Goal: Task Accomplishment & Management: Manage account settings

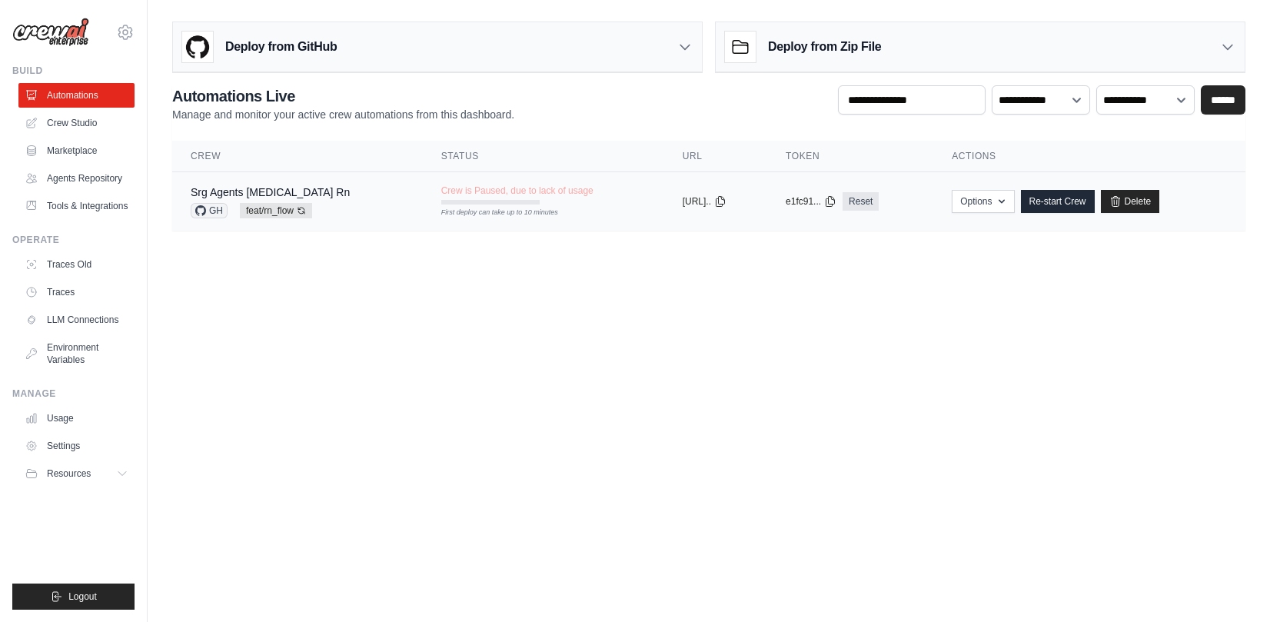
click at [331, 205] on div "Srg Agents [MEDICAL_DATA] Rn GH feat/rn_flow Auto-deploy enabled" at bounding box center [298, 202] width 214 height 34
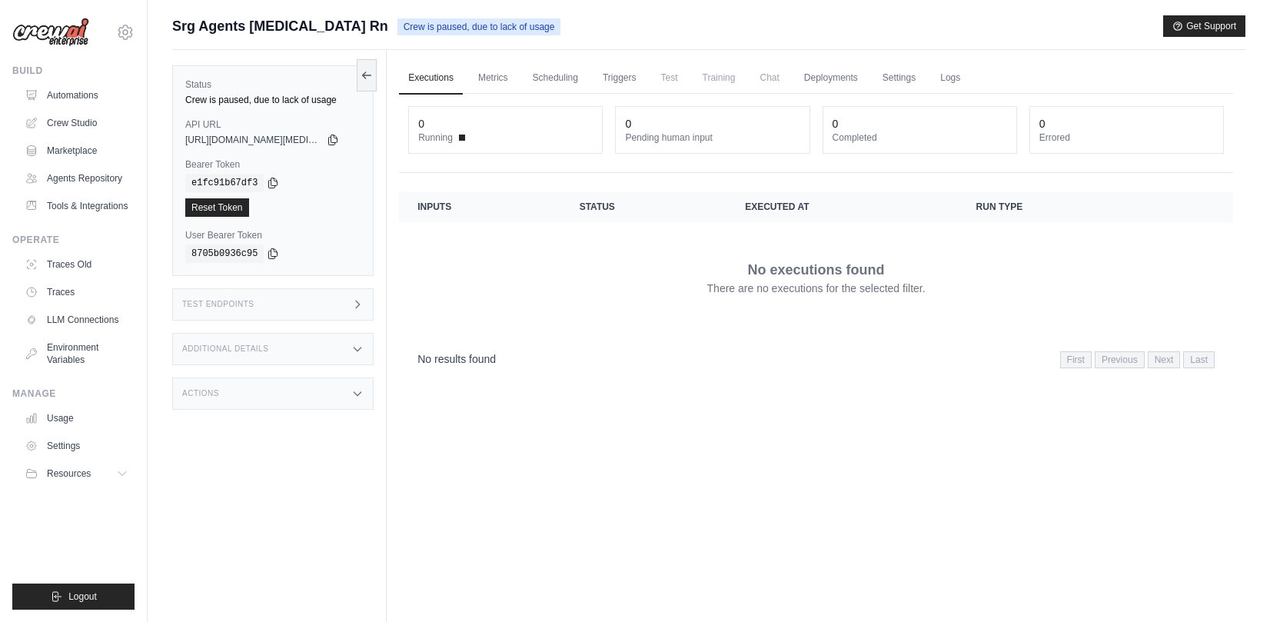
click at [277, 308] on div "Test Endpoints" at bounding box center [272, 304] width 201 height 32
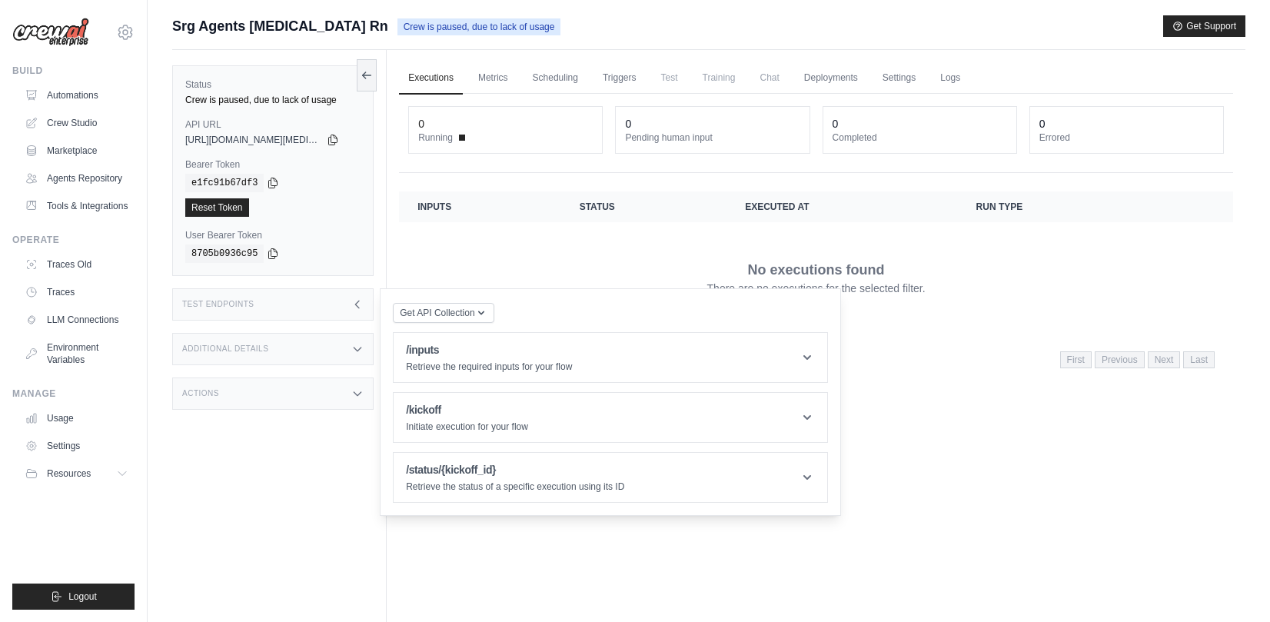
click at [521, 242] on div "No executions found There are no executions for the selected filter." at bounding box center [815, 277] width 797 height 86
click at [274, 504] on div "Status Crew is paused, due to lack of usage API URL copied [URL][DOMAIN_NAME][M…" at bounding box center [279, 361] width 215 height 622
click at [477, 325] on div "Get API Collection Postman API Collection /inputs Retrieve the required inputs …" at bounding box center [610, 401] width 435 height 201
click at [474, 368] on p "Retrieve the required inputs for your flow" at bounding box center [489, 367] width 166 height 12
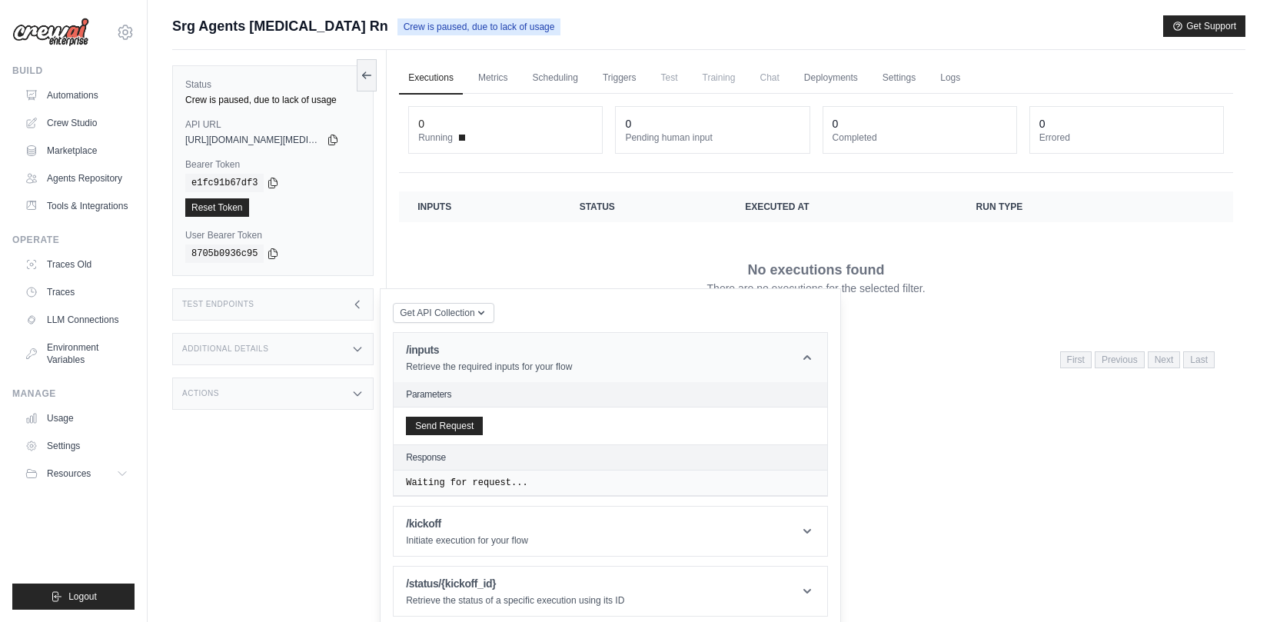
click at [474, 368] on p "Retrieve the required inputs for your flow" at bounding box center [489, 367] width 166 height 12
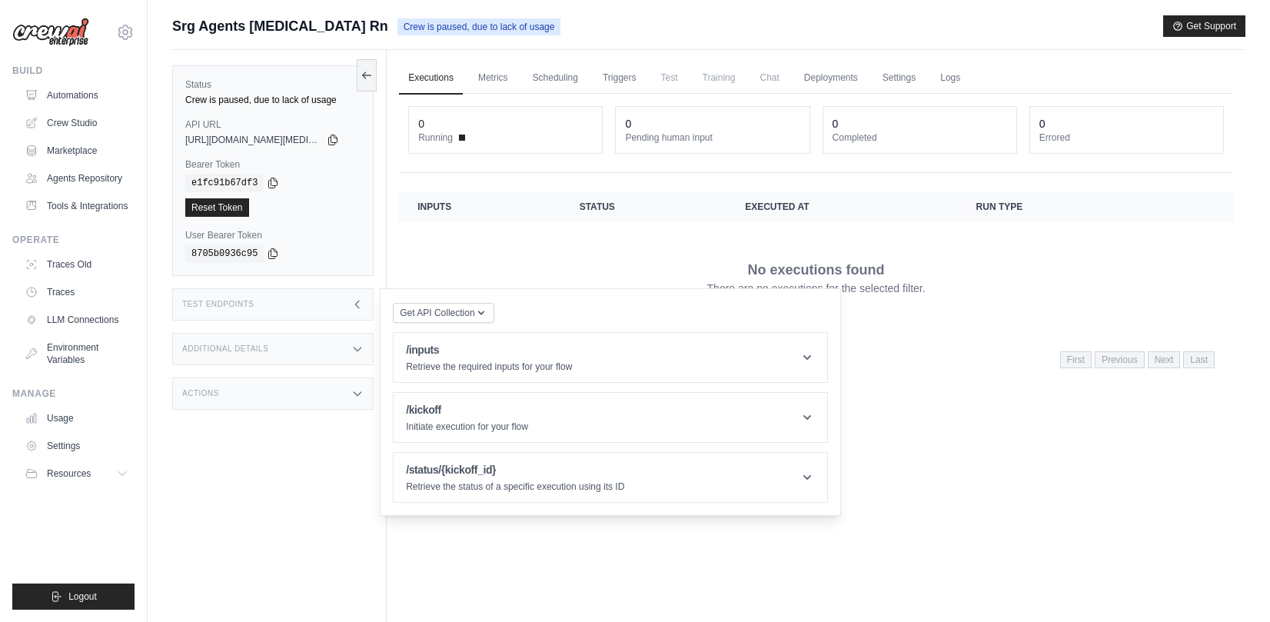
click at [464, 246] on div "No executions found There are no executions for the selected filter." at bounding box center [815, 277] width 797 height 86
click at [373, 76] on button at bounding box center [367, 74] width 20 height 32
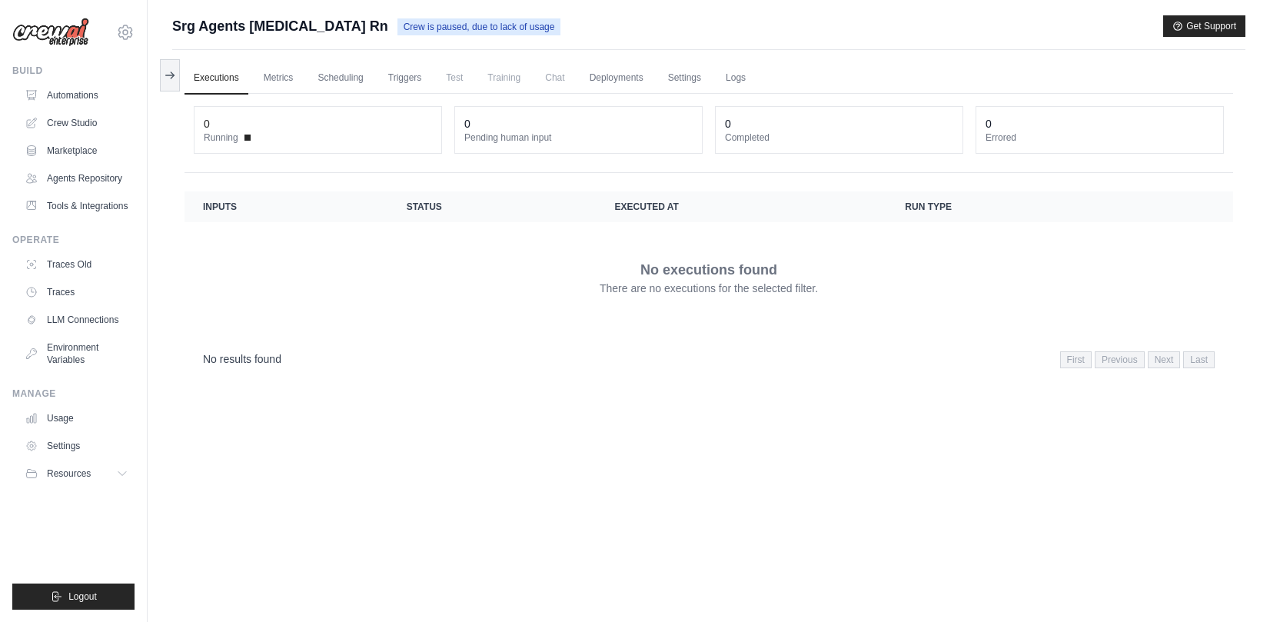
click at [149, 73] on div "Submit a support request Describe your issue or question * Please be specific a…" at bounding box center [709, 343] width 1122 height 657
click at [101, 85] on link "Automations" at bounding box center [78, 95] width 116 height 25
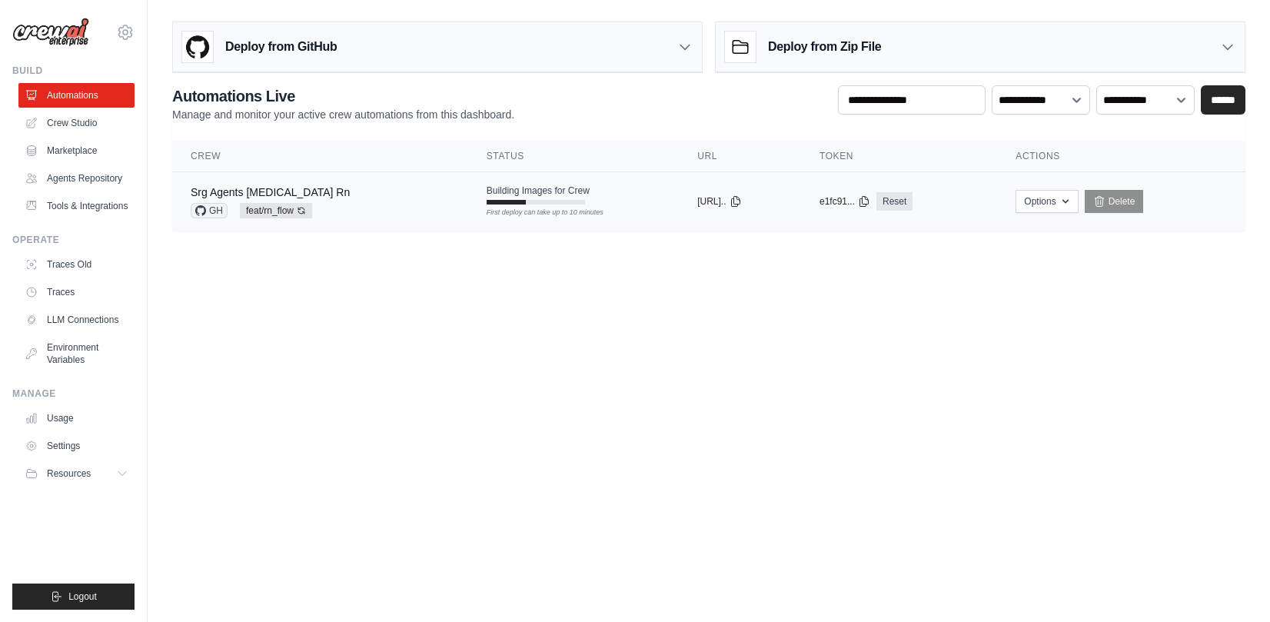
click at [330, 224] on td "Srg Agents Muse Rn GH feat/rn_flow Auto-deploy enabled" at bounding box center [320, 201] width 296 height 59
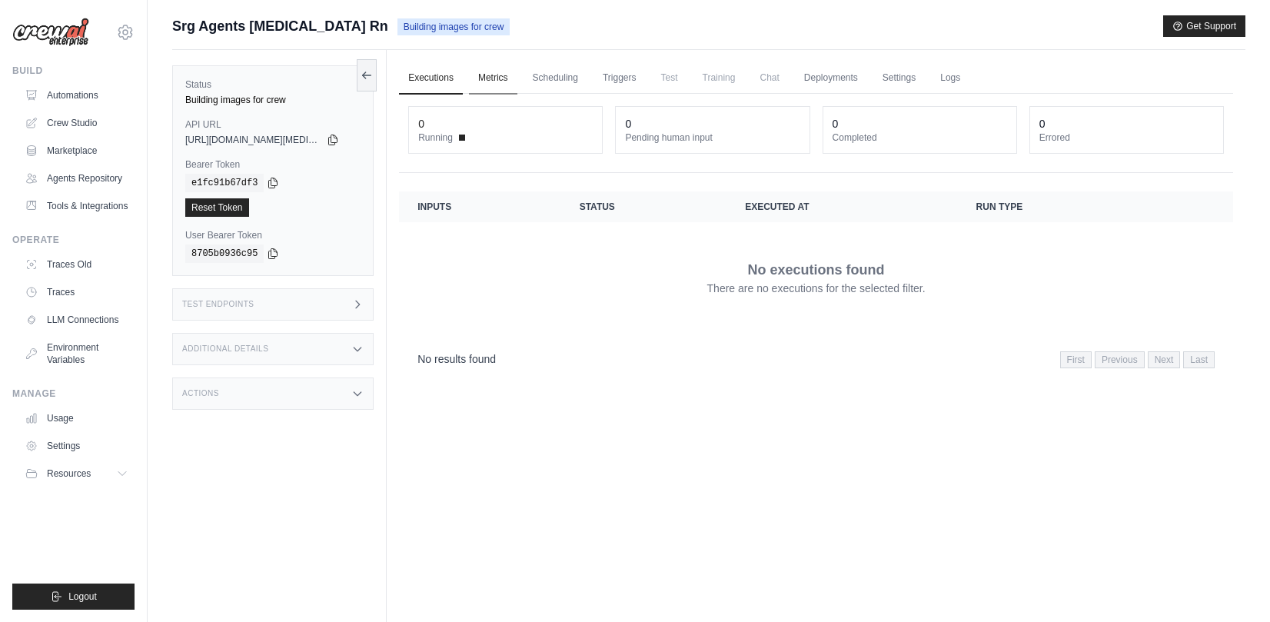
click at [486, 72] on link "Metrics" at bounding box center [493, 78] width 48 height 32
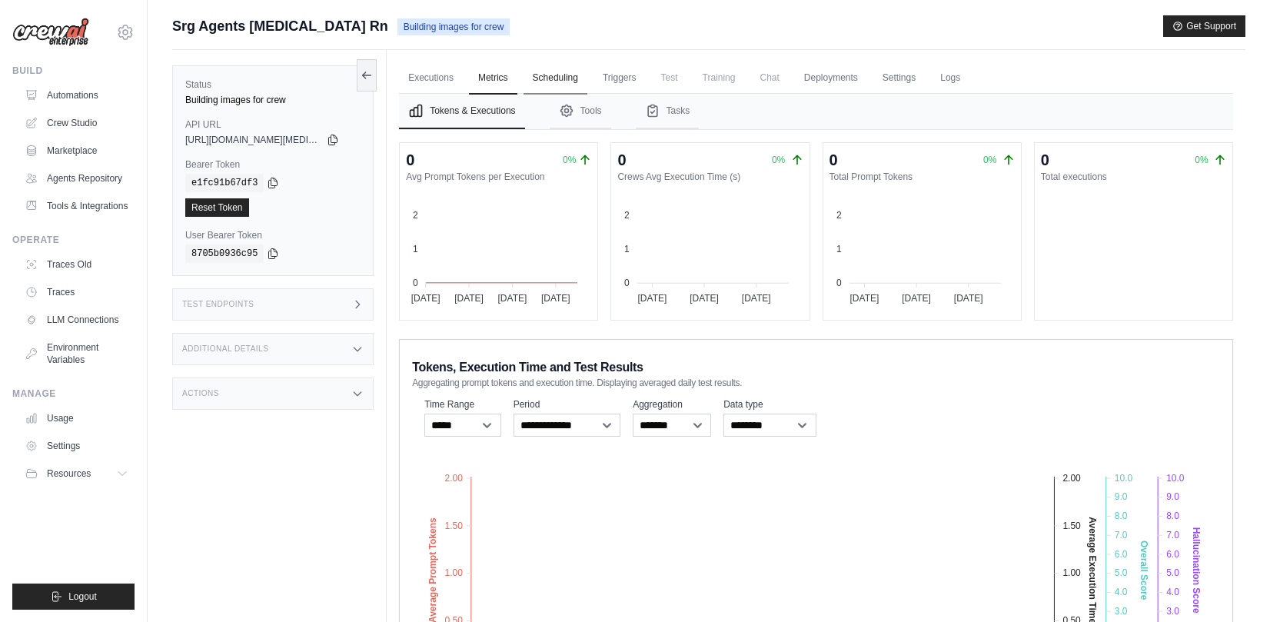
click at [560, 77] on link "Scheduling" at bounding box center [556, 78] width 64 height 32
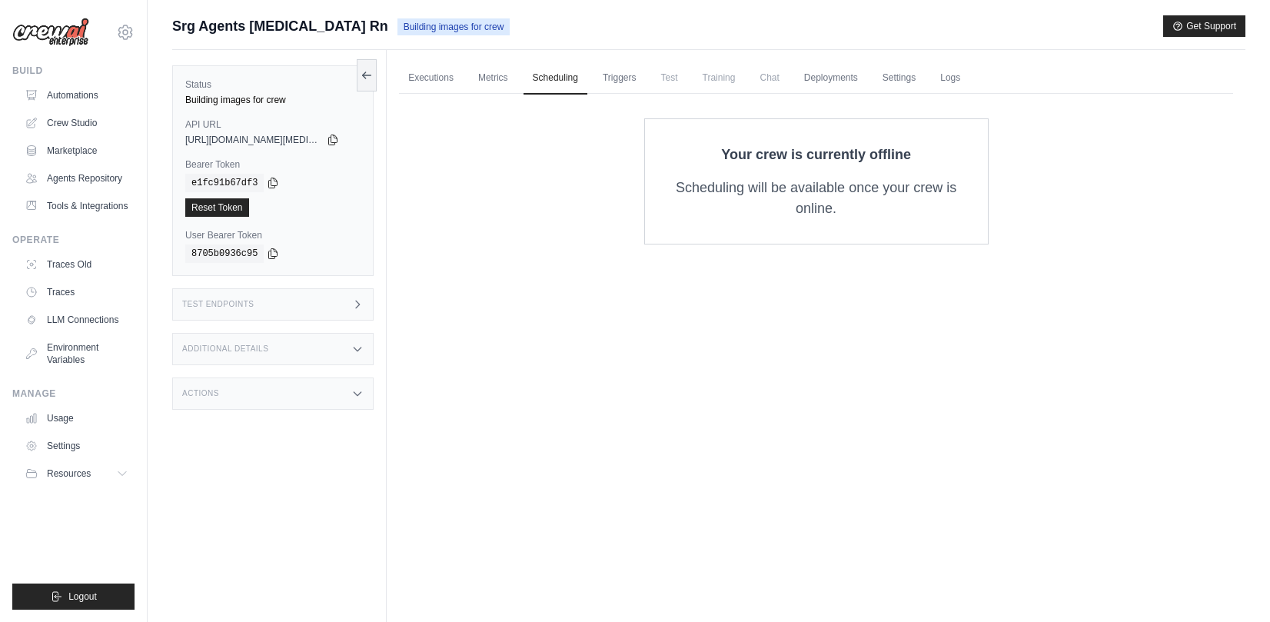
click at [465, 78] on ul "Executions Metrics Scheduling Triggers Test Training Chat Deployments Settings …" at bounding box center [816, 78] width 834 height 32
click at [492, 76] on link "Metrics" at bounding box center [493, 78] width 48 height 32
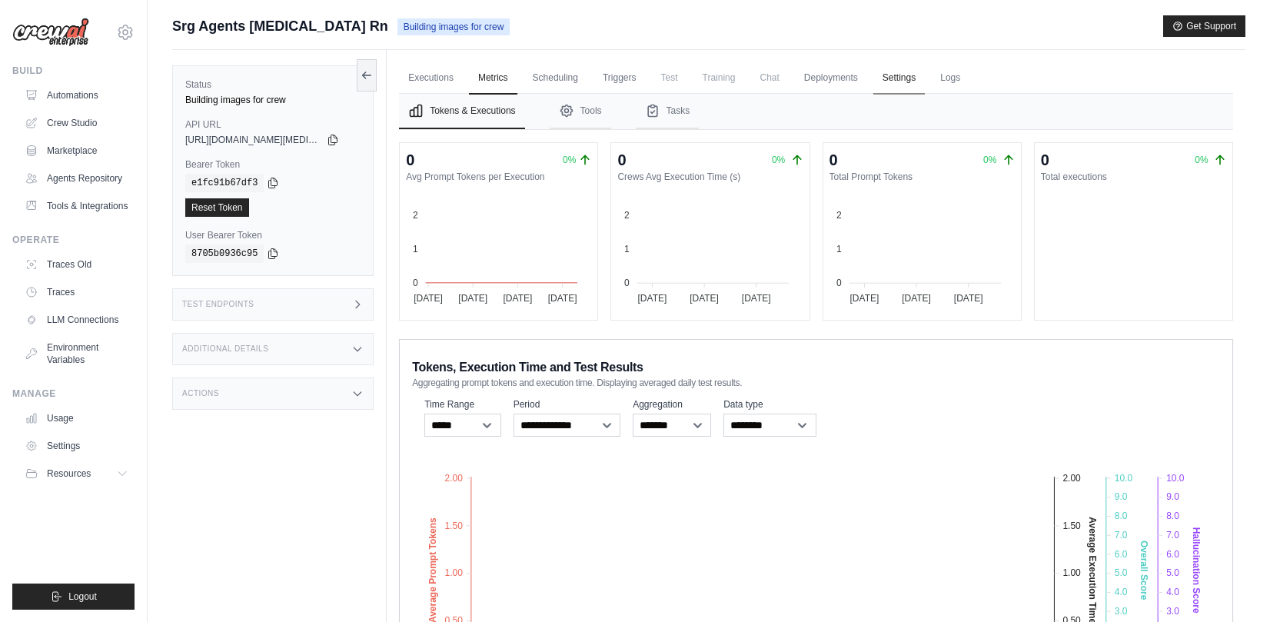
click at [879, 81] on link "Settings" at bounding box center [899, 78] width 52 height 32
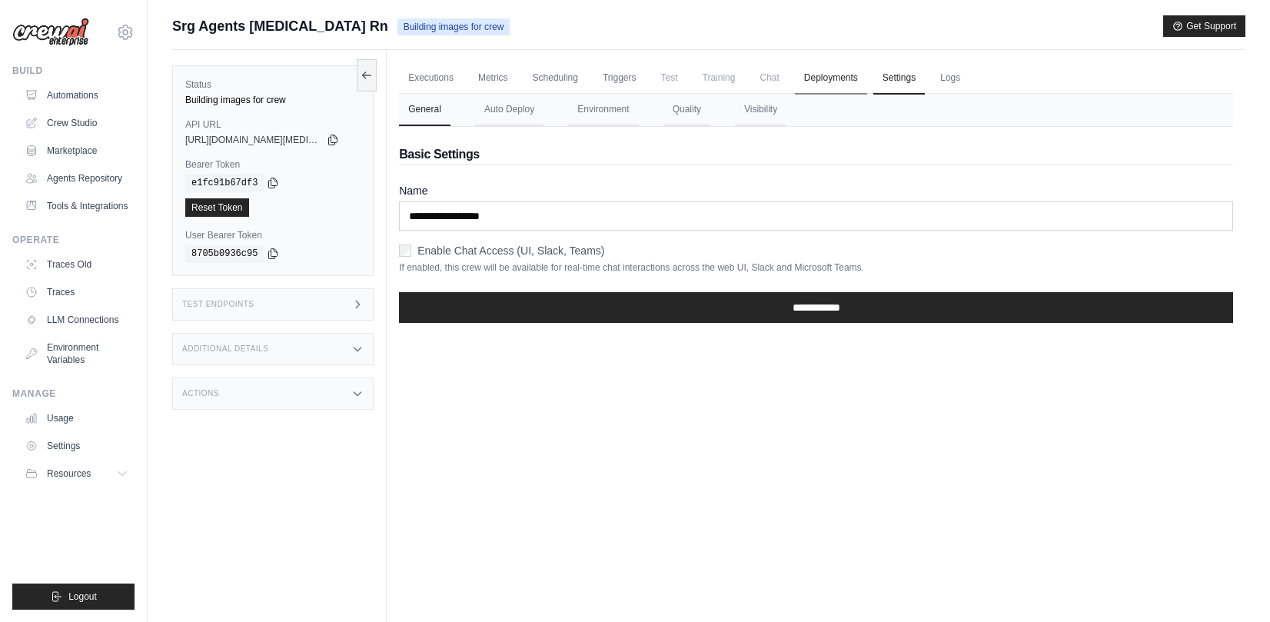
click at [824, 78] on link "Deployments" at bounding box center [831, 78] width 72 height 32
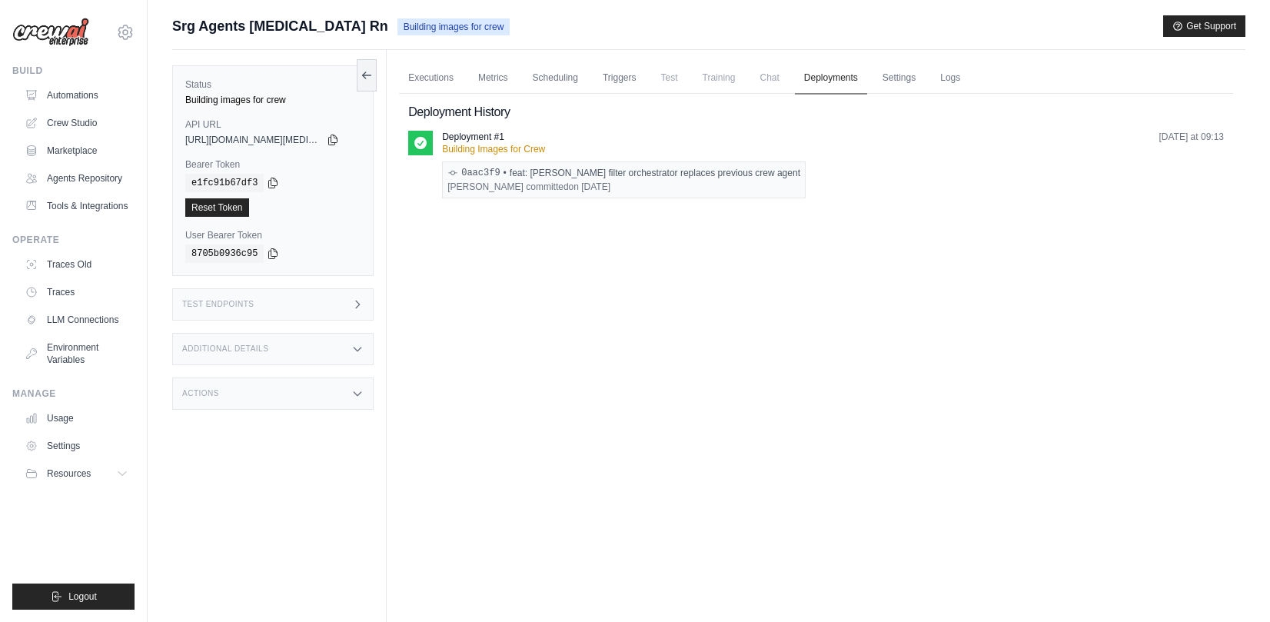
scroll to position [2, 0]
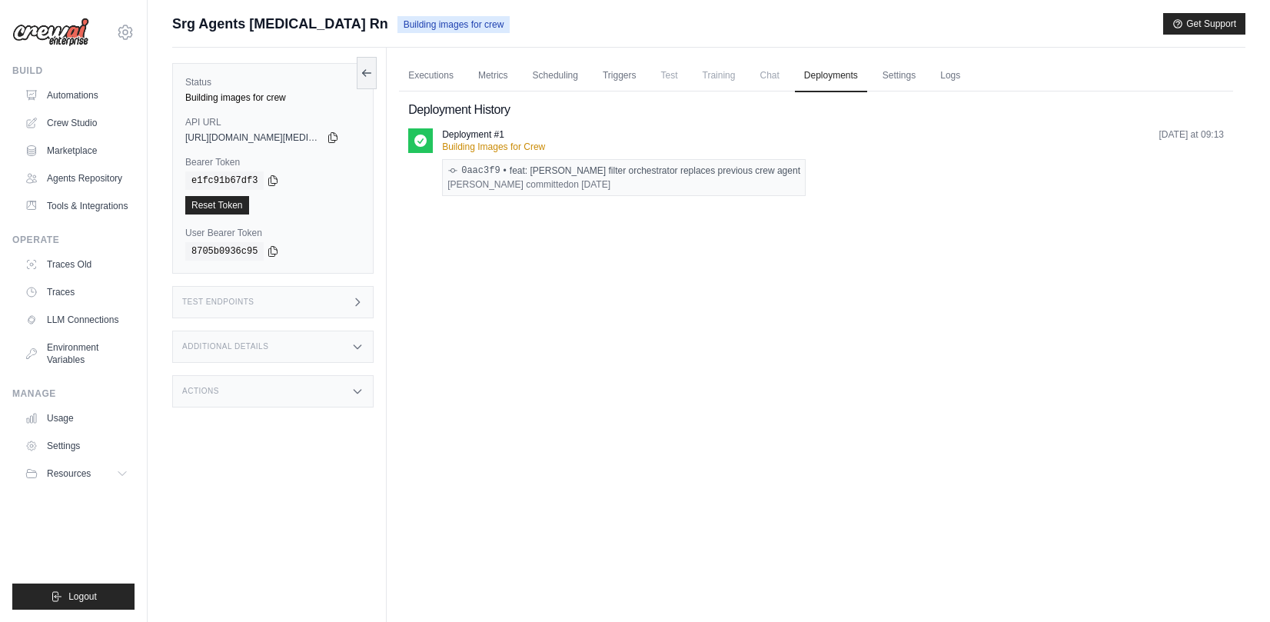
click at [504, 149] on p "Building Images for Crew" at bounding box center [624, 147] width 364 height 12
click at [962, 79] on link "Logs" at bounding box center [950, 76] width 38 height 32
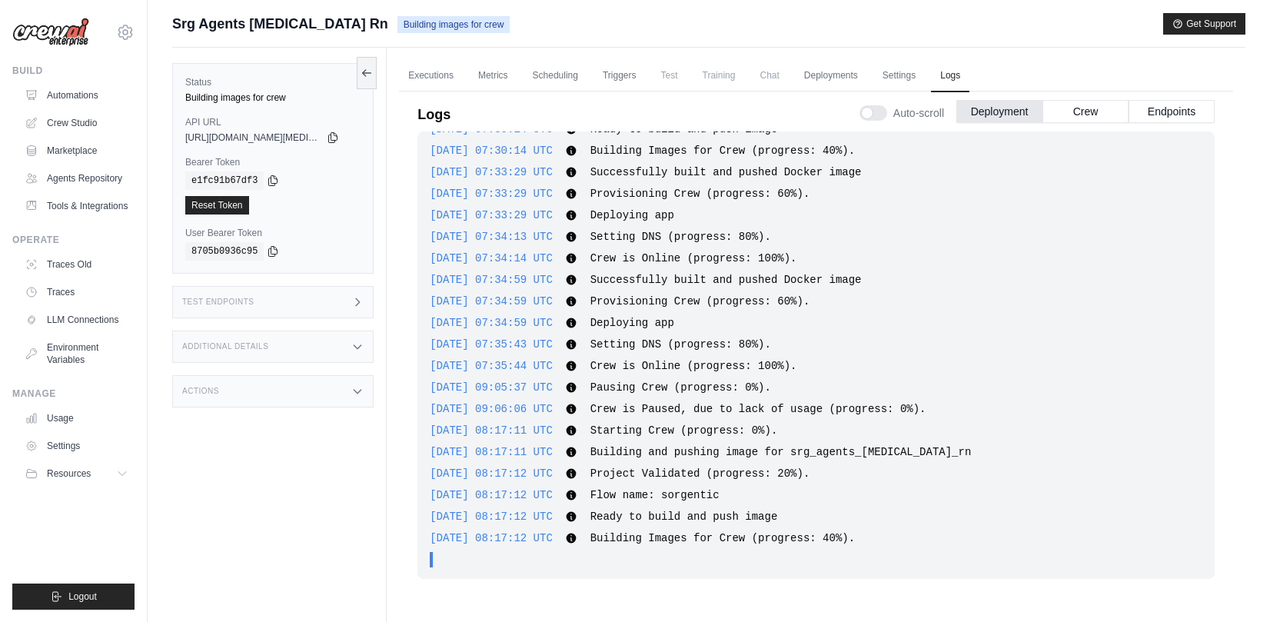
scroll to position [4, 0]
click at [363, 399] on div "Actions" at bounding box center [272, 390] width 201 height 32
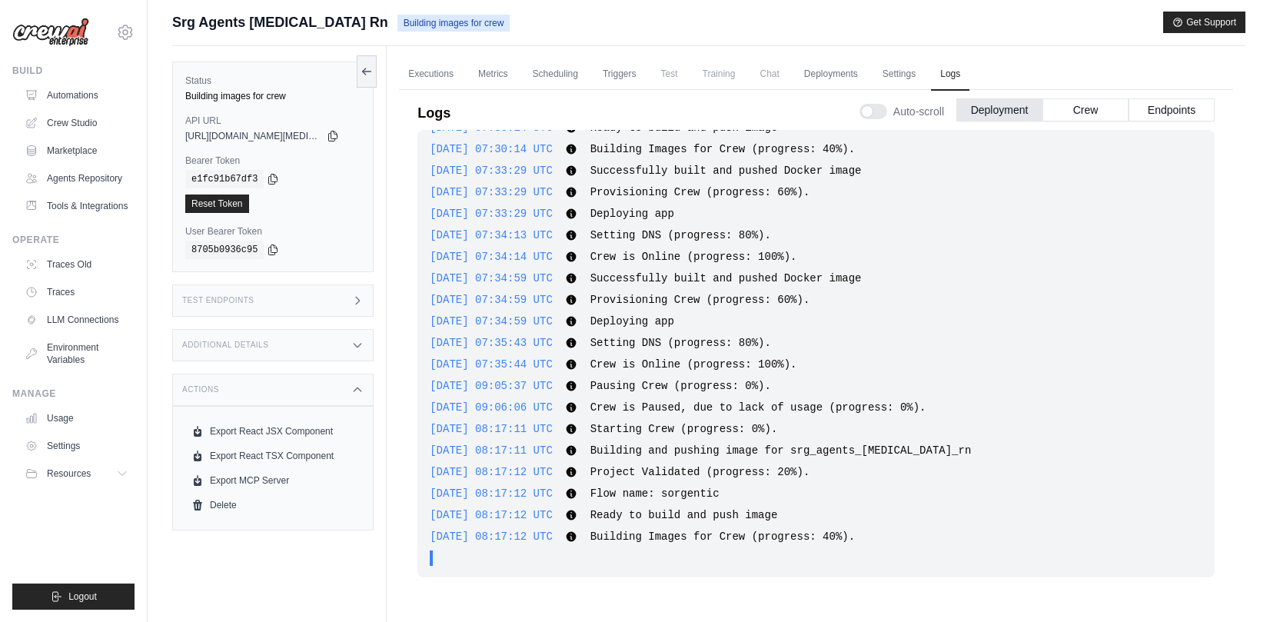
click at [304, 304] on div "Test Endpoints" at bounding box center [272, 300] width 201 height 32
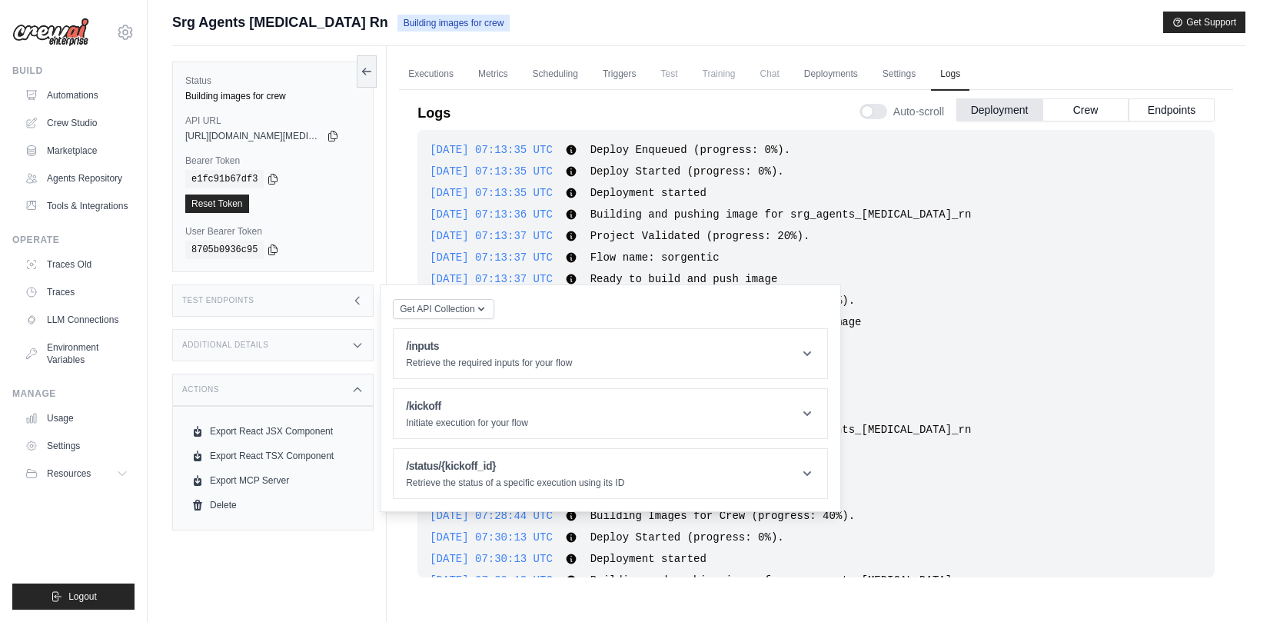
scroll to position [517, 0]
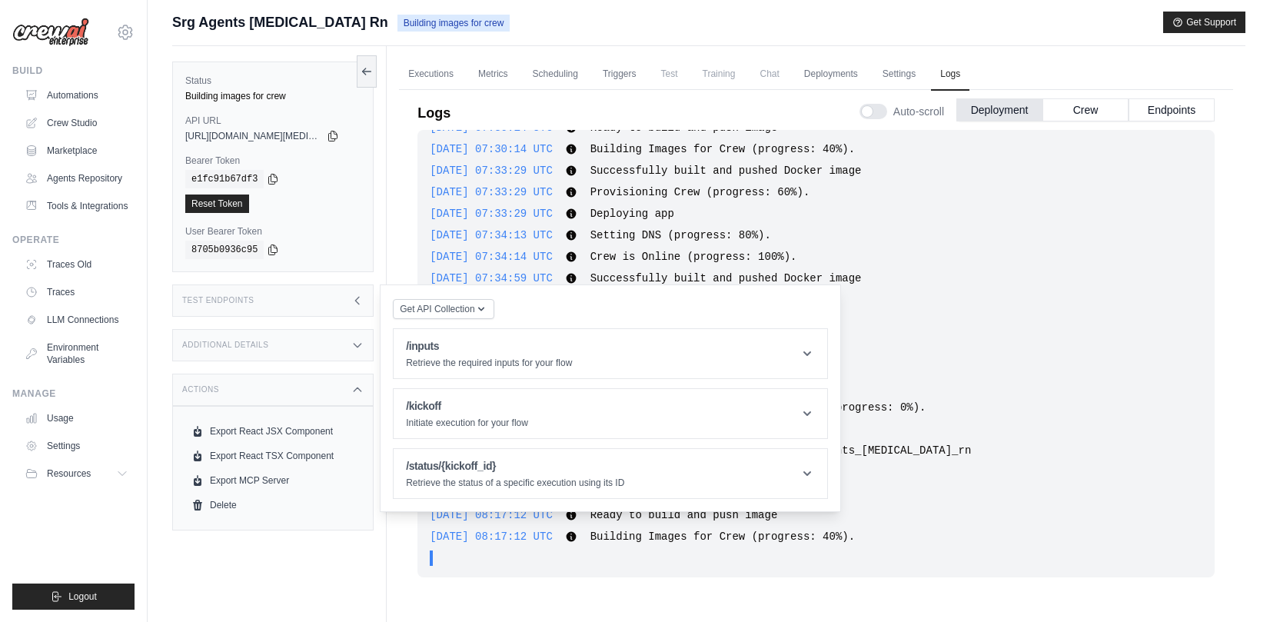
click at [297, 365] on div "Status Building images for crew API URL copied https://srg-agents-muse-rn-ef768…" at bounding box center [279, 357] width 215 height 622
click at [295, 341] on div "Additional Details" at bounding box center [272, 345] width 201 height 32
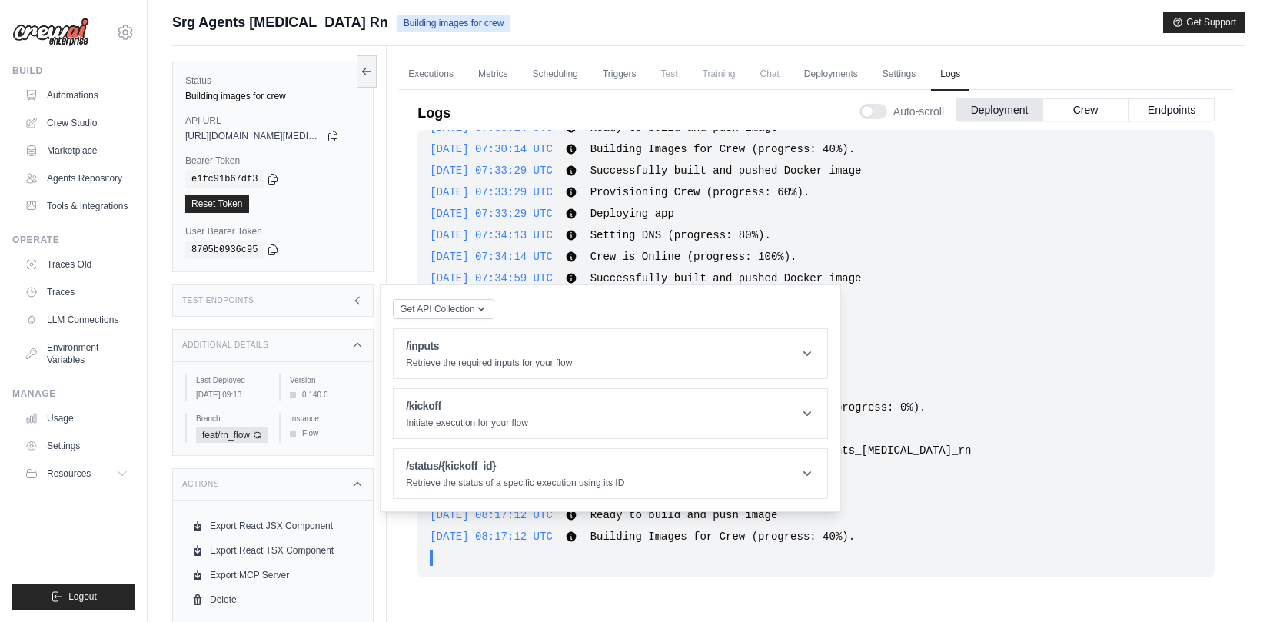
click at [324, 338] on div "Additional Details" at bounding box center [272, 345] width 201 height 32
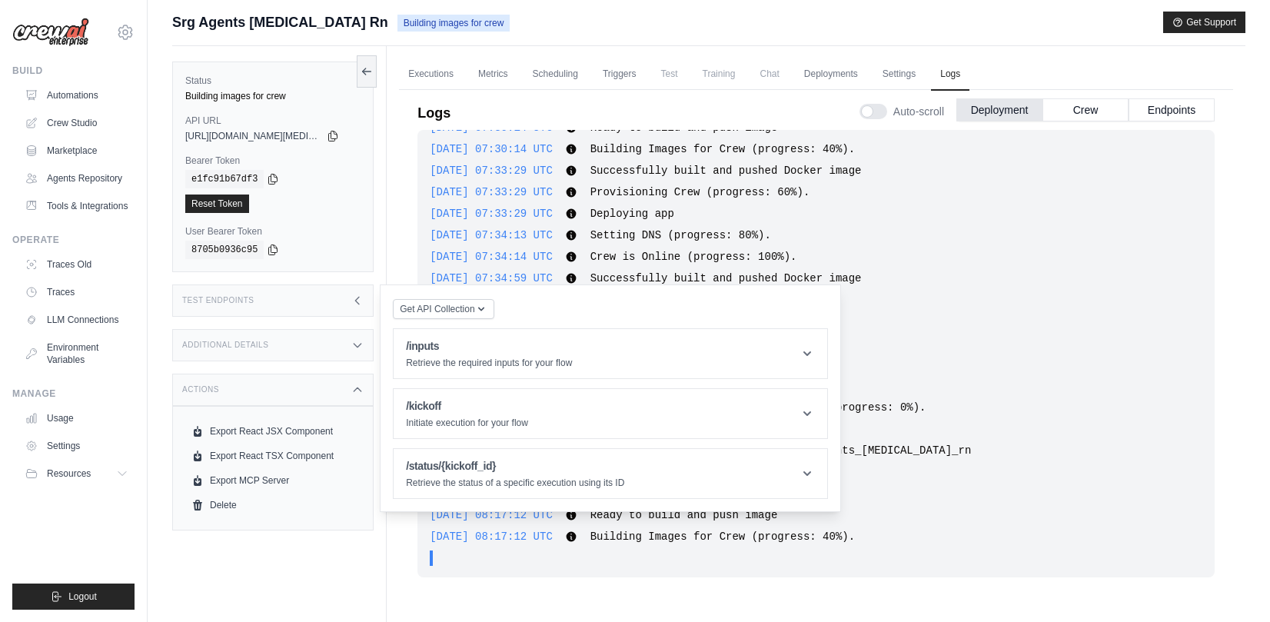
click at [329, 304] on div "Test Endpoints" at bounding box center [272, 300] width 201 height 32
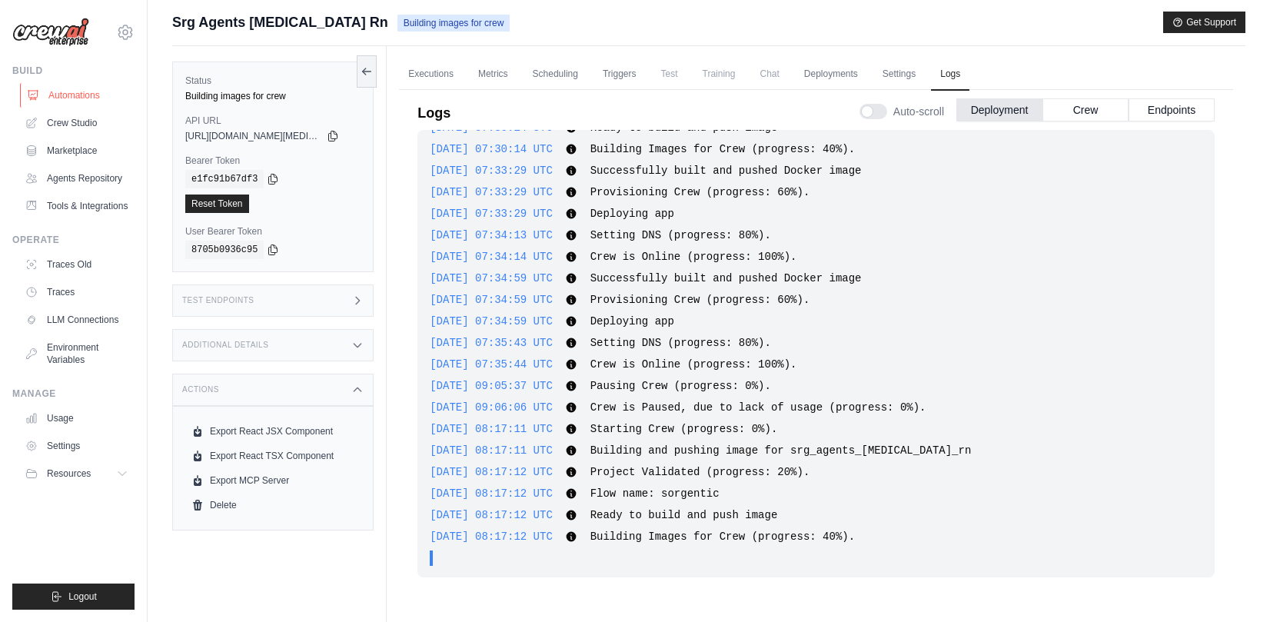
click at [52, 87] on link "Automations" at bounding box center [78, 95] width 116 height 25
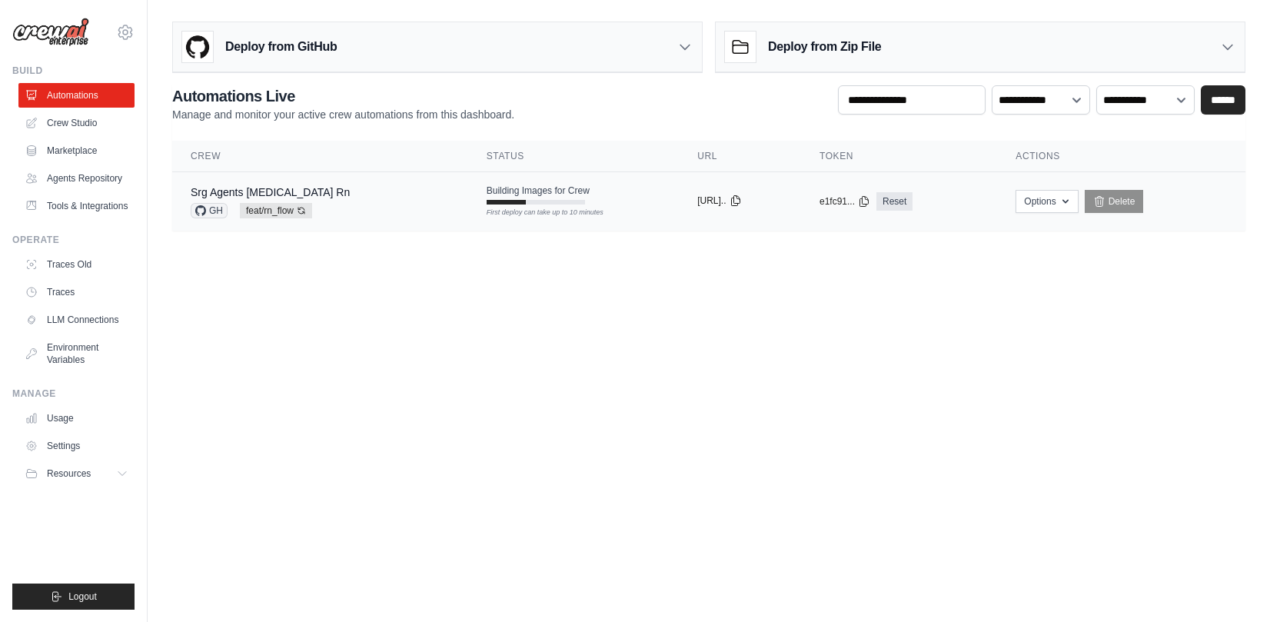
click at [730, 200] on icon at bounding box center [736, 201] width 12 height 12
click at [205, 210] on icon at bounding box center [200, 210] width 11 height 11
click at [639, 295] on body "gianpaolo.riva@crpi.it Settings Build Automations" at bounding box center [635, 311] width 1270 height 622
click at [468, 200] on td "Building Images for Crew First deploy can take up to 10 minutes" at bounding box center [573, 194] width 211 height 45
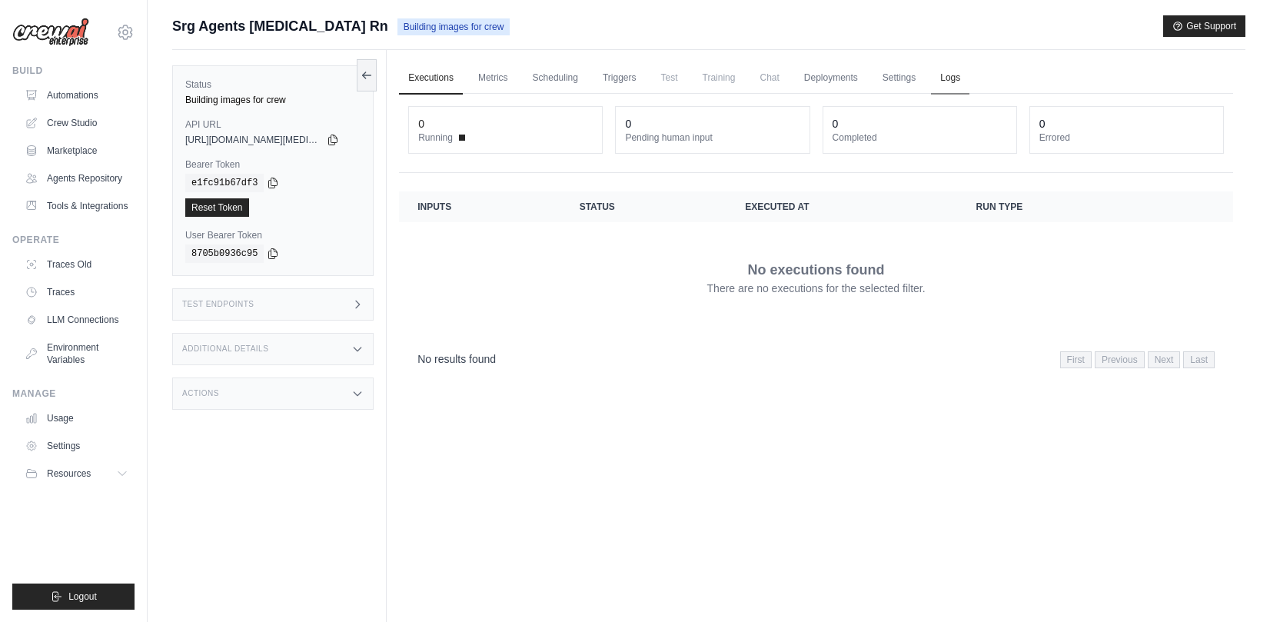
click at [953, 78] on link "Logs" at bounding box center [950, 78] width 38 height 32
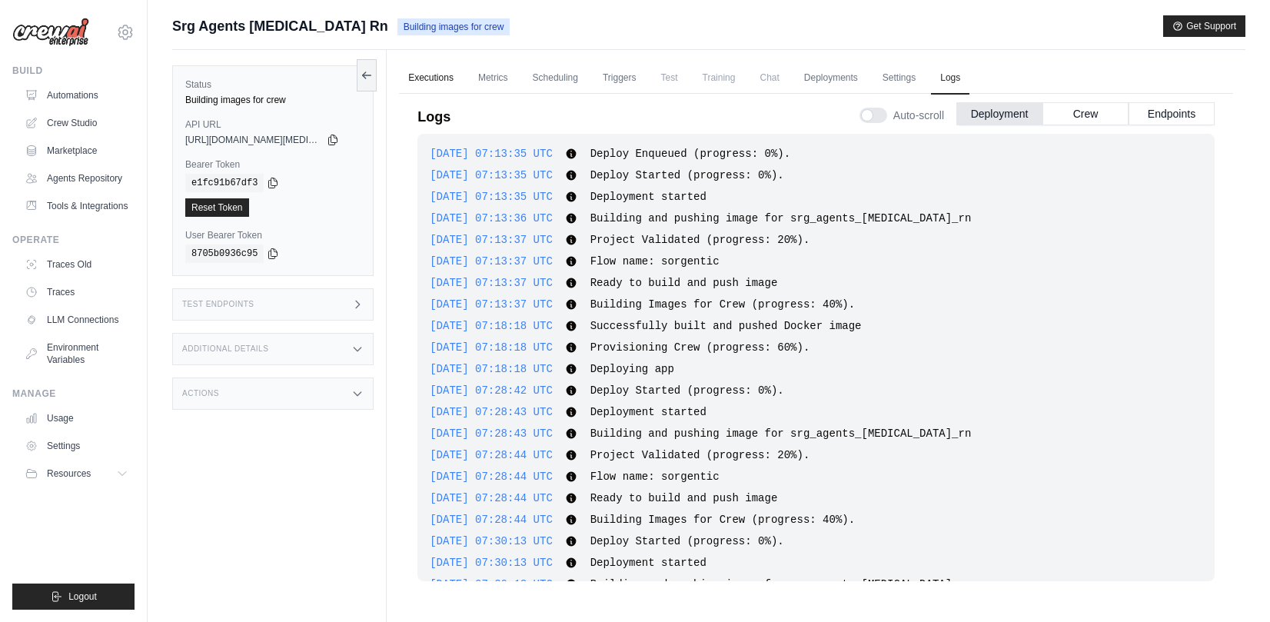
click at [421, 69] on link "Executions" at bounding box center [431, 78] width 64 height 32
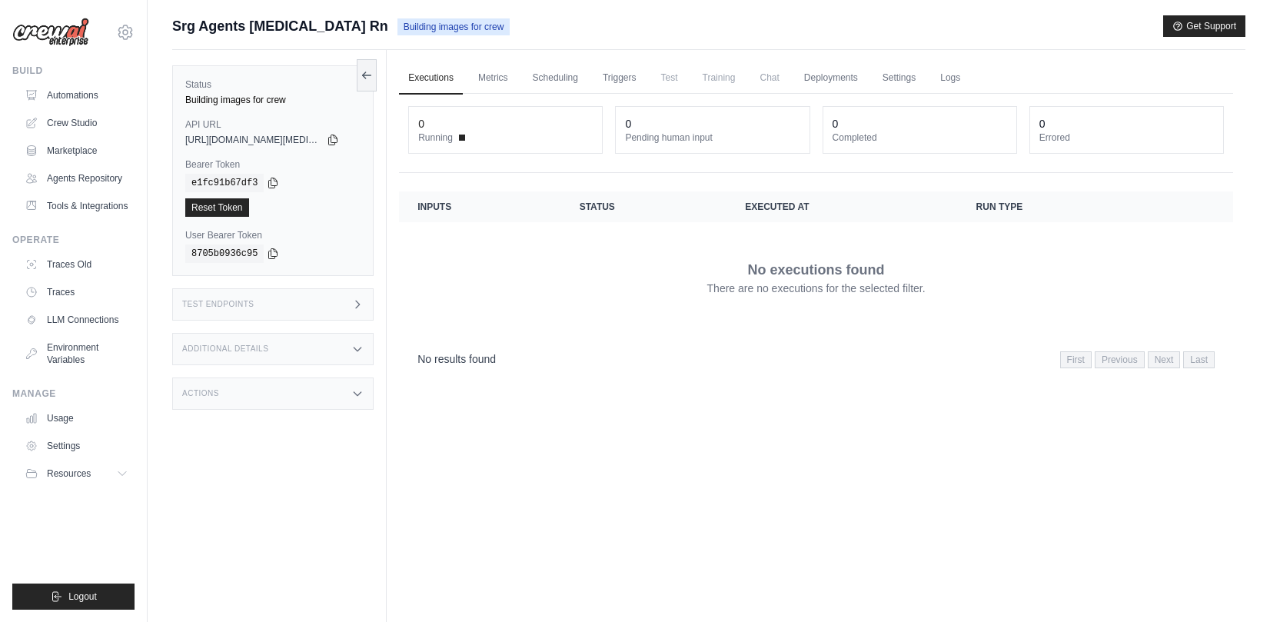
click at [254, 32] on span "Srg Agents [MEDICAL_DATA] Rn" at bounding box center [280, 26] width 216 height 22
click at [58, 94] on link "Automations" at bounding box center [78, 95] width 116 height 25
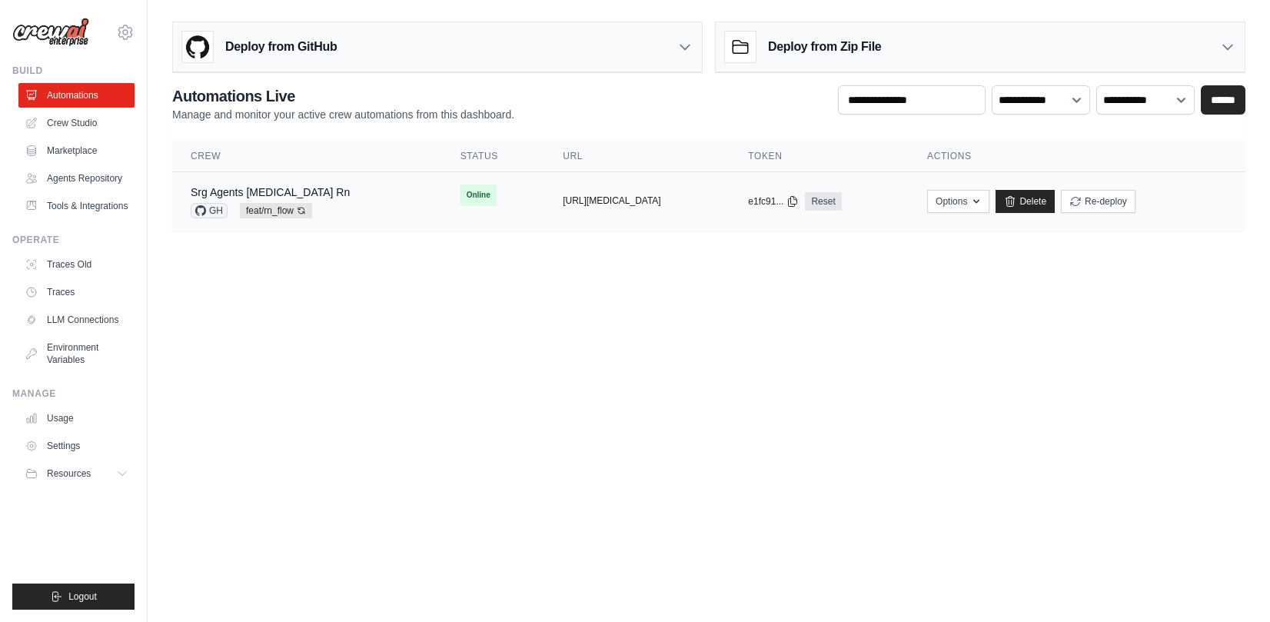
click at [612, 195] on button "https://srg-agents-muse-rn-ef768eb9" at bounding box center [612, 201] width 98 height 12
click at [445, 221] on tr "Srg Agents Muse Rn GH feat/rn_flow Auto-deploy enabled Online copied https://sr…" at bounding box center [708, 201] width 1073 height 59
click at [986, 207] on button "Options" at bounding box center [958, 200] width 62 height 23
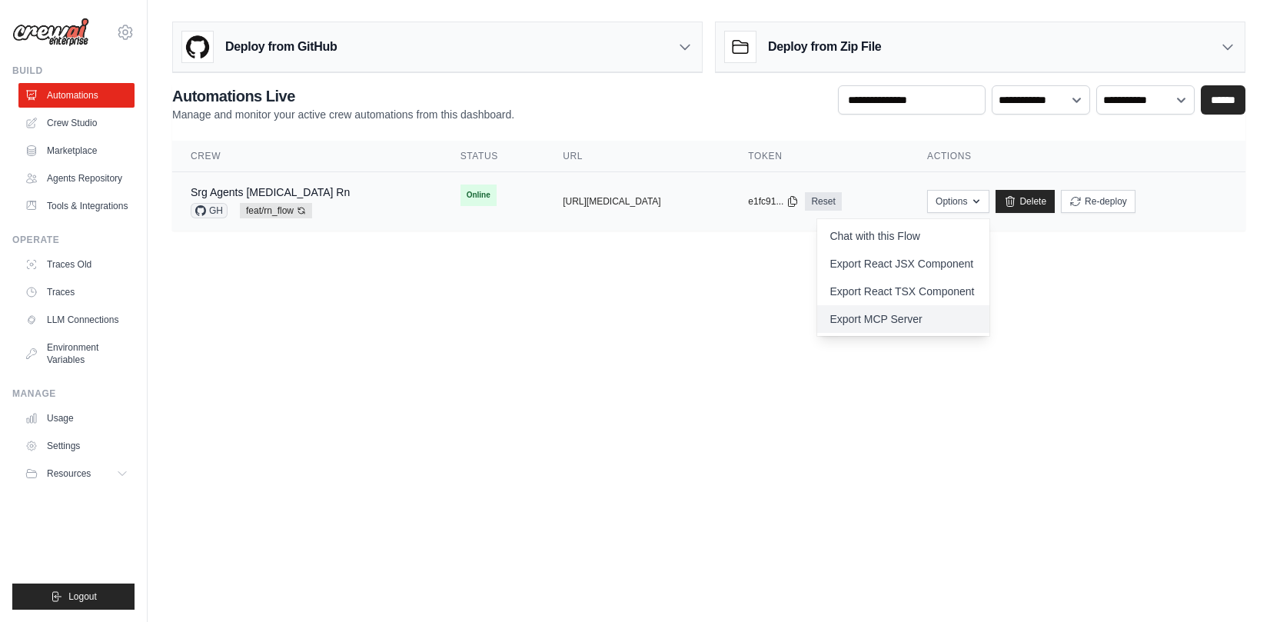
click at [918, 324] on link "Export MCP Server" at bounding box center [903, 319] width 172 height 28
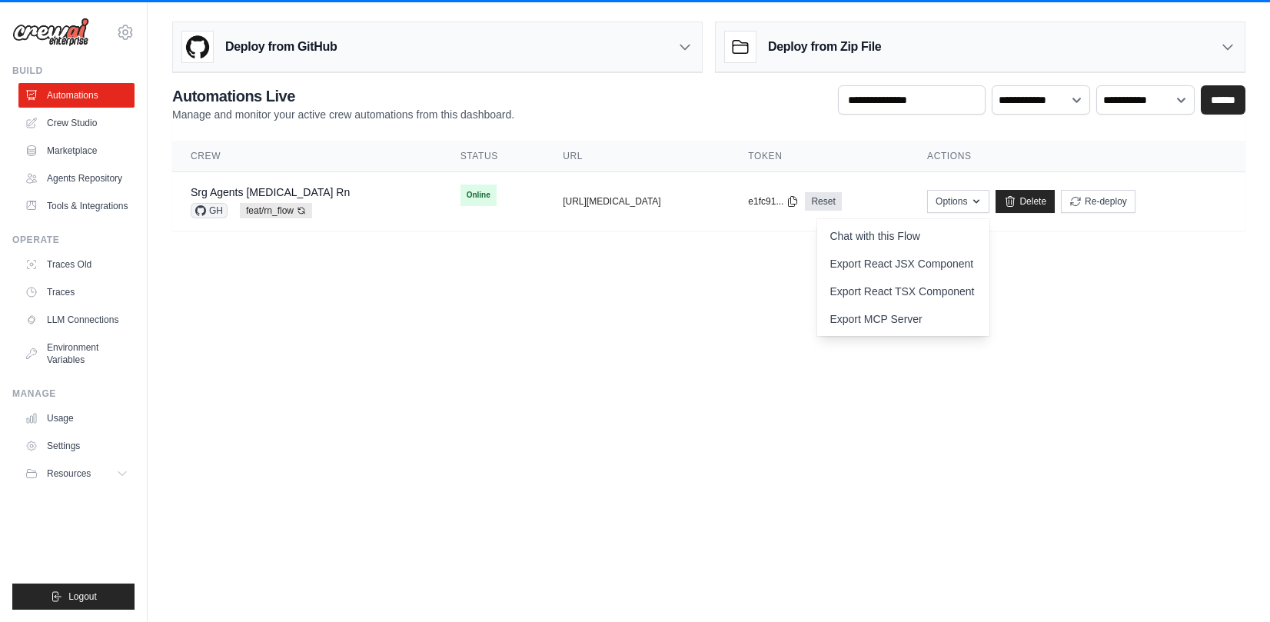
click at [542, 310] on body "gianpaolo.riva@crpi.it Settings Build Automations" at bounding box center [635, 311] width 1270 height 622
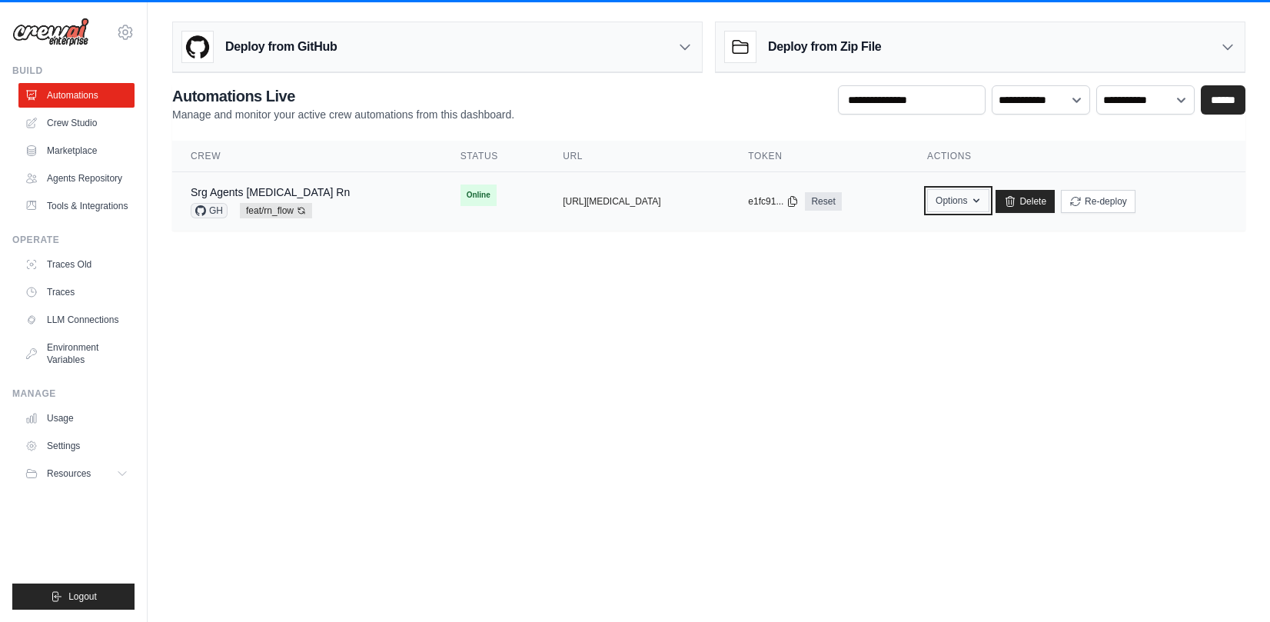
click at [950, 196] on button "Options" at bounding box center [958, 200] width 62 height 23
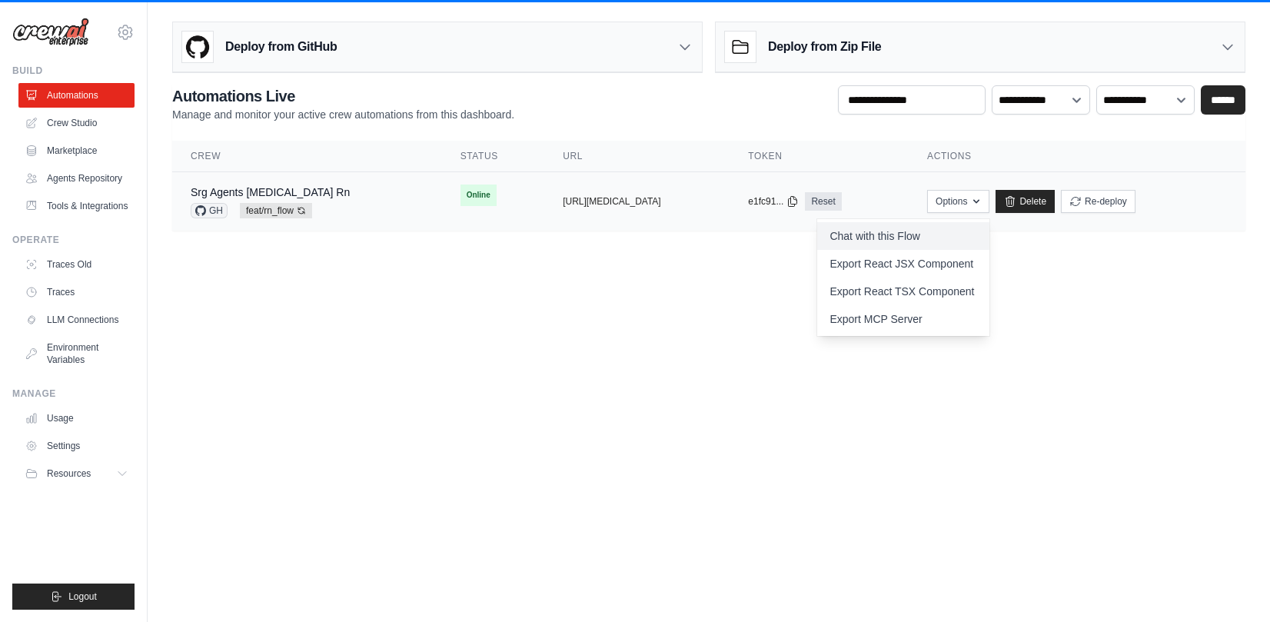
click at [877, 236] on link "Chat with this Flow" at bounding box center [903, 236] width 172 height 28
click at [668, 321] on body "gianpaolo.riva@crpi.it Settings Build Automations" at bounding box center [635, 311] width 1270 height 622
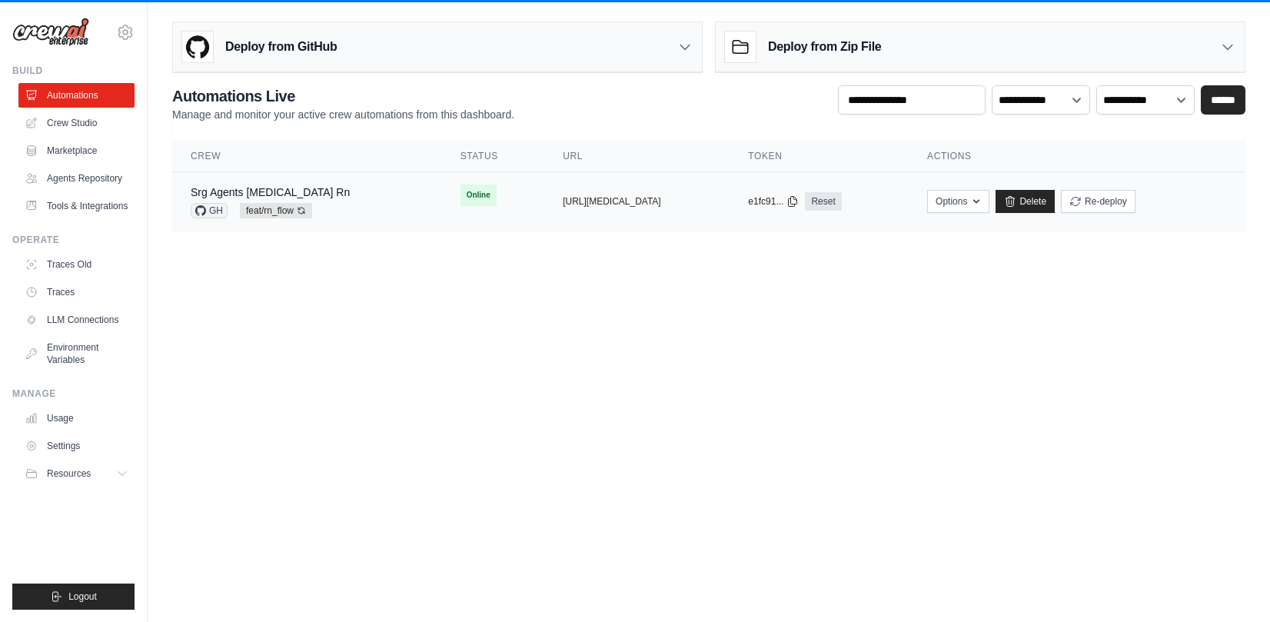
click at [658, 208] on td "copied https://srg-agents-muse-rn-ef768eb9" at bounding box center [636, 201] width 185 height 59
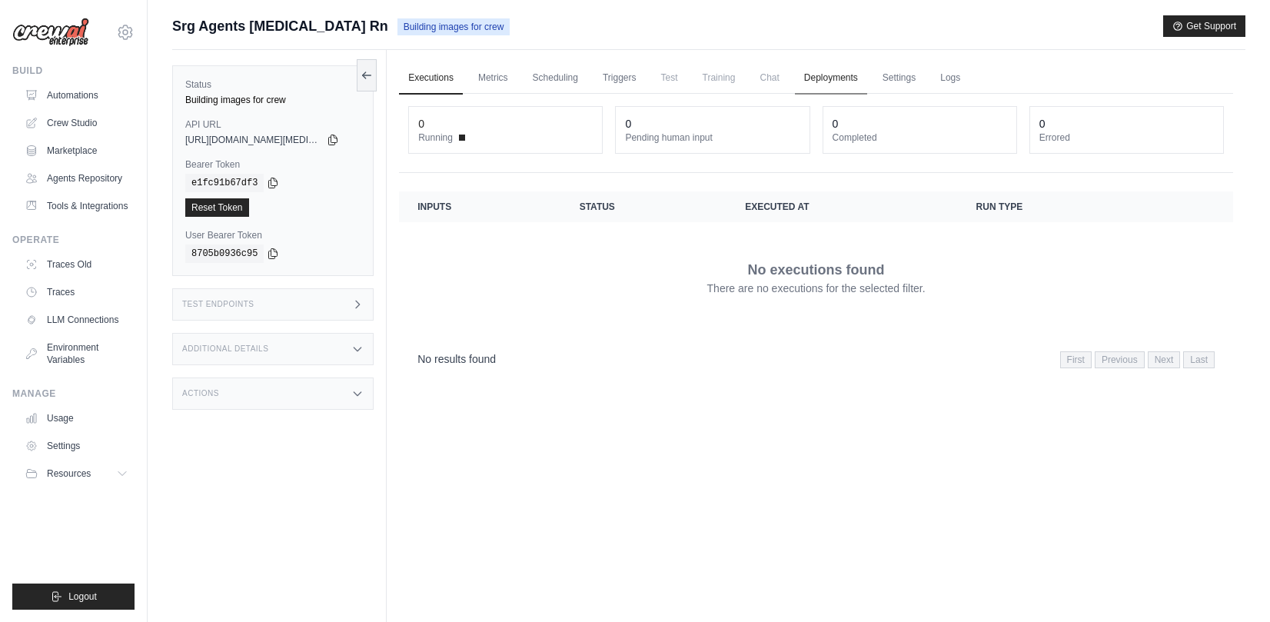
click at [843, 77] on link "Deployments" at bounding box center [831, 78] width 72 height 32
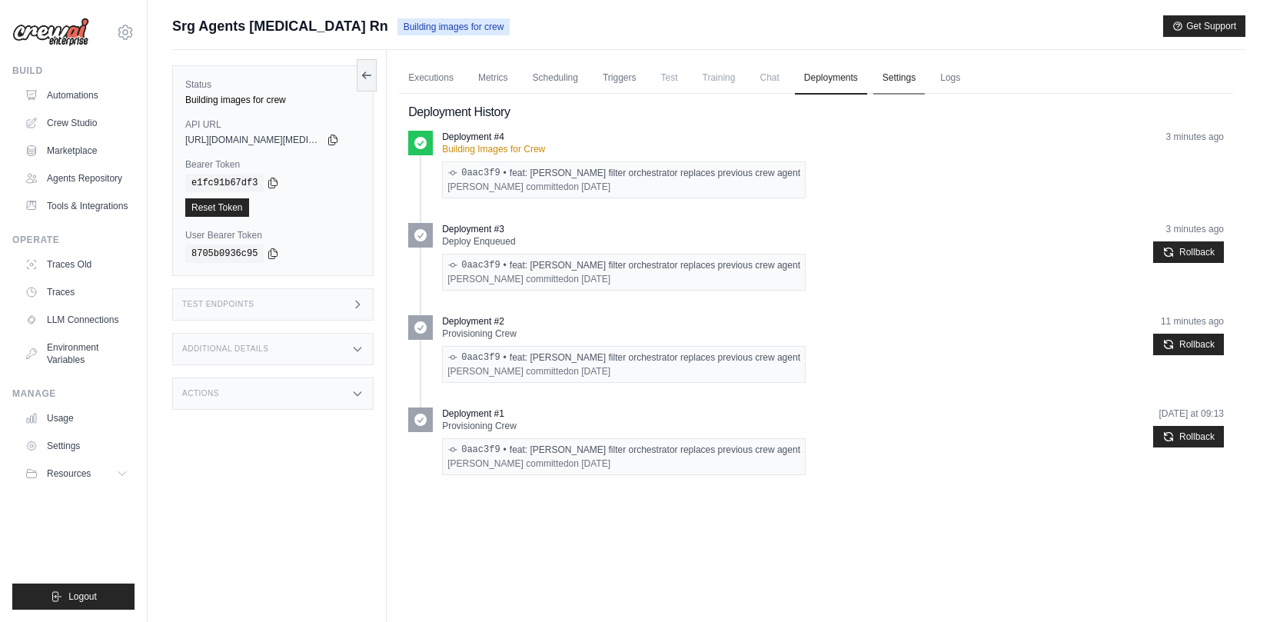
click at [907, 79] on link "Settings" at bounding box center [899, 78] width 52 height 32
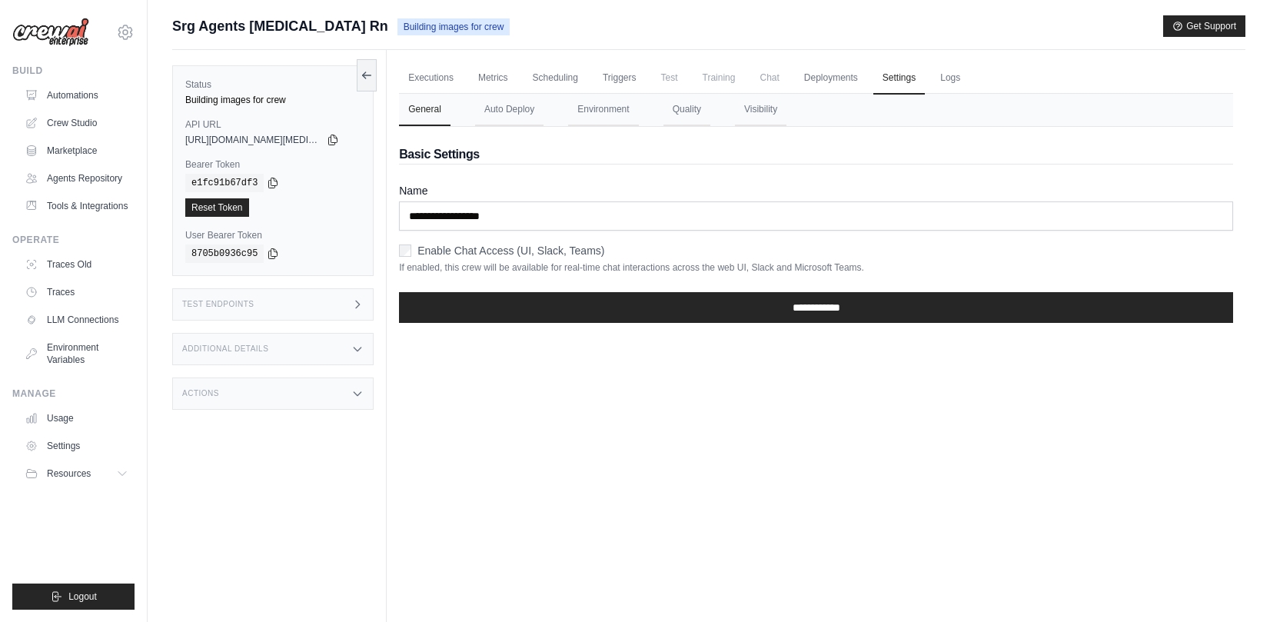
click at [566, 113] on nav "General Auto Deploy Environment Quality Visibility" at bounding box center [816, 110] width 834 height 32
click at [587, 108] on button "Environment" at bounding box center [603, 110] width 70 height 32
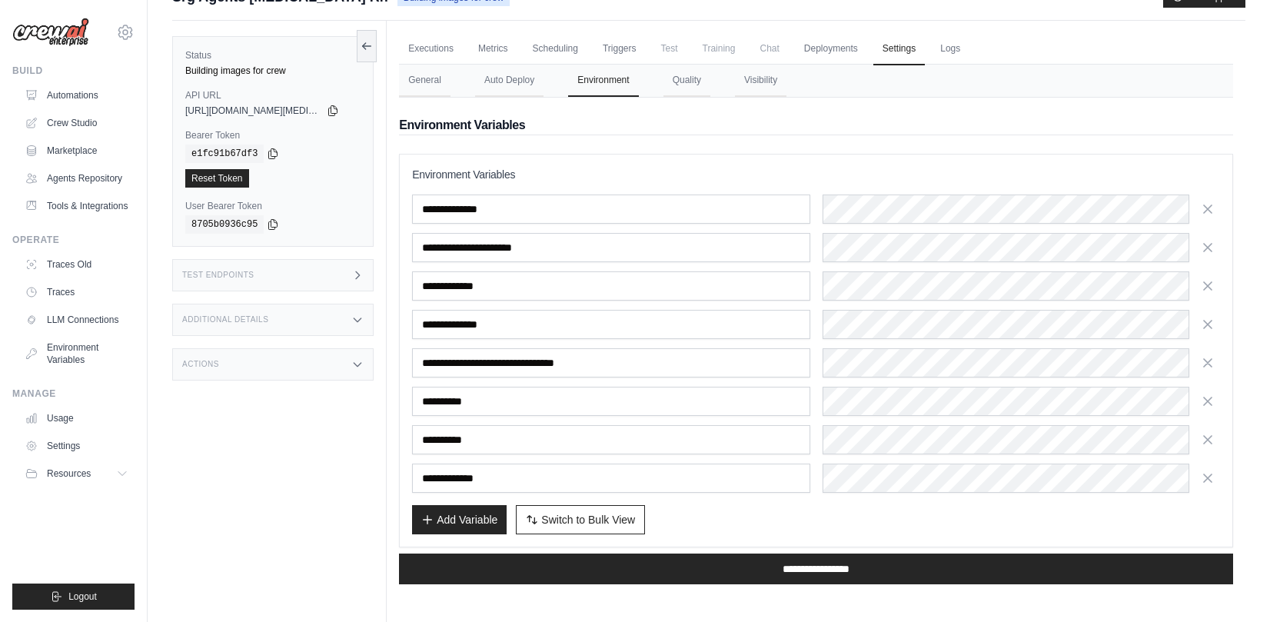
scroll to position [32, 0]
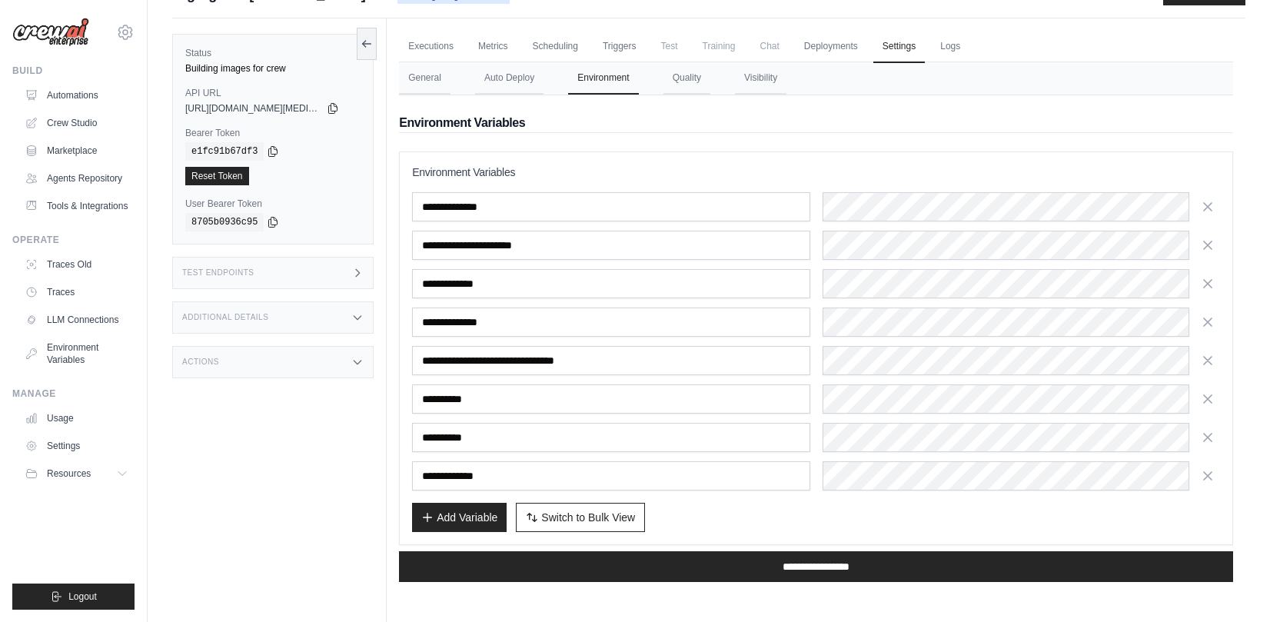
click at [844, 542] on div "**********" at bounding box center [816, 348] width 834 height 394
click at [831, 538] on div "**********" at bounding box center [816, 348] width 834 height 394
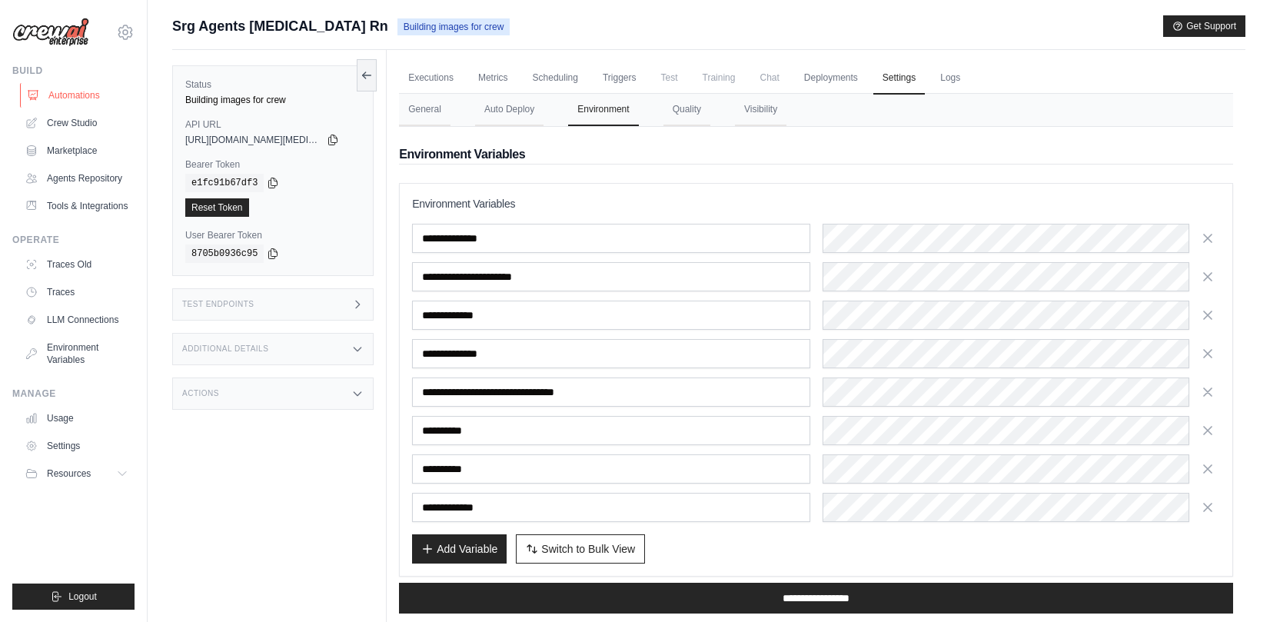
click at [65, 90] on link "Automations" at bounding box center [78, 95] width 116 height 25
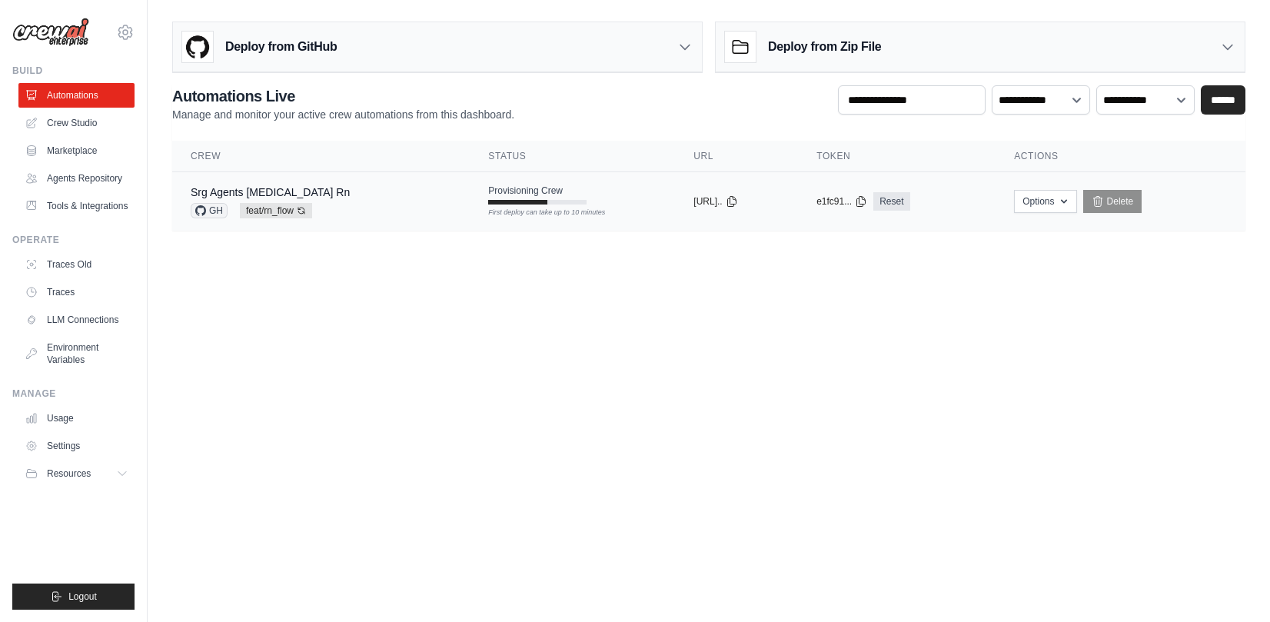
click at [422, 224] on tr "Srg Agents [MEDICAL_DATA] Rn GH feat/rn_flow Auto-deploy enabled Provisioning C…" at bounding box center [708, 201] width 1073 height 59
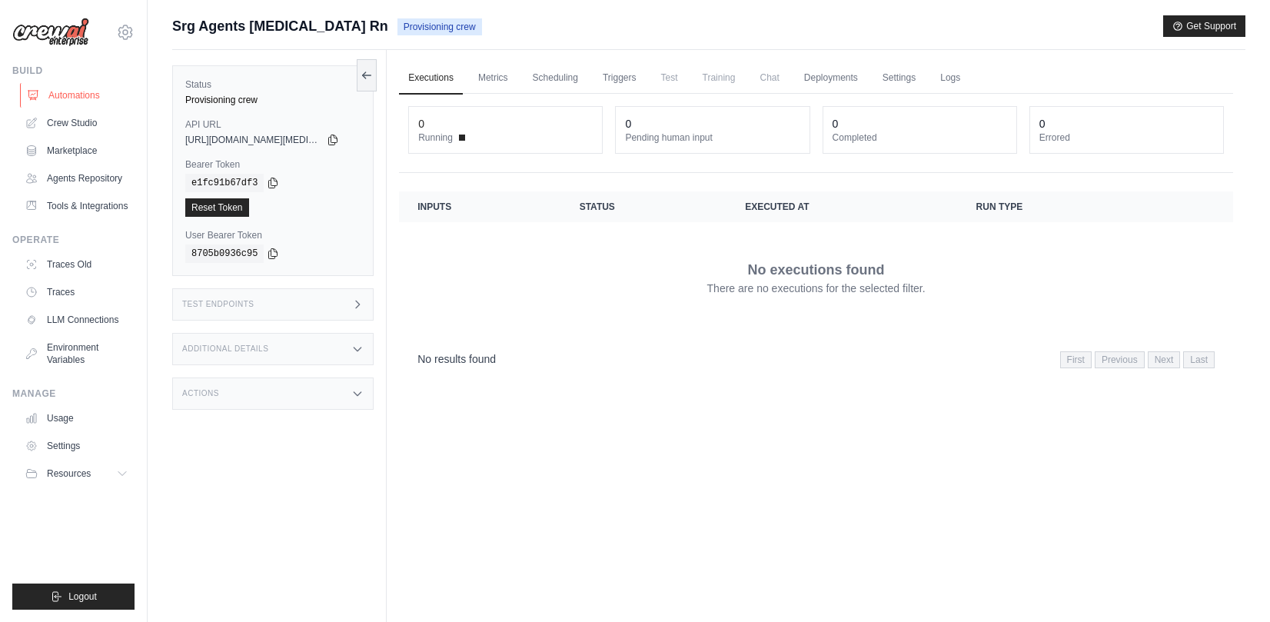
click at [55, 94] on link "Automations" at bounding box center [78, 95] width 116 height 25
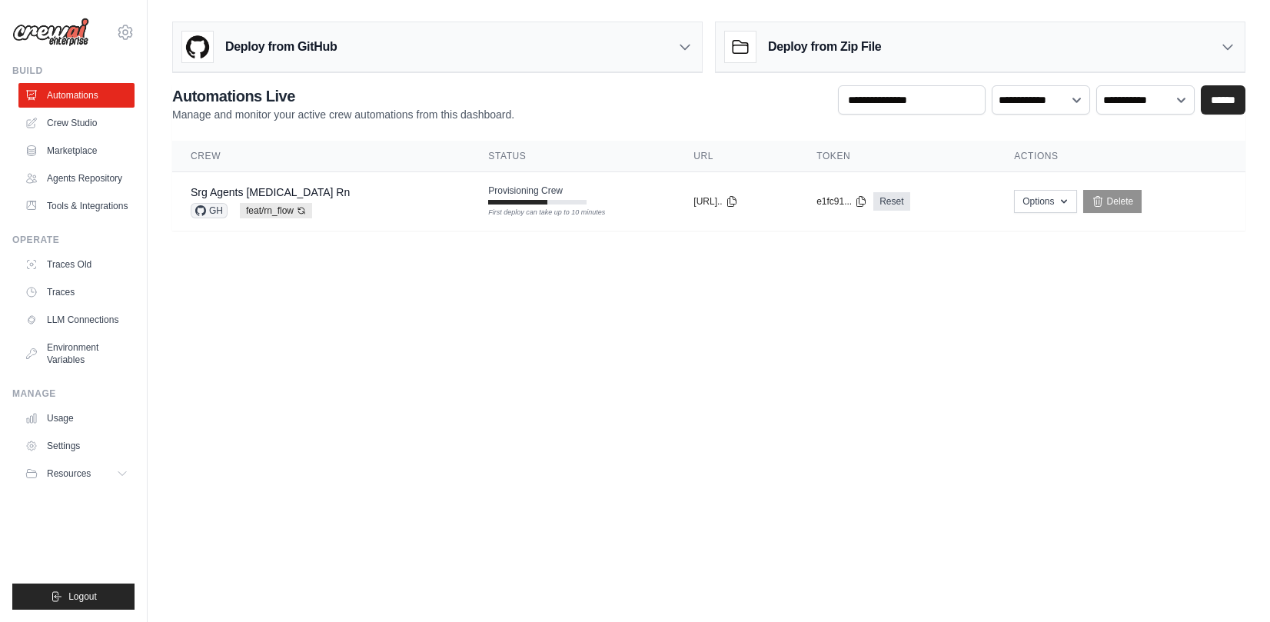
click at [454, 346] on body "gianpaolo.riva@crpi.it Settings Build Automations" at bounding box center [635, 311] width 1270 height 622
click at [431, 224] on tr "Srg Agents [MEDICAL_DATA] Rn GH feat/rn_flow Auto-deploy enabled Provisioning C…" at bounding box center [708, 201] width 1073 height 59
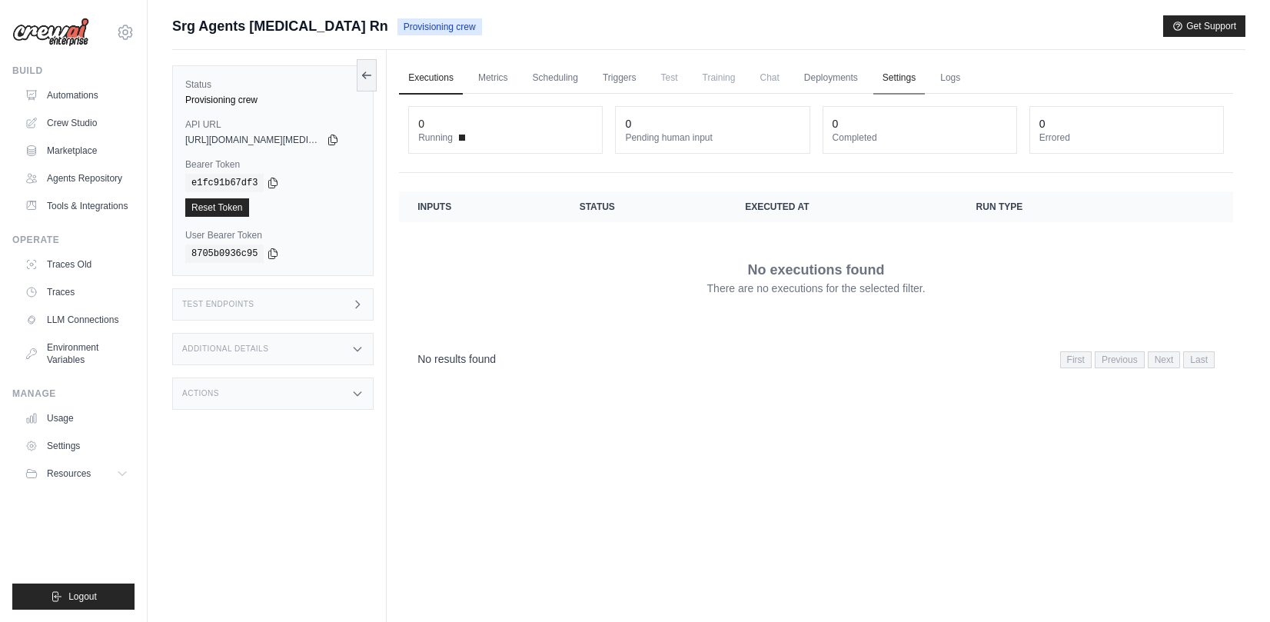
click at [909, 84] on link "Settings" at bounding box center [899, 78] width 52 height 32
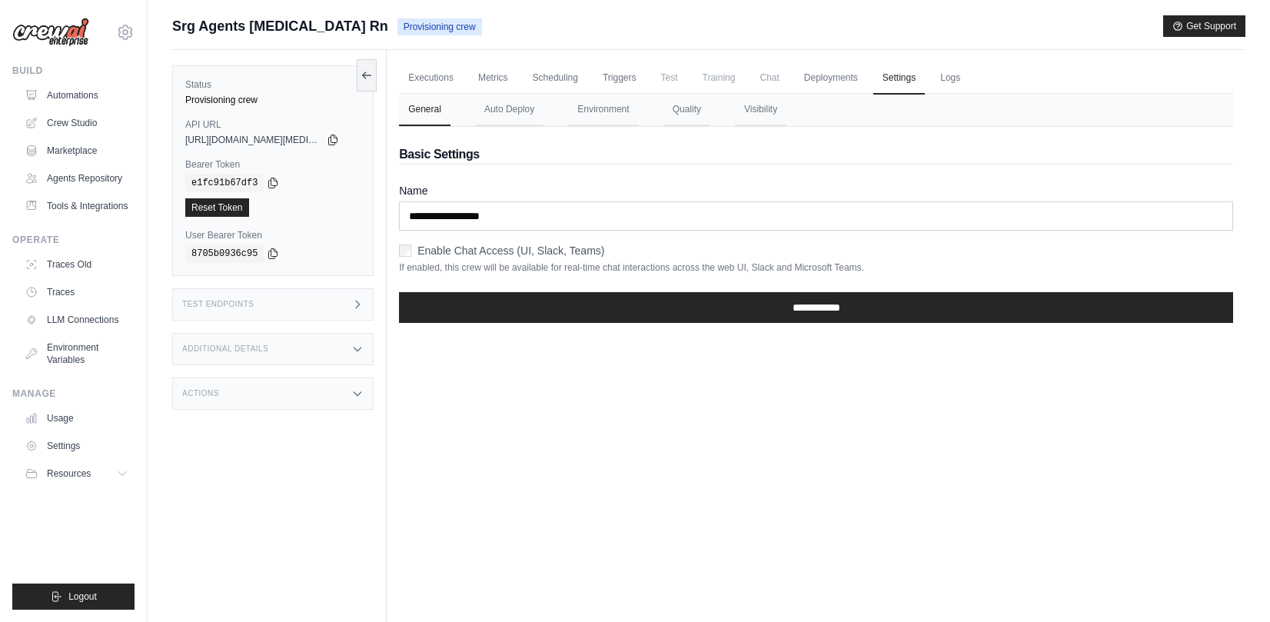
click at [776, 72] on span "Chat" at bounding box center [769, 77] width 38 height 31
click at [826, 68] on link "Deployments" at bounding box center [831, 78] width 72 height 32
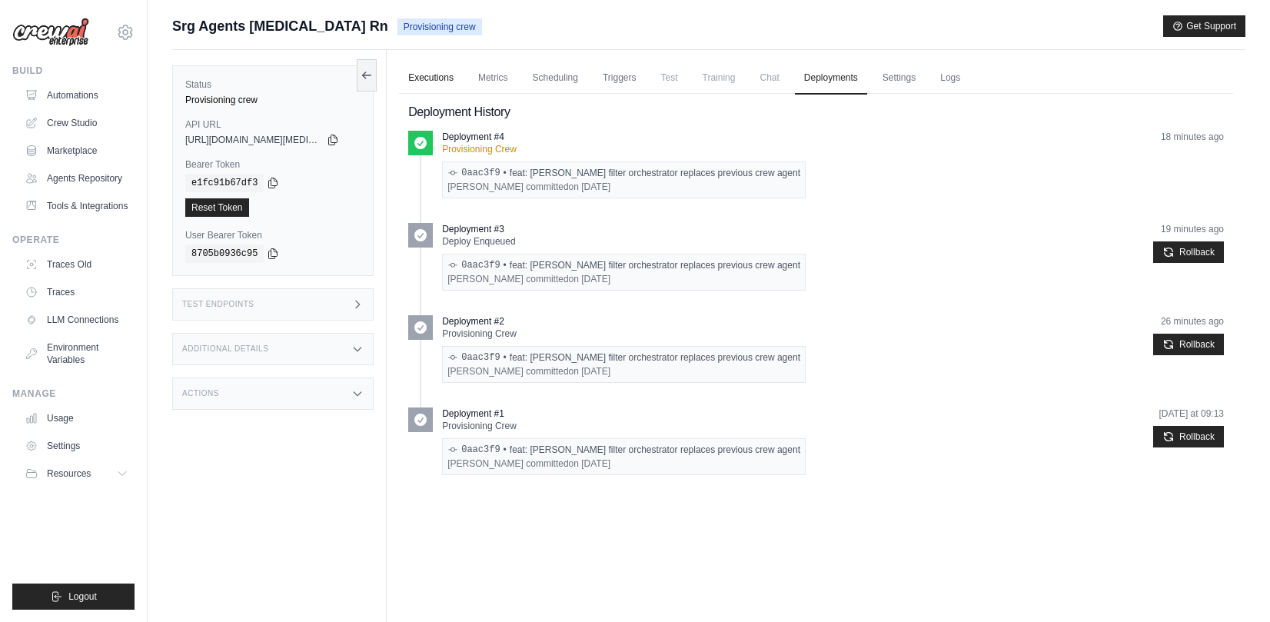
click at [439, 89] on link "Executions" at bounding box center [431, 78] width 64 height 32
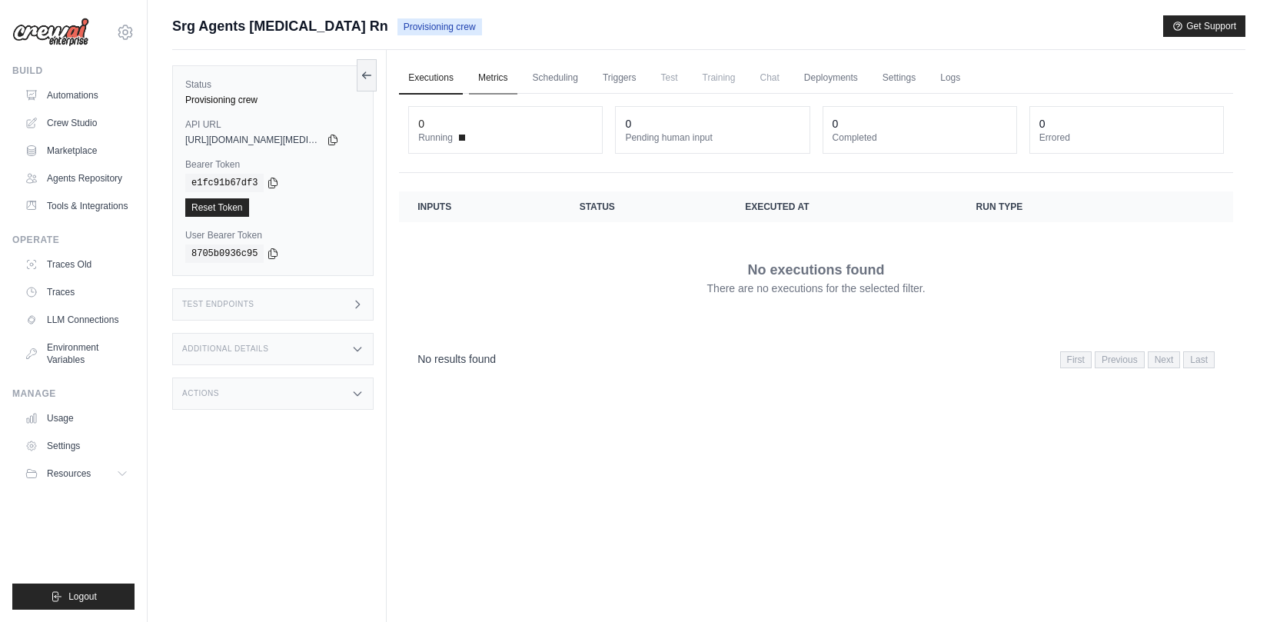
click at [488, 84] on link "Metrics" at bounding box center [493, 78] width 48 height 32
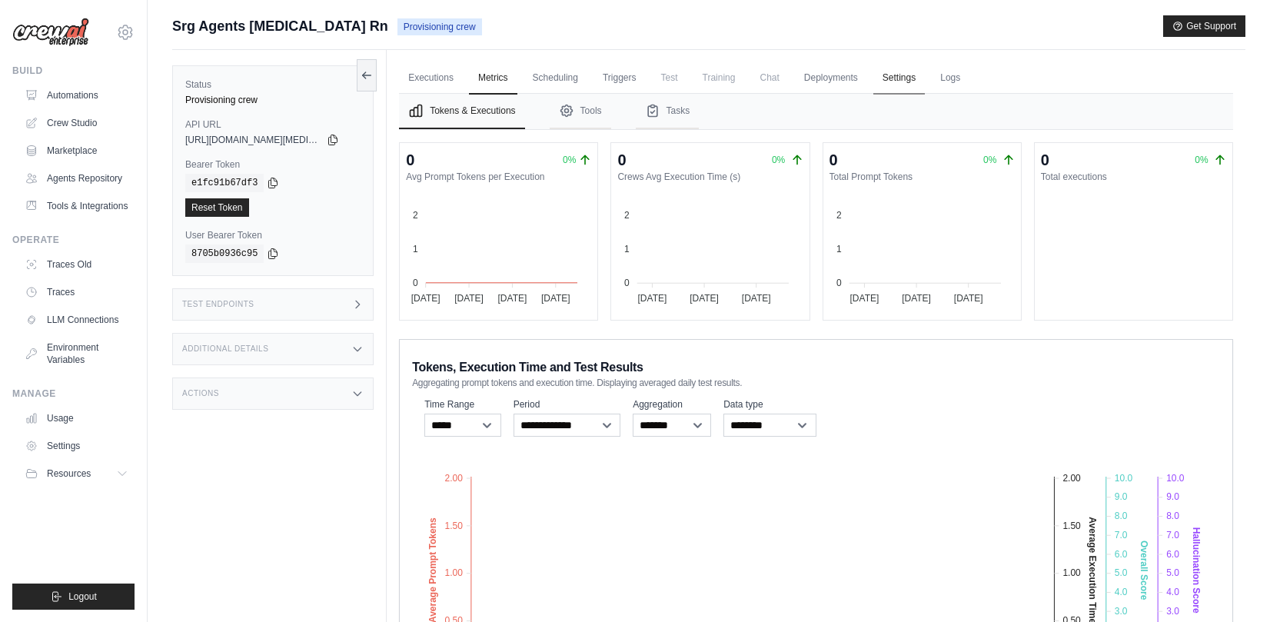
click at [885, 70] on link "Settings" at bounding box center [899, 78] width 52 height 32
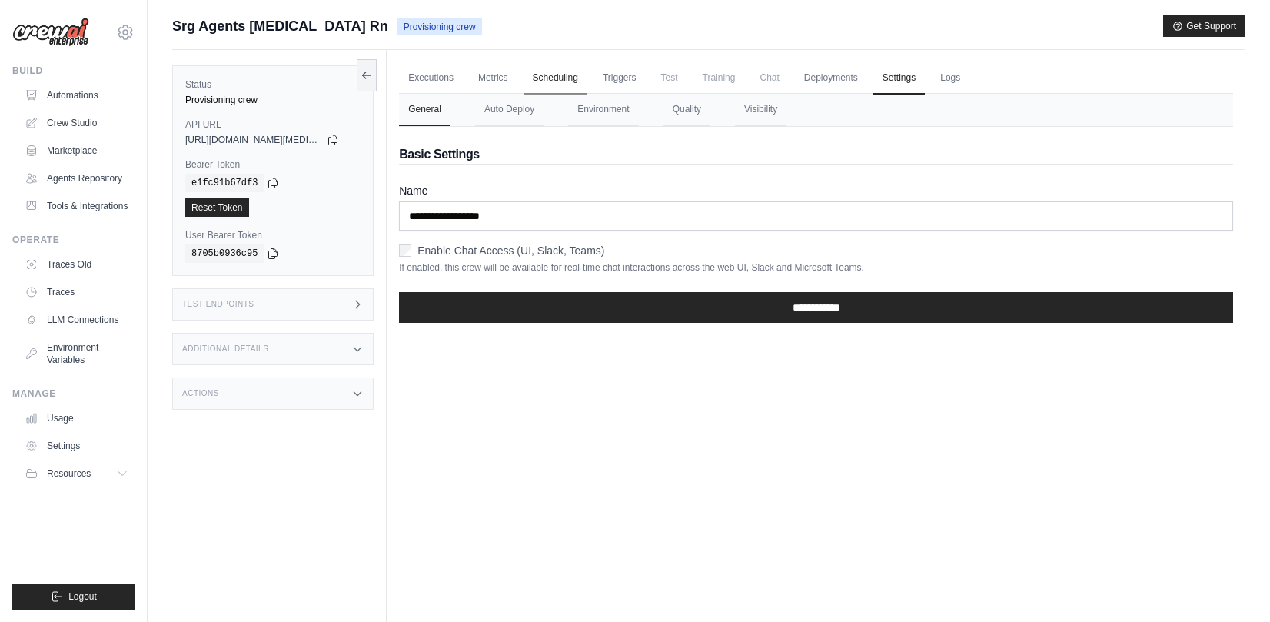
click at [537, 81] on link "Scheduling" at bounding box center [556, 78] width 64 height 32
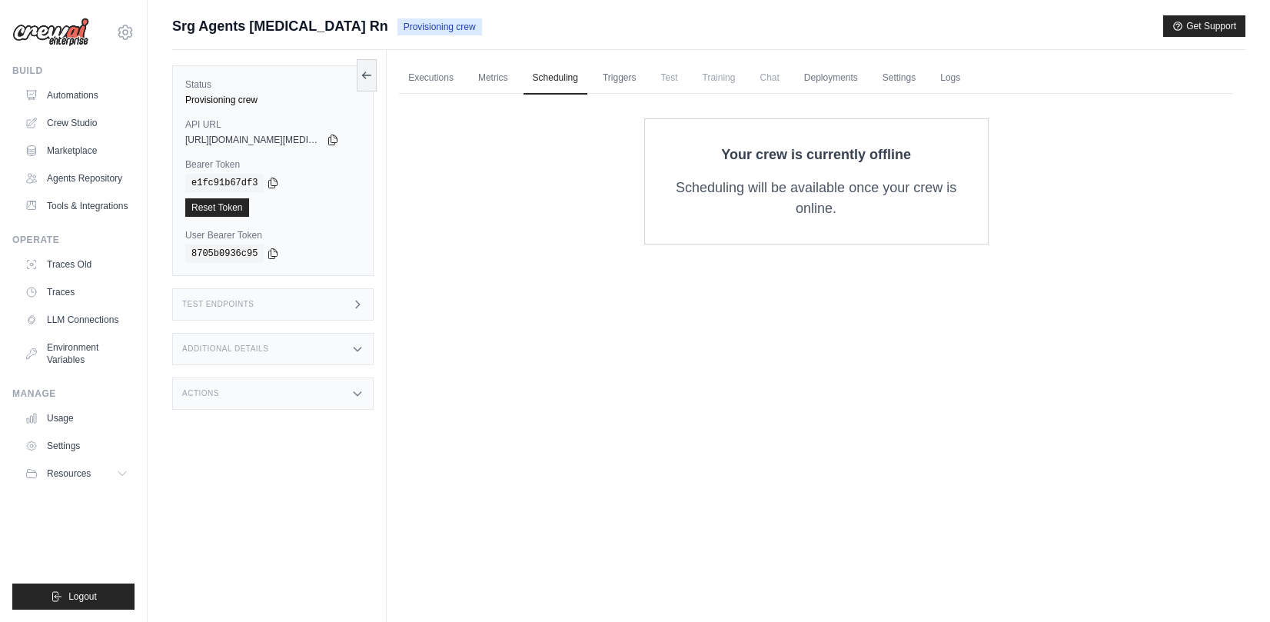
click at [520, 81] on ul "Executions Metrics Scheduling Triggers Test Training Chat Deployments Settings …" at bounding box center [816, 78] width 834 height 32
click at [514, 81] on link "Metrics" at bounding box center [493, 78] width 48 height 32
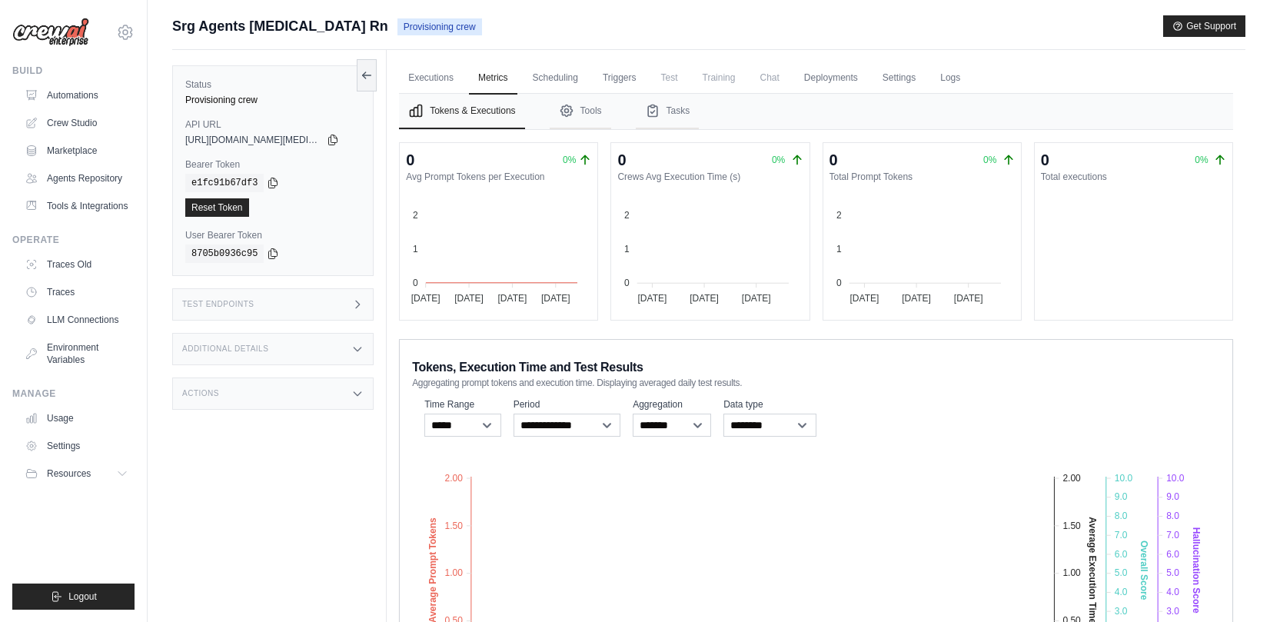
click at [587, 80] on ul "Executions Metrics Scheduling Triggers Test Training Chat Deployments Settings …" at bounding box center [816, 78] width 834 height 32
click at [565, 79] on link "Scheduling" at bounding box center [556, 78] width 64 height 32
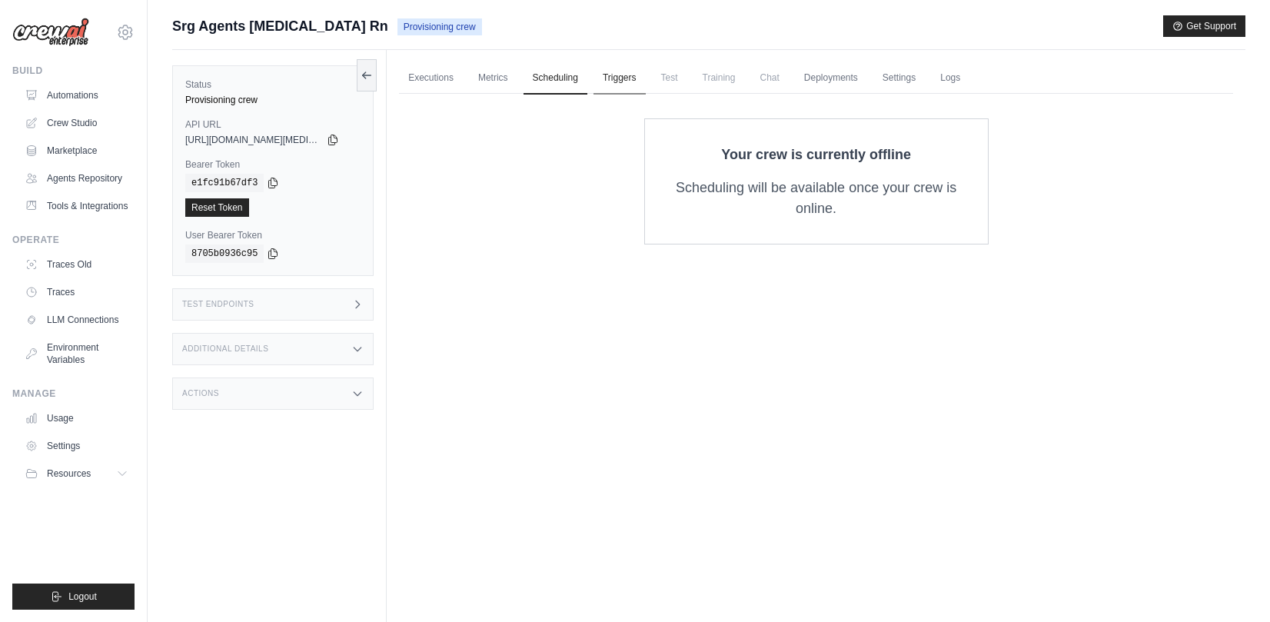
click at [627, 81] on link "Triggers" at bounding box center [620, 78] width 52 height 32
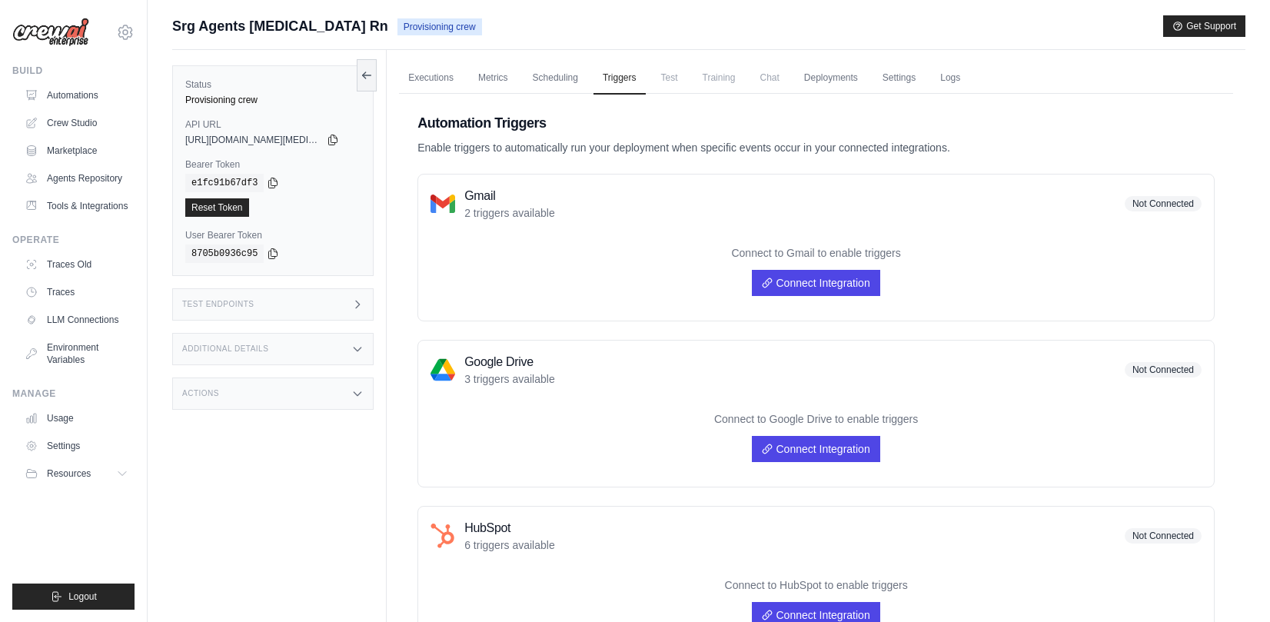
click at [682, 81] on span "Test" at bounding box center [669, 77] width 35 height 31
click at [833, 81] on link "Deployments" at bounding box center [831, 78] width 72 height 32
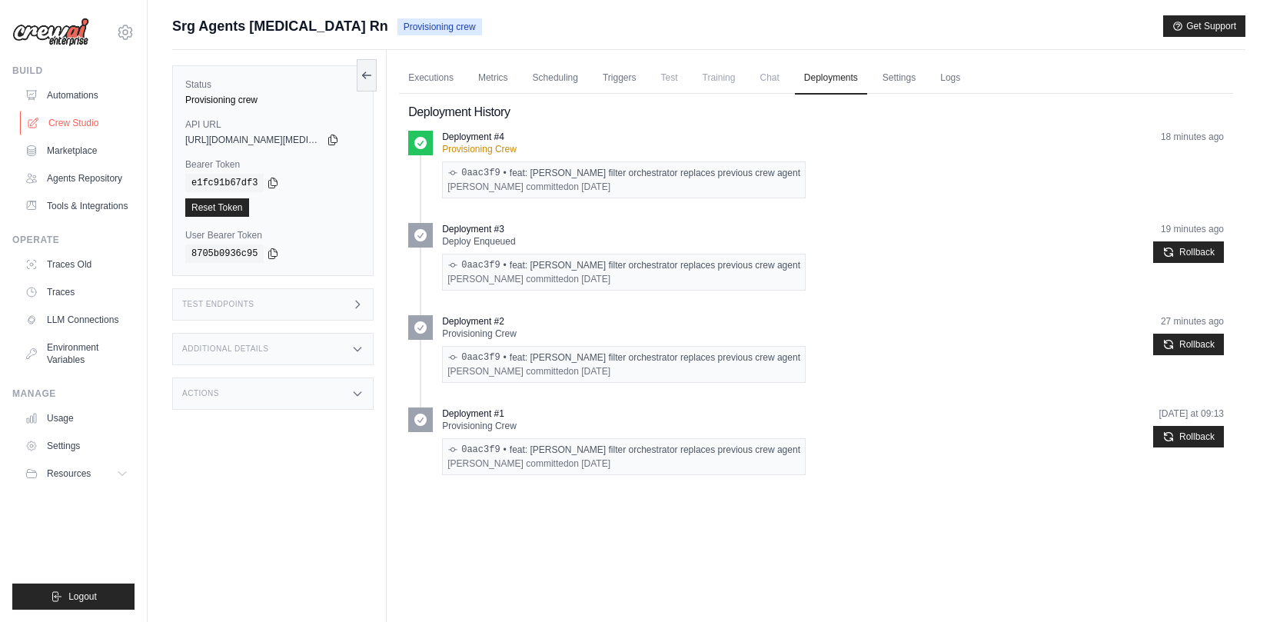
click at [88, 111] on link "Crew Studio" at bounding box center [78, 123] width 116 height 25
click at [88, 98] on link "Automations" at bounding box center [78, 95] width 116 height 25
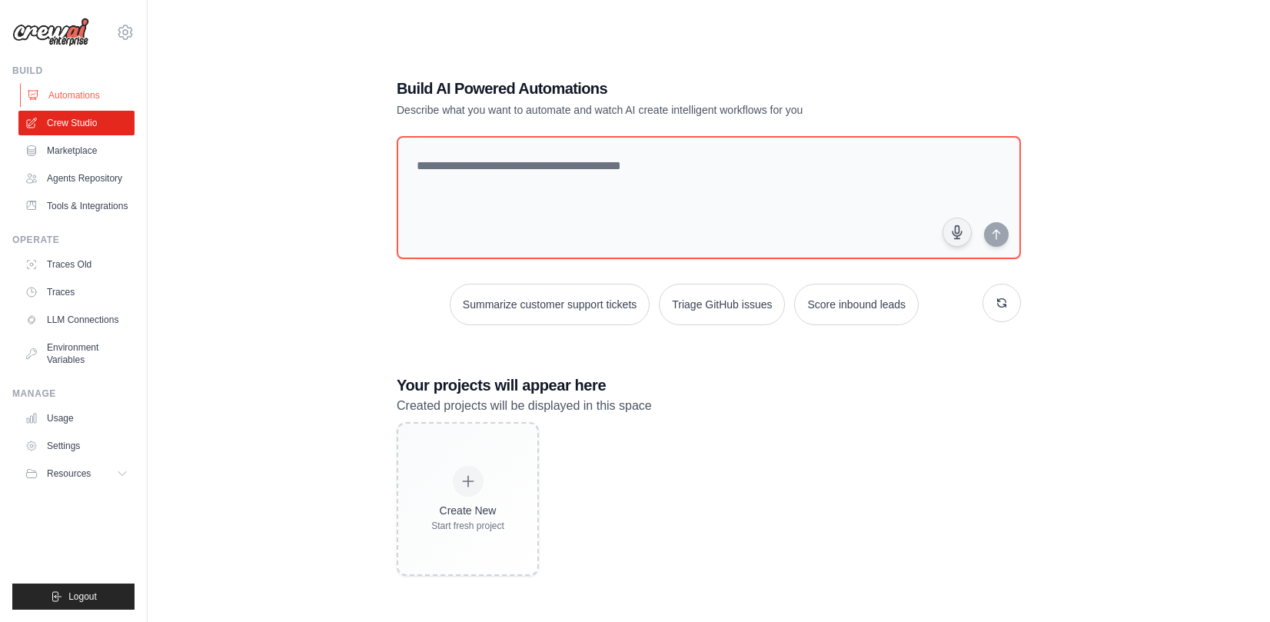
click at [88, 95] on link "Automations" at bounding box center [78, 95] width 116 height 25
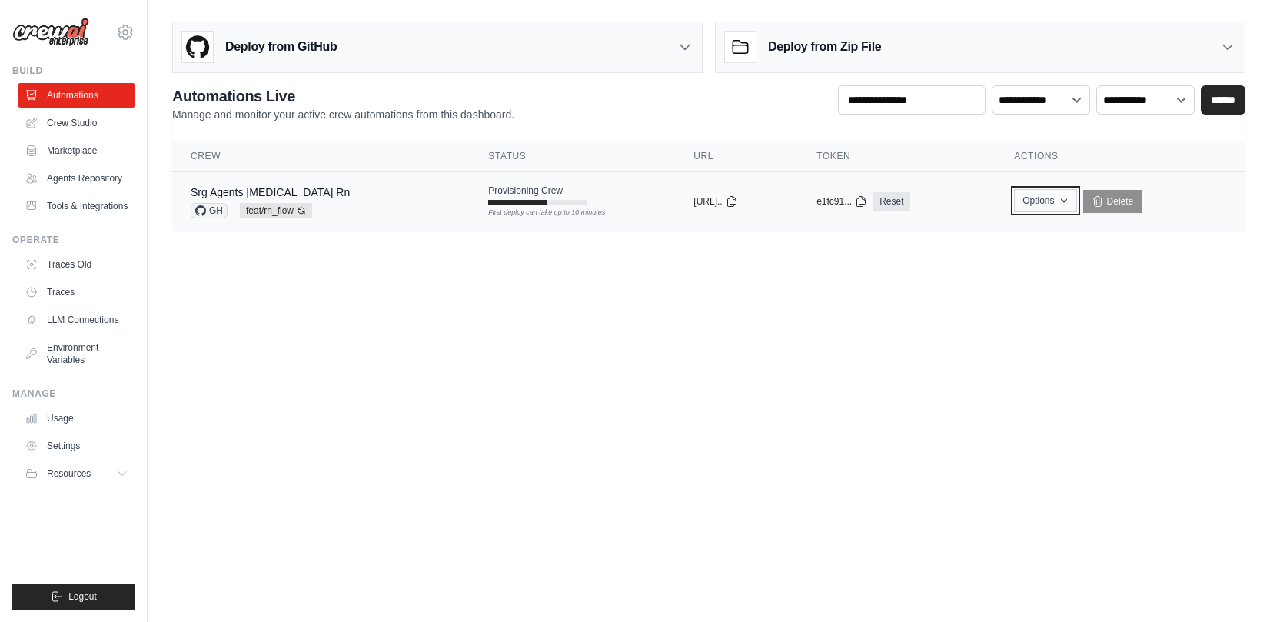
click at [1050, 206] on button "Options" at bounding box center [1045, 200] width 62 height 23
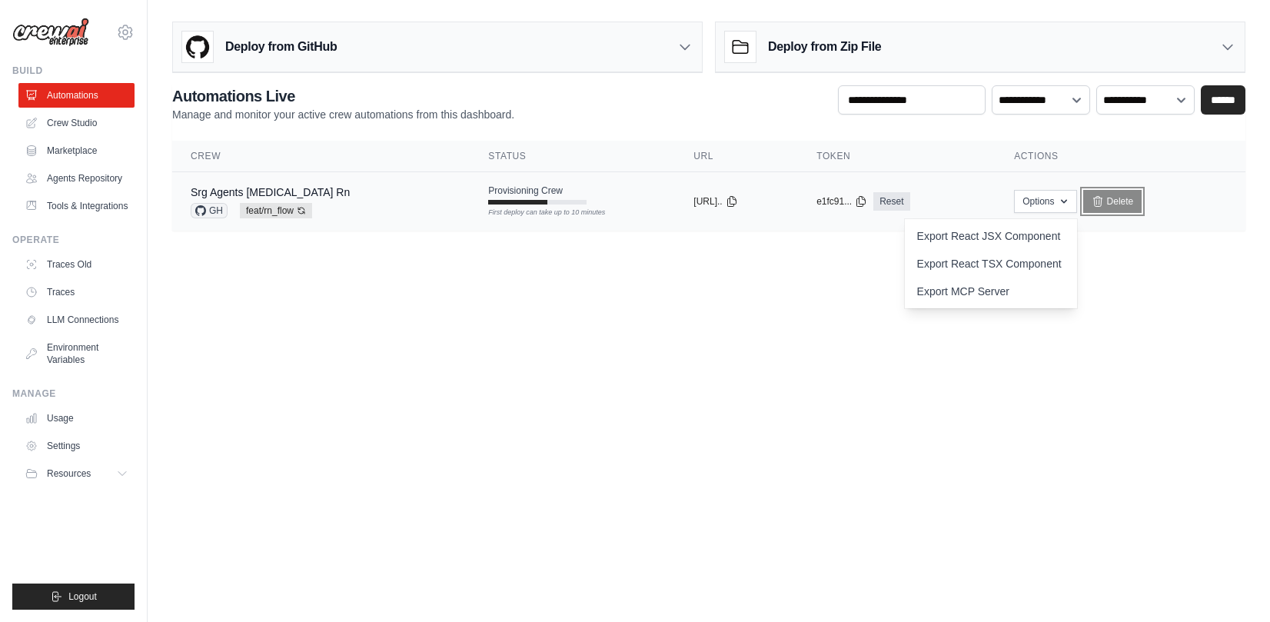
click at [1119, 203] on link "Delete" at bounding box center [1112, 201] width 59 height 23
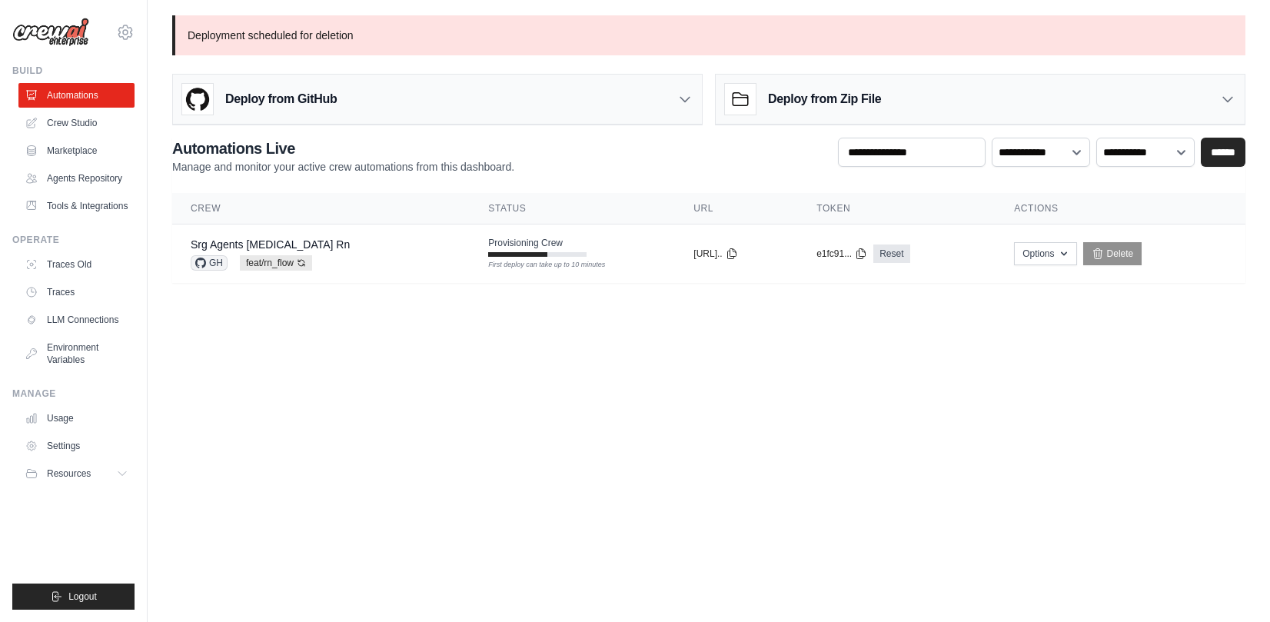
click at [727, 351] on body "[EMAIL_ADDRESS][DOMAIN_NAME] Settings Build Automations" at bounding box center [635, 311] width 1270 height 622
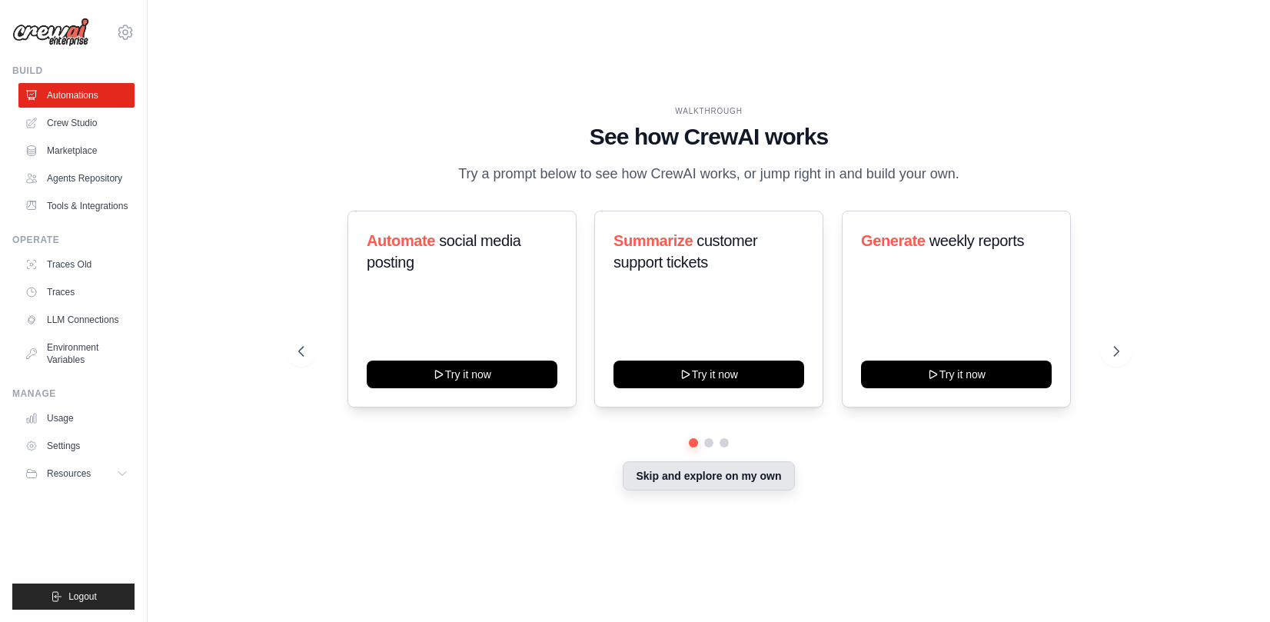
click at [679, 481] on button "Skip and explore on my own" at bounding box center [708, 475] width 171 height 29
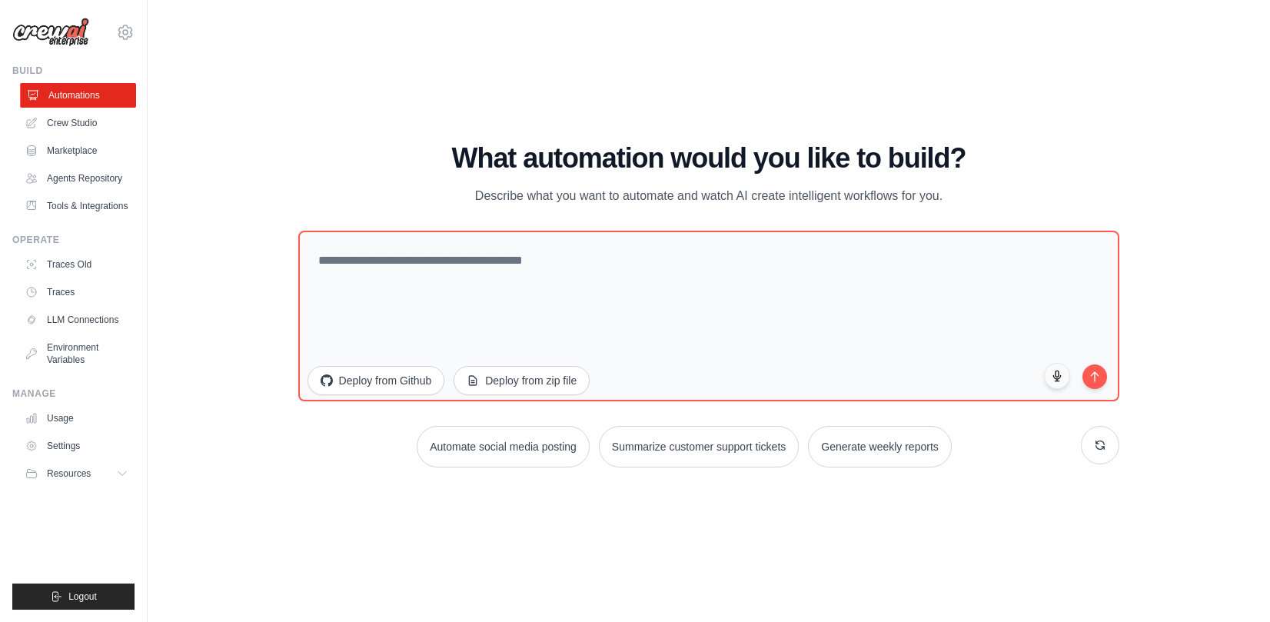
click at [78, 85] on link "Automations" at bounding box center [78, 95] width 116 height 25
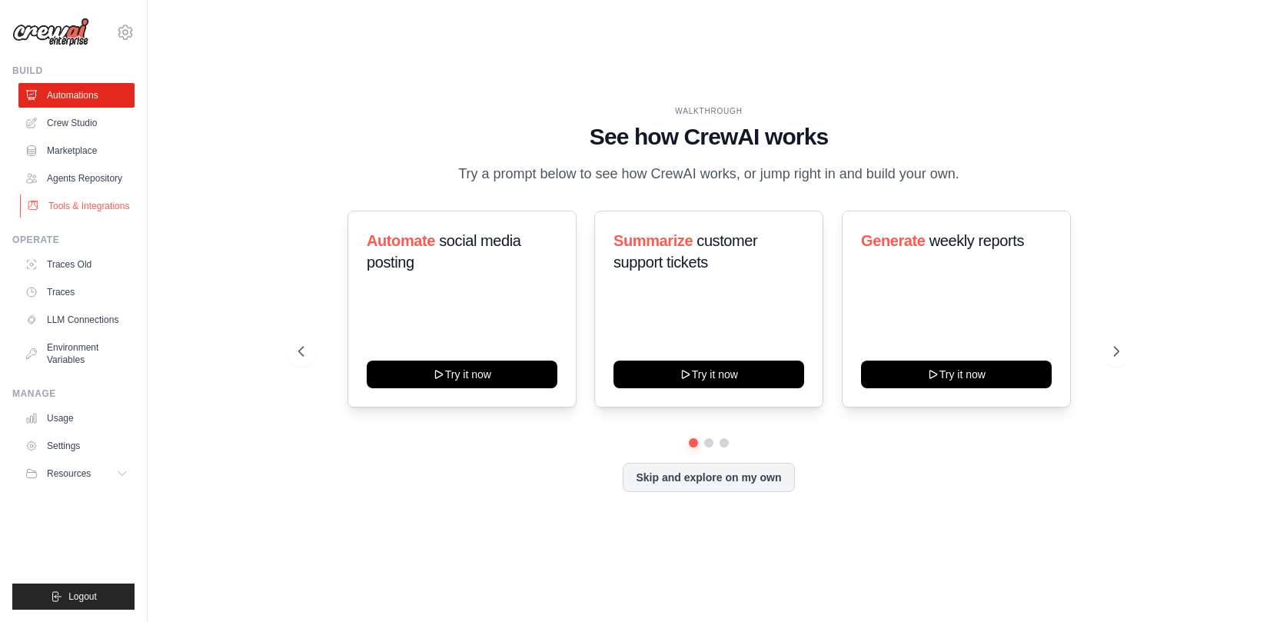
click at [95, 215] on link "Tools & Integrations" at bounding box center [78, 206] width 116 height 25
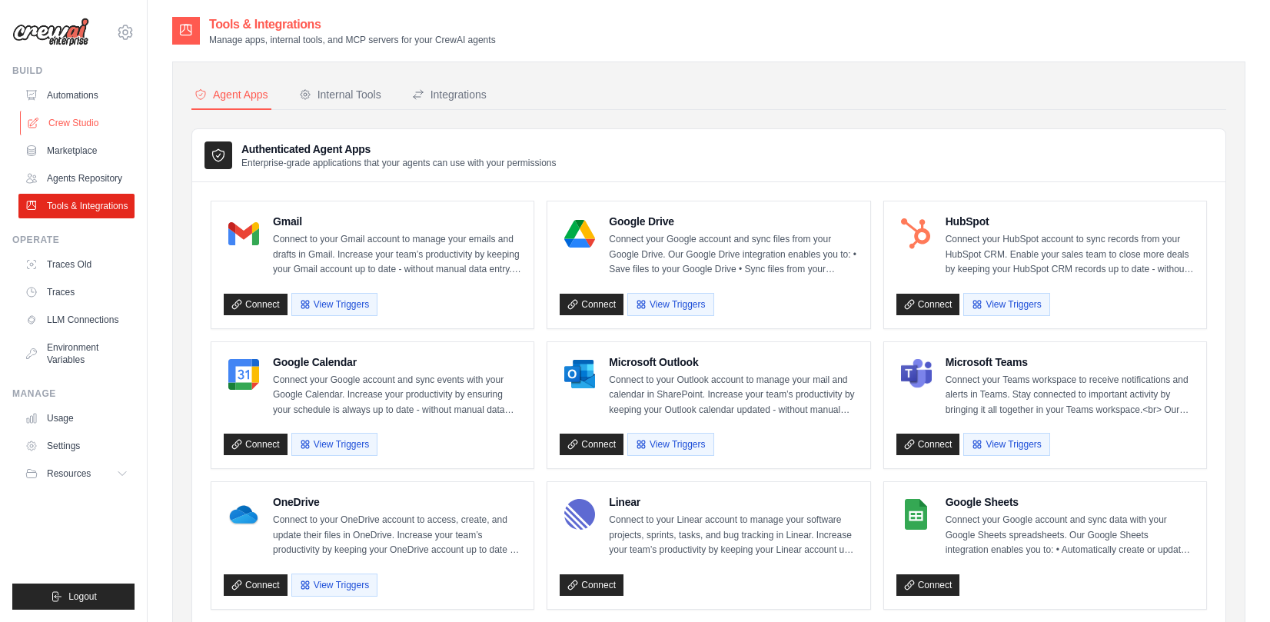
click at [55, 124] on link "Crew Studio" at bounding box center [78, 123] width 116 height 25
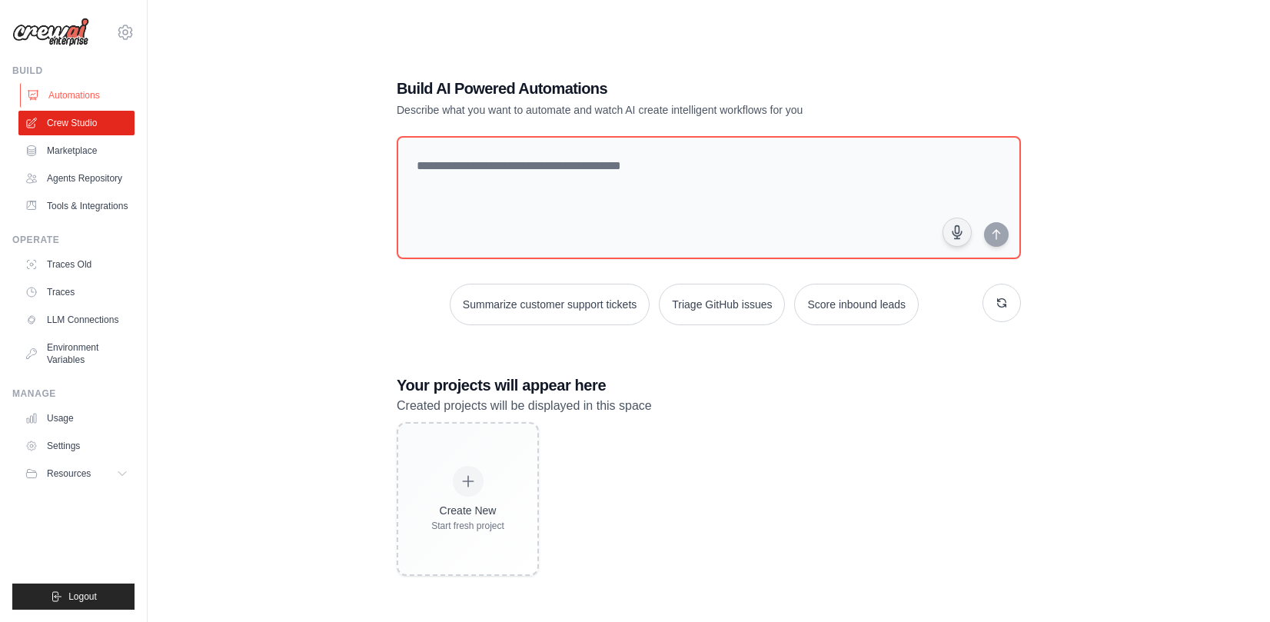
click at [73, 98] on link "Automations" at bounding box center [78, 95] width 116 height 25
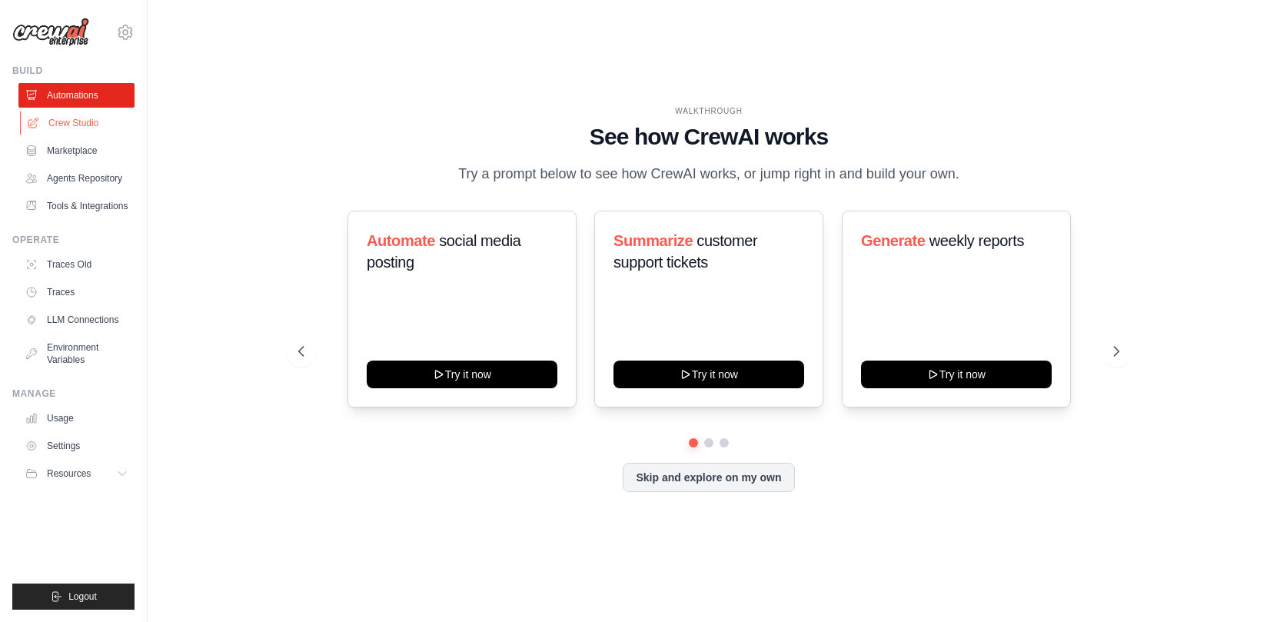
click at [74, 126] on link "Crew Studio" at bounding box center [78, 123] width 116 height 25
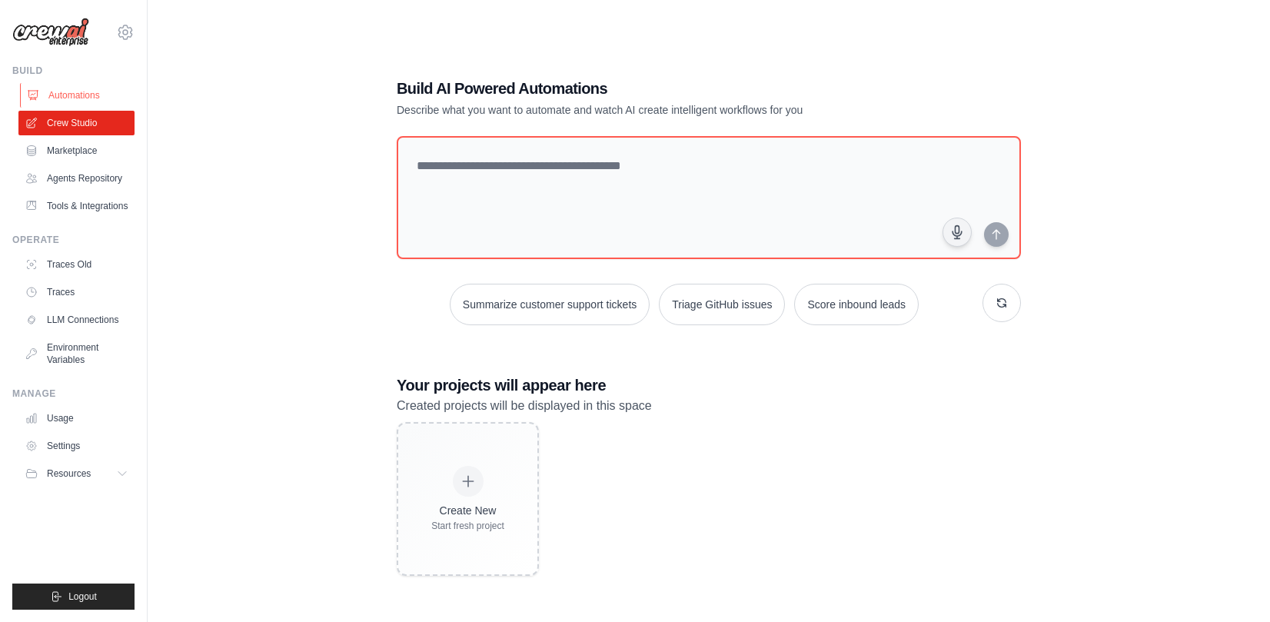
click at [72, 105] on link "Automations" at bounding box center [78, 95] width 116 height 25
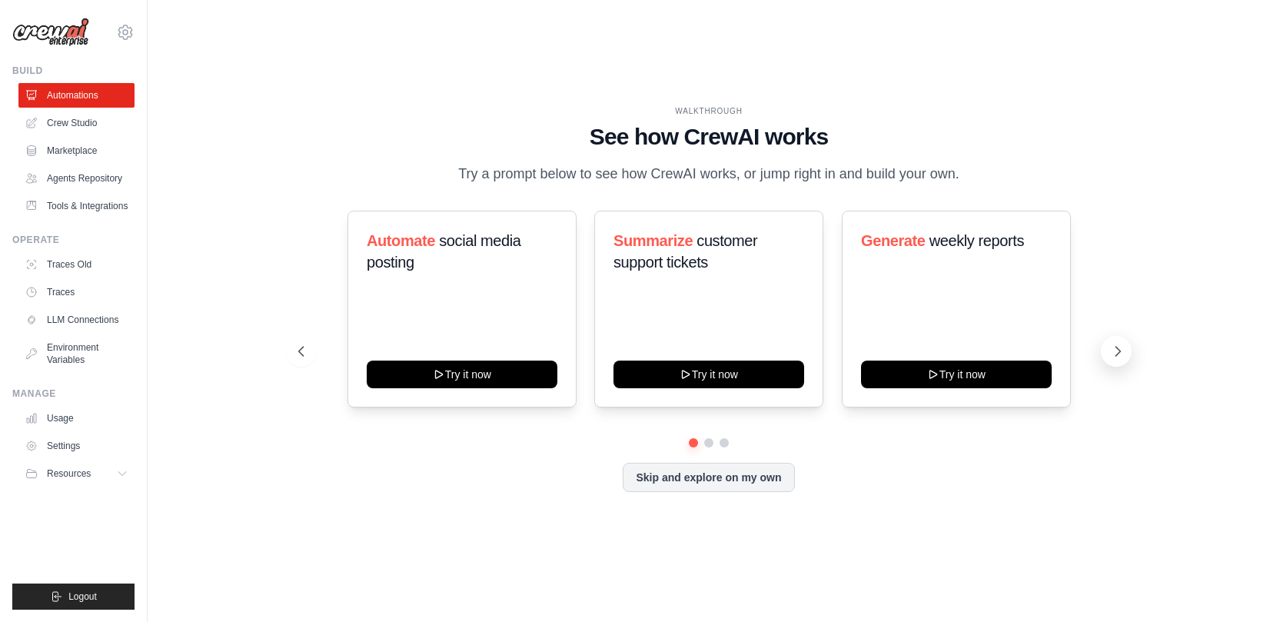
click at [1111, 355] on icon at bounding box center [1117, 351] width 15 height 15
click at [126, 31] on icon at bounding box center [125, 32] width 5 height 5
click at [180, 92] on span "Settings" at bounding box center [190, 95] width 121 height 15
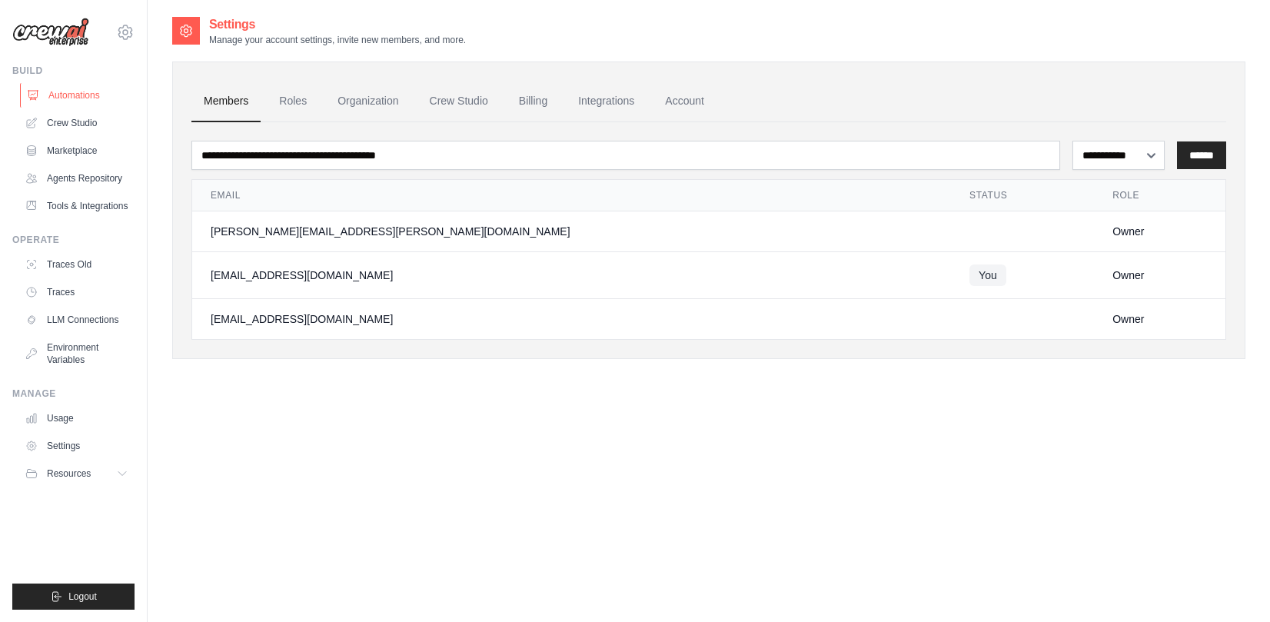
click at [81, 101] on link "Automations" at bounding box center [78, 95] width 116 height 25
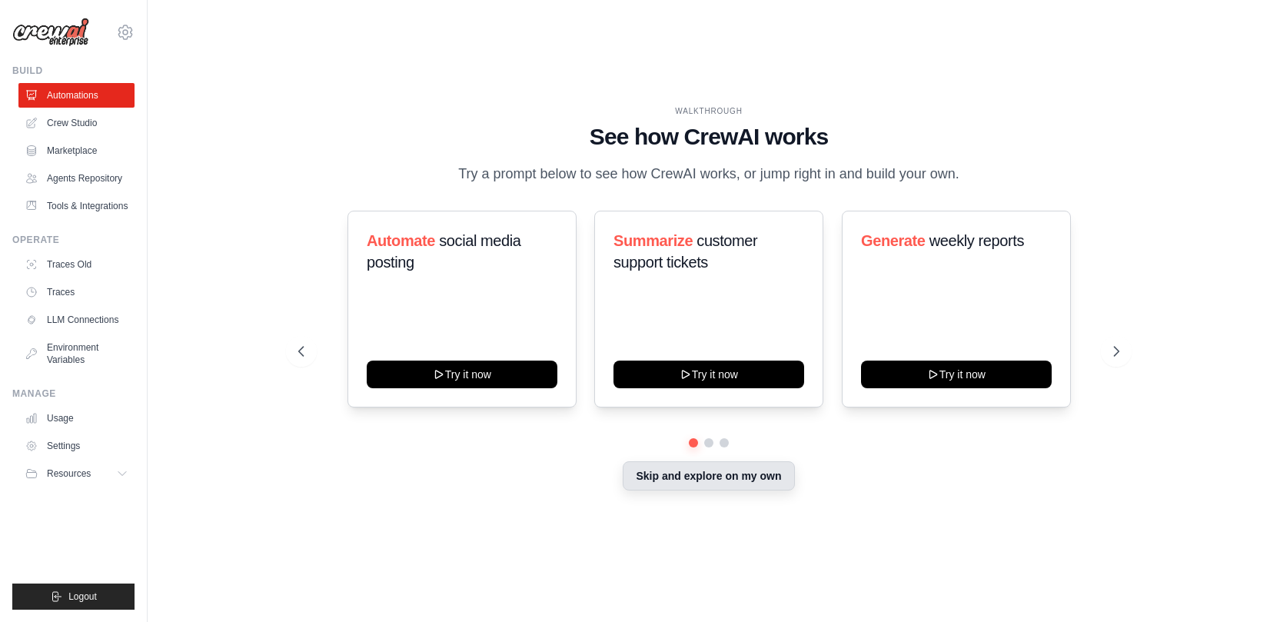
click at [738, 478] on button "Skip and explore on my own" at bounding box center [708, 475] width 171 height 29
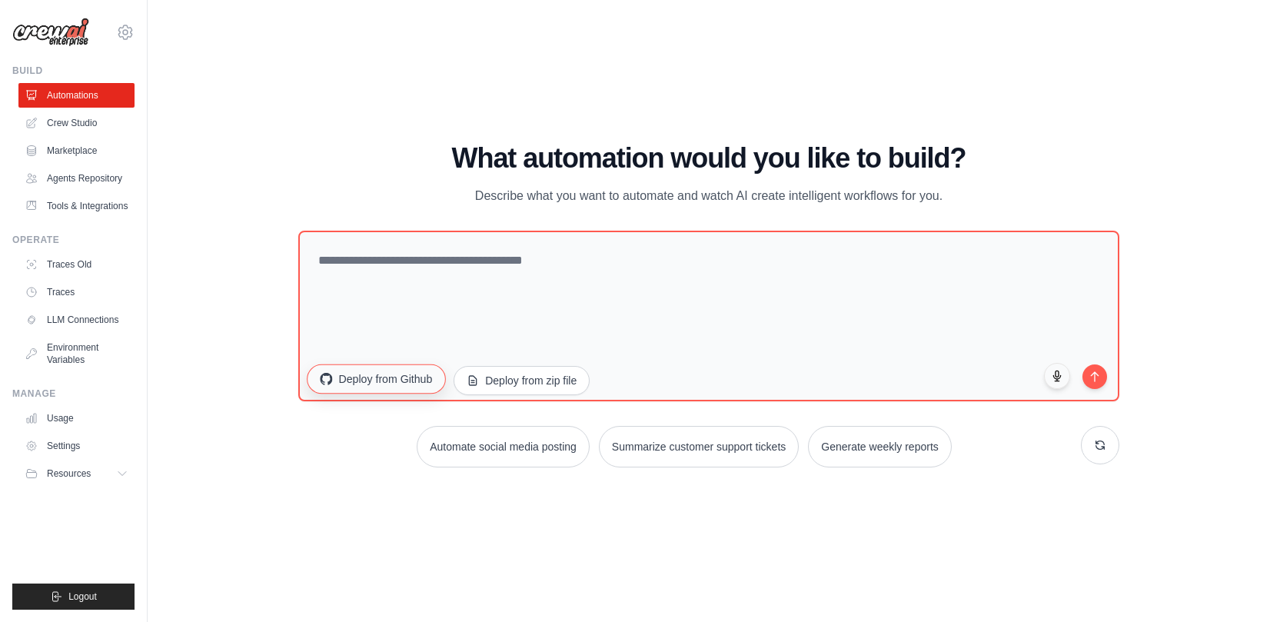
click at [404, 387] on button "Deploy from Github" at bounding box center [376, 378] width 138 height 29
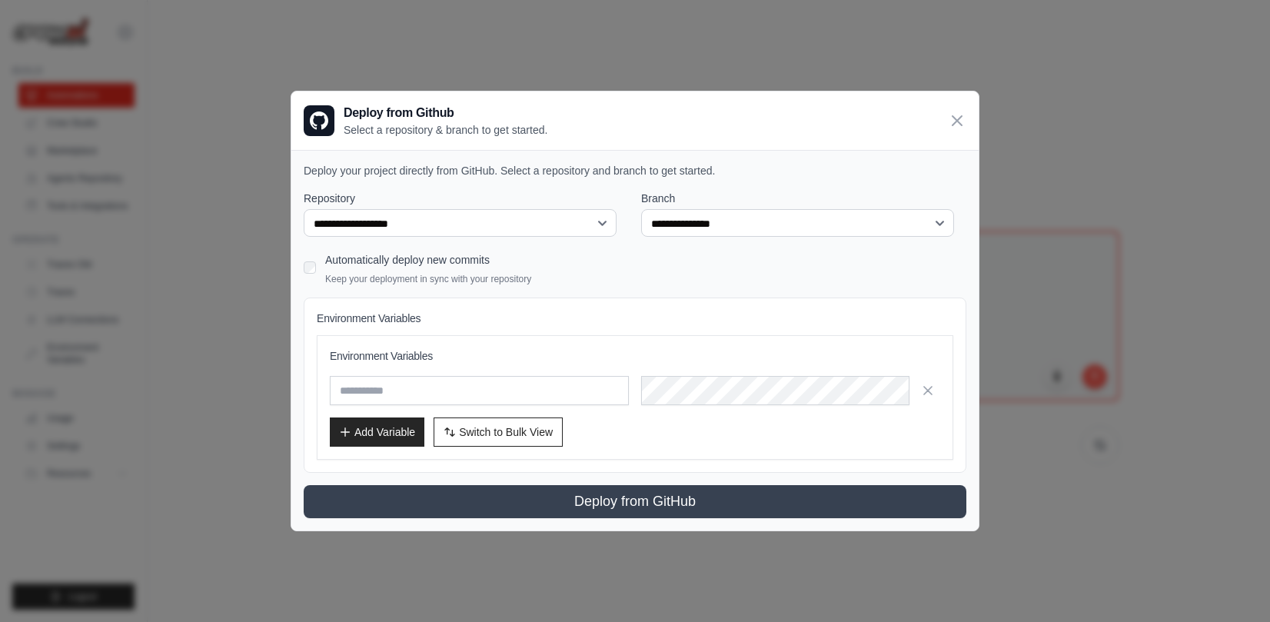
click at [573, 207] on div "**********" at bounding box center [466, 214] width 325 height 47
click at [570, 218] on select "**********" at bounding box center [460, 223] width 313 height 28
select select "**********"
click at [304, 209] on select "**********" at bounding box center [460, 223] width 313 height 28
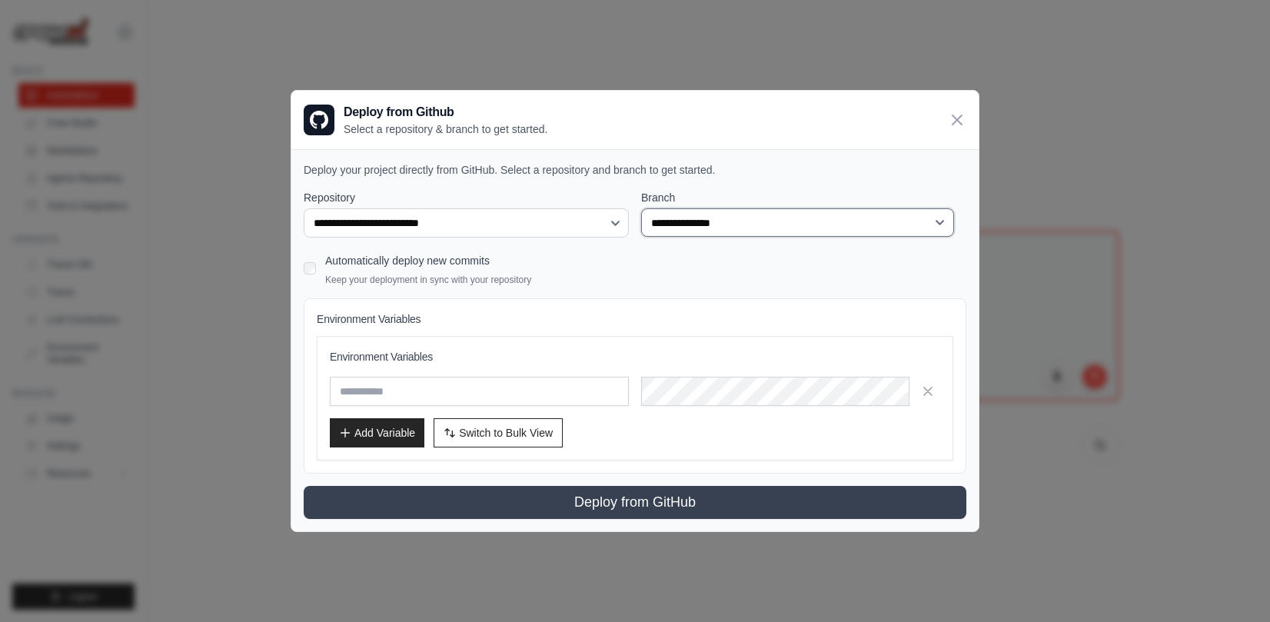
click at [702, 222] on select "**********" at bounding box center [797, 222] width 313 height 28
click at [691, 228] on select "**********" at bounding box center [797, 222] width 313 height 28
click at [577, 223] on select "**********" at bounding box center [466, 222] width 325 height 29
click at [304, 208] on select "**********" at bounding box center [466, 222] width 325 height 29
click at [600, 256] on div "Automatically deploy new commits Keep your deployment in sync with your reposit…" at bounding box center [635, 268] width 663 height 36
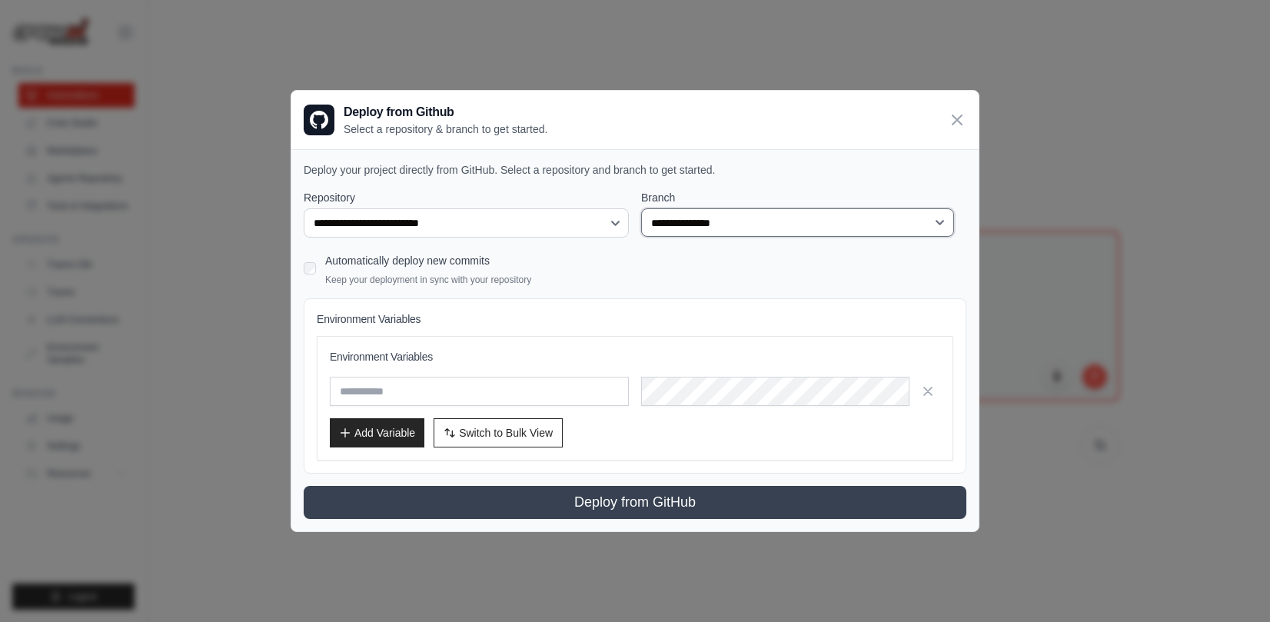
click at [682, 234] on select "**********" at bounding box center [797, 222] width 313 height 28
click at [641, 208] on select "**********" at bounding box center [797, 222] width 313 height 28
drag, startPoint x: 673, startPoint y: 248, endPoint x: 661, endPoint y: 274, distance: 28.6
click at [673, 248] on div "**********" at bounding box center [635, 354] width 663 height 329
click at [959, 119] on icon at bounding box center [957, 119] width 18 height 18
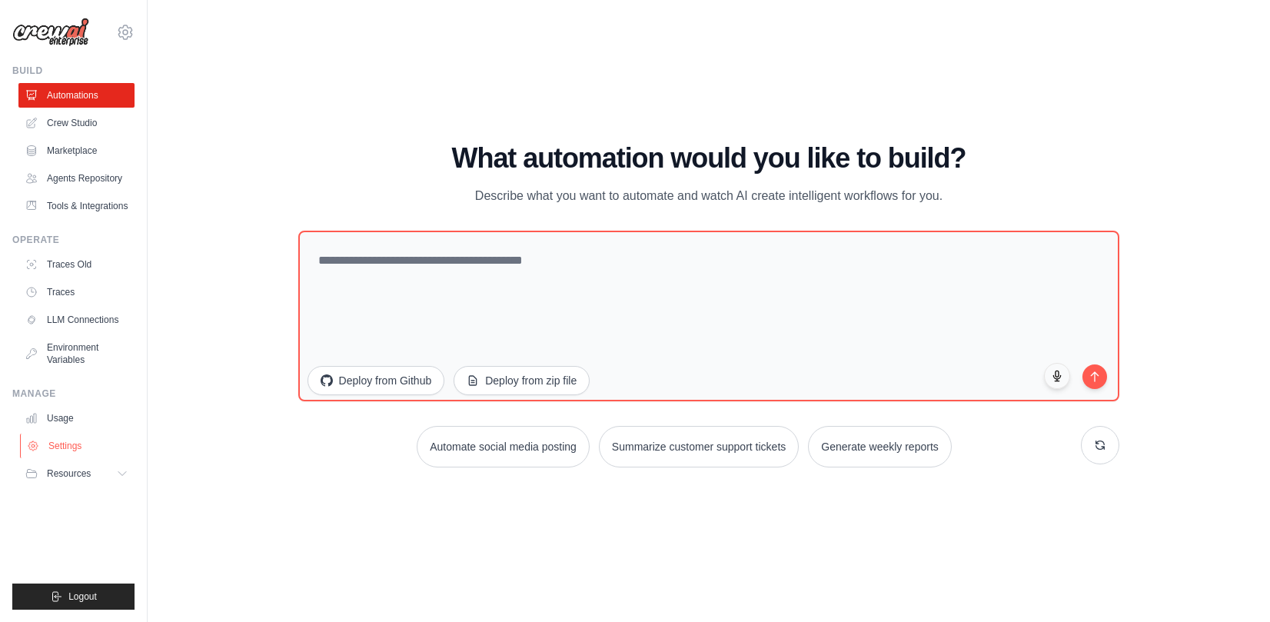
click at [70, 440] on link "Settings" at bounding box center [78, 446] width 116 height 25
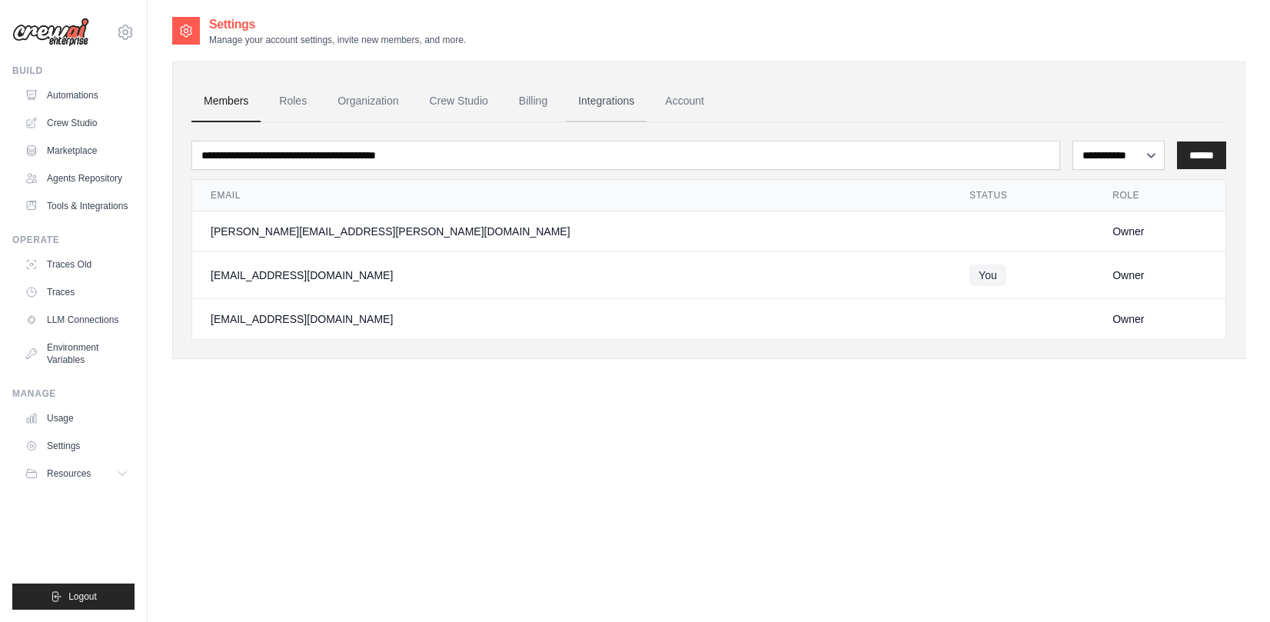
click at [614, 114] on link "Integrations" at bounding box center [606, 102] width 81 height 42
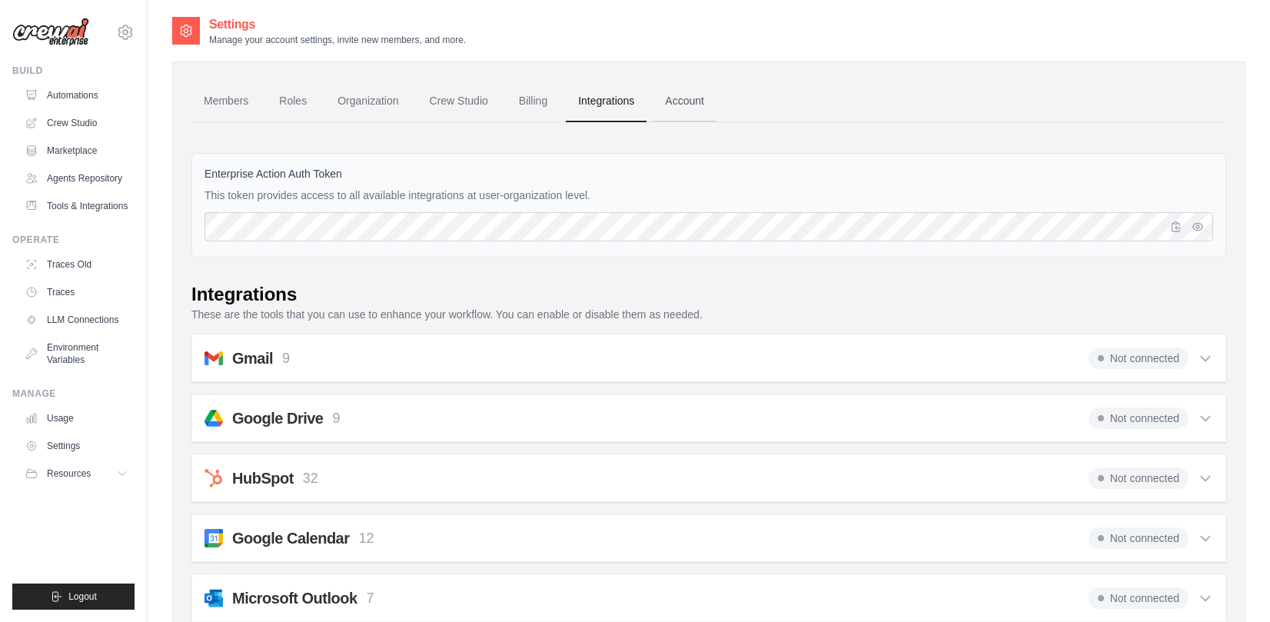
click at [687, 110] on link "Account" at bounding box center [685, 102] width 64 height 42
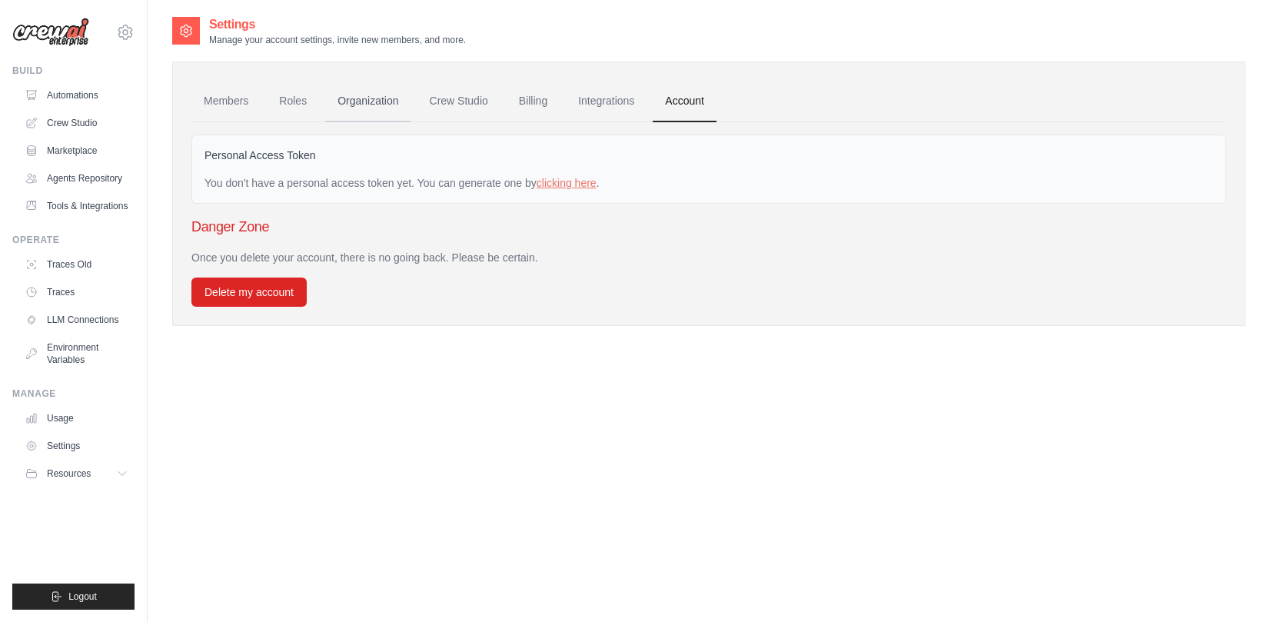
click at [375, 106] on link "Organization" at bounding box center [367, 102] width 85 height 42
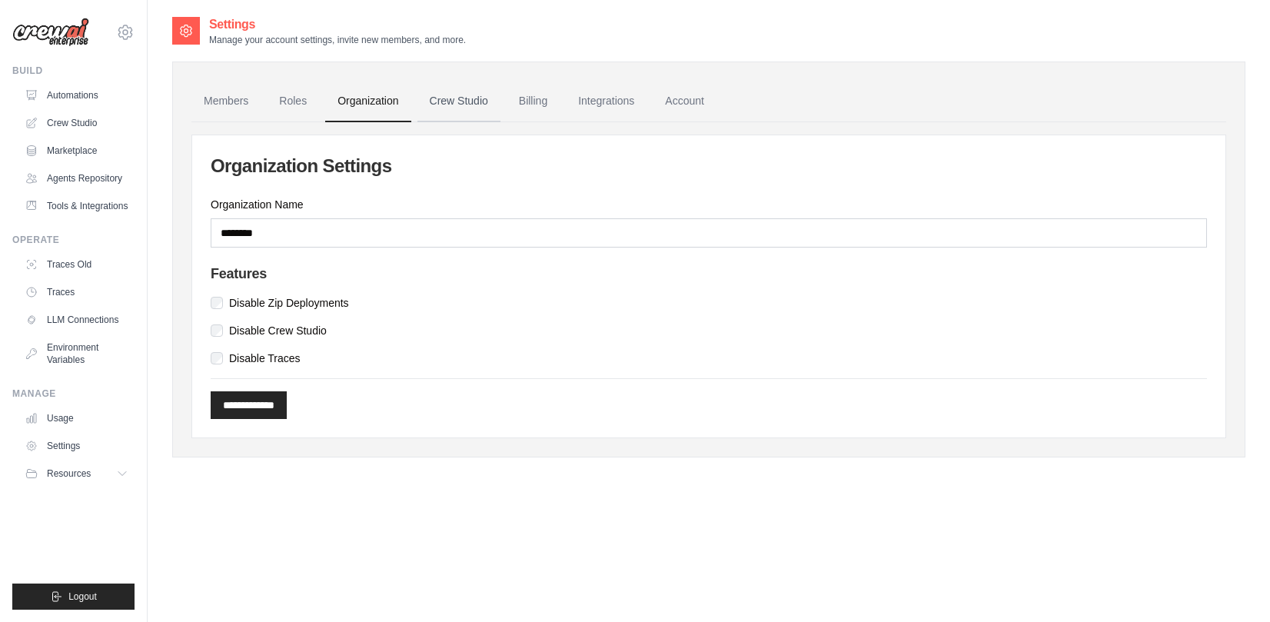
click at [446, 102] on link "Crew Studio" at bounding box center [458, 102] width 83 height 42
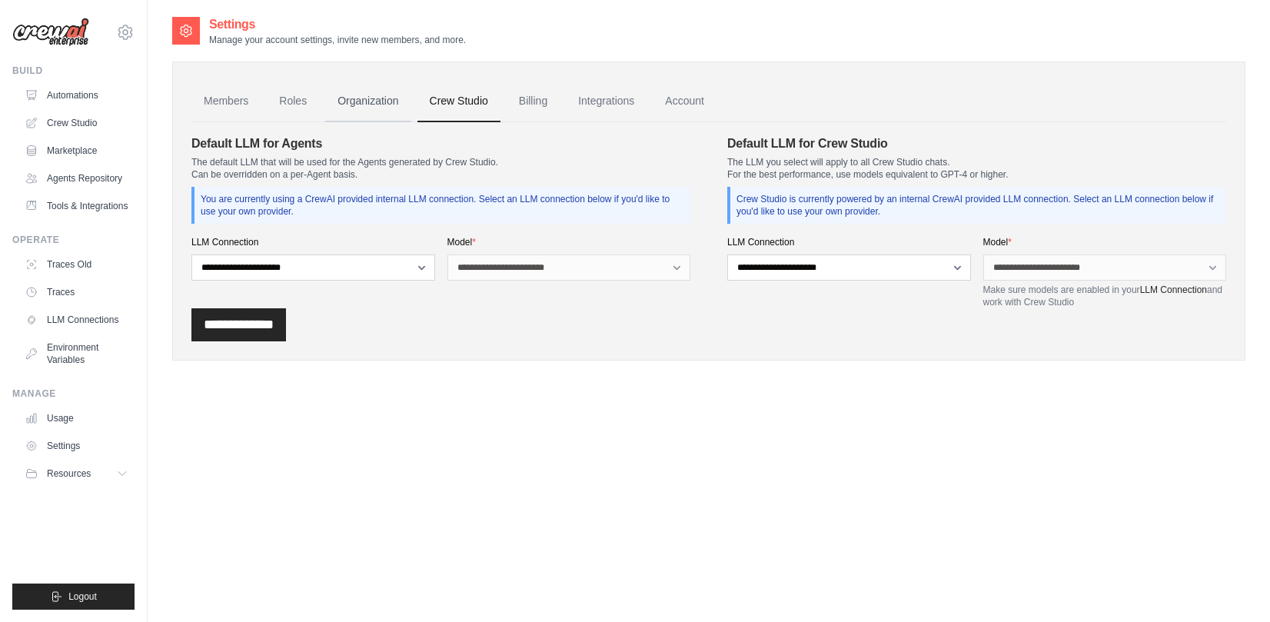
click at [333, 107] on link "Organization" at bounding box center [367, 102] width 85 height 42
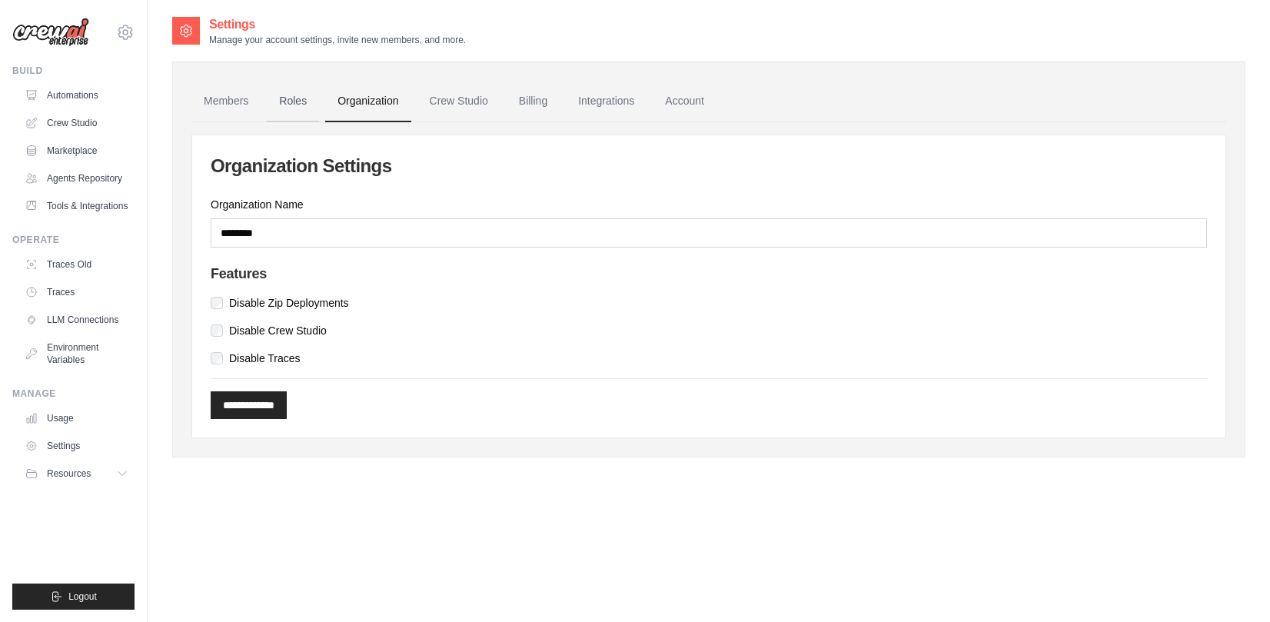
click at [281, 109] on link "Roles" at bounding box center [293, 102] width 52 height 42
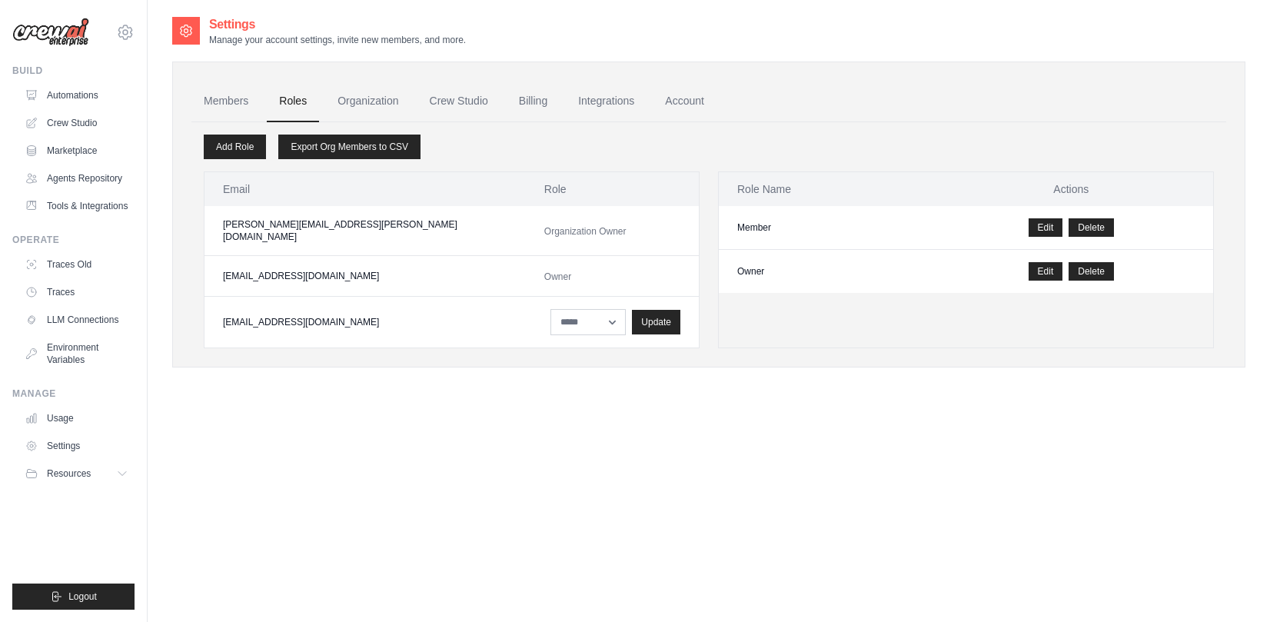
click at [217, 107] on link "Members" at bounding box center [225, 102] width 69 height 42
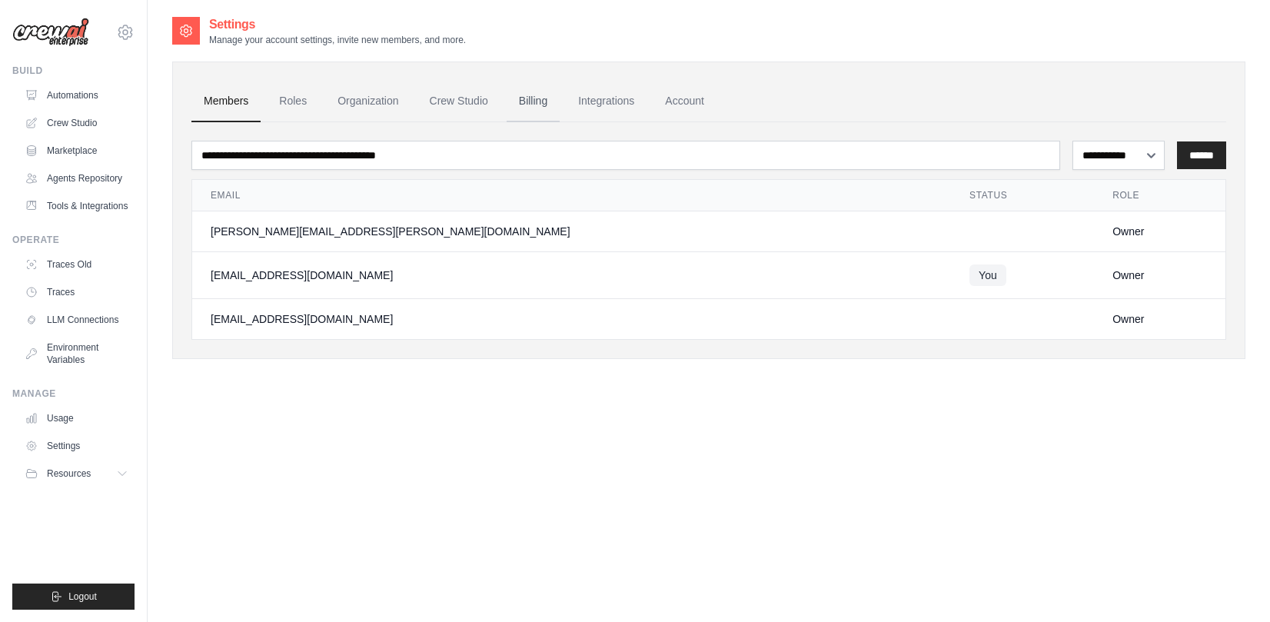
click at [519, 107] on link "Billing" at bounding box center [533, 102] width 53 height 42
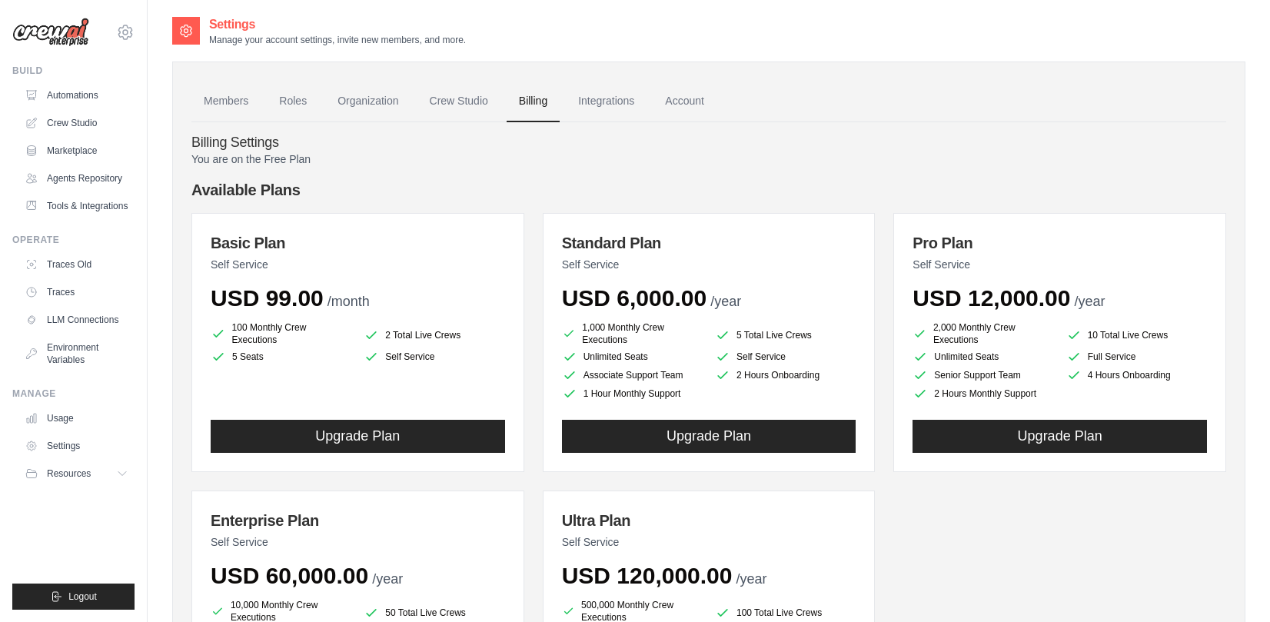
click at [91, 108] on ul "Automations Crew Studio Marketplace Agents Repository Tools & Integrations" at bounding box center [76, 150] width 116 height 135
click at [87, 90] on link "Automations" at bounding box center [78, 95] width 116 height 25
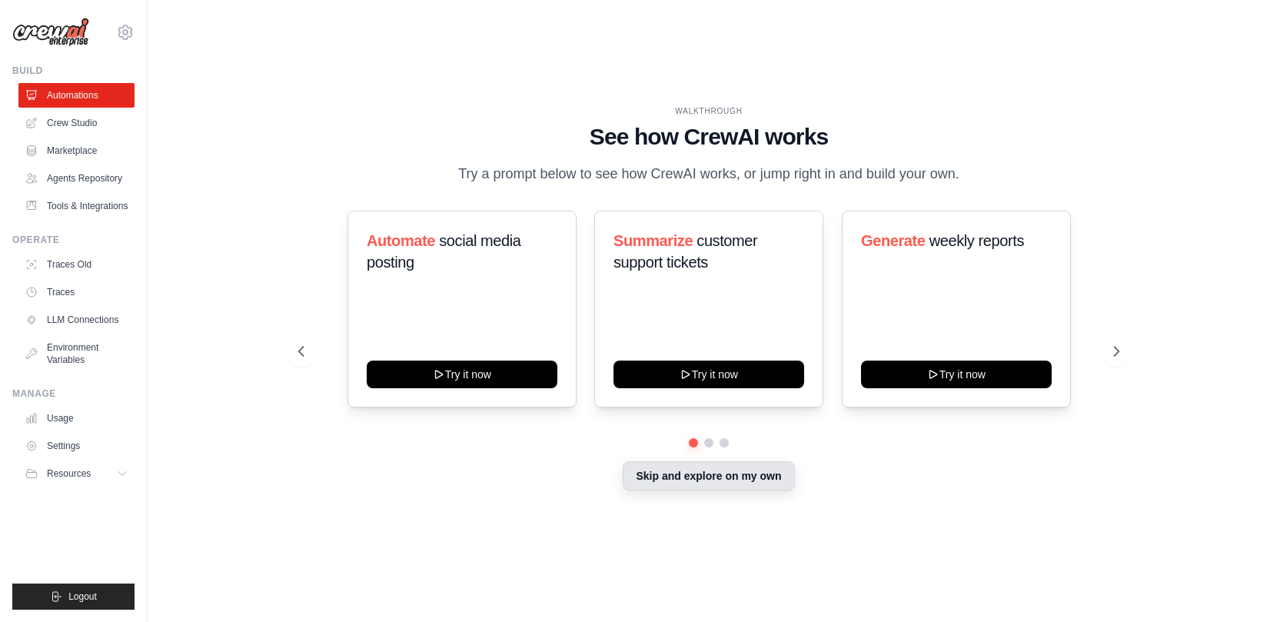
click at [672, 472] on button "Skip and explore on my own" at bounding box center [708, 475] width 171 height 29
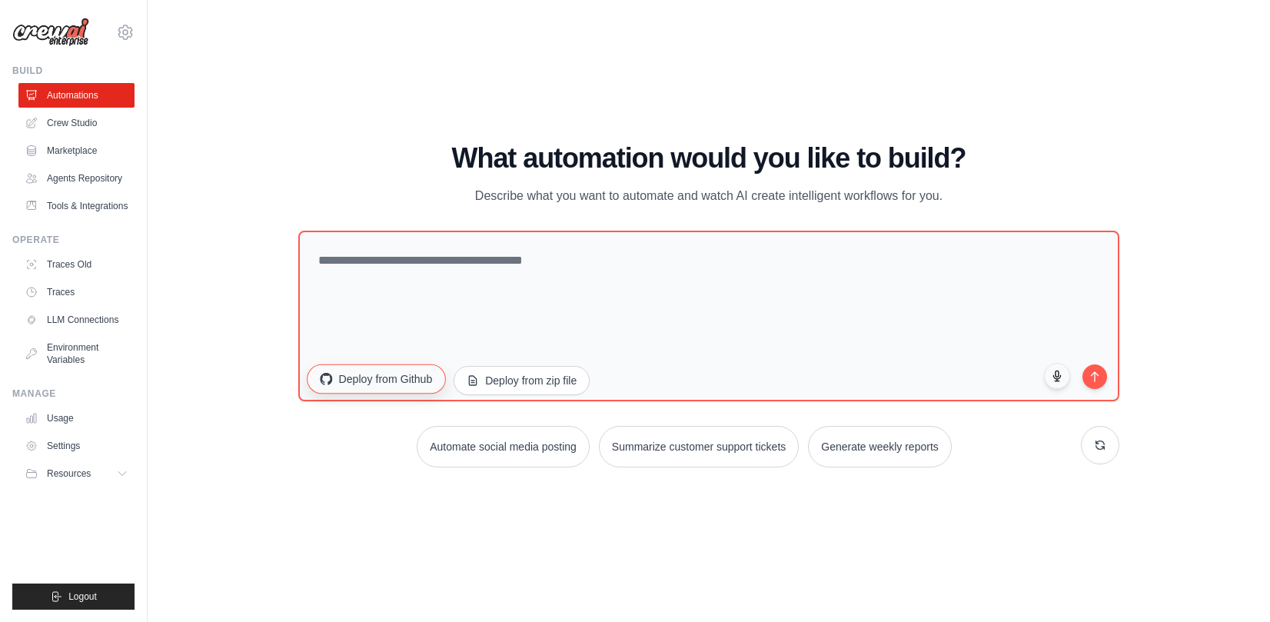
click at [422, 393] on button "Deploy from Github" at bounding box center [376, 378] width 138 height 29
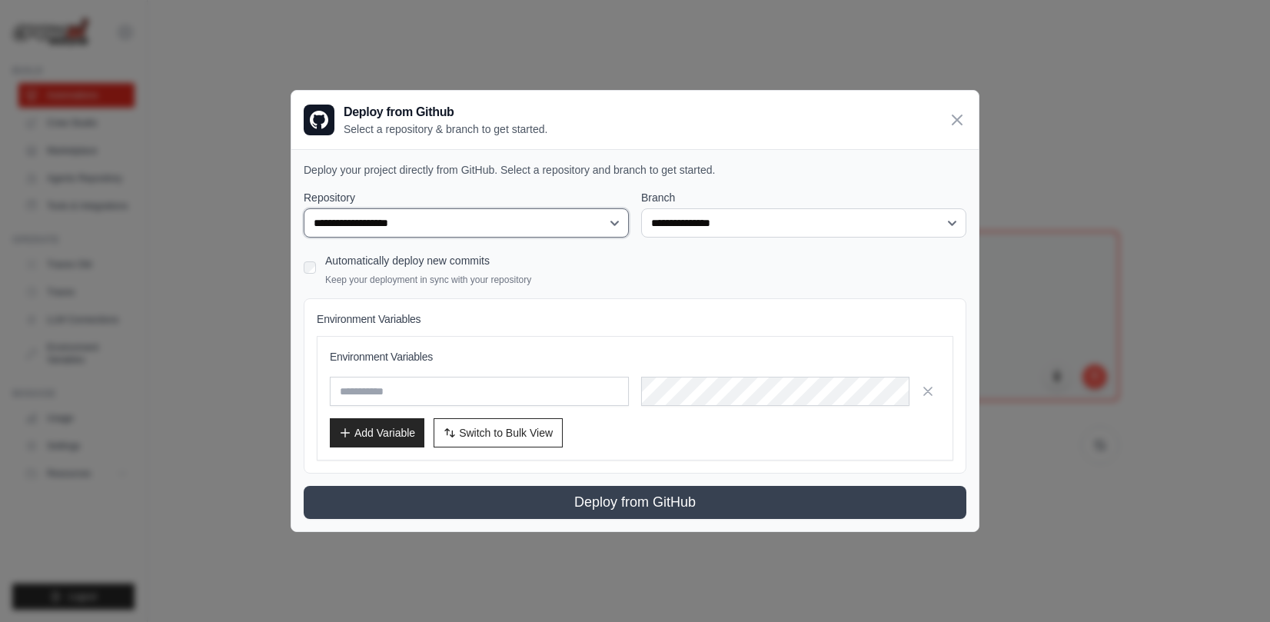
click at [598, 232] on select "**********" at bounding box center [466, 222] width 325 height 29
select select "**********"
click at [304, 208] on select "**********" at bounding box center [466, 222] width 325 height 29
click at [743, 254] on div "Automatically deploy new commits Keep your deployment in sync with your reposit…" at bounding box center [635, 268] width 663 height 36
click at [744, 232] on select "**********" at bounding box center [803, 222] width 325 height 29
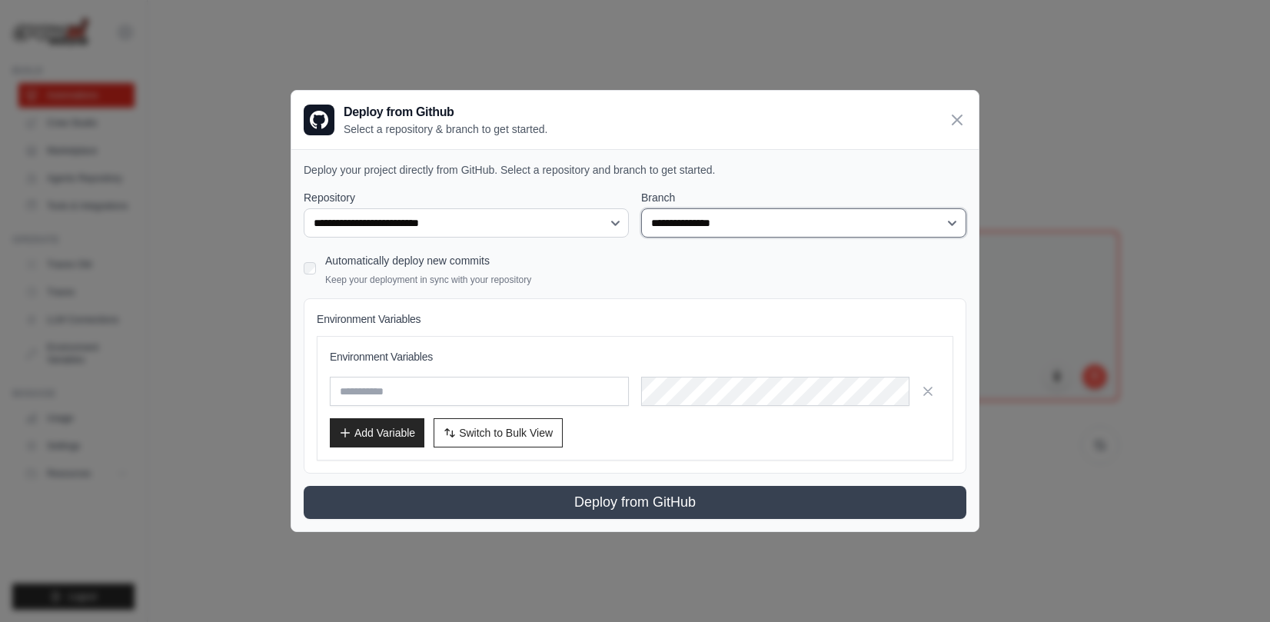
click at [641, 208] on select "**********" at bounding box center [803, 222] width 325 height 29
click at [696, 304] on div "Environment Variables Environment Variables Add Variable Switch to Bulk View Sw…" at bounding box center [635, 385] width 663 height 175
click at [958, 125] on icon at bounding box center [957, 119] width 18 height 18
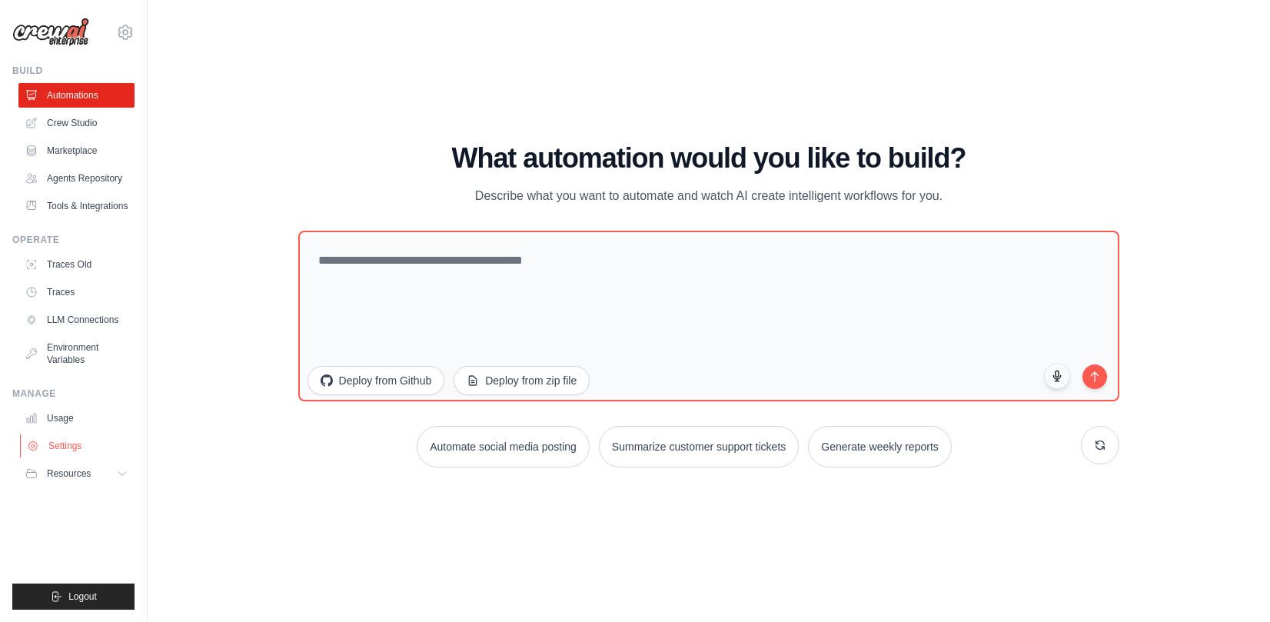
click at [90, 437] on link "Settings" at bounding box center [78, 446] width 116 height 25
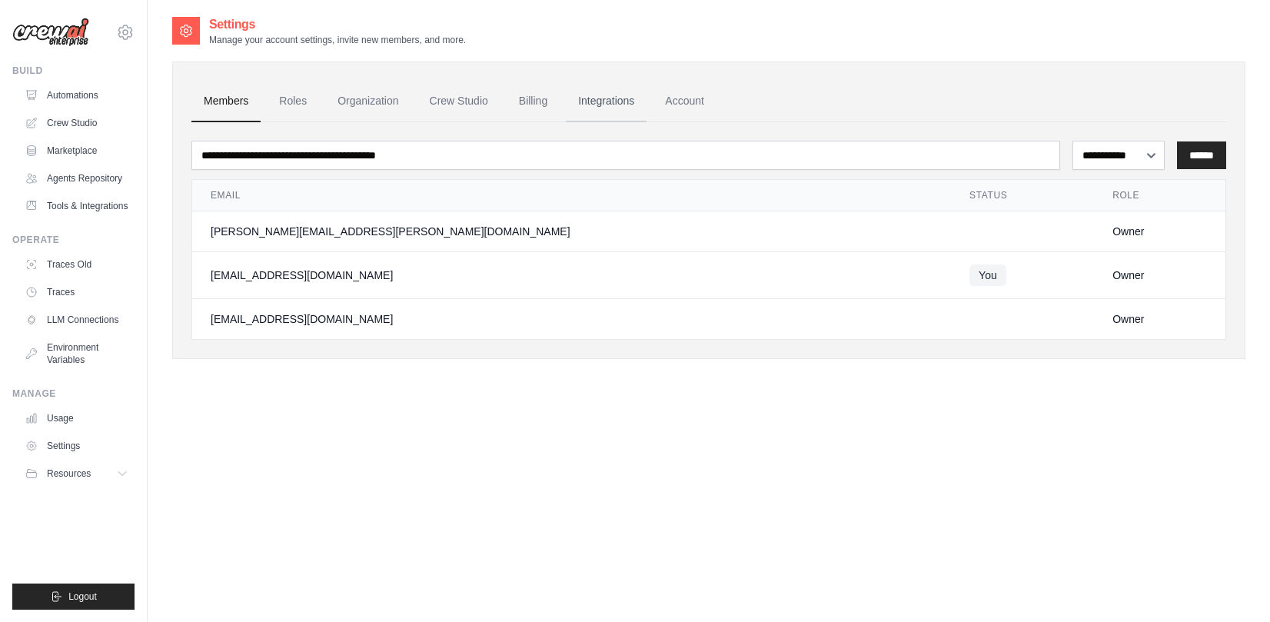
click at [629, 97] on link "Integrations" at bounding box center [606, 102] width 81 height 42
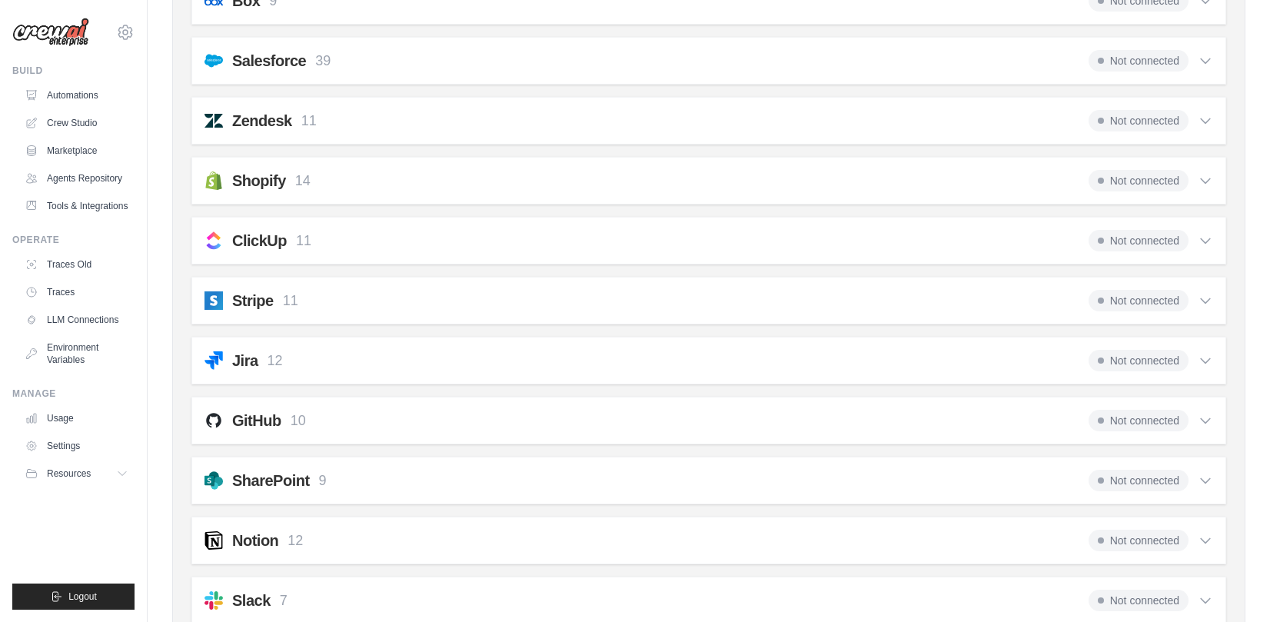
scroll to position [1130, 0]
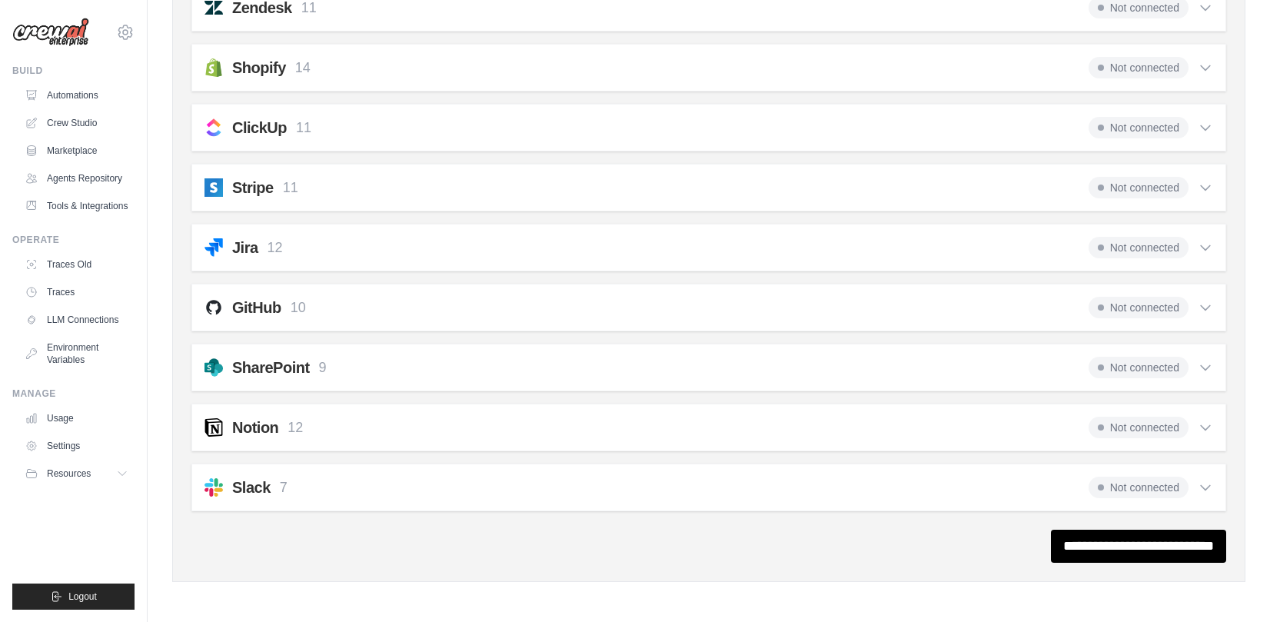
click at [633, 317] on div "GitHub 10 Not connected" at bounding box center [709, 308] width 1009 height 22
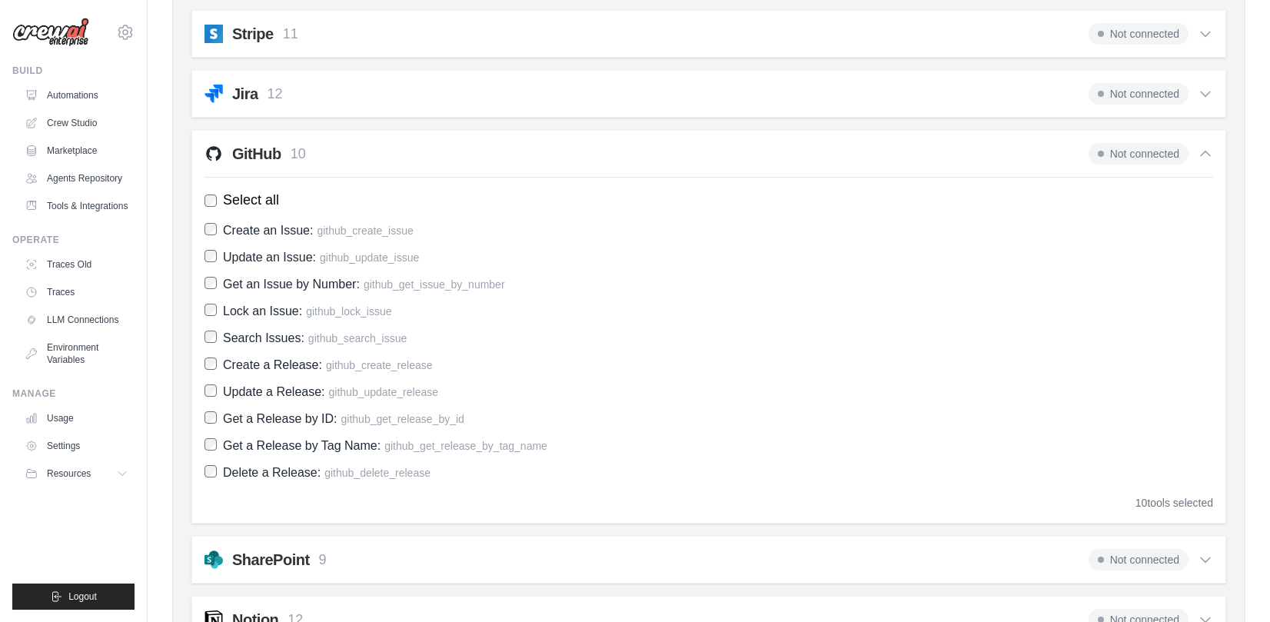
scroll to position [1476, 0]
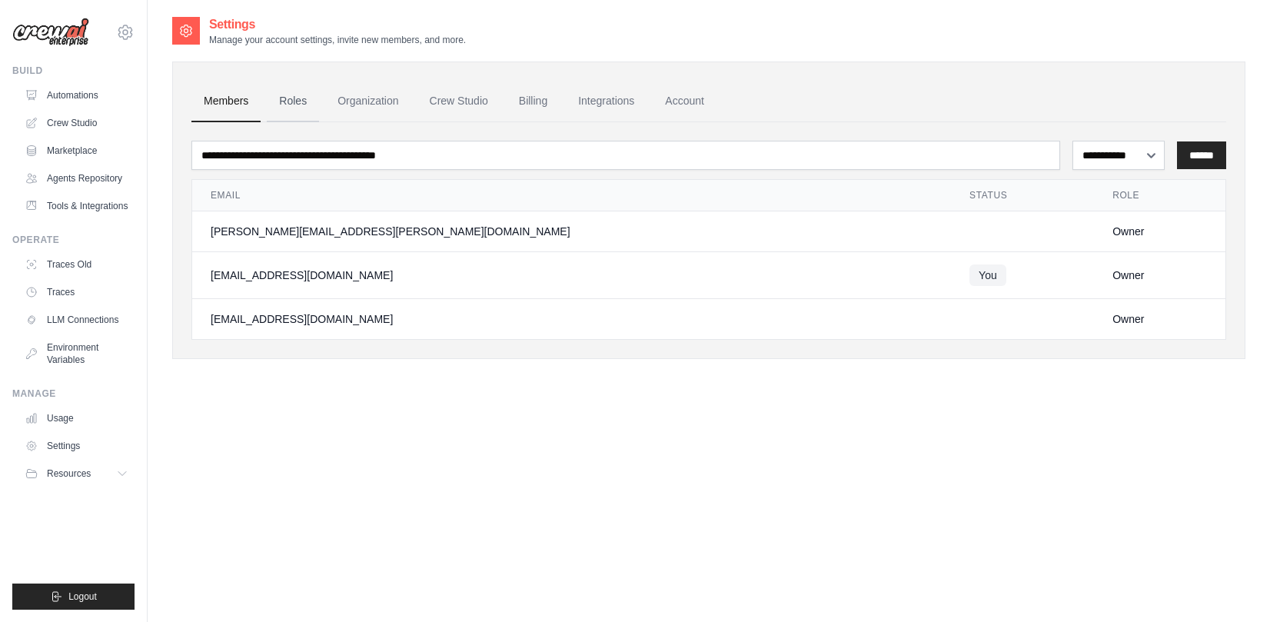
click at [298, 104] on link "Roles" at bounding box center [293, 102] width 52 height 42
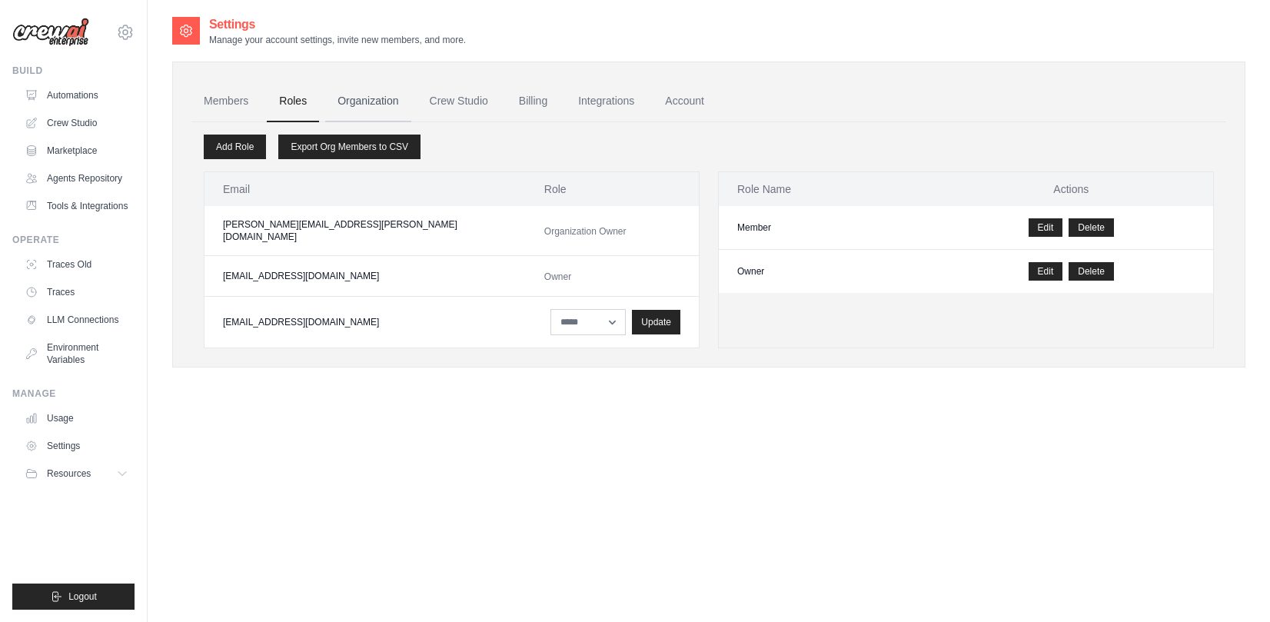
click at [367, 105] on link "Organization" at bounding box center [367, 102] width 85 height 42
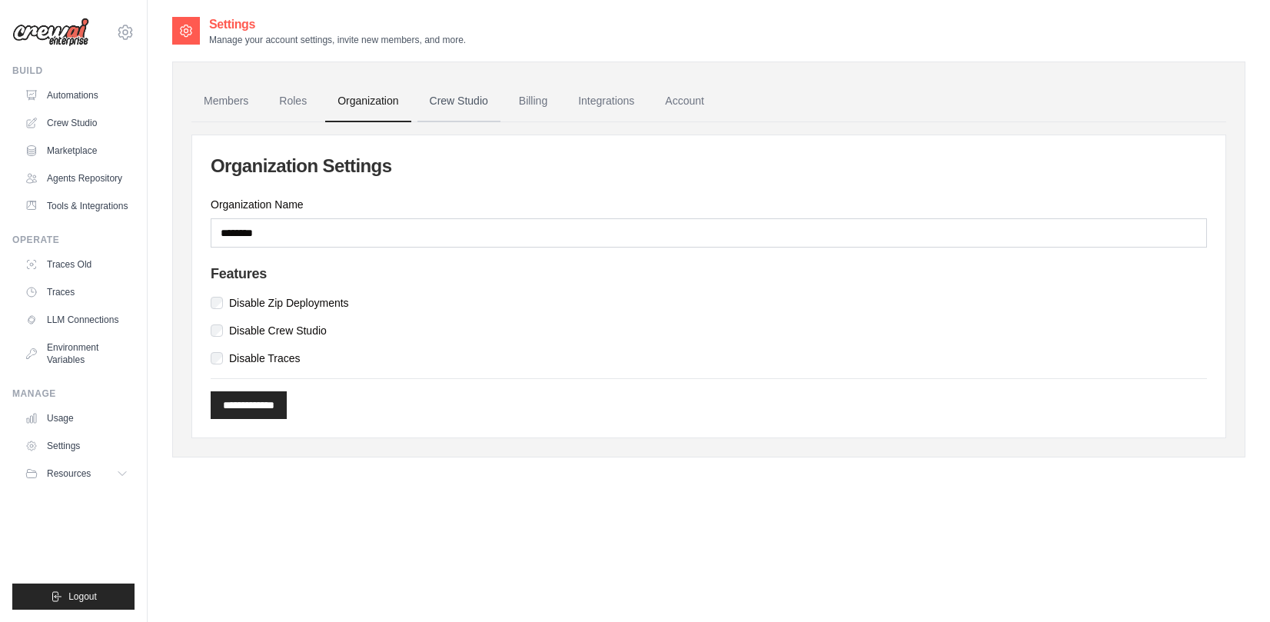
click at [439, 106] on link "Crew Studio" at bounding box center [458, 102] width 83 height 42
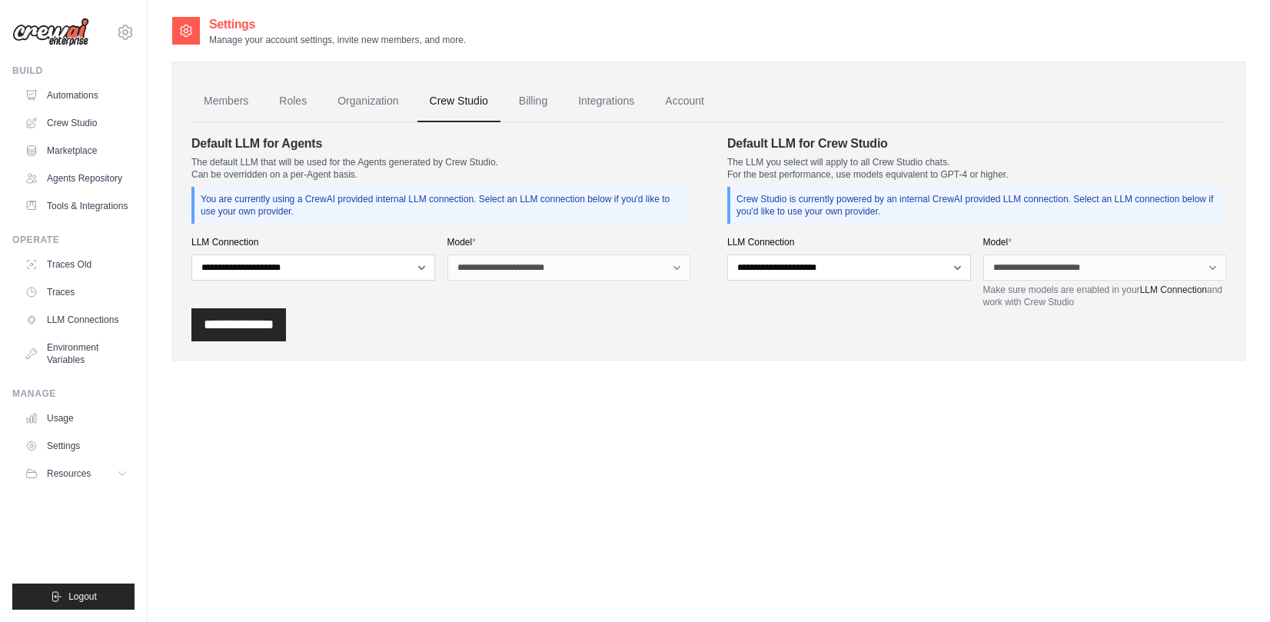
click at [439, 106] on link "Crew Studio" at bounding box center [458, 102] width 83 height 42
click at [602, 111] on link "Integrations" at bounding box center [606, 102] width 81 height 42
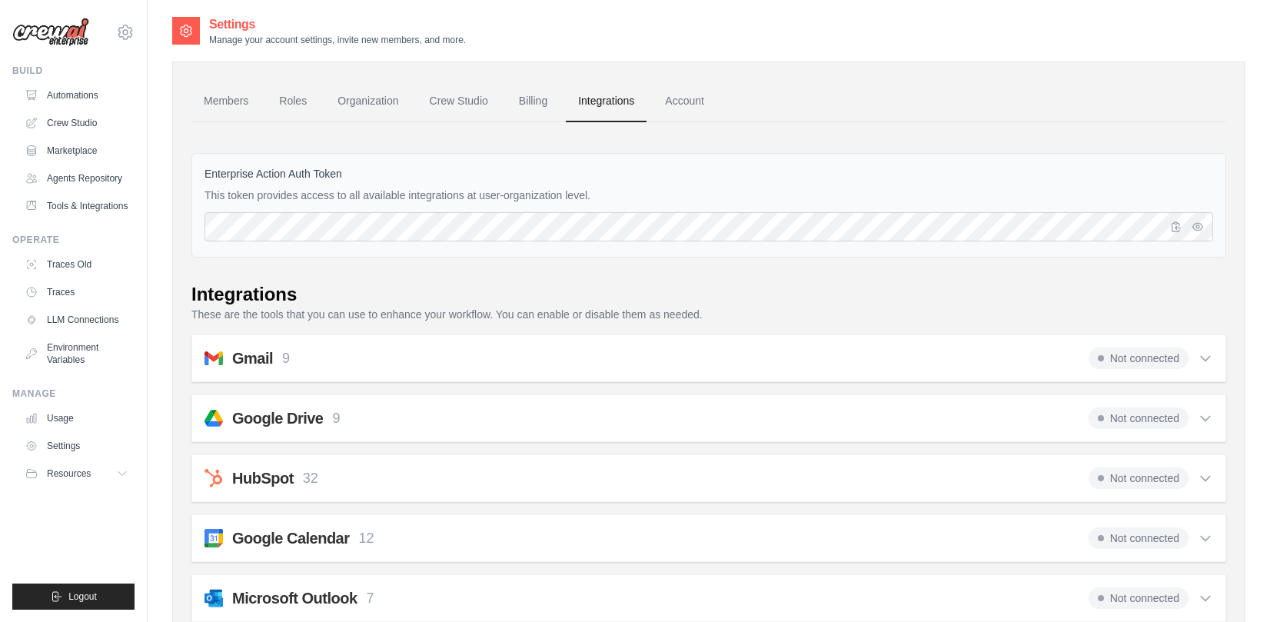
click at [758, 107] on ul "Members Roles Organization Crew Studio Billing Integrations Account" at bounding box center [708, 102] width 1035 height 42
click at [723, 102] on ul "Members Roles Organization Crew Studio Billing Integrations Account" at bounding box center [708, 102] width 1035 height 42
click at [684, 106] on link "Account" at bounding box center [685, 102] width 64 height 42
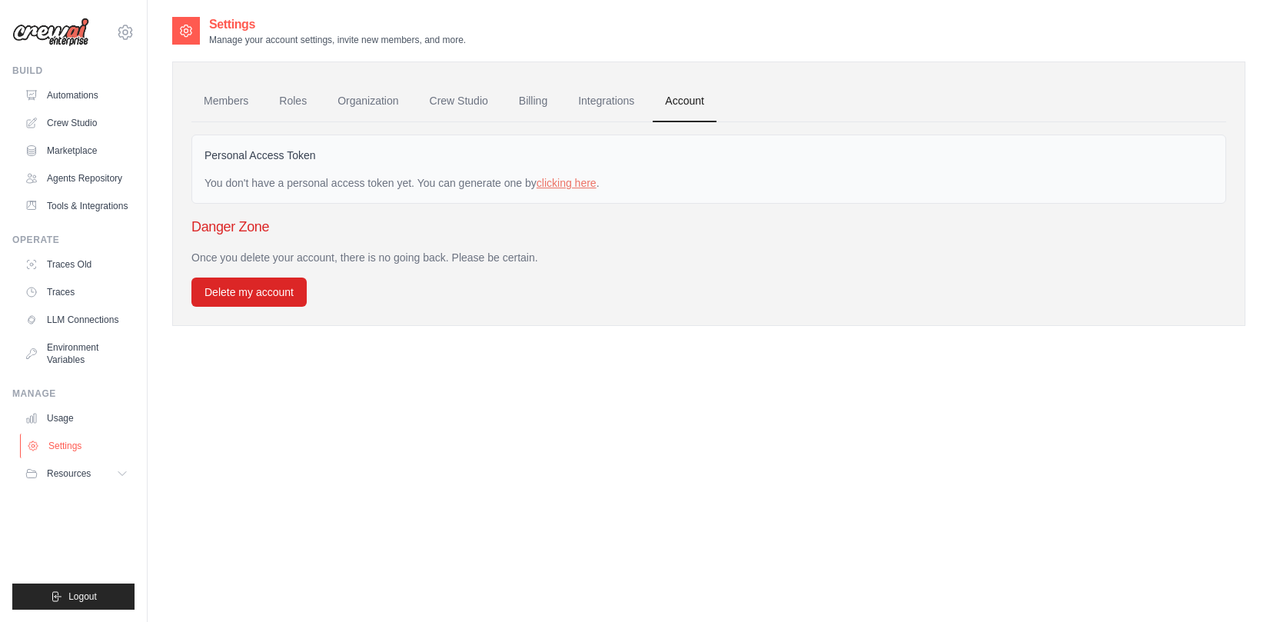
click at [75, 440] on link "Settings" at bounding box center [78, 446] width 116 height 25
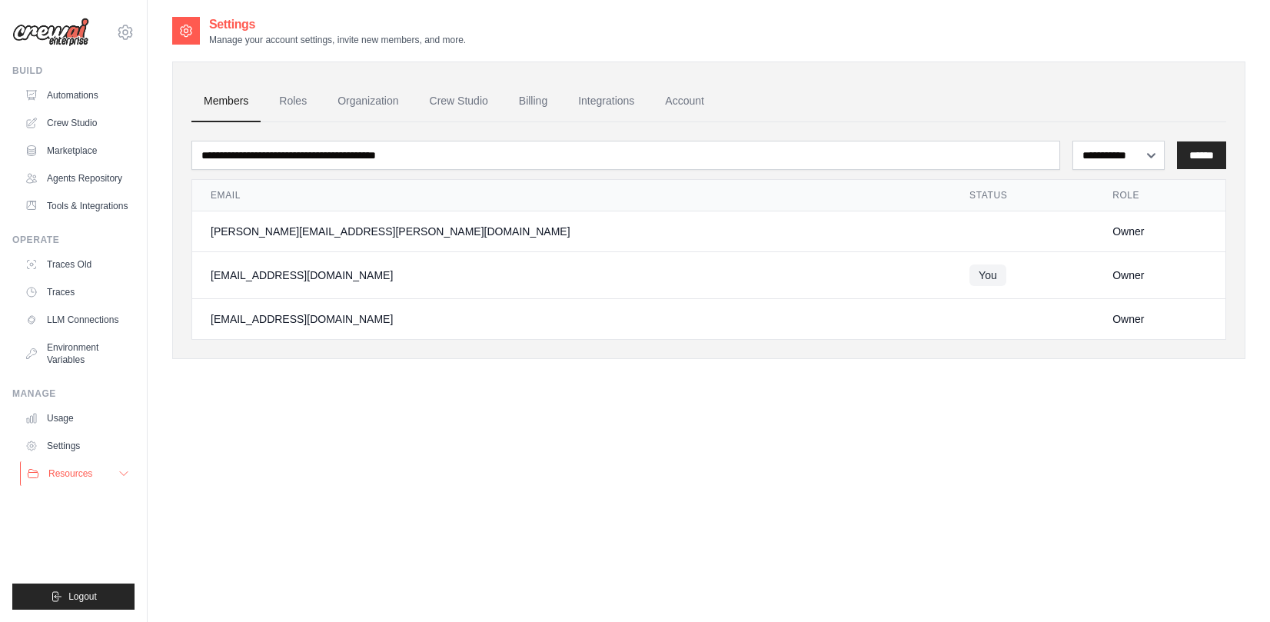
click at [66, 472] on span "Resources" at bounding box center [70, 473] width 44 height 12
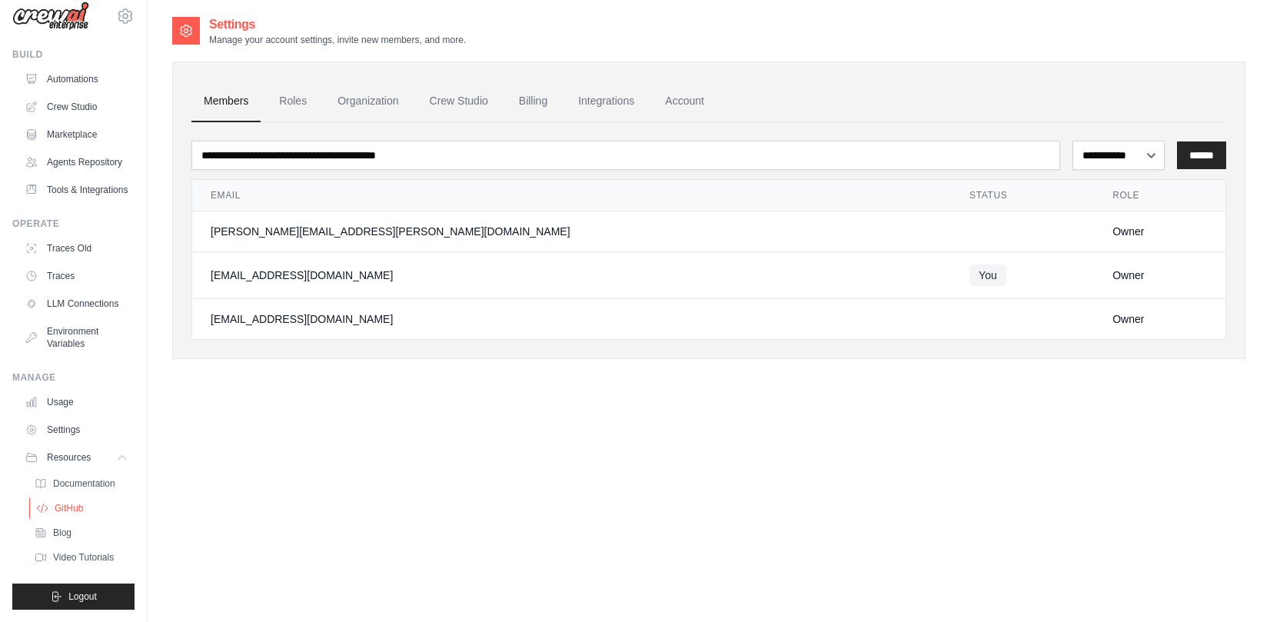
click at [67, 513] on span "GitHub" at bounding box center [69, 508] width 28 height 12
click at [62, 403] on link "Usage" at bounding box center [78, 402] width 116 height 25
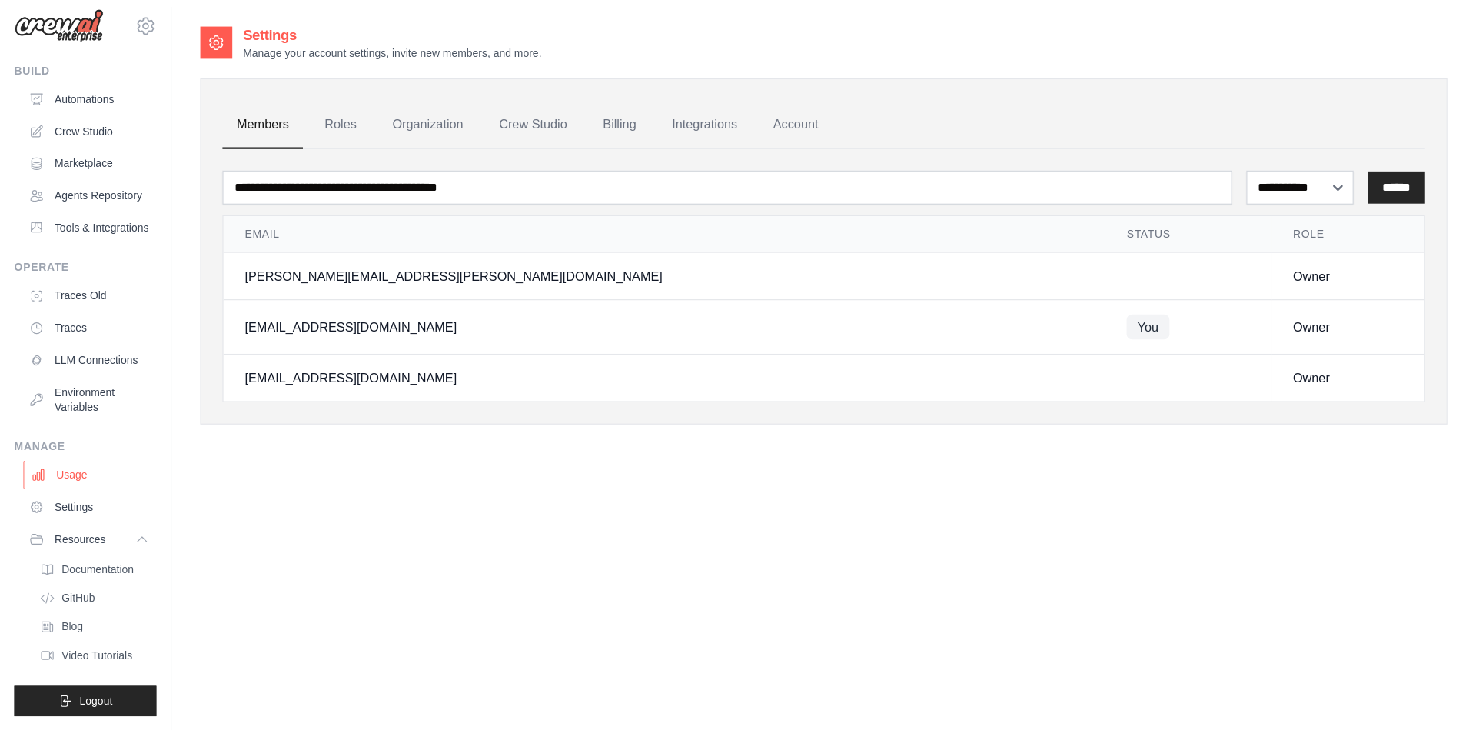
scroll to position [0, 0]
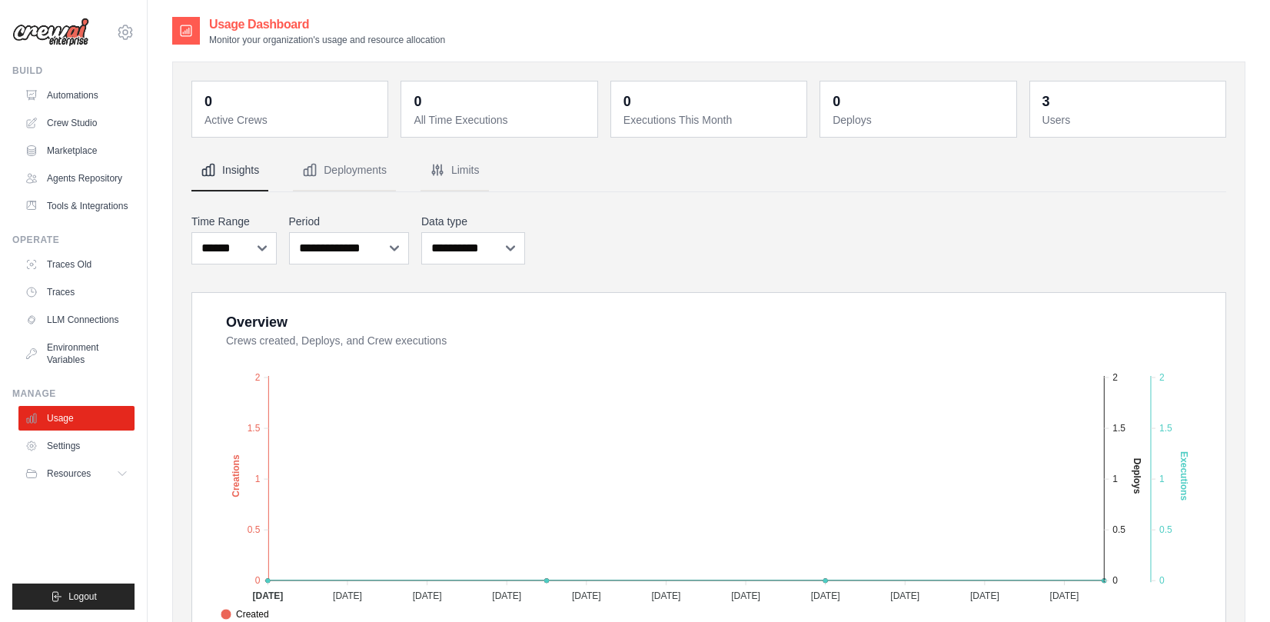
click at [75, 192] on ul "Automations Crew Studio Marketplace Agents Repository Tools & Integrations" at bounding box center [76, 150] width 116 height 135
click at [75, 210] on link "Tools & Integrations" at bounding box center [78, 206] width 116 height 25
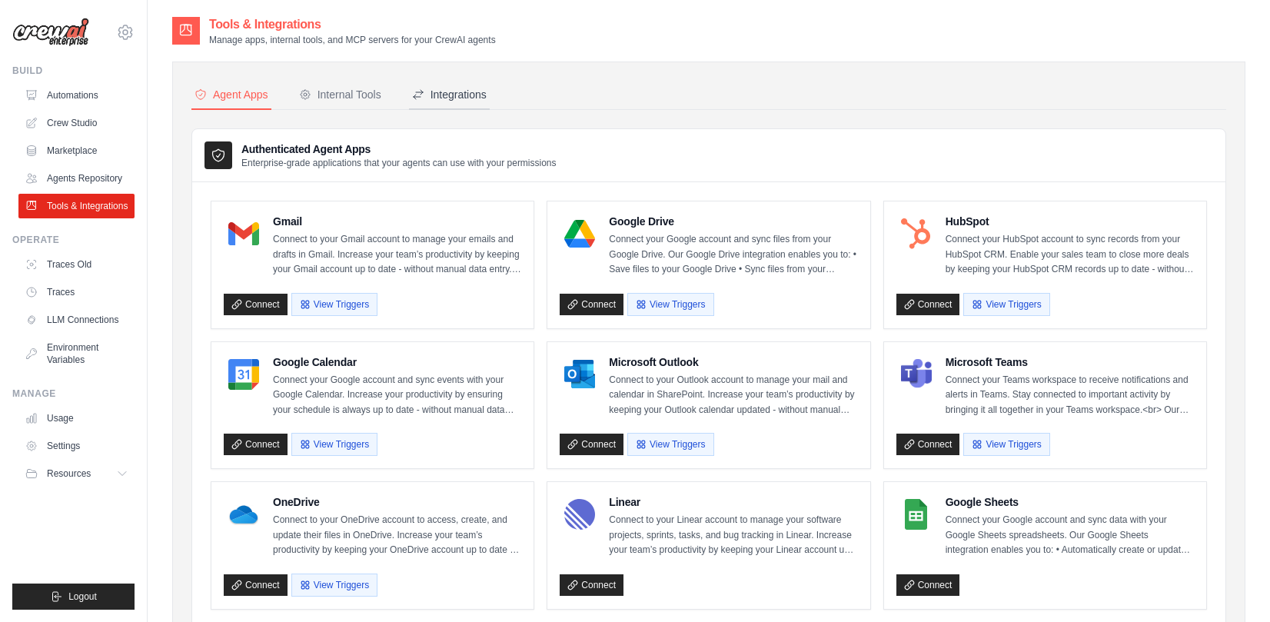
click at [447, 91] on div "Integrations" at bounding box center [449, 94] width 75 height 15
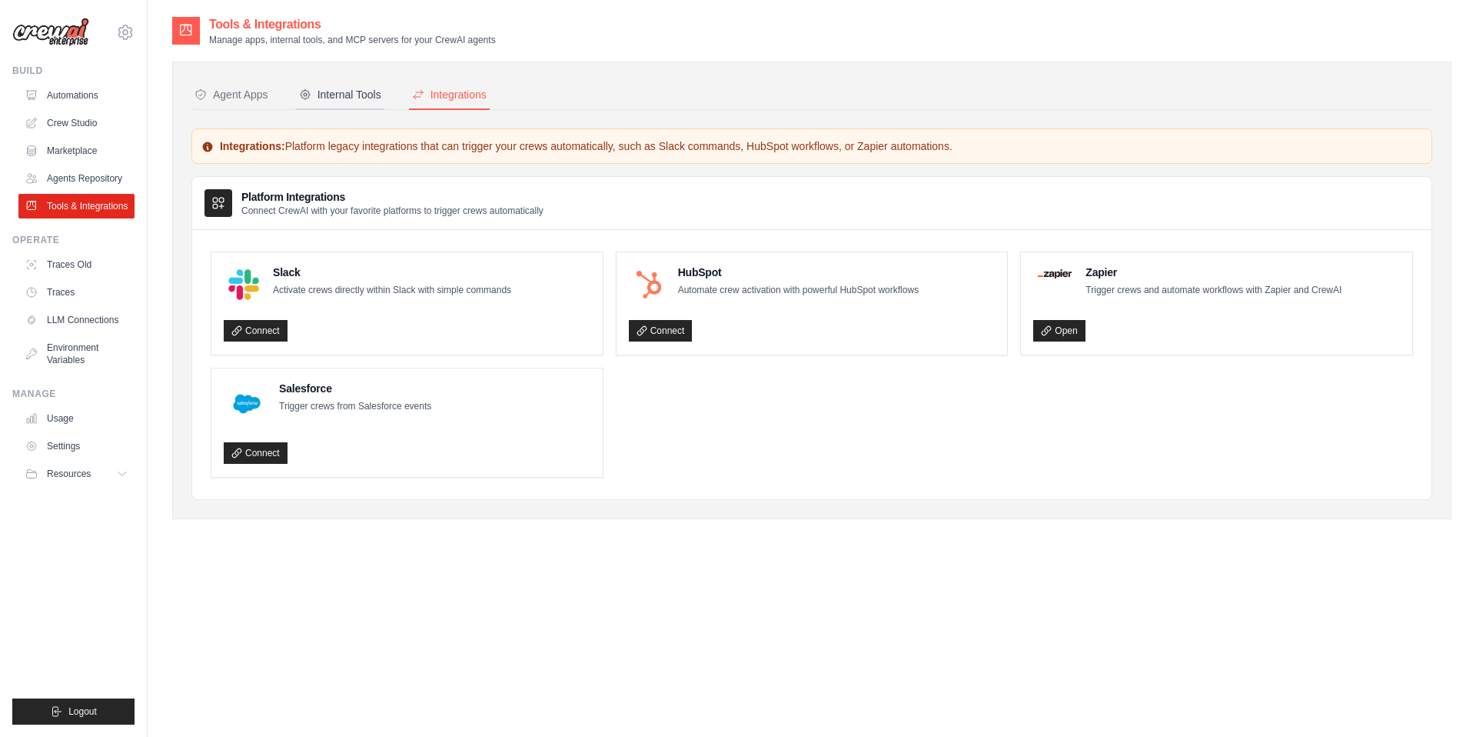
click at [368, 108] on button "Internal Tools" at bounding box center [340, 95] width 88 height 29
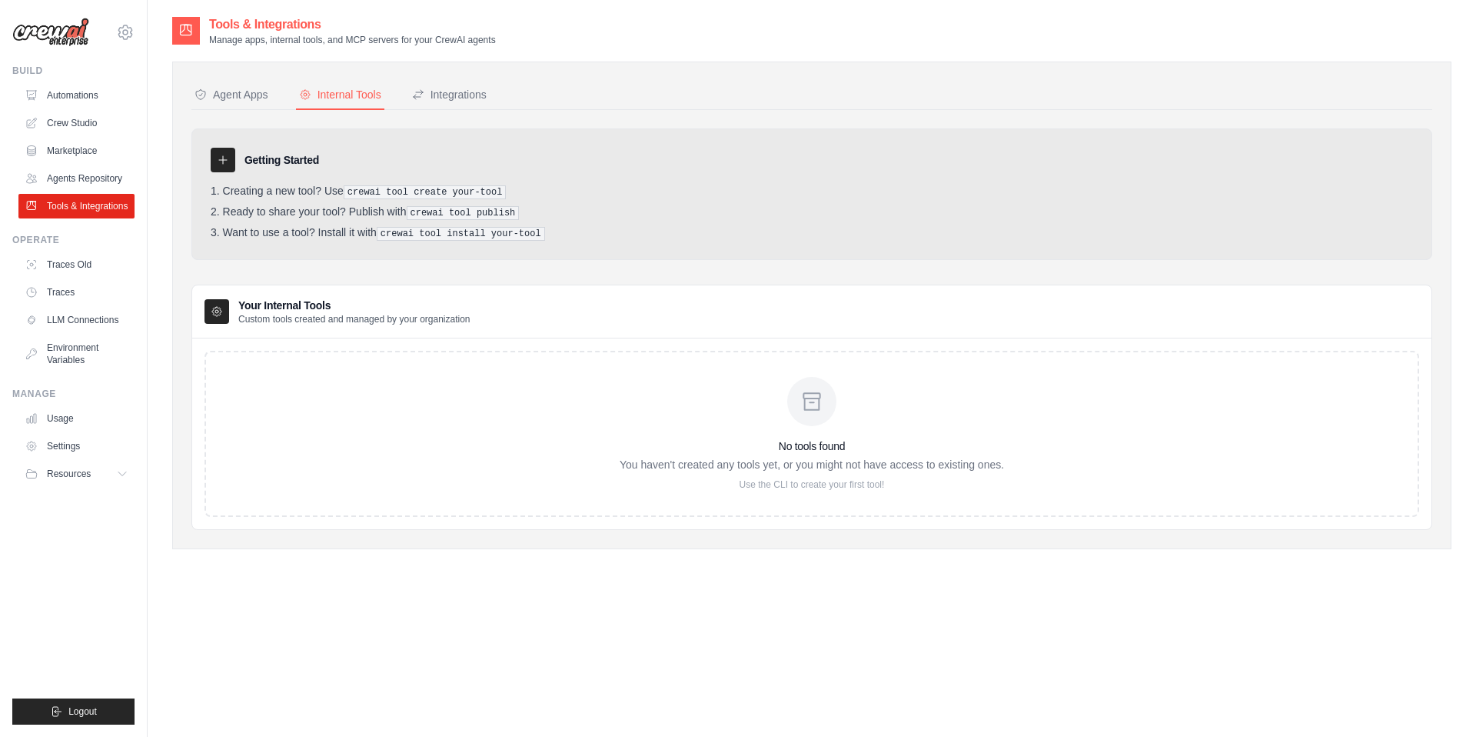
click at [299, 103] on button "Internal Tools" at bounding box center [340, 95] width 88 height 29
click at [278, 99] on nav "Agent Apps Internal Tools Integrations" at bounding box center [811, 95] width 1241 height 29
click at [267, 98] on div "Agent Apps" at bounding box center [232, 94] width 74 height 15
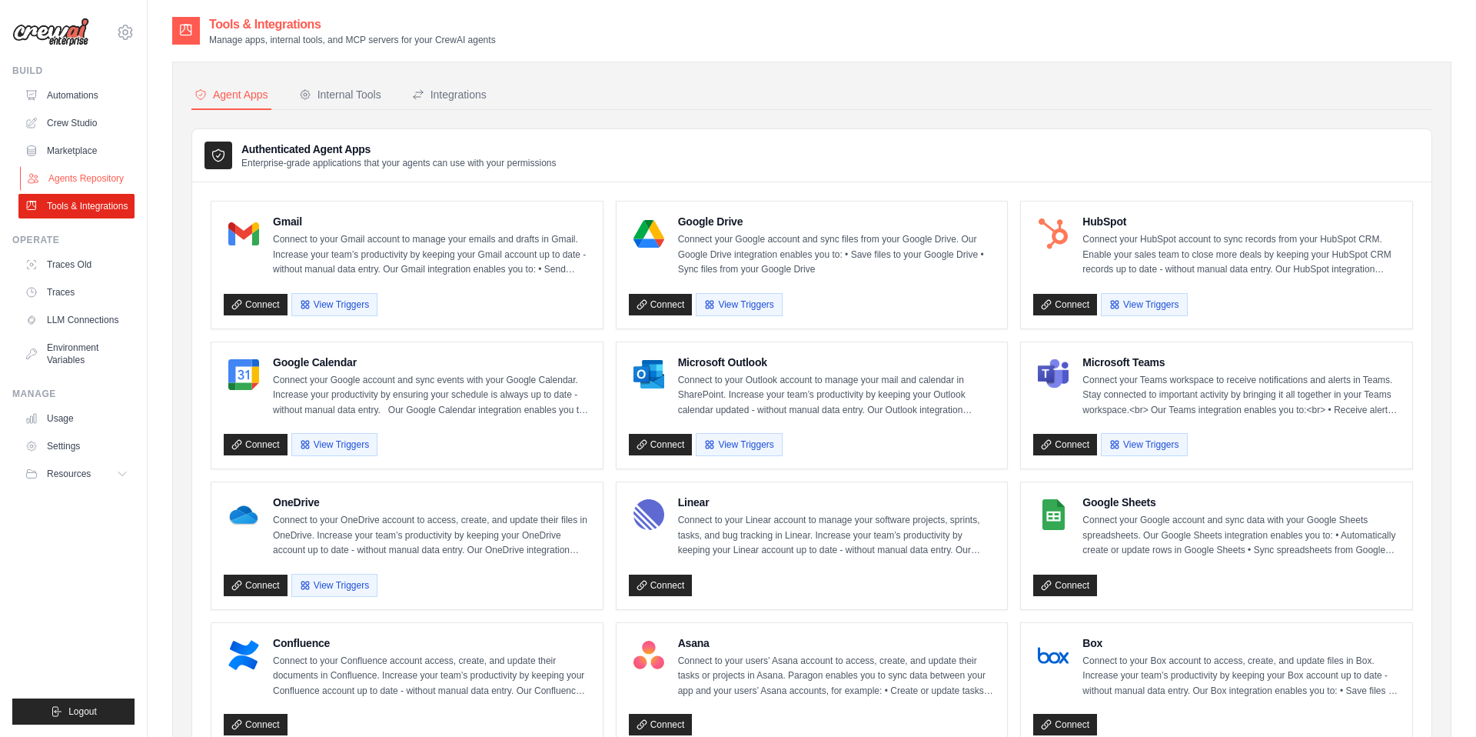
click at [112, 178] on link "Agents Repository" at bounding box center [78, 178] width 116 height 25
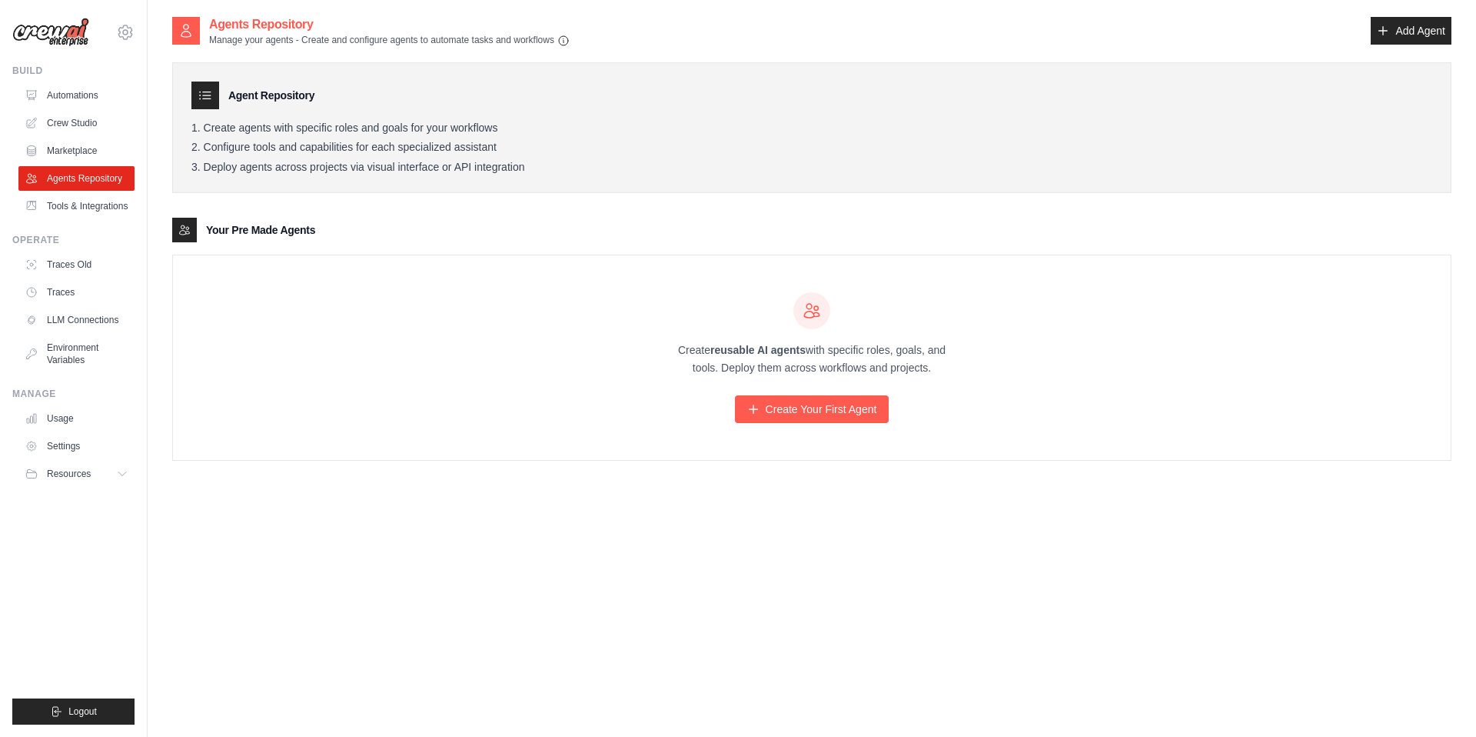
click at [352, 136] on ol "Create agents with specific roles and goals for your workflows Configure tools …" at bounding box center [811, 147] width 1241 height 53
click at [77, 142] on link "Marketplace" at bounding box center [78, 150] width 116 height 25
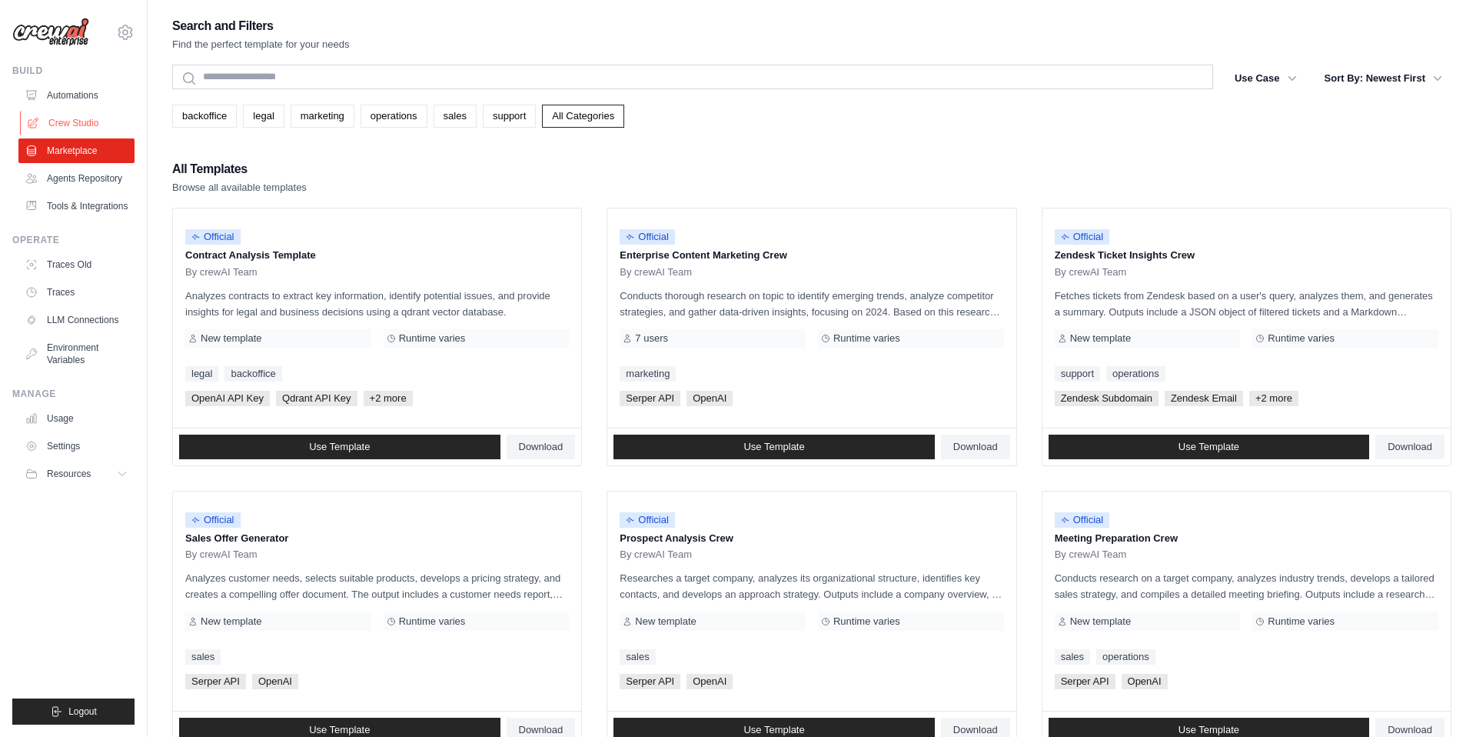
click at [77, 122] on link "Crew Studio" at bounding box center [78, 123] width 116 height 25
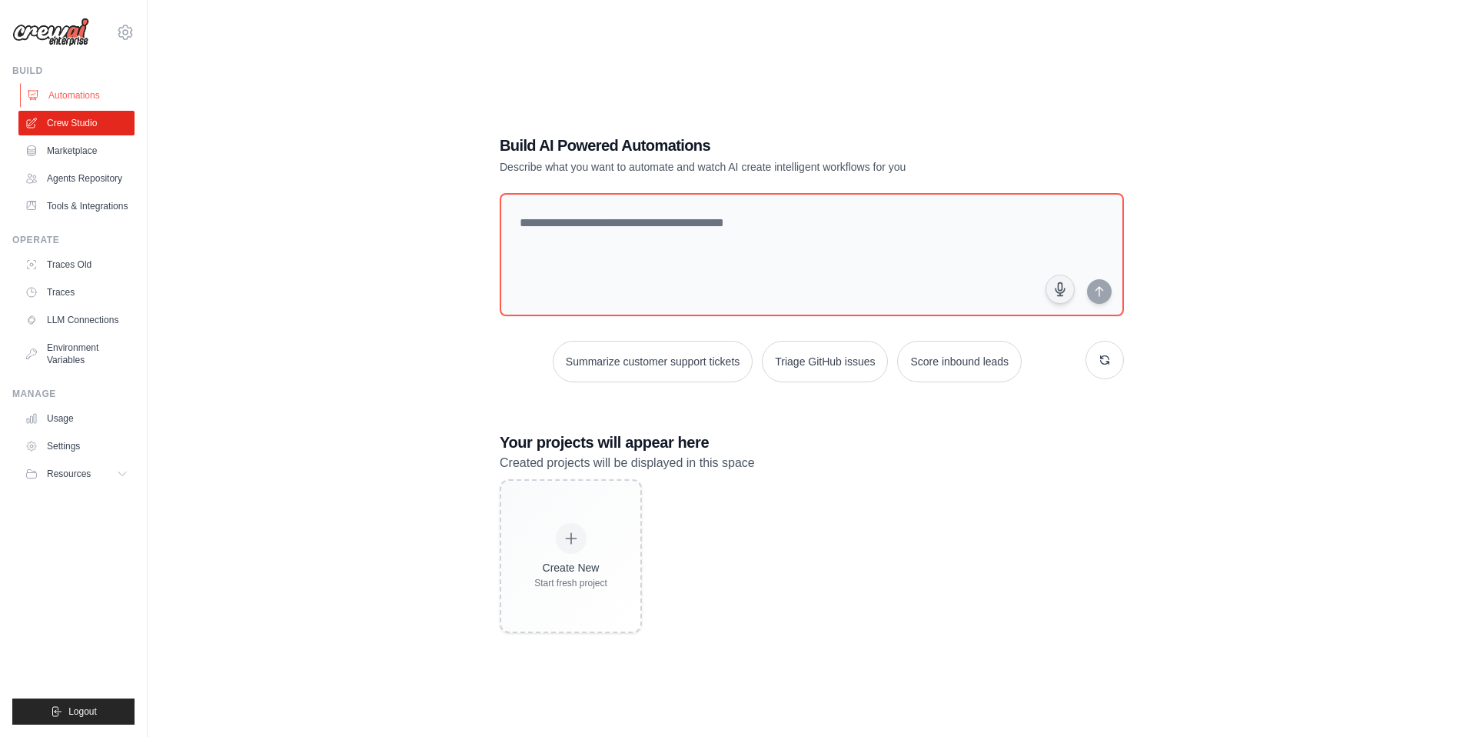
click at [56, 86] on link "Automations" at bounding box center [78, 95] width 116 height 25
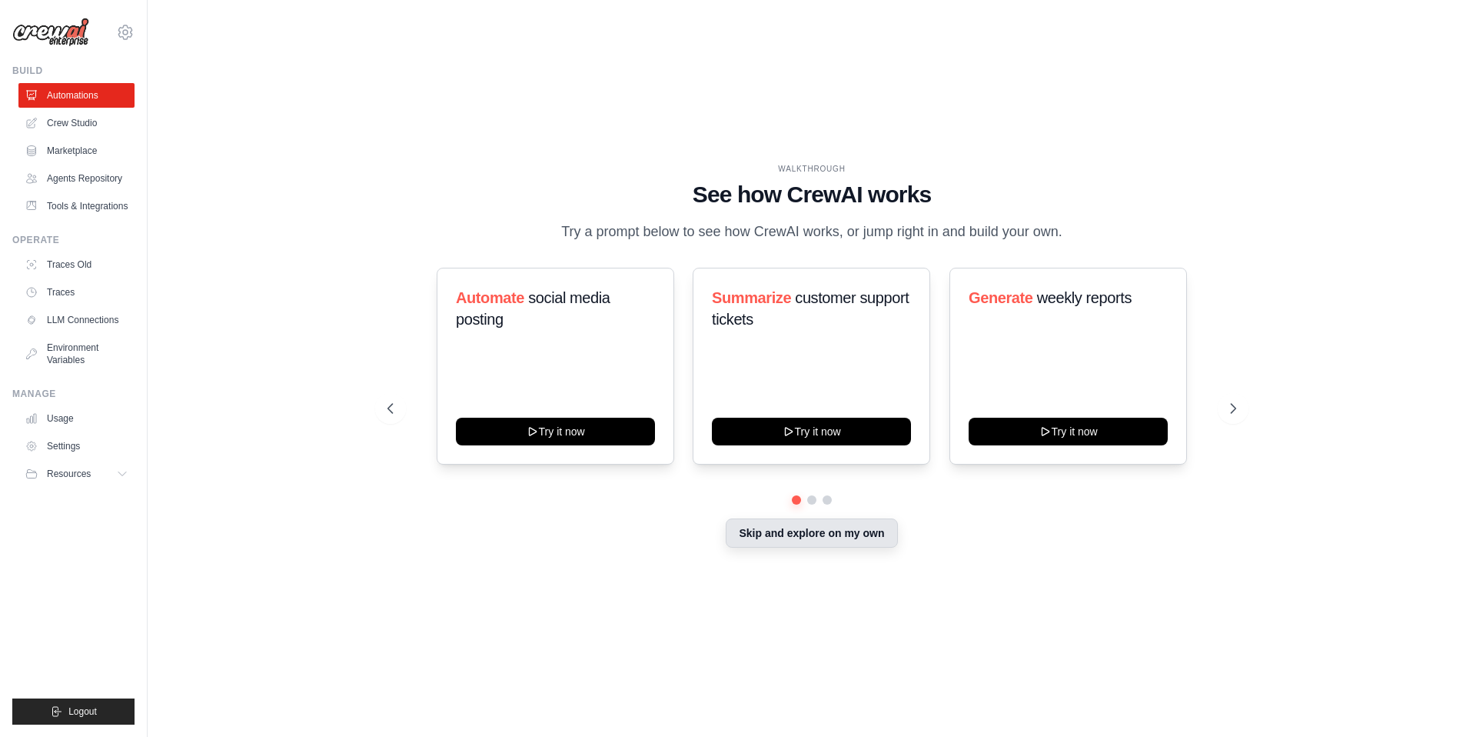
click at [746, 537] on button "Skip and explore on my own" at bounding box center [811, 532] width 171 height 29
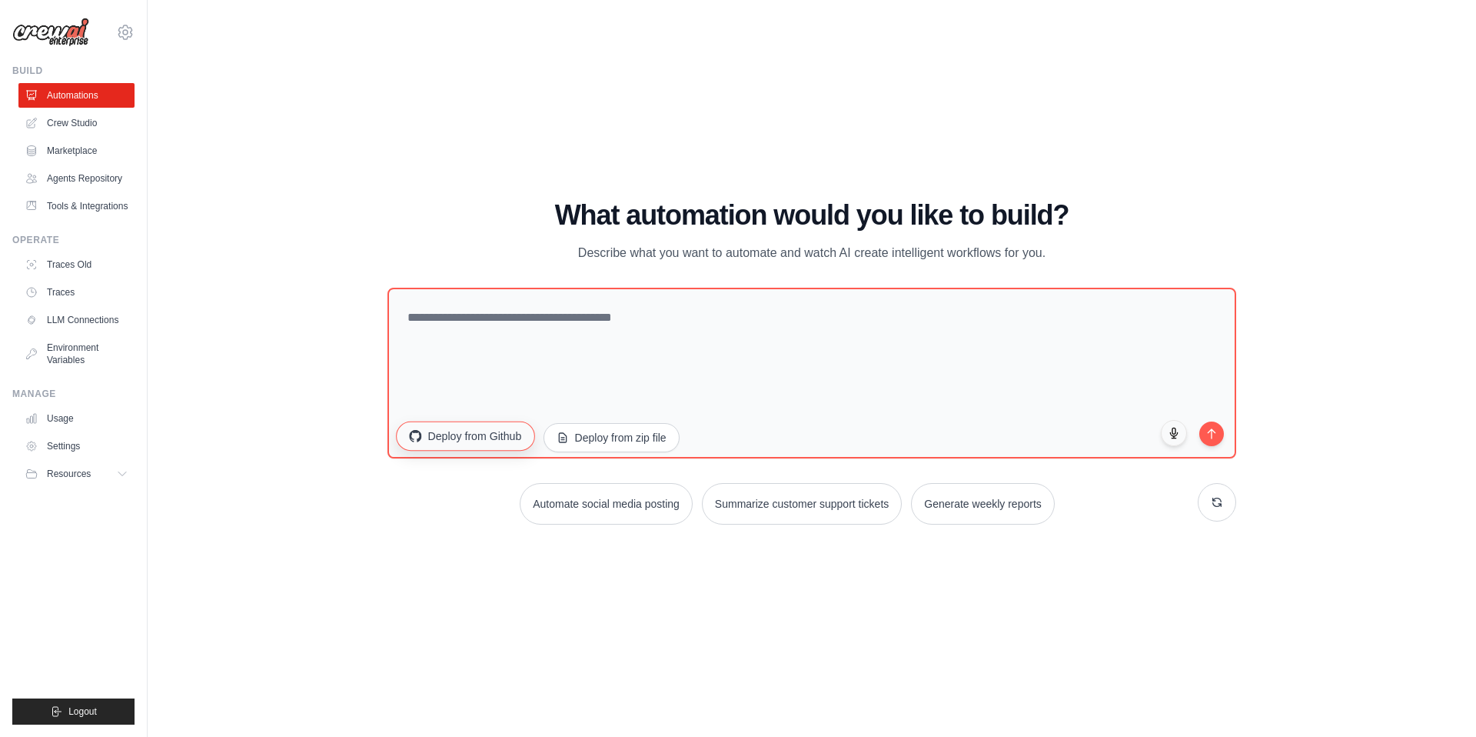
click at [440, 443] on button "Deploy from Github" at bounding box center [465, 435] width 138 height 29
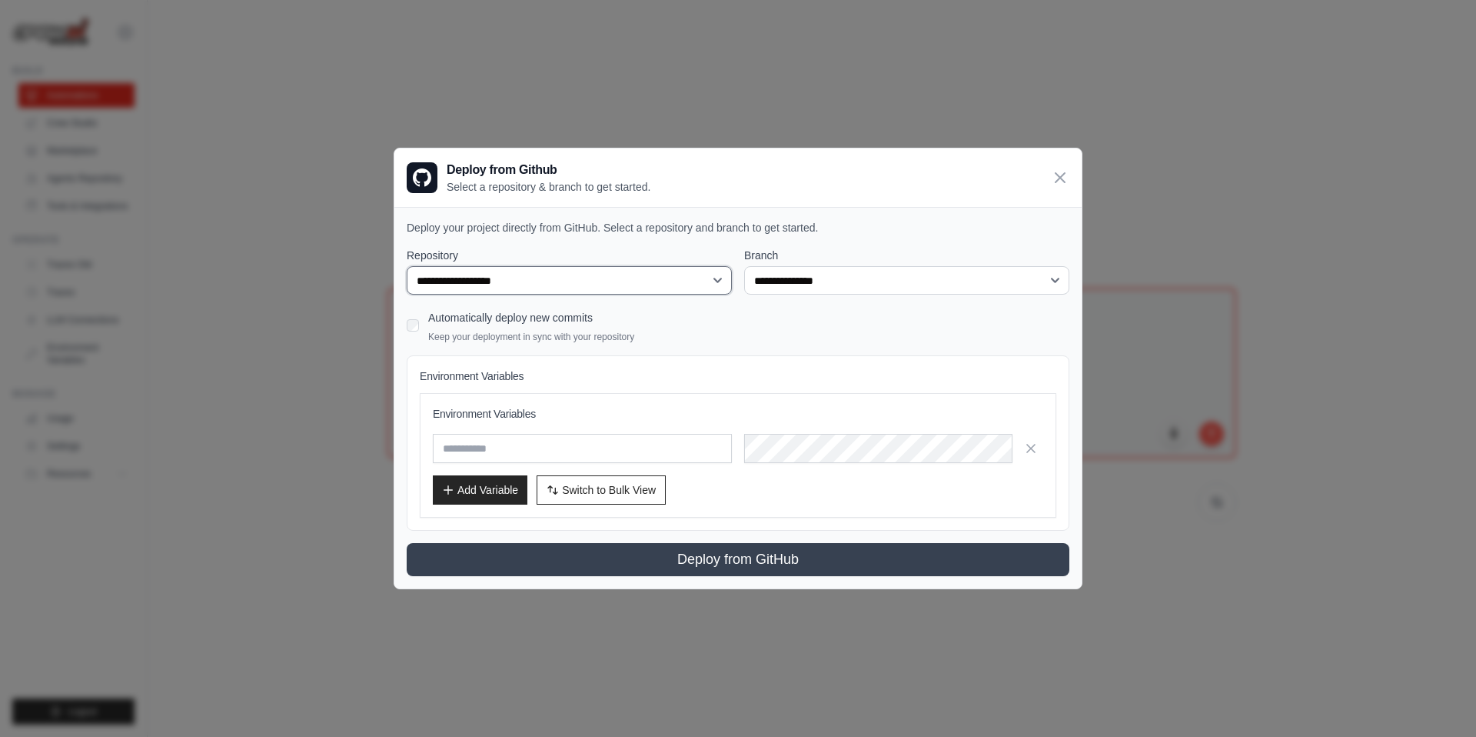
click at [621, 268] on select "**********" at bounding box center [569, 280] width 325 height 29
select select "**********"
click at [407, 266] on select "**********" at bounding box center [569, 280] width 325 height 29
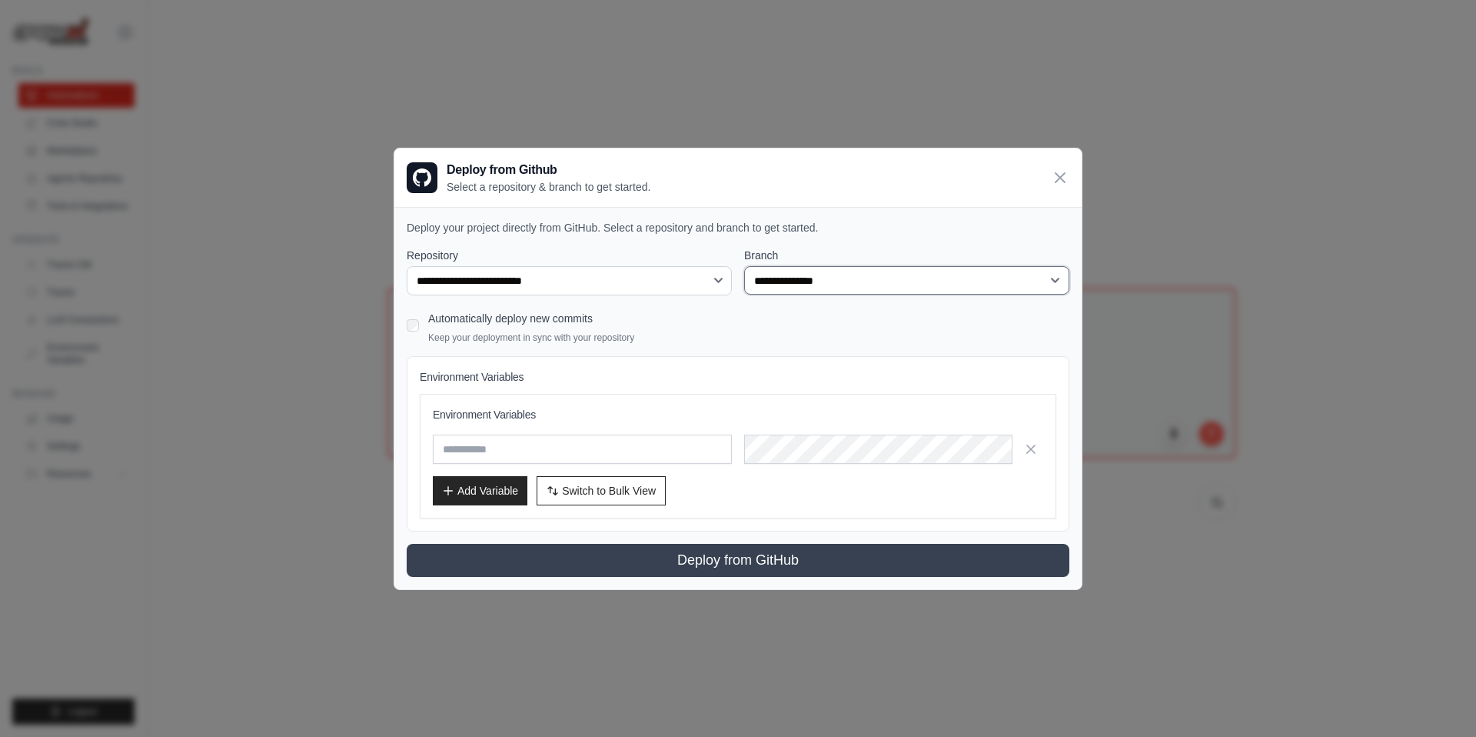
click at [784, 289] on select "**********" at bounding box center [906, 280] width 325 height 29
click at [1068, 174] on icon at bounding box center [1060, 177] width 18 height 18
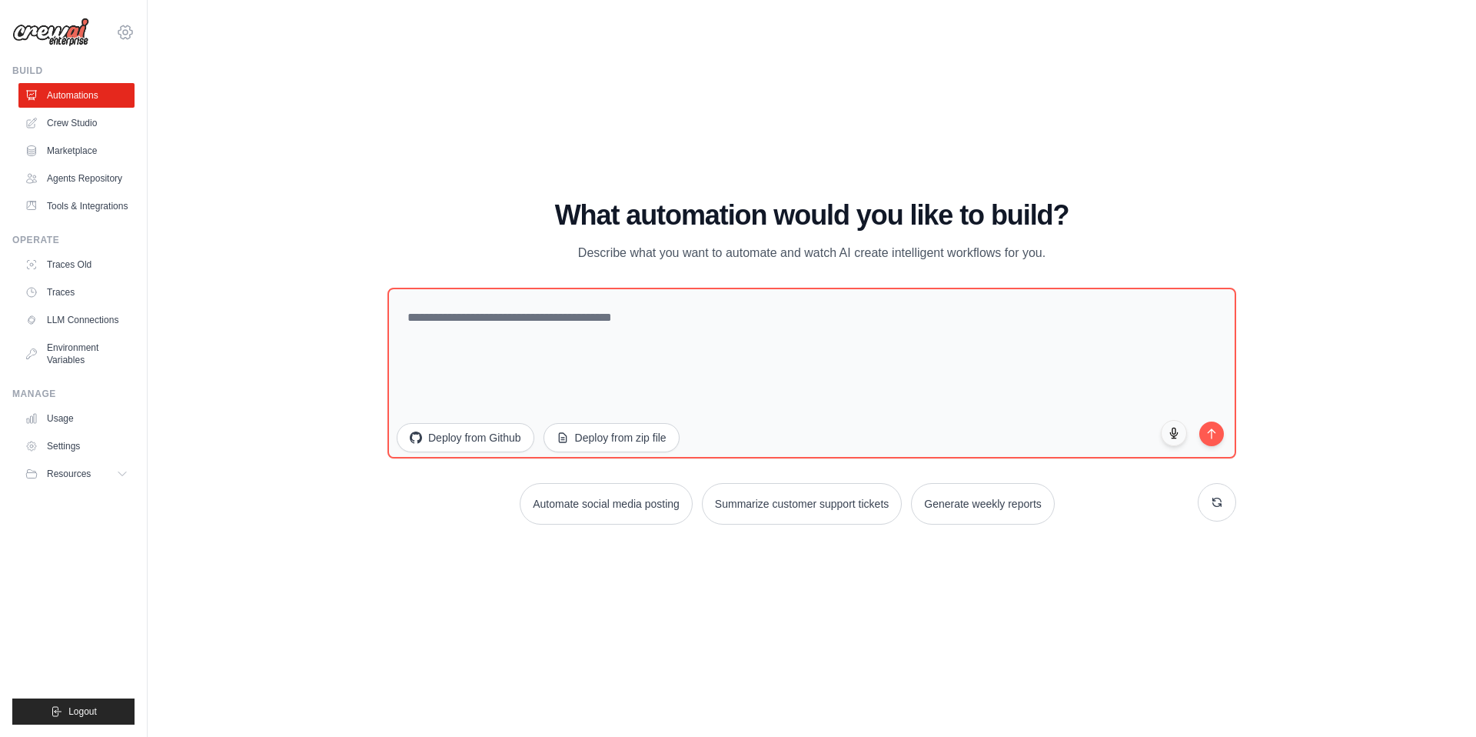
click at [121, 25] on icon at bounding box center [125, 32] width 18 height 18
click at [147, 81] on link "Settings" at bounding box center [191, 95] width 146 height 31
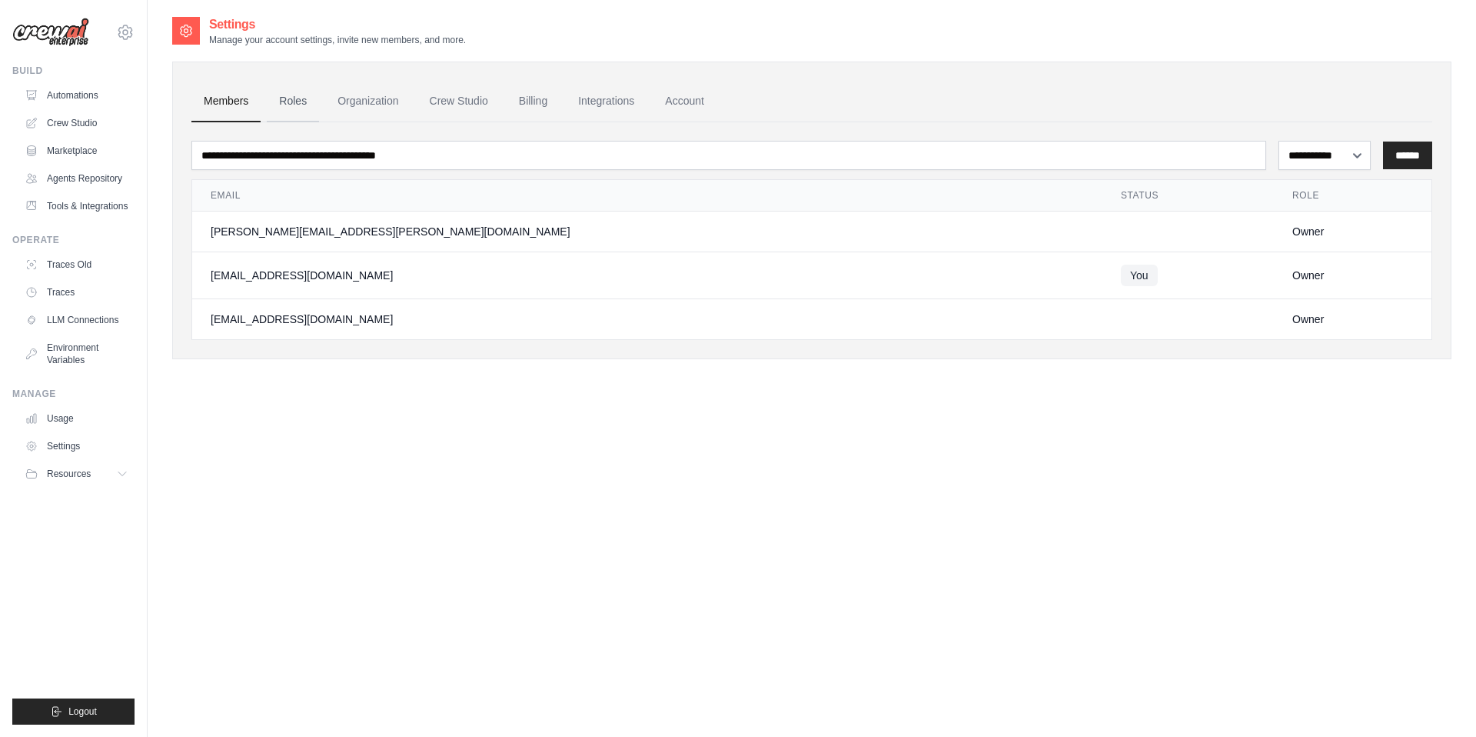
click at [301, 101] on link "Roles" at bounding box center [293, 102] width 52 height 42
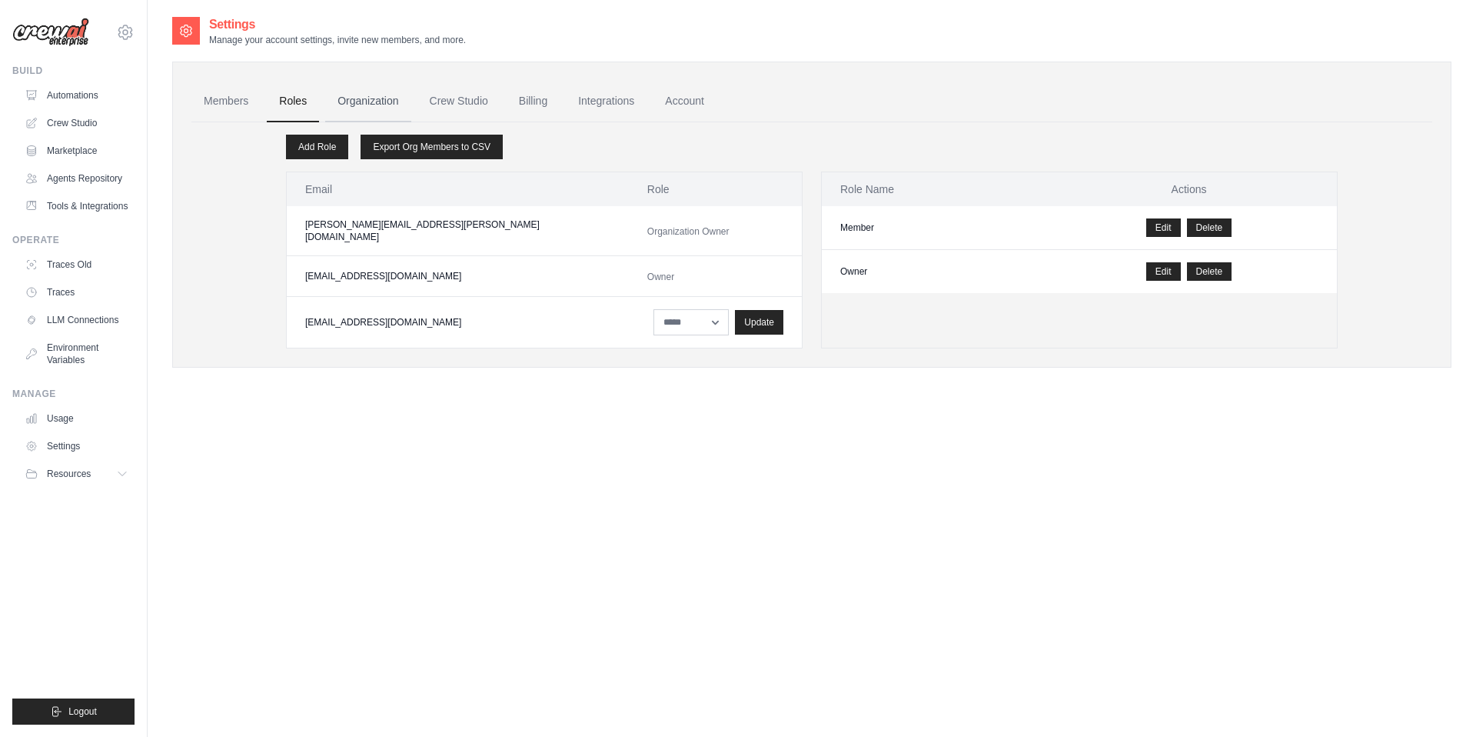
click at [354, 101] on link "Organization" at bounding box center [367, 102] width 85 height 42
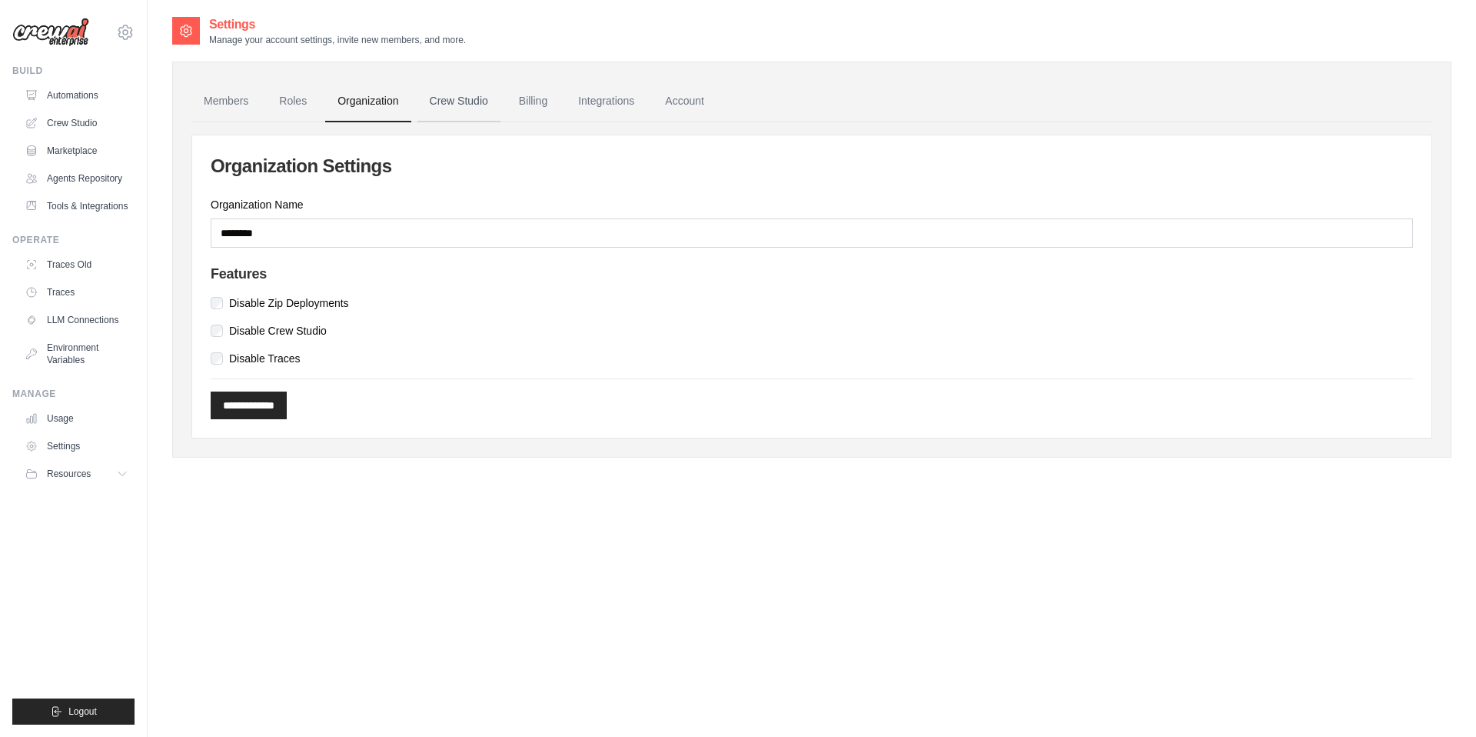
click at [445, 101] on link "Crew Studio" at bounding box center [458, 102] width 83 height 42
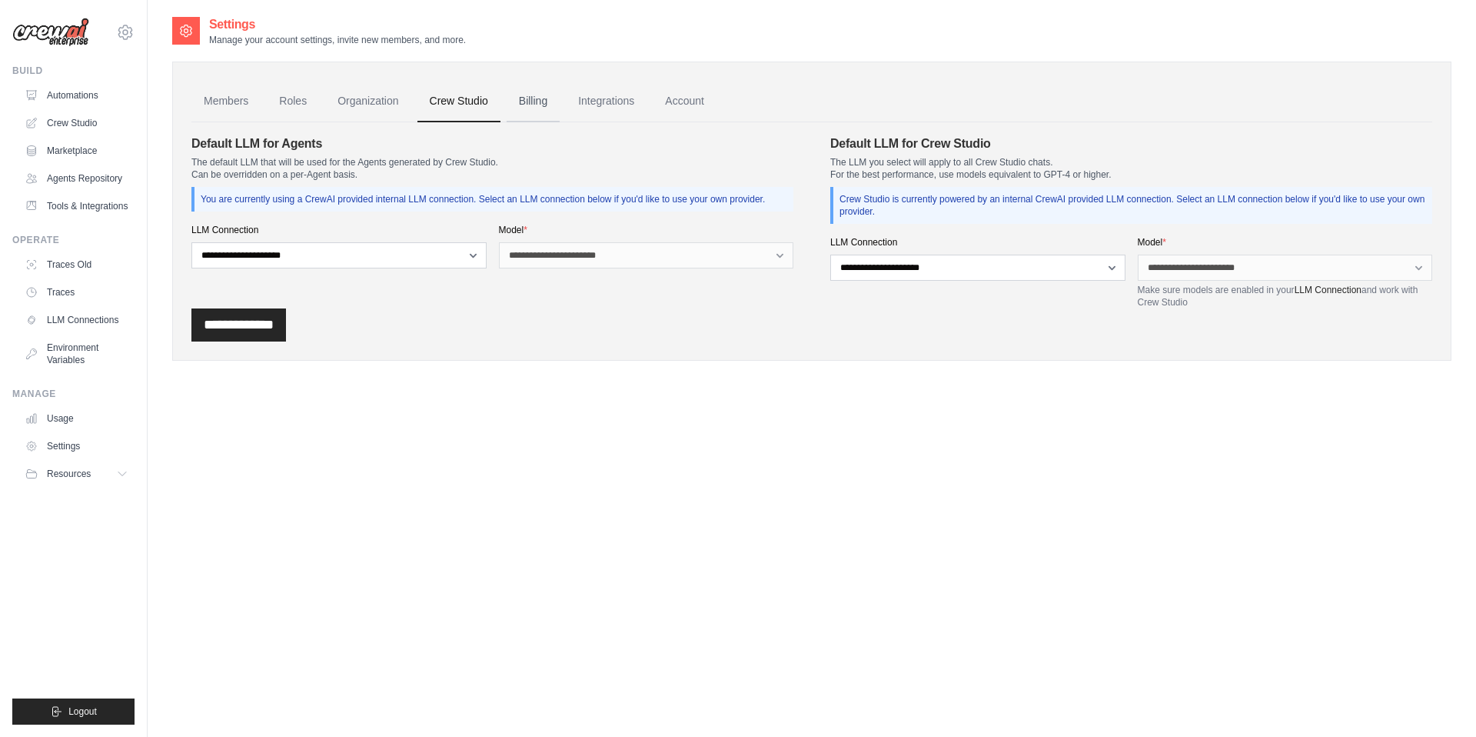
click at [527, 102] on link "Billing" at bounding box center [533, 102] width 53 height 42
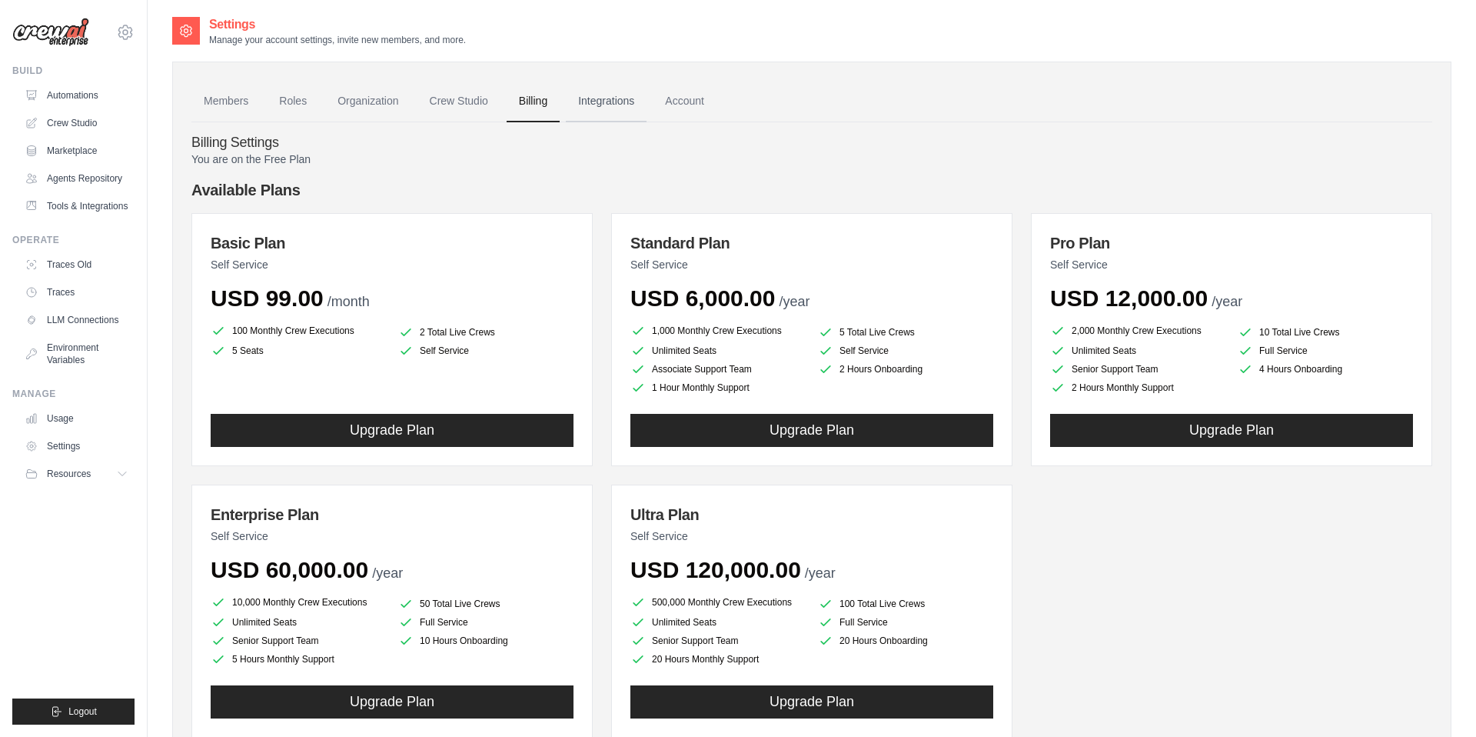
click at [620, 121] on link "Integrations" at bounding box center [606, 102] width 81 height 42
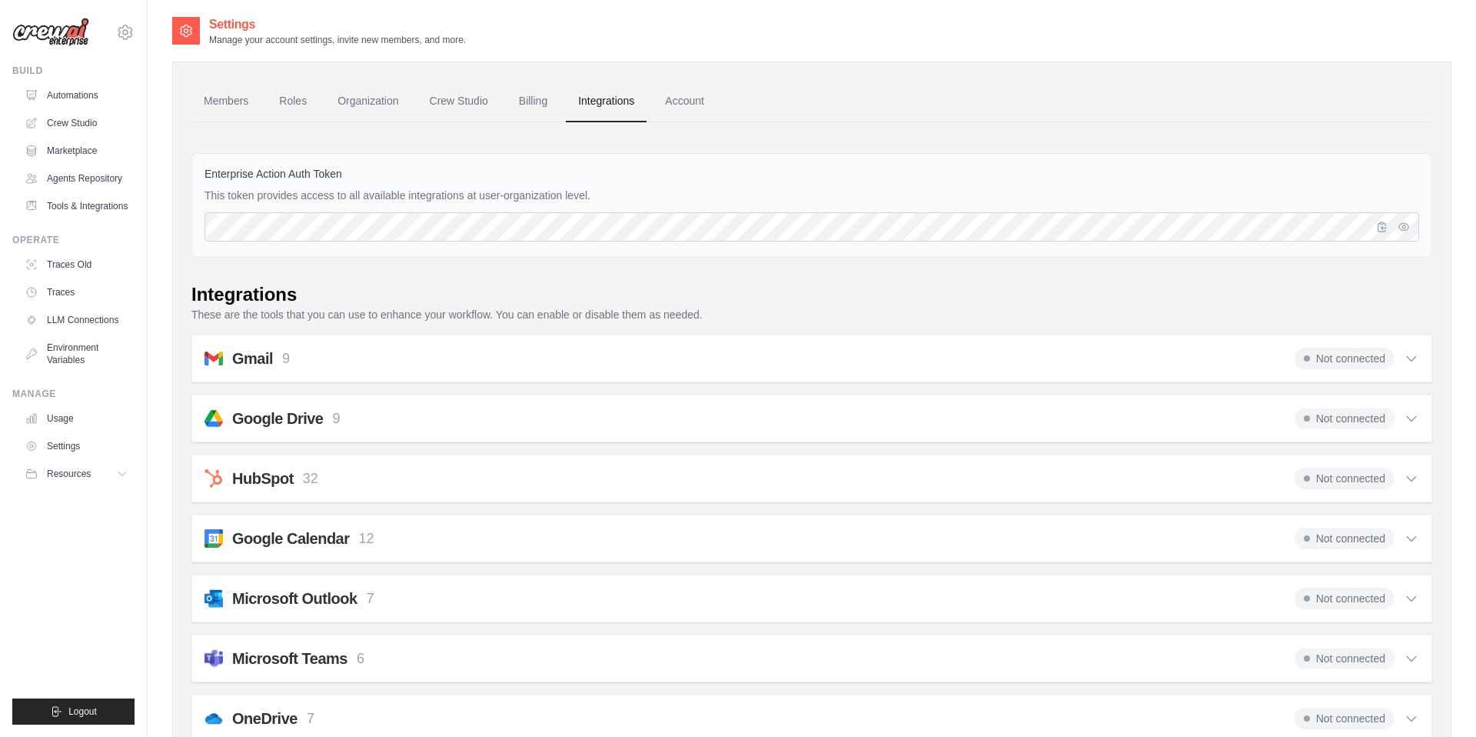
click at [585, 208] on div "Enterprise Action Auth Token This token provides access to all available integr…" at bounding box center [811, 205] width 1241 height 105
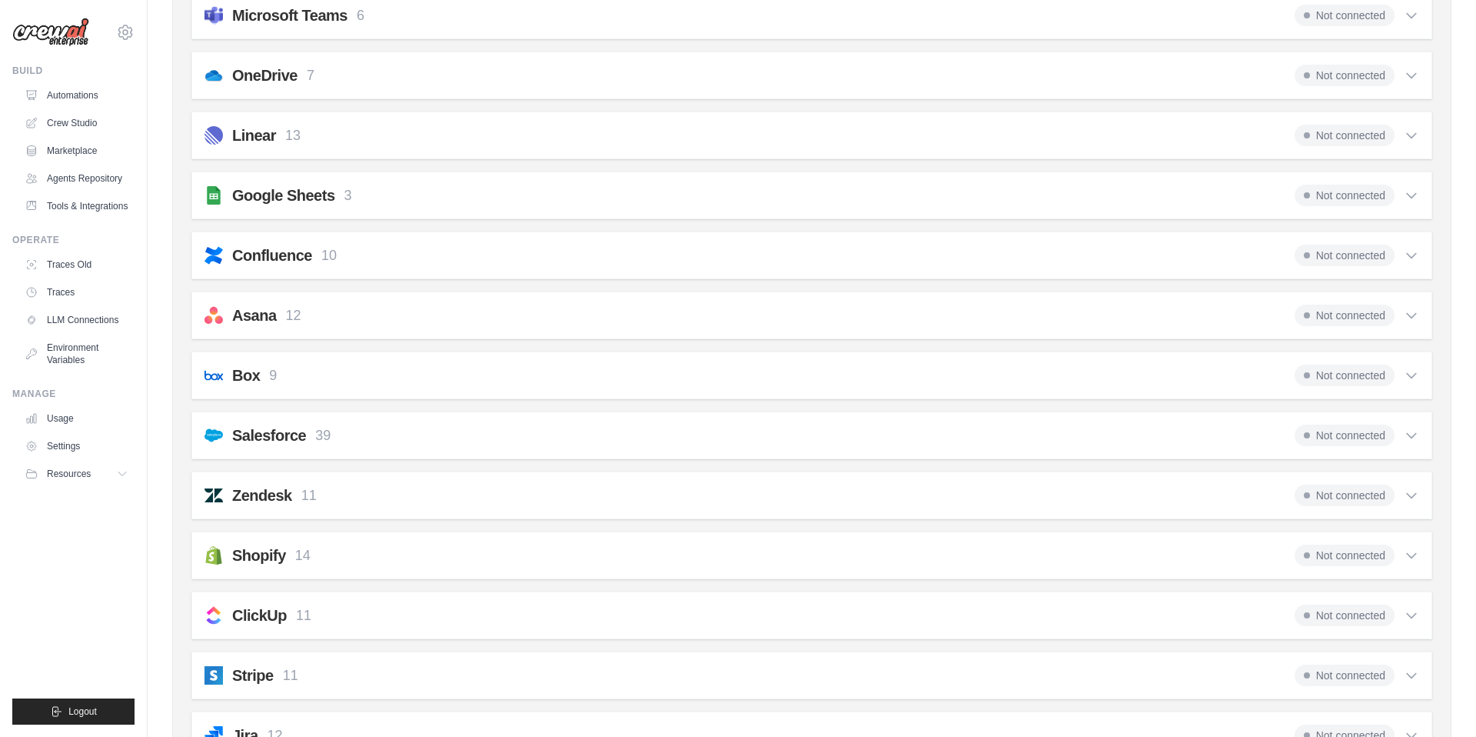
scroll to position [1016, 0]
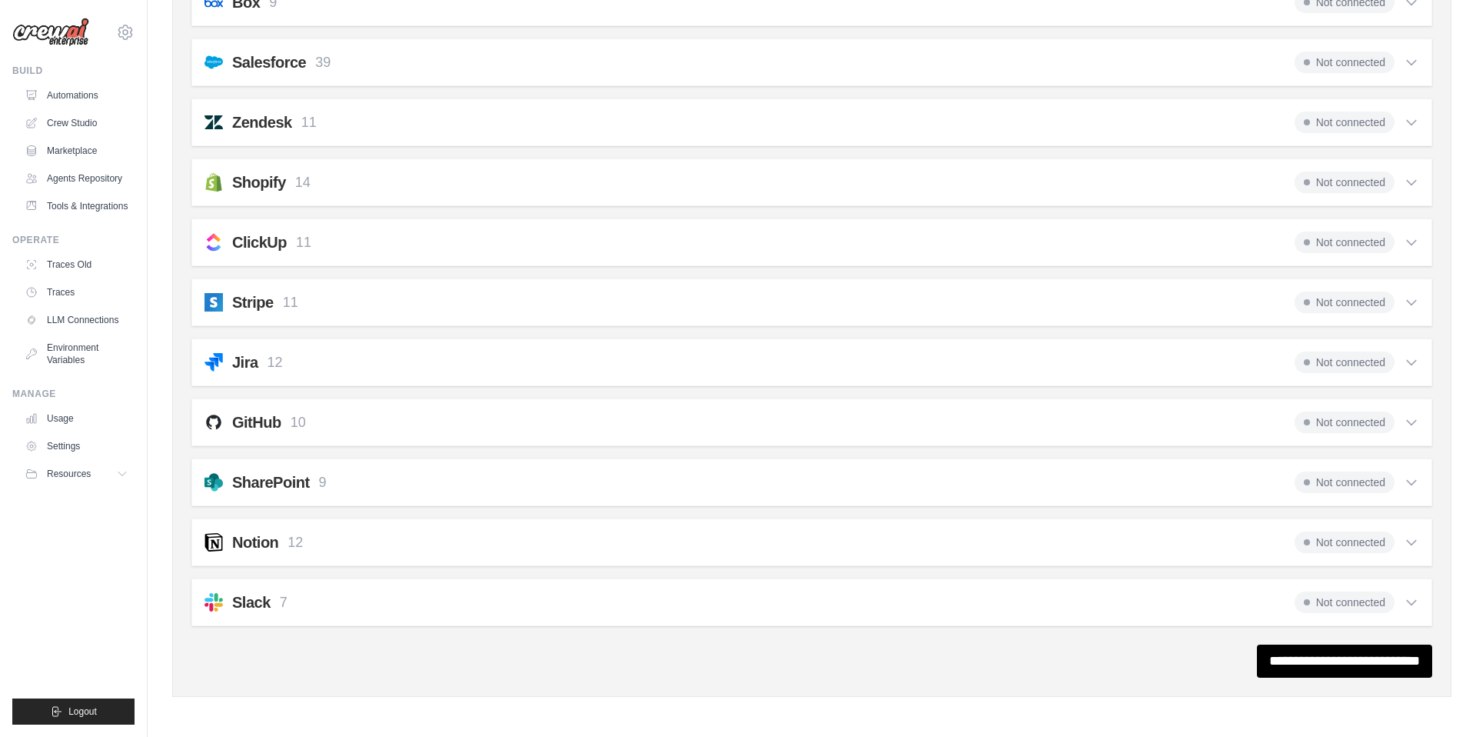
click at [1114, 417] on div "GitHub 10 Not connected" at bounding box center [812, 422] width 1215 height 22
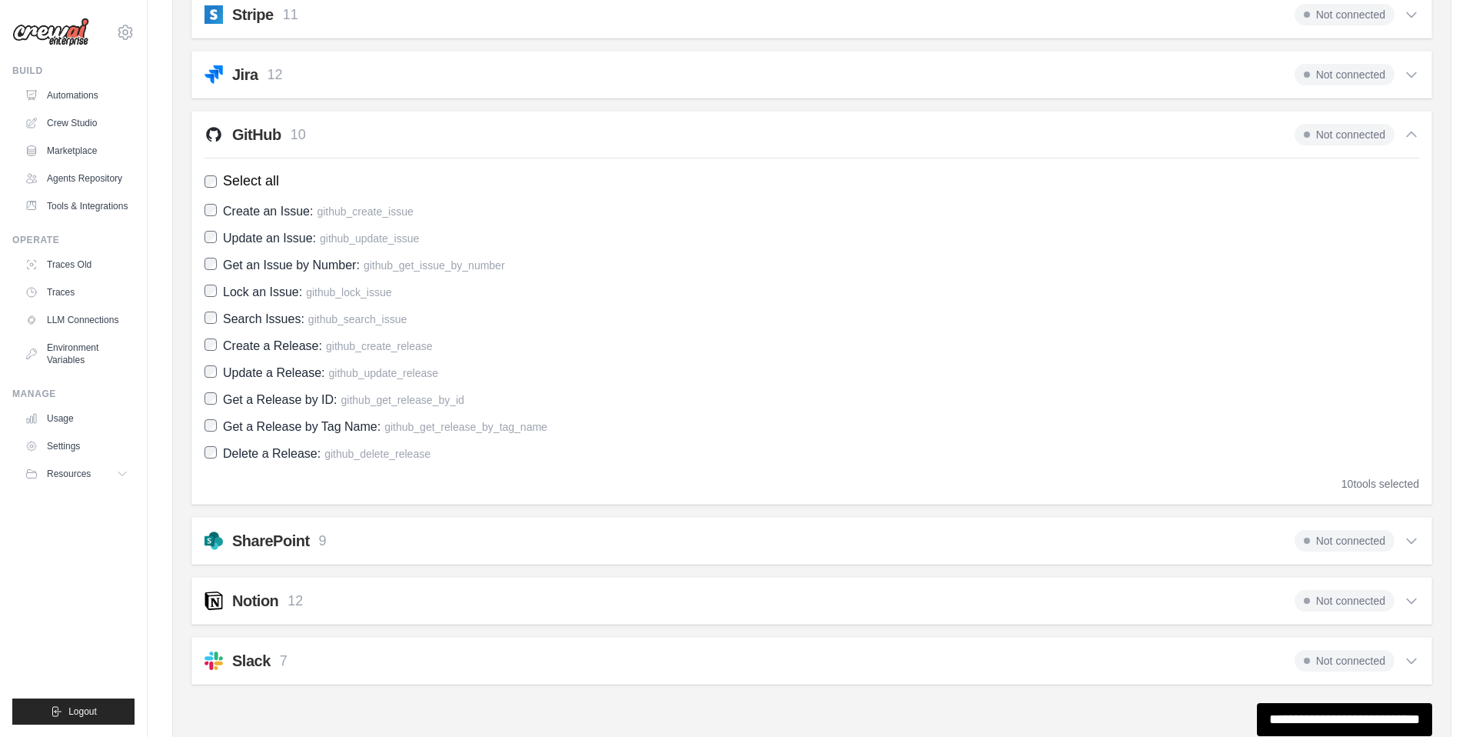
scroll to position [1362, 0]
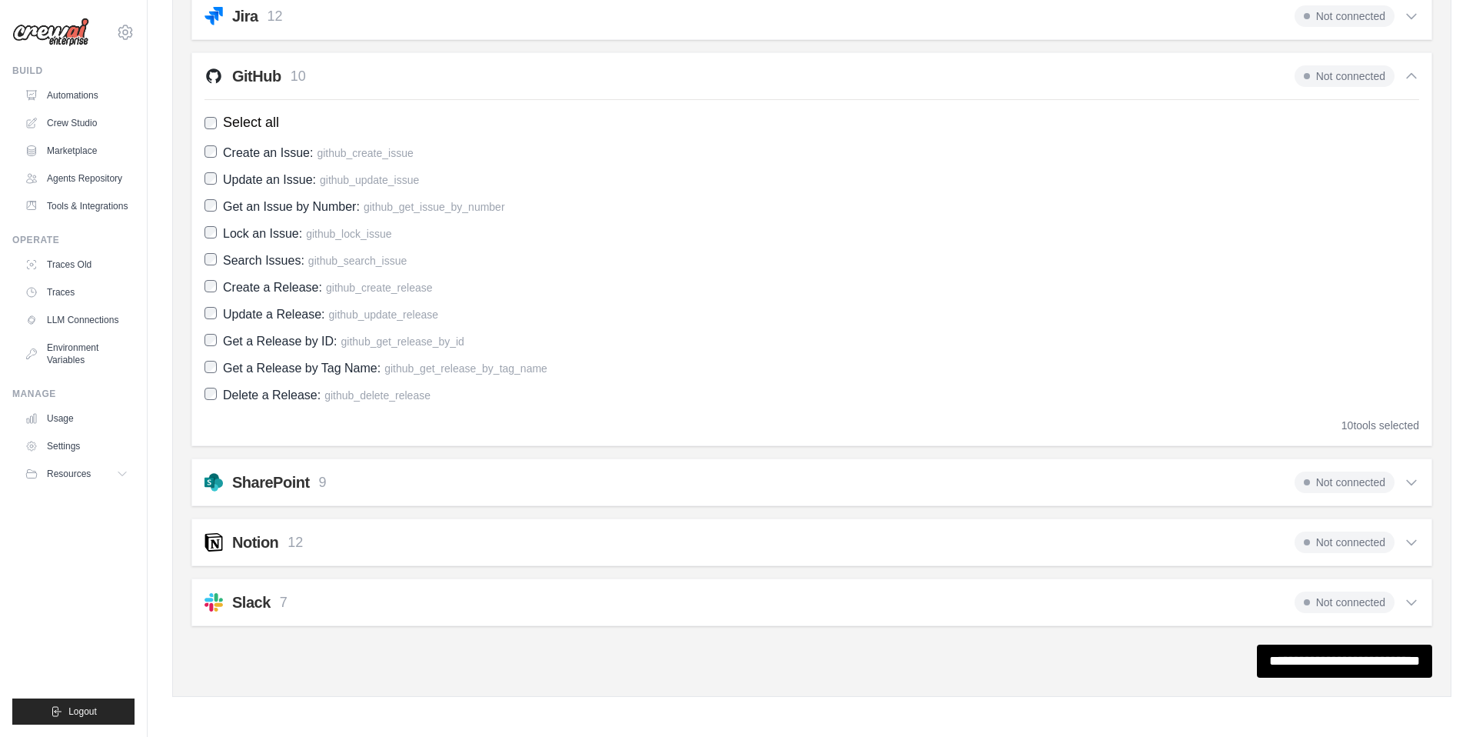
click at [1385, 431] on div "10 tools selected" at bounding box center [1381, 424] width 78 height 15
click at [1315, 653] on input "**********" at bounding box center [1344, 660] width 175 height 33
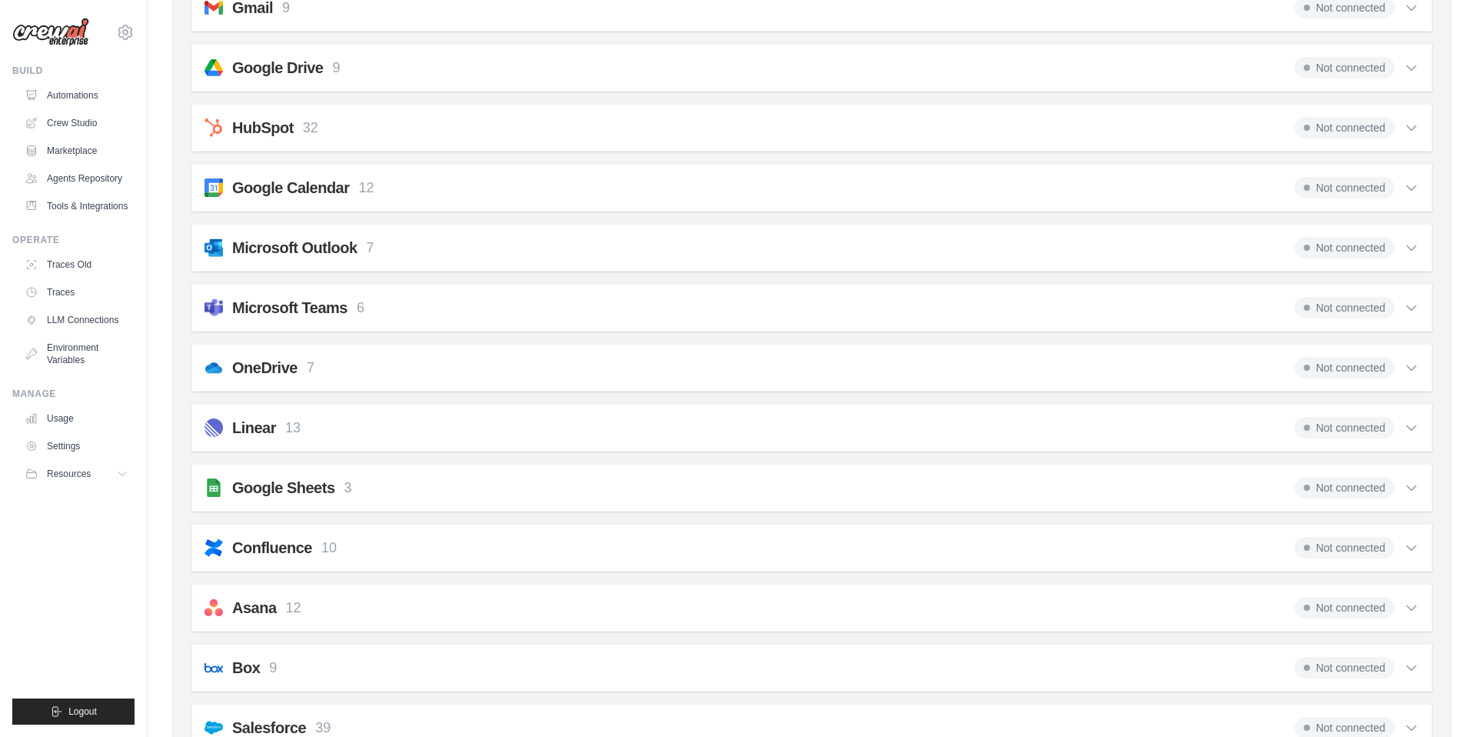
scroll to position [0, 0]
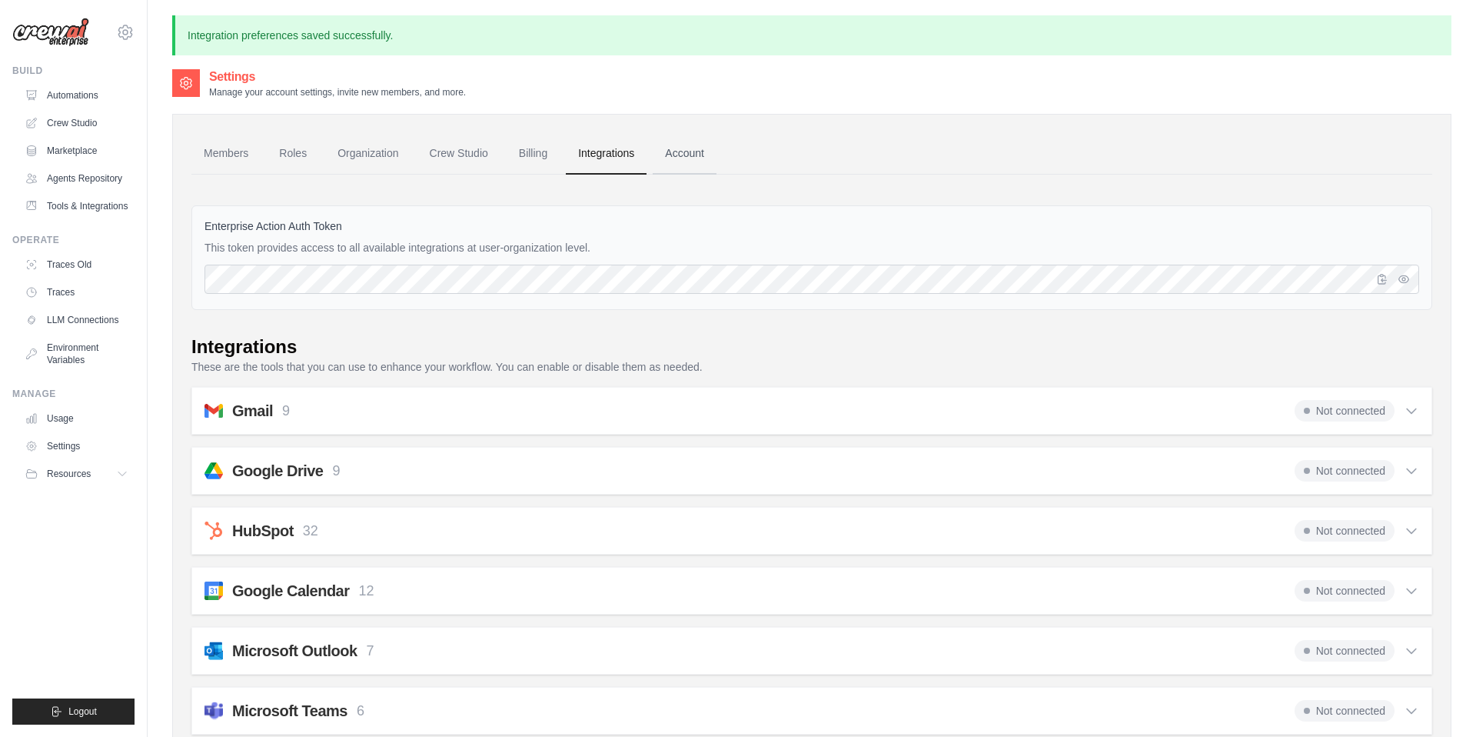
click at [679, 150] on link "Account" at bounding box center [685, 154] width 64 height 42
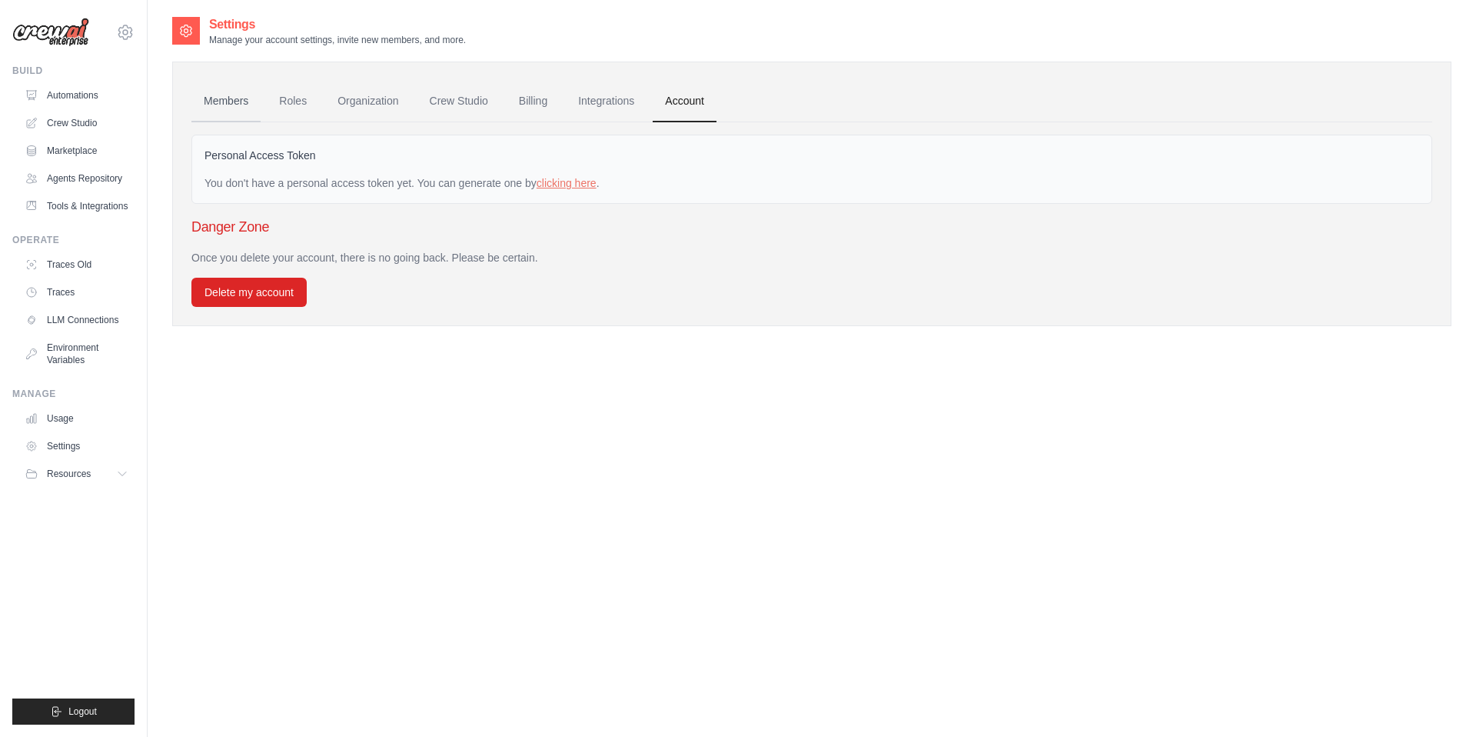
drag, startPoint x: 251, startPoint y: 111, endPoint x: 284, endPoint y: 148, distance: 49.0
click at [251, 111] on link "Members" at bounding box center [225, 102] width 69 height 42
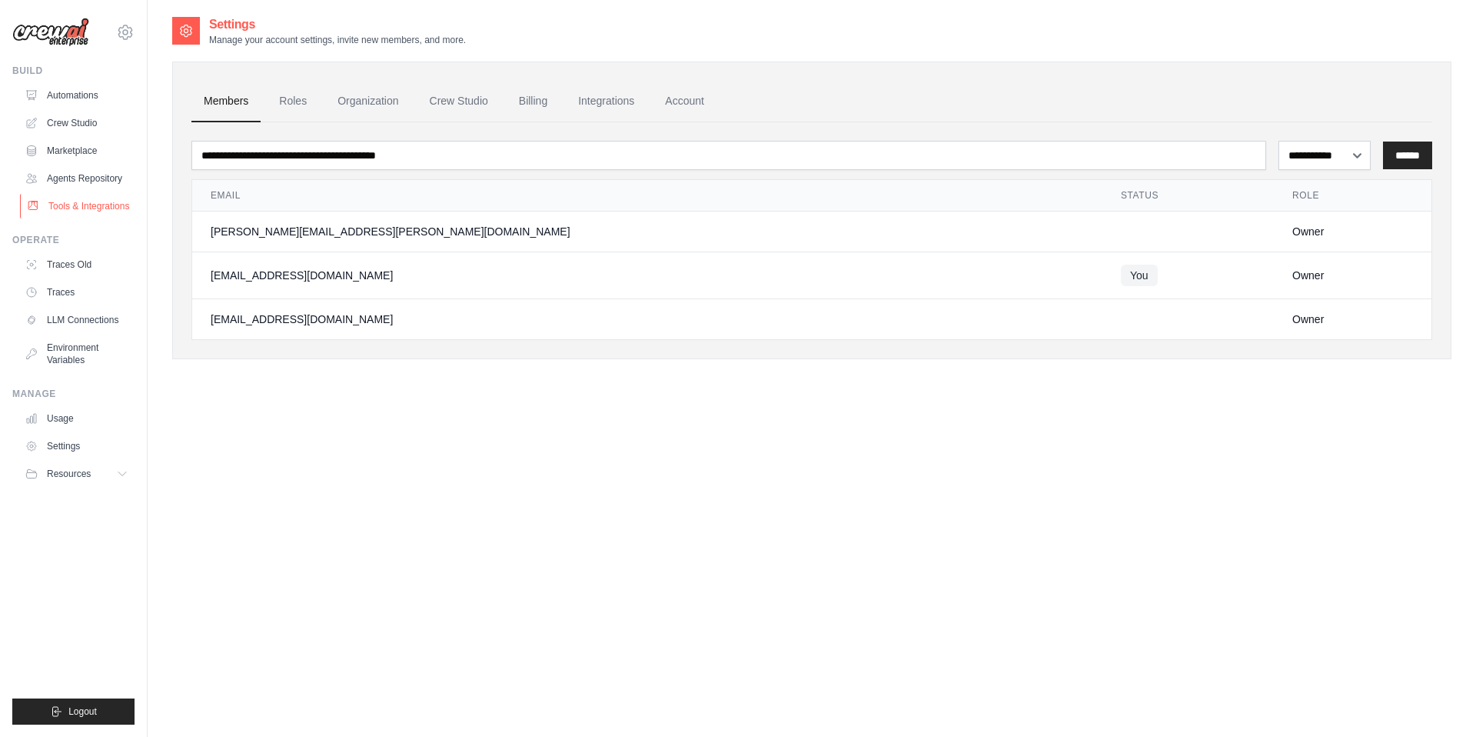
click at [70, 203] on link "Tools & Integrations" at bounding box center [78, 206] width 116 height 25
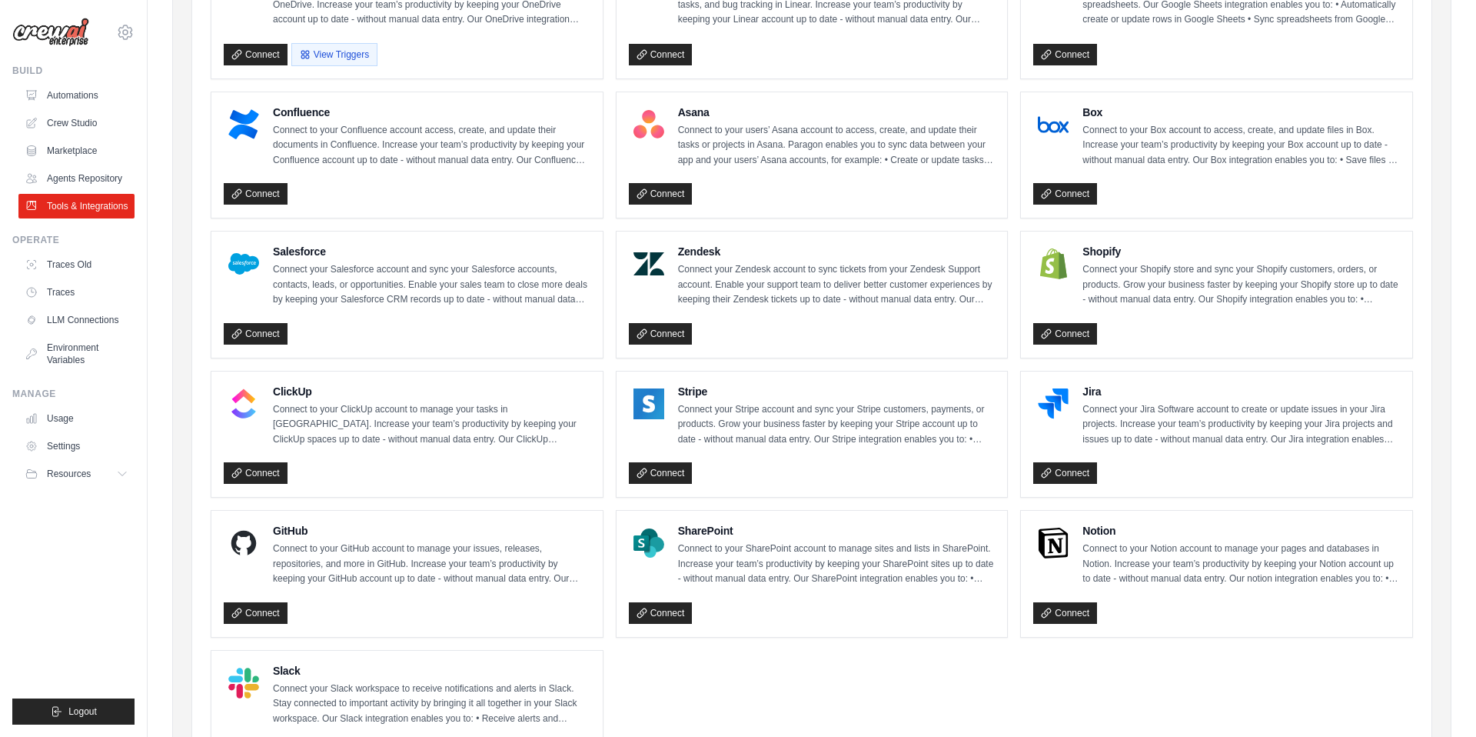
scroll to position [570, 0]
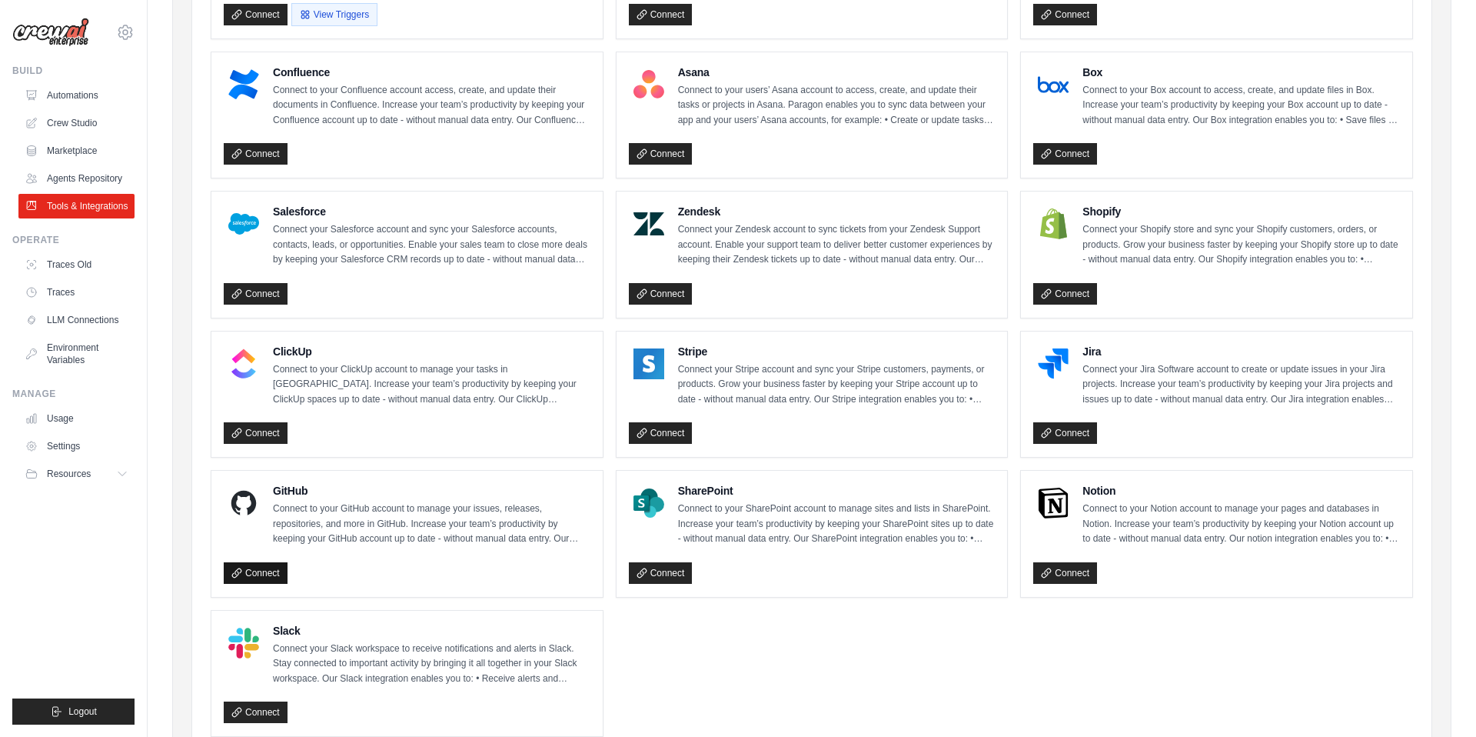
click at [239, 567] on icon at bounding box center [236, 572] width 11 height 11
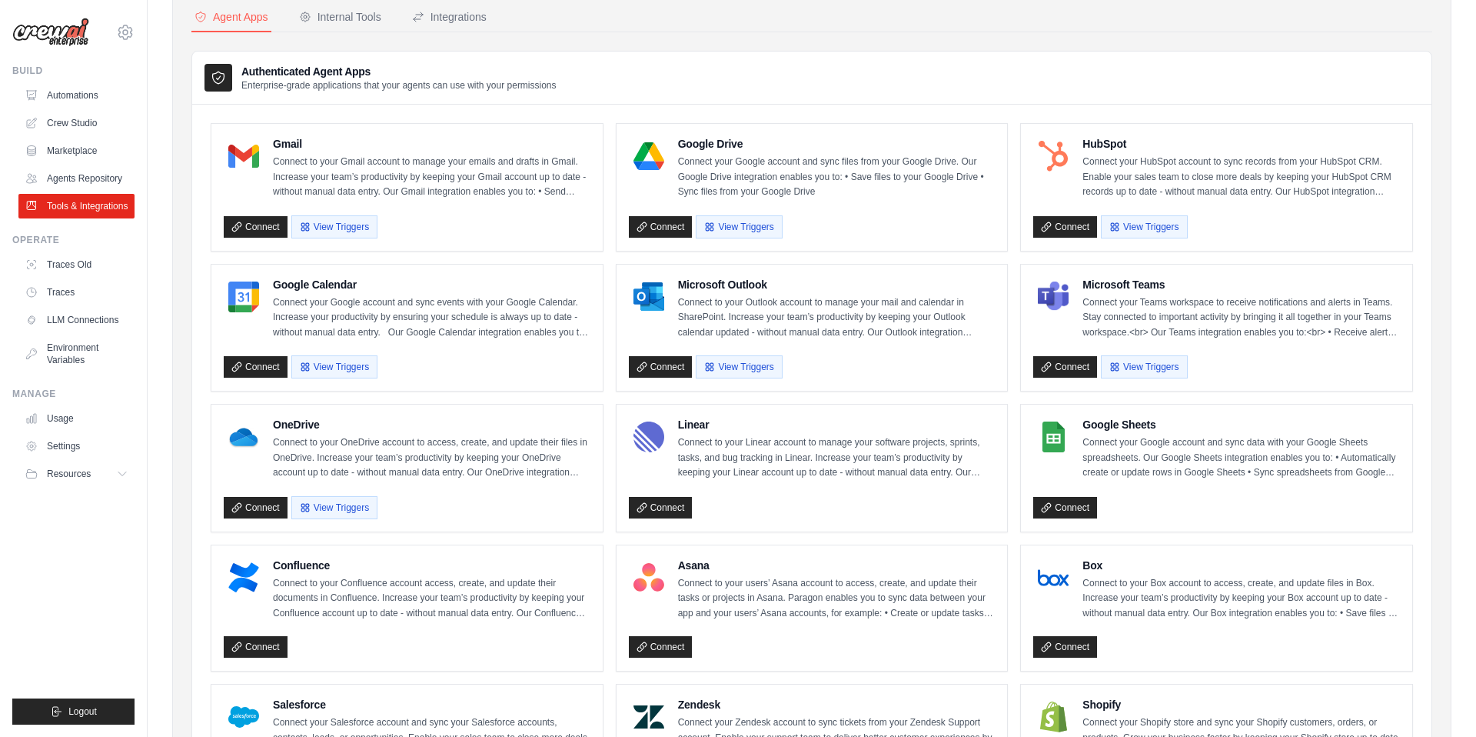
scroll to position [0, 0]
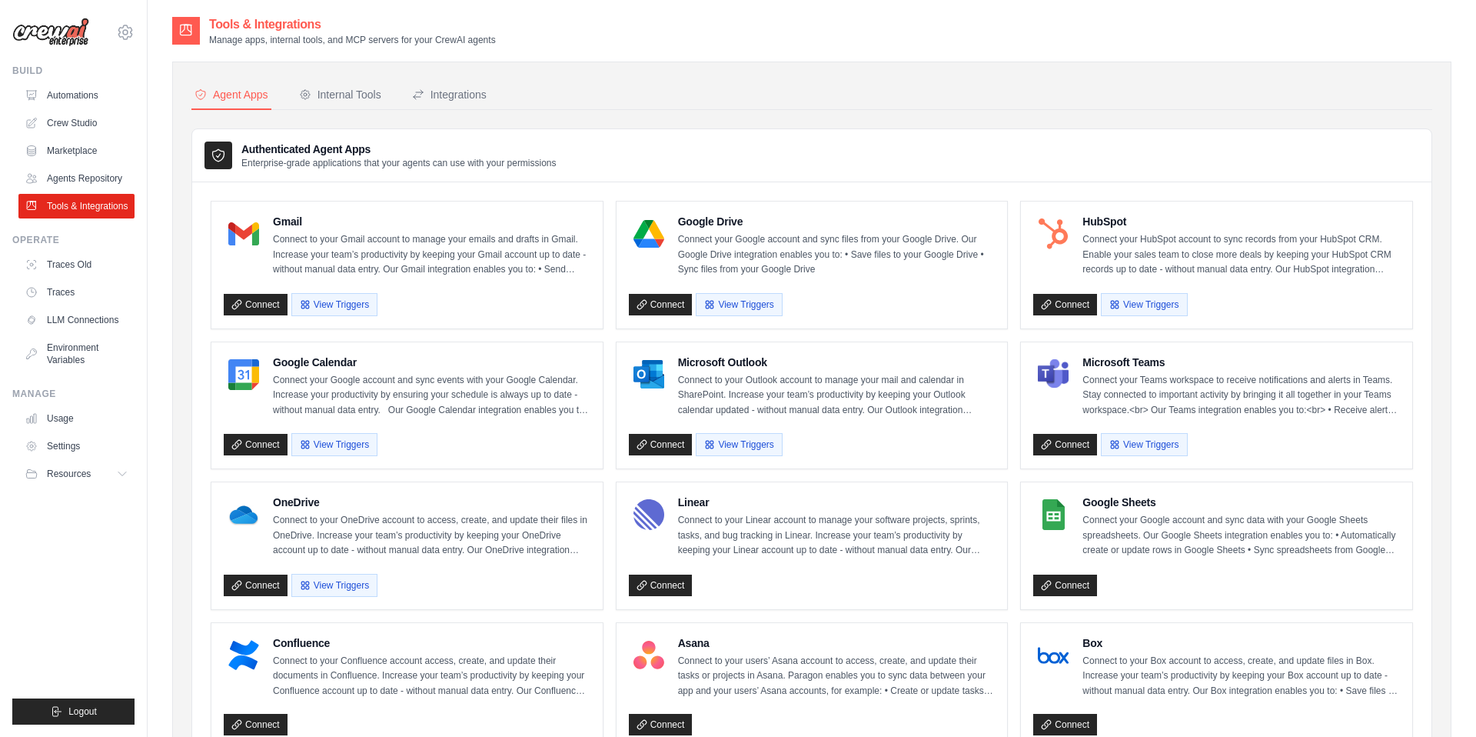
click at [441, 141] on h3 "Authenticated Agent Apps" at bounding box center [398, 148] width 315 height 15
click at [451, 104] on button "Integrations" at bounding box center [449, 95] width 81 height 29
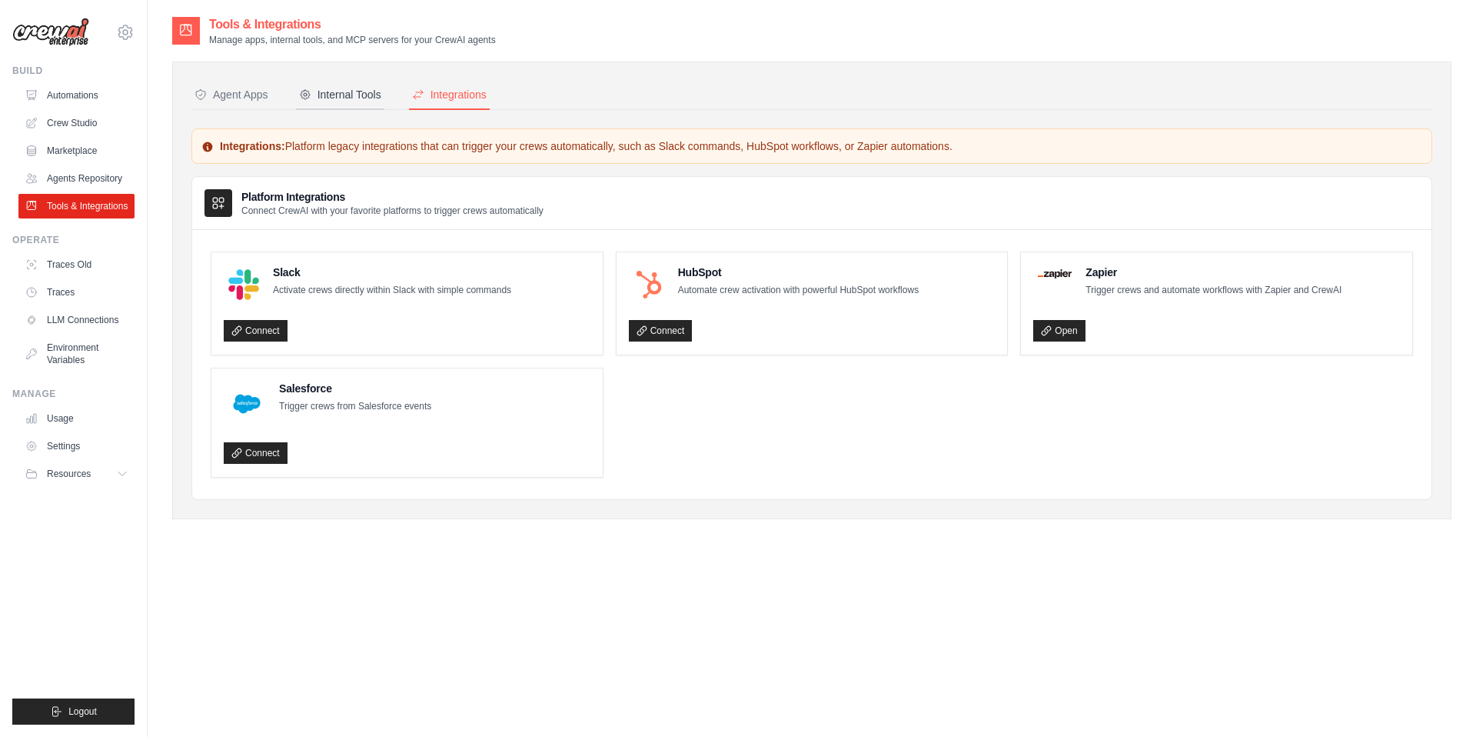
click at [338, 98] on div "Internal Tools" at bounding box center [340, 94] width 82 height 15
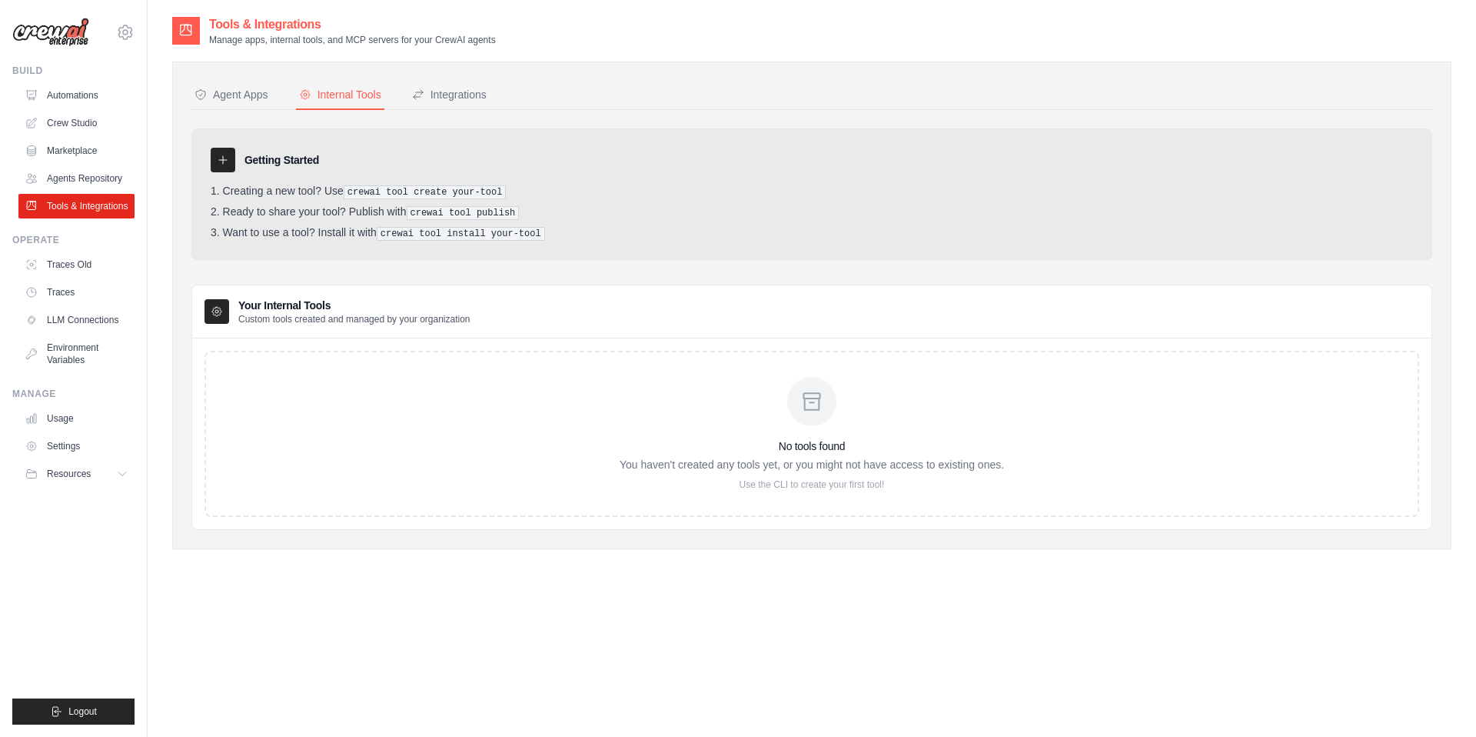
scroll to position [3, 0]
click at [118, 166] on link "Agents Repository" at bounding box center [78, 178] width 116 height 25
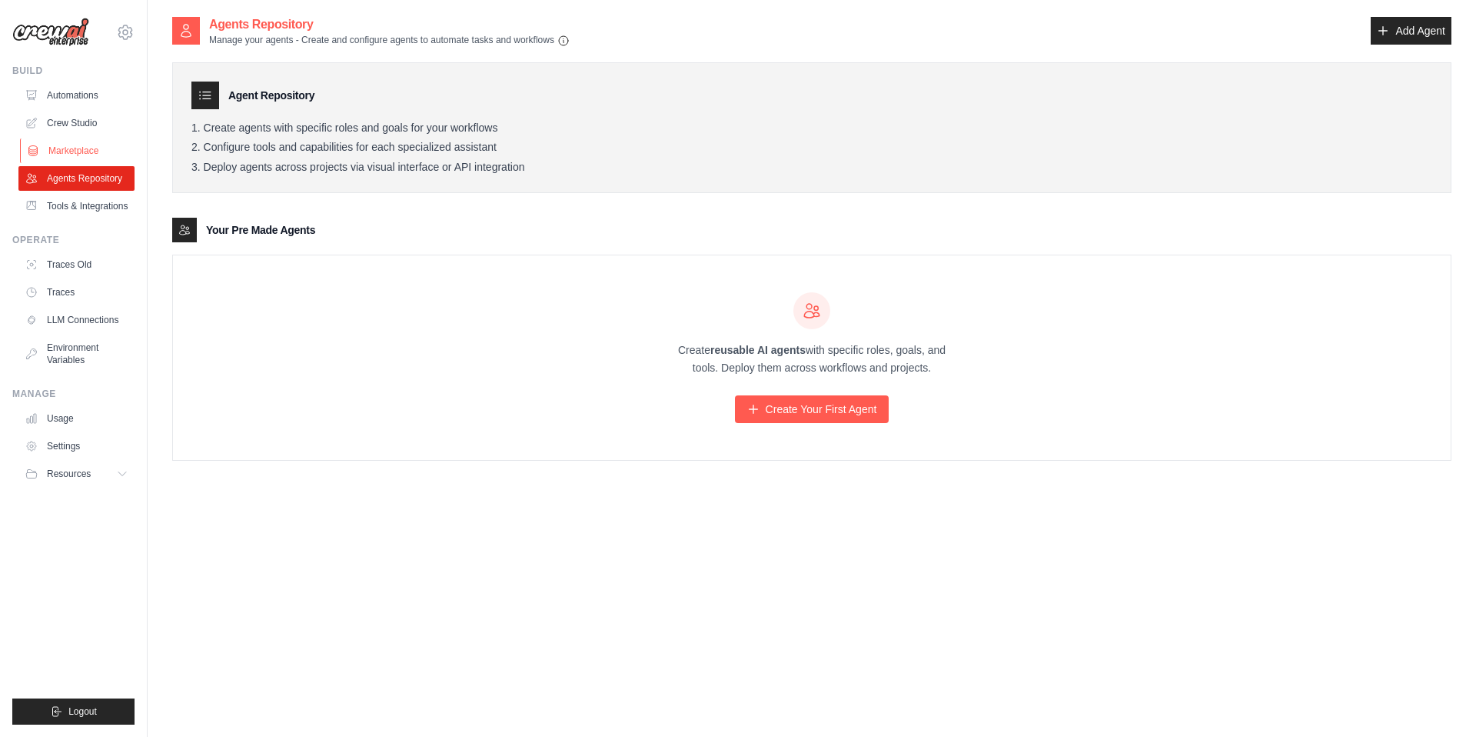
click at [91, 161] on link "Marketplace" at bounding box center [78, 150] width 116 height 25
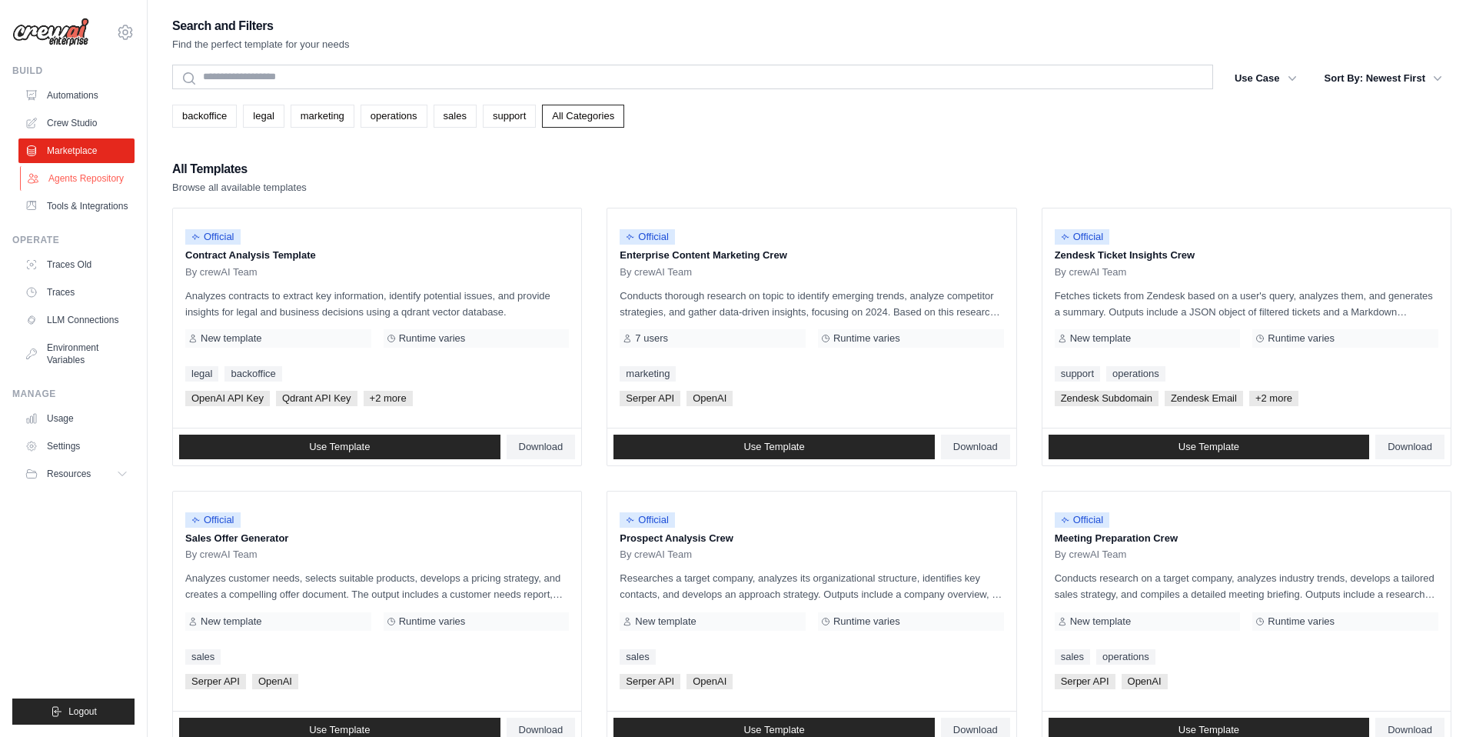
click at [90, 171] on link "Agents Repository" at bounding box center [78, 178] width 116 height 25
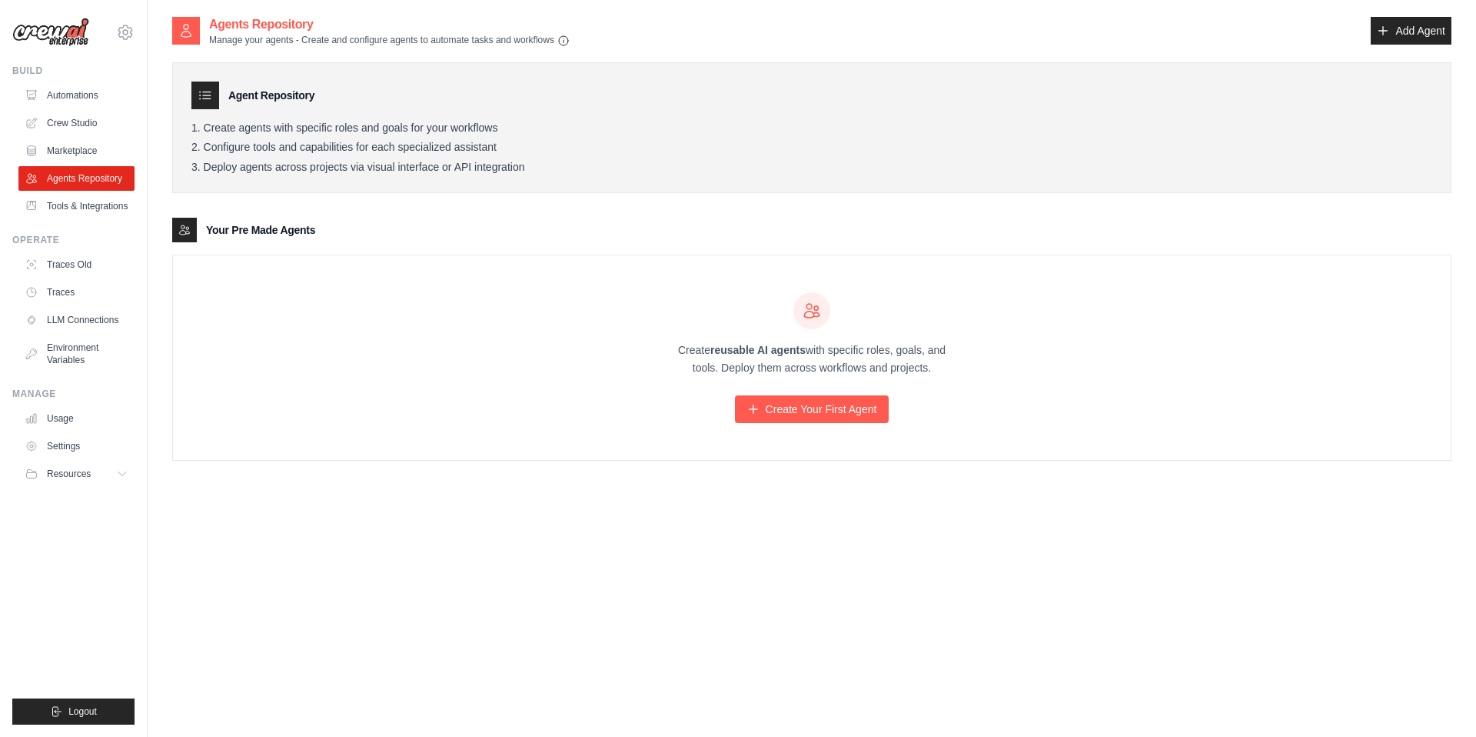
drag, startPoint x: 1475, startPoint y: 15, endPoint x: 1432, endPoint y: 13, distance: 43.9
click at [1463, 13] on main "Agent Usage Guide To use an agent in your CrewAI project, you can initialize it…" at bounding box center [812, 383] width 1329 height 767
click at [1432, 14] on main "Agent Usage Guide To use an agent in your CrewAI project, you can initialize it…" at bounding box center [812, 383] width 1329 height 767
click at [1428, 26] on link "Add Agent" at bounding box center [1411, 31] width 81 height 28
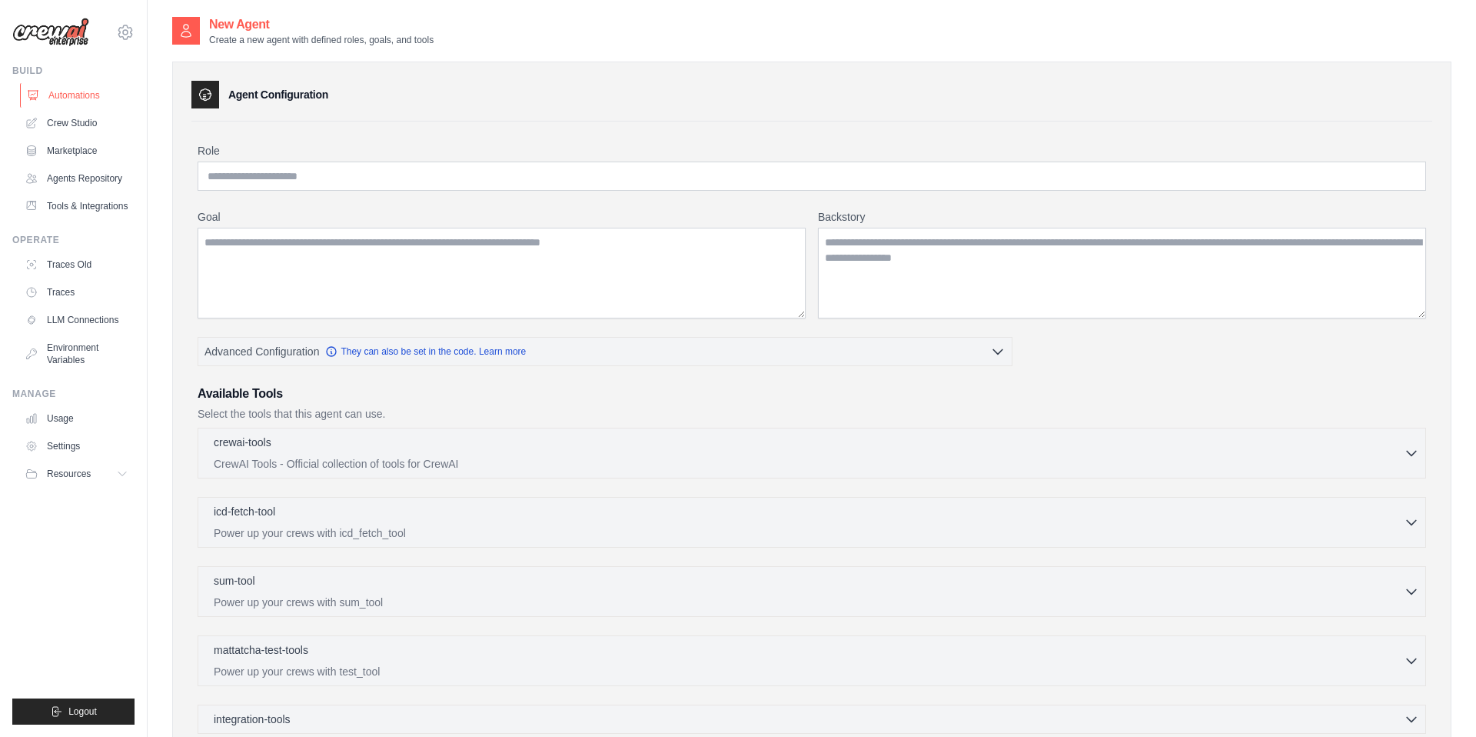
click at [55, 92] on link "Automations" at bounding box center [78, 95] width 116 height 25
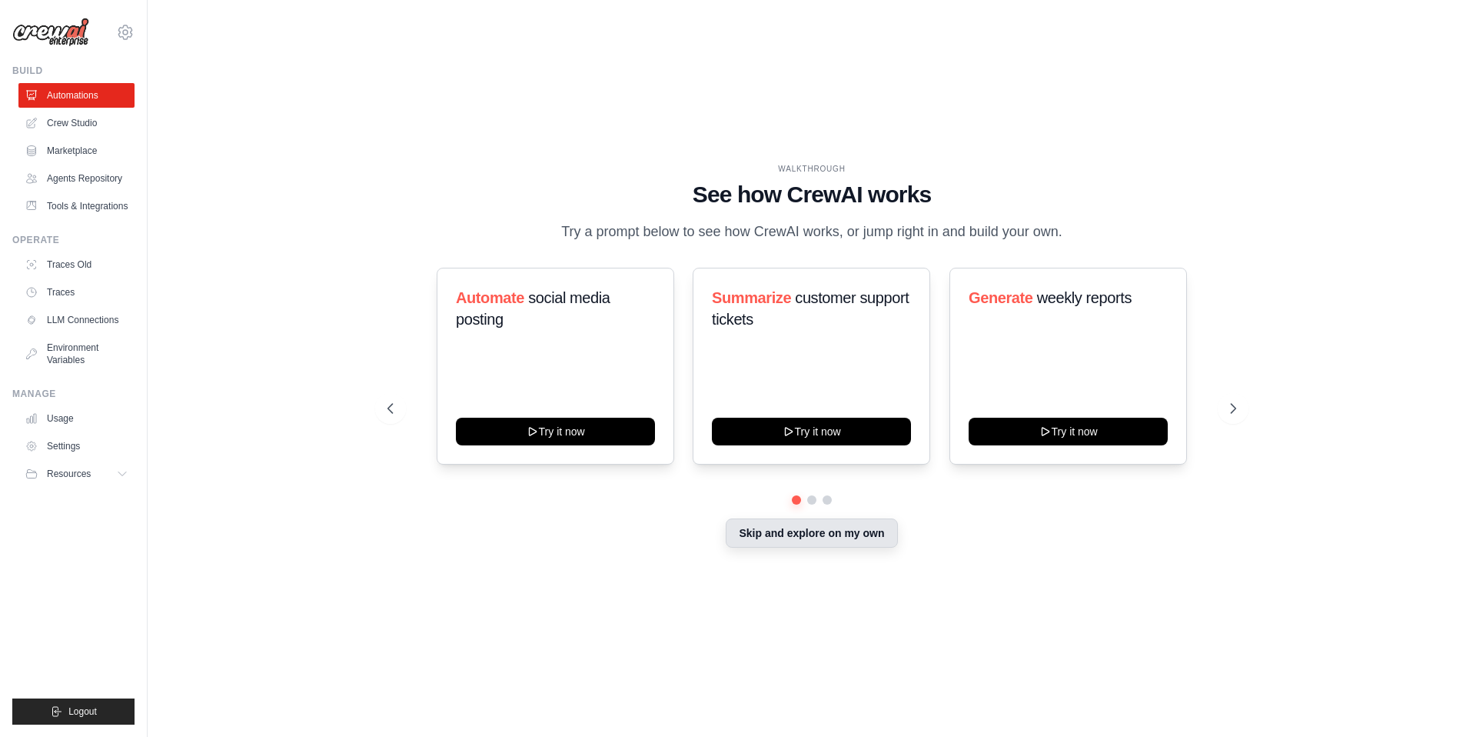
click at [853, 544] on button "Skip and explore on my own" at bounding box center [811, 532] width 171 height 29
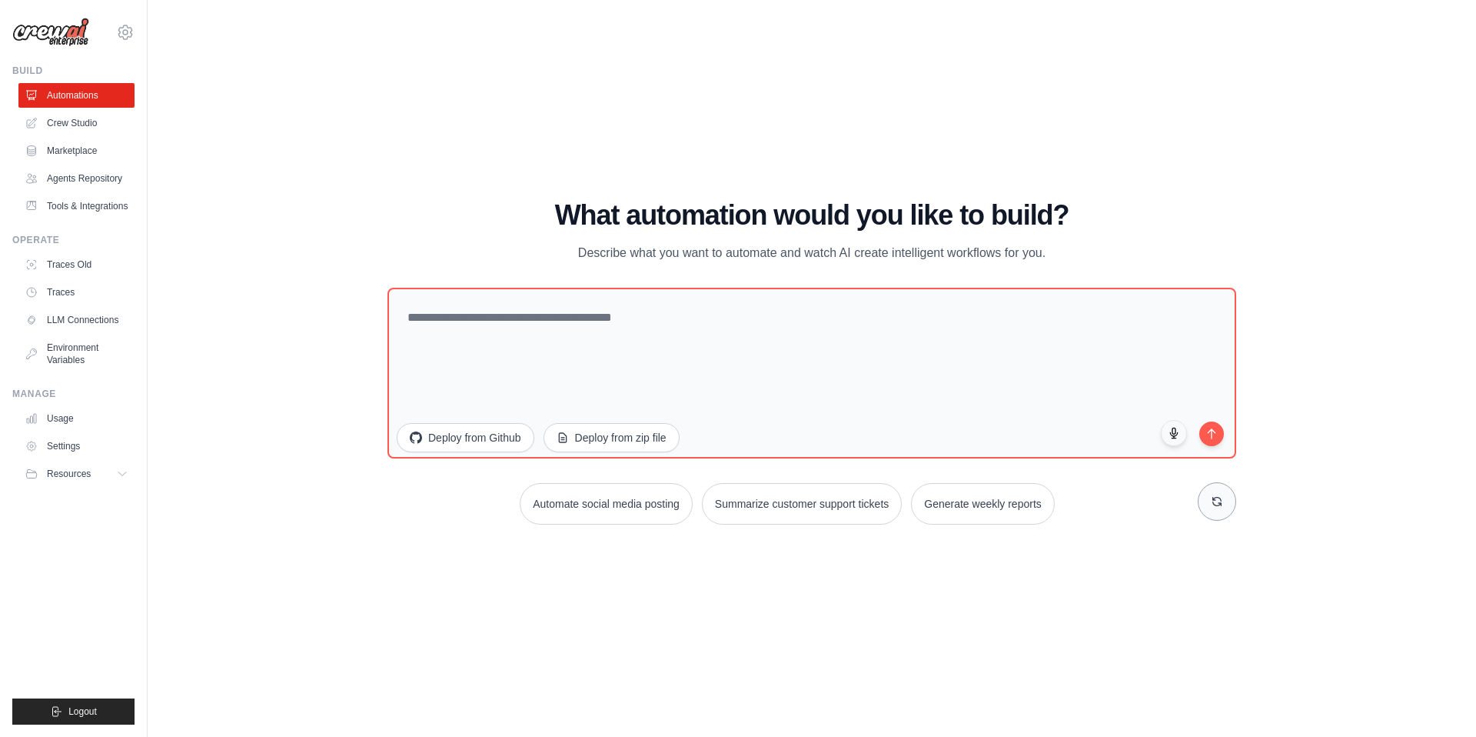
click at [1216, 498] on icon at bounding box center [1217, 501] width 12 height 12
click at [512, 440] on button "Deploy from Github" at bounding box center [465, 435] width 138 height 29
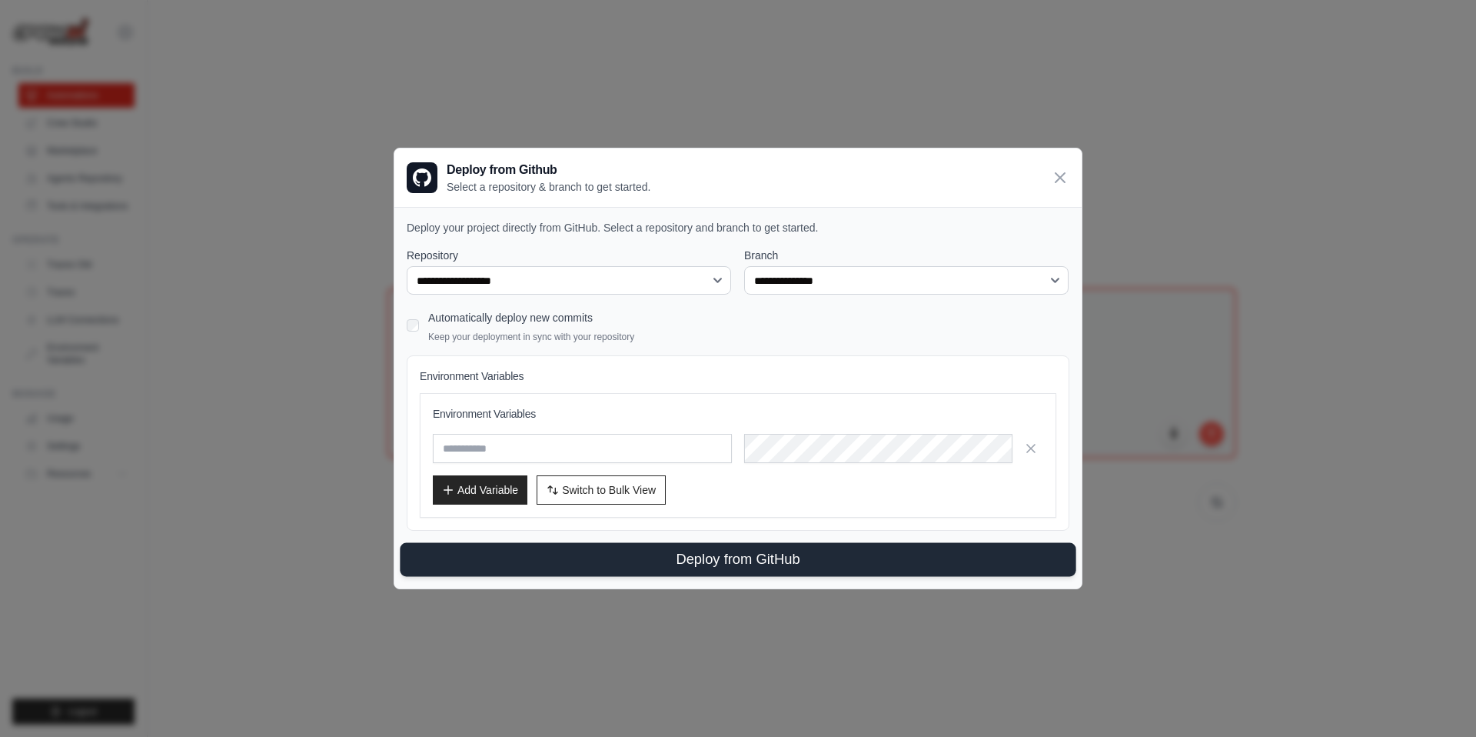
click at [637, 546] on button "Deploy from GitHub" at bounding box center [738, 560] width 676 height 34
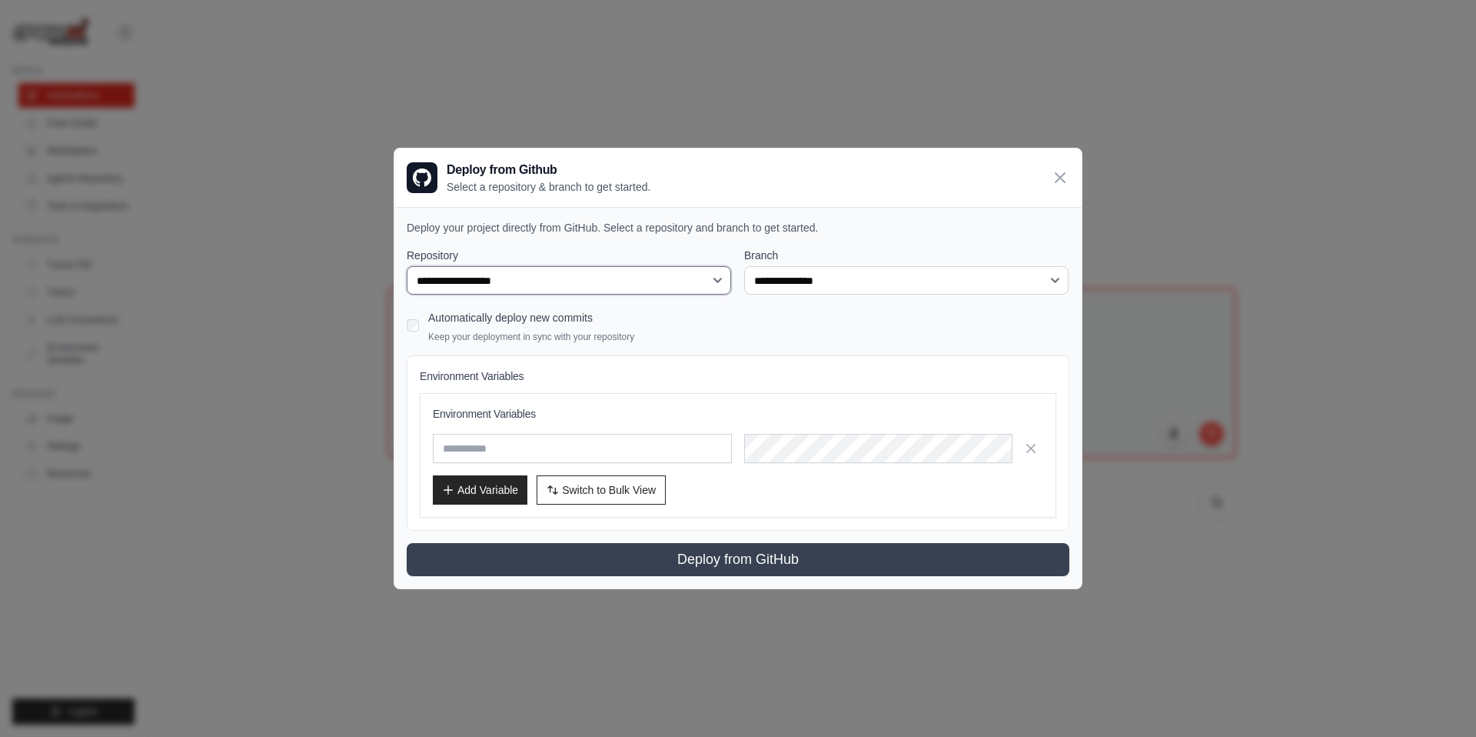
click at [544, 267] on select "**********" at bounding box center [569, 280] width 324 height 29
select select "**********"
click at [407, 266] on select "**********" at bounding box center [569, 280] width 324 height 29
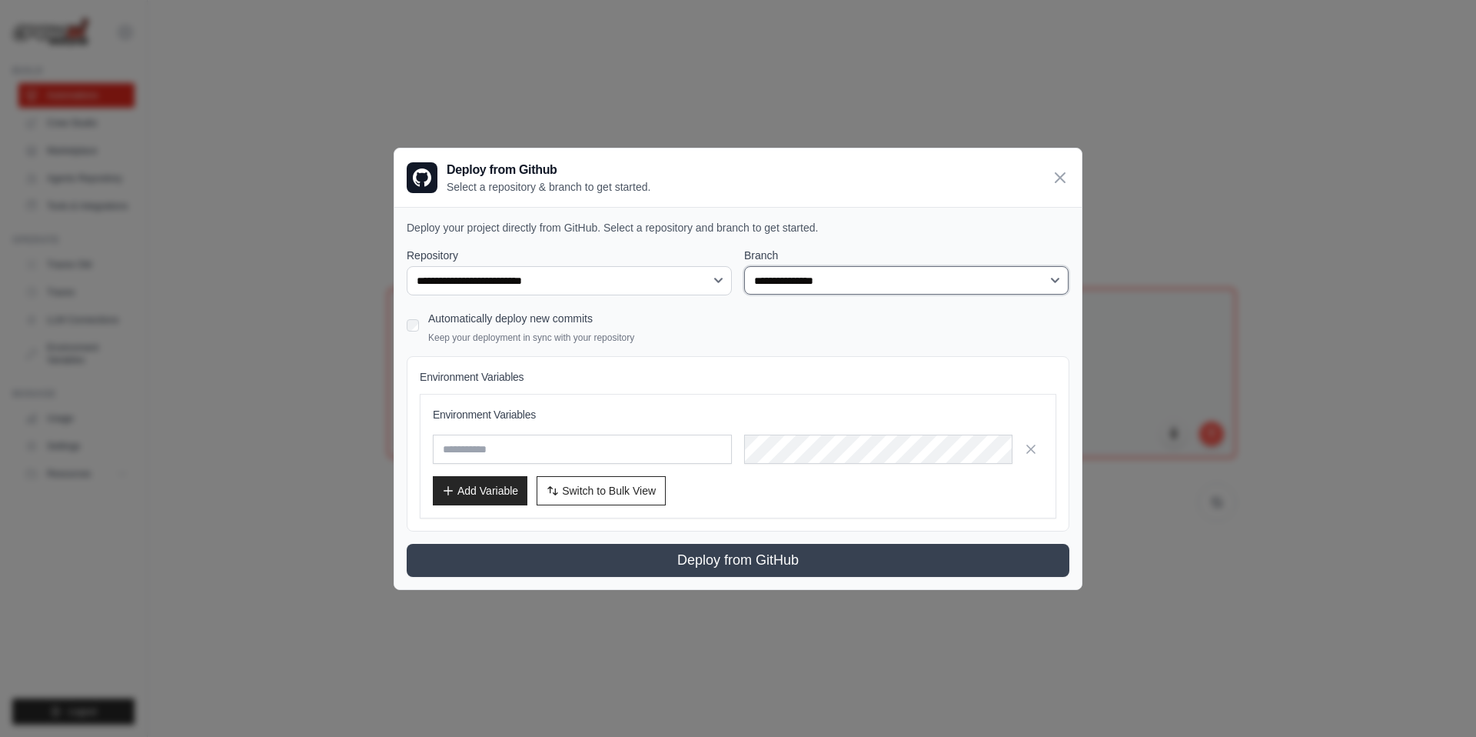
click at [823, 268] on select "**********" at bounding box center [906, 280] width 324 height 29
click at [1066, 177] on icon at bounding box center [1060, 177] width 18 height 18
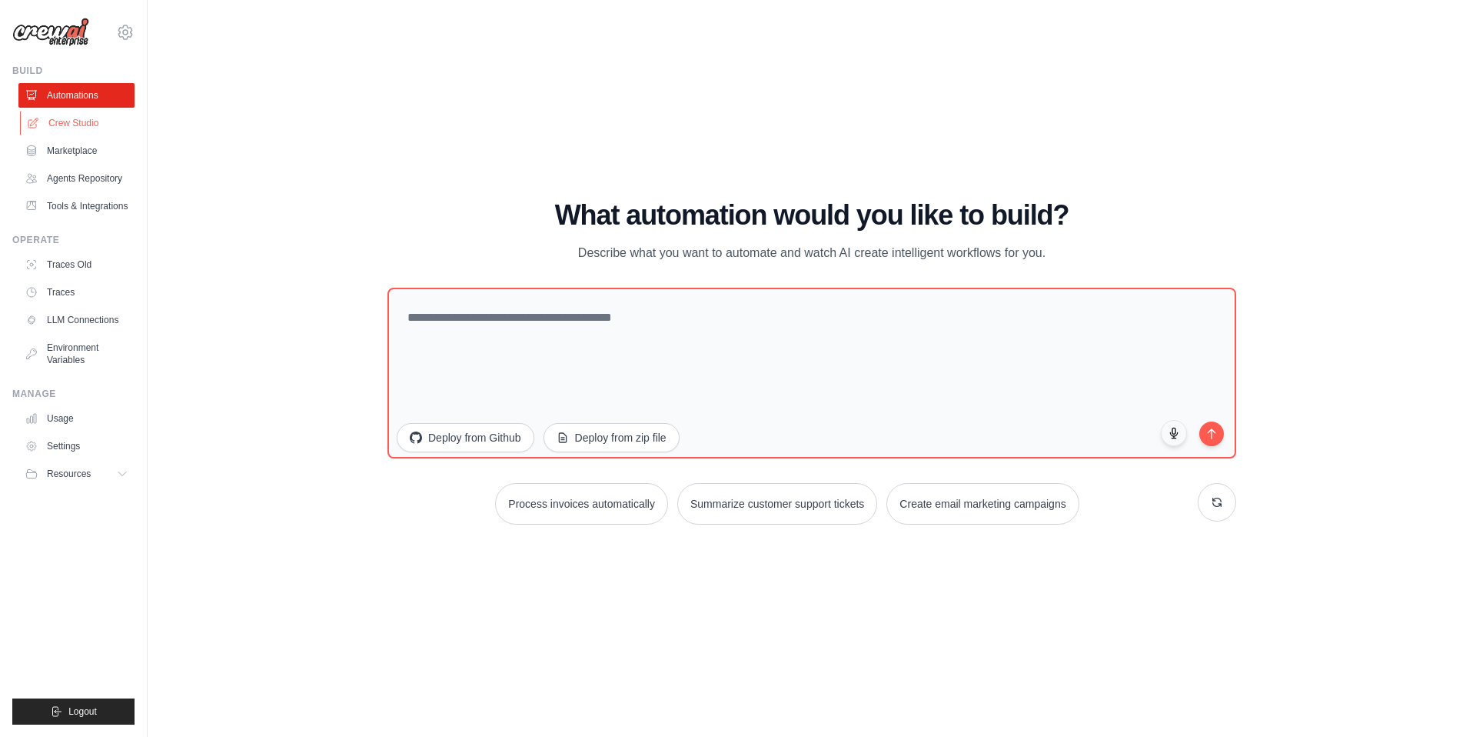
click at [72, 125] on link "Crew Studio" at bounding box center [78, 123] width 116 height 25
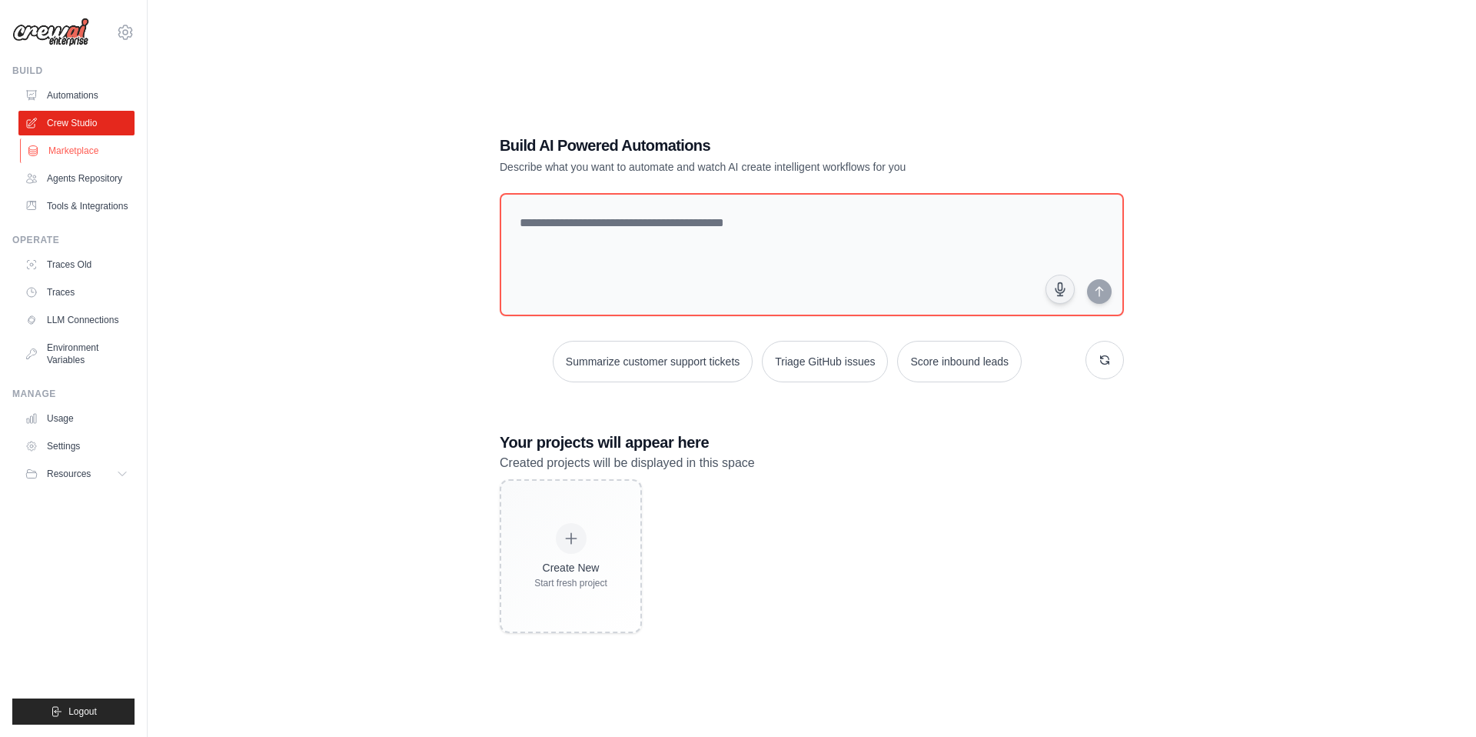
click at [67, 148] on link "Marketplace" at bounding box center [78, 150] width 116 height 25
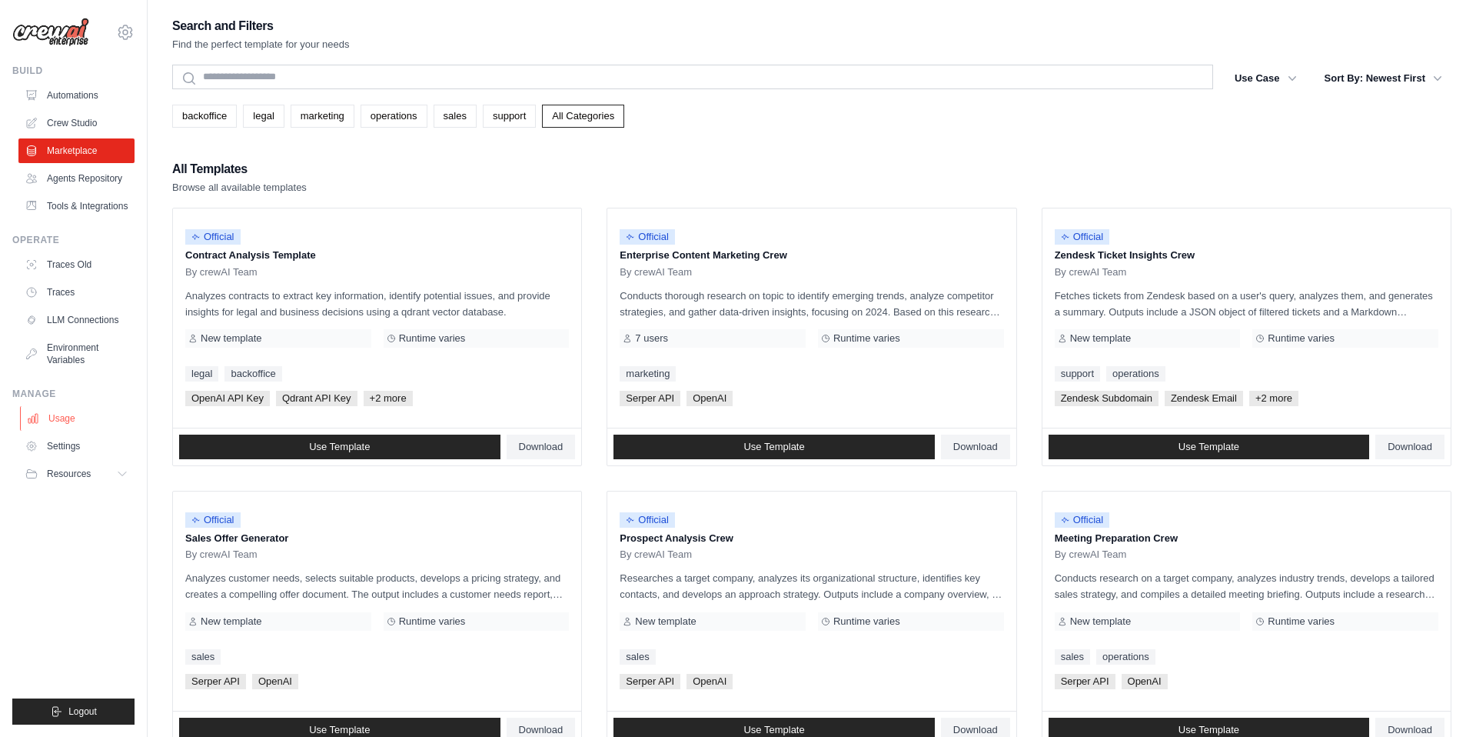
click at [72, 424] on link "Usage" at bounding box center [78, 418] width 116 height 25
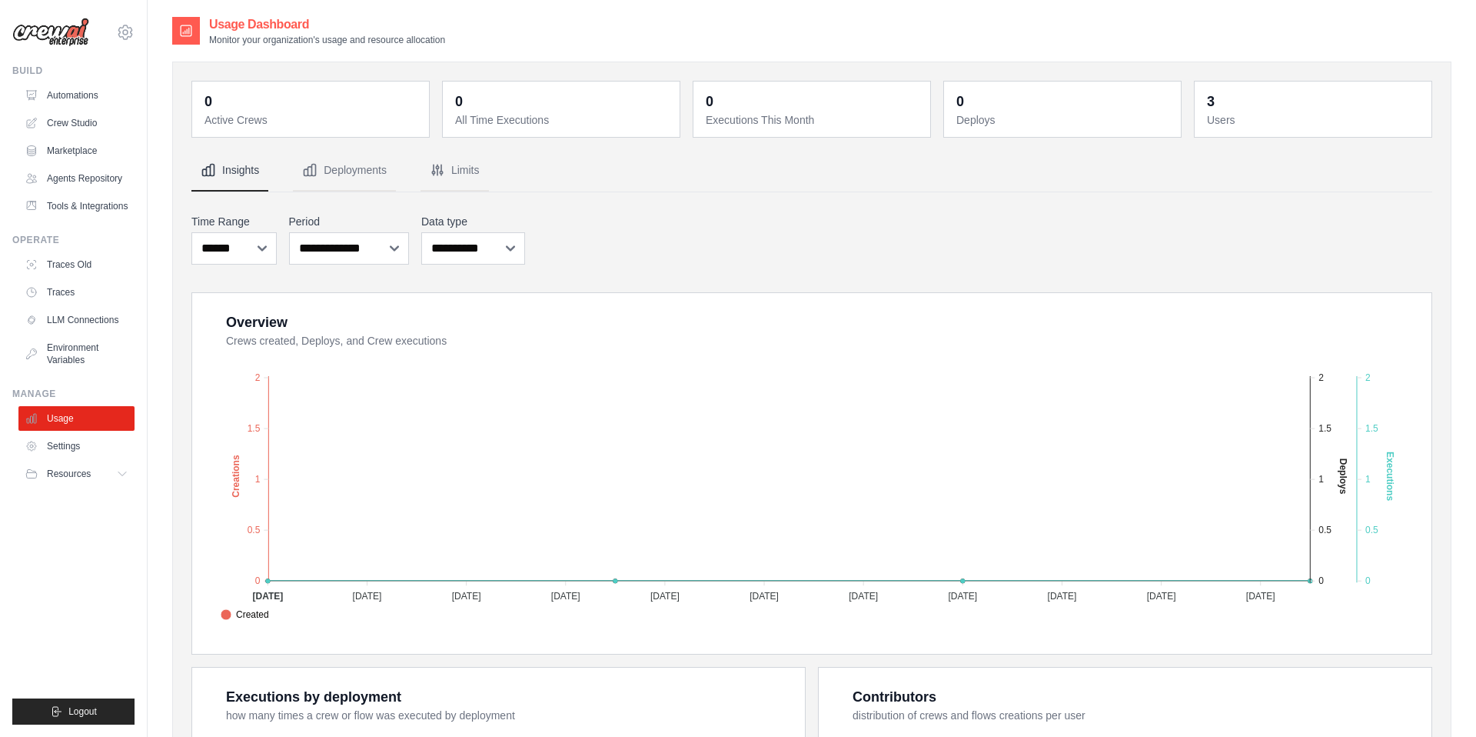
click at [72, 431] on ul "Usage Settings Resources Documentation Blog" at bounding box center [76, 446] width 116 height 80
click at [71, 441] on link "Settings" at bounding box center [78, 446] width 116 height 25
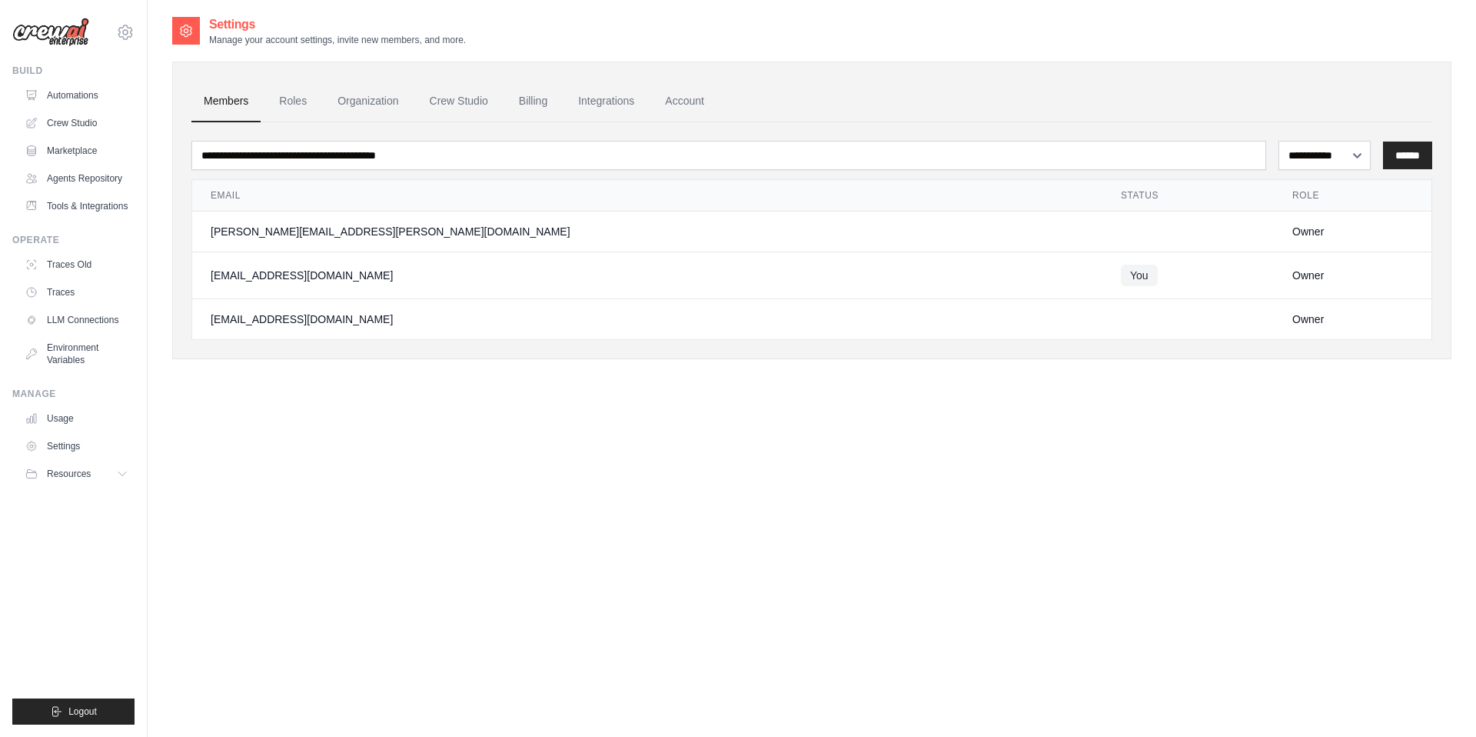
click at [299, 281] on div "[EMAIL_ADDRESS][DOMAIN_NAME]" at bounding box center [647, 275] width 873 height 15
click at [290, 105] on link "Roles" at bounding box center [293, 102] width 52 height 42
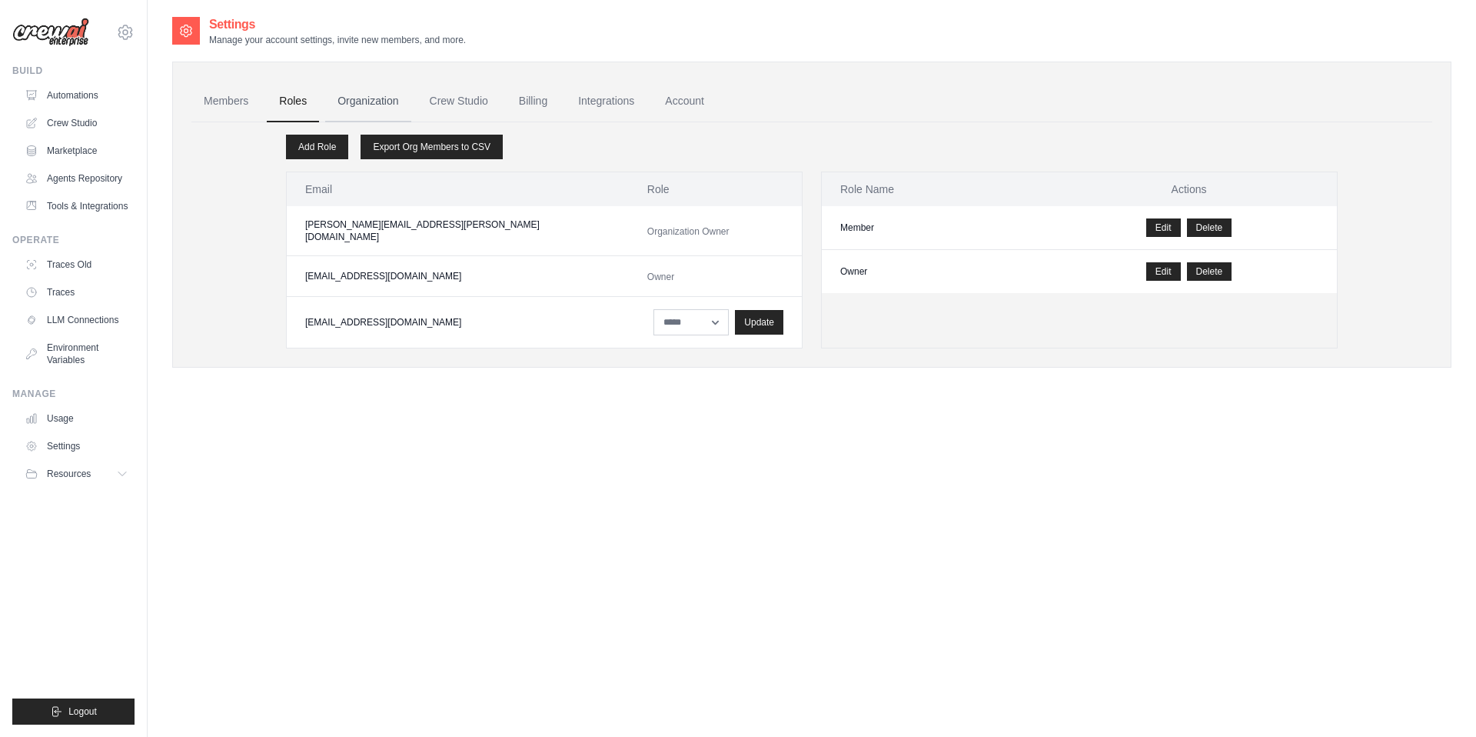
click at [371, 110] on link "Organization" at bounding box center [367, 102] width 85 height 42
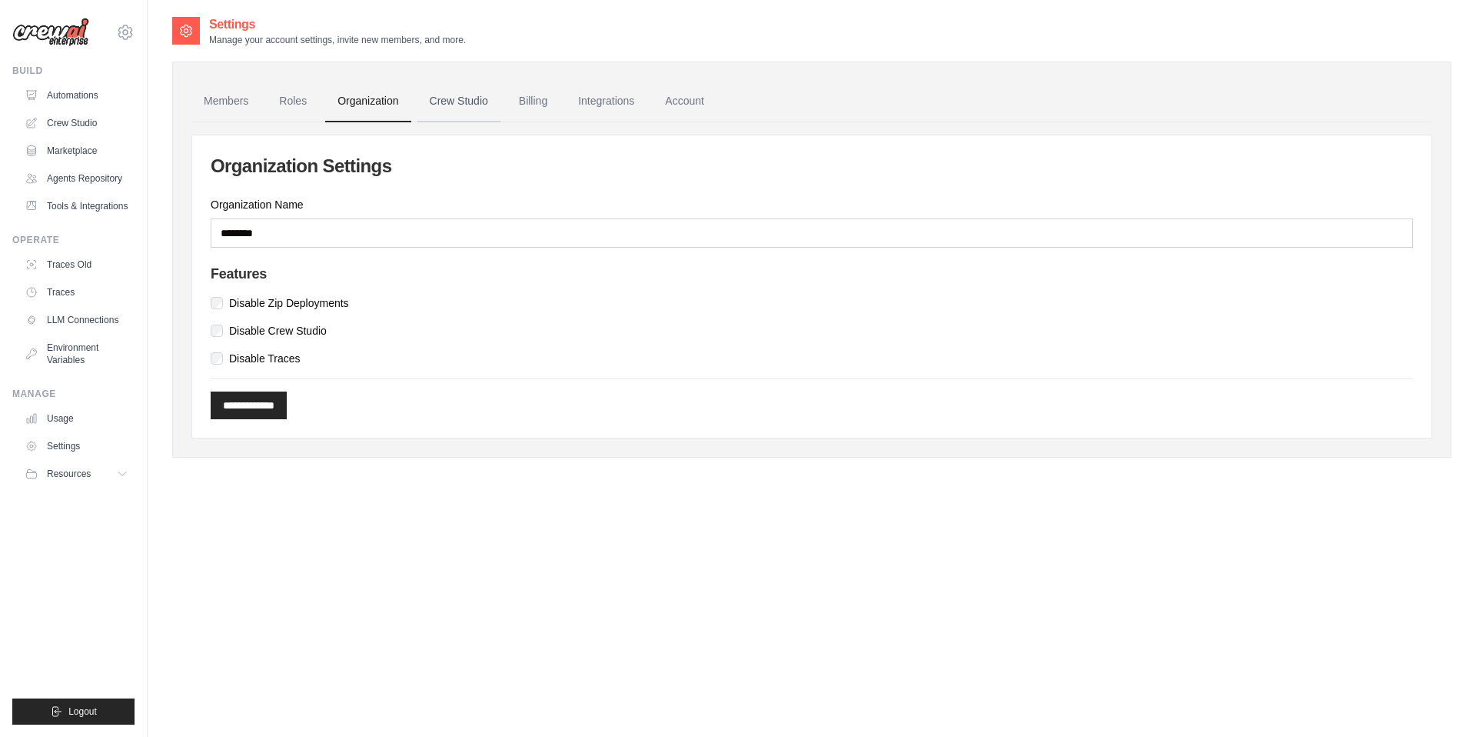
click at [455, 111] on link "Crew Studio" at bounding box center [458, 102] width 83 height 42
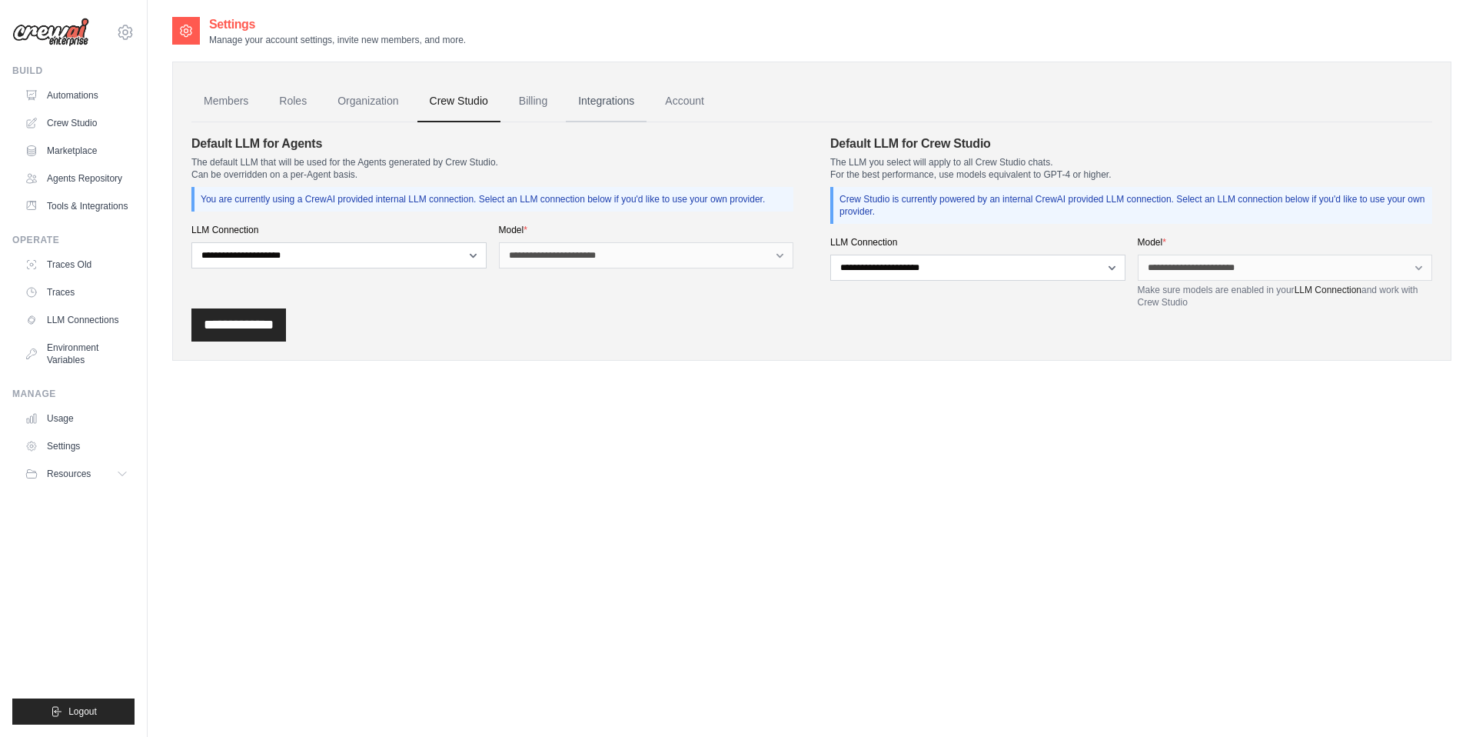
click at [569, 105] on link "Integrations" at bounding box center [606, 102] width 81 height 42
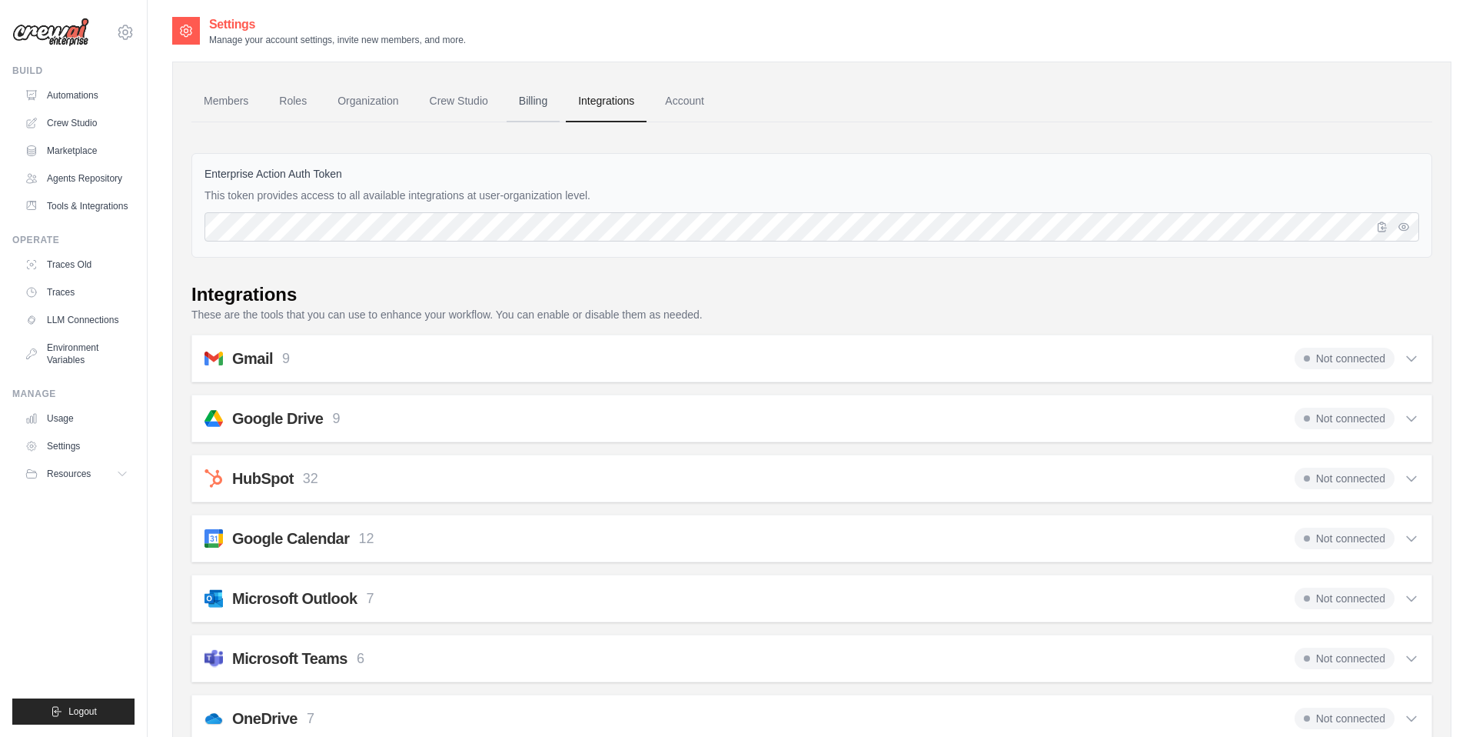
click at [520, 105] on link "Billing" at bounding box center [533, 102] width 53 height 42
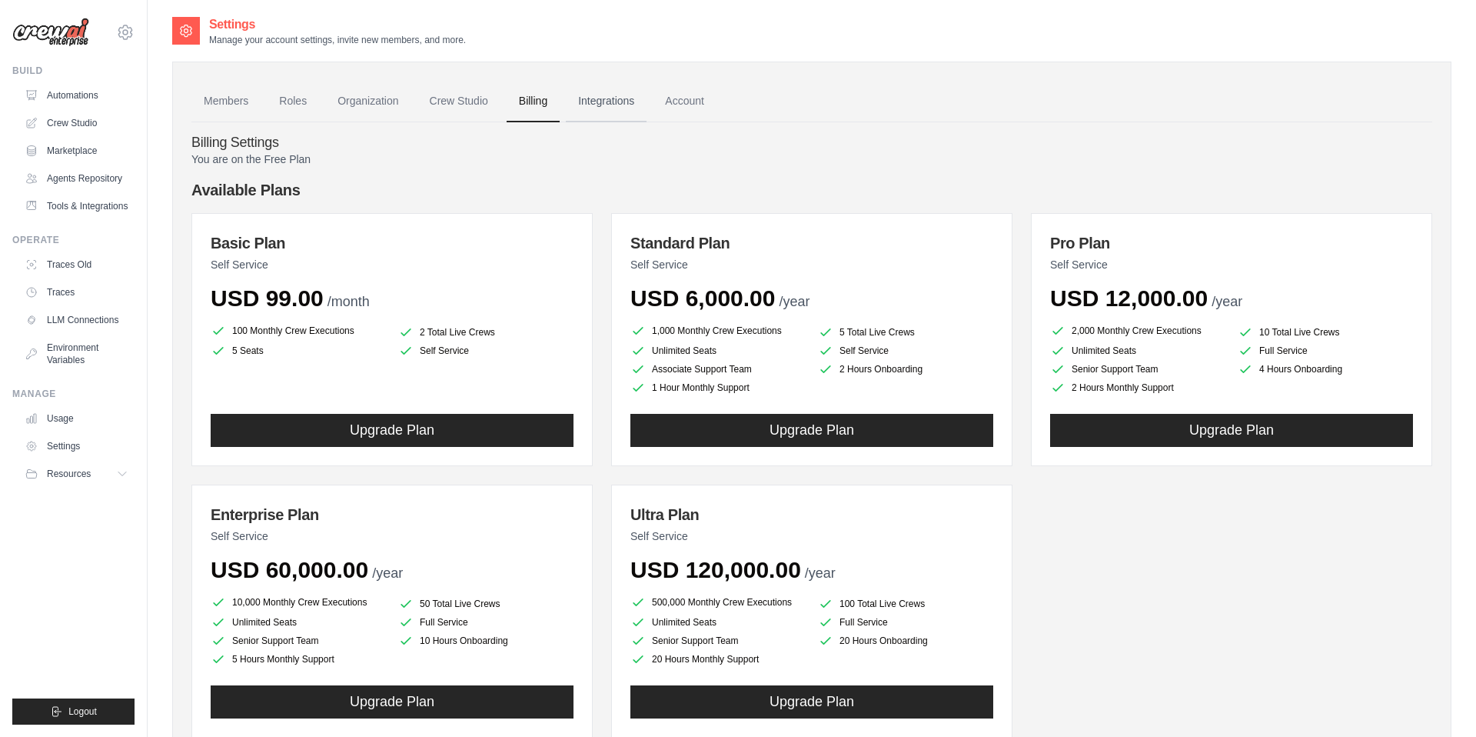
click at [642, 102] on link "Integrations" at bounding box center [606, 102] width 81 height 42
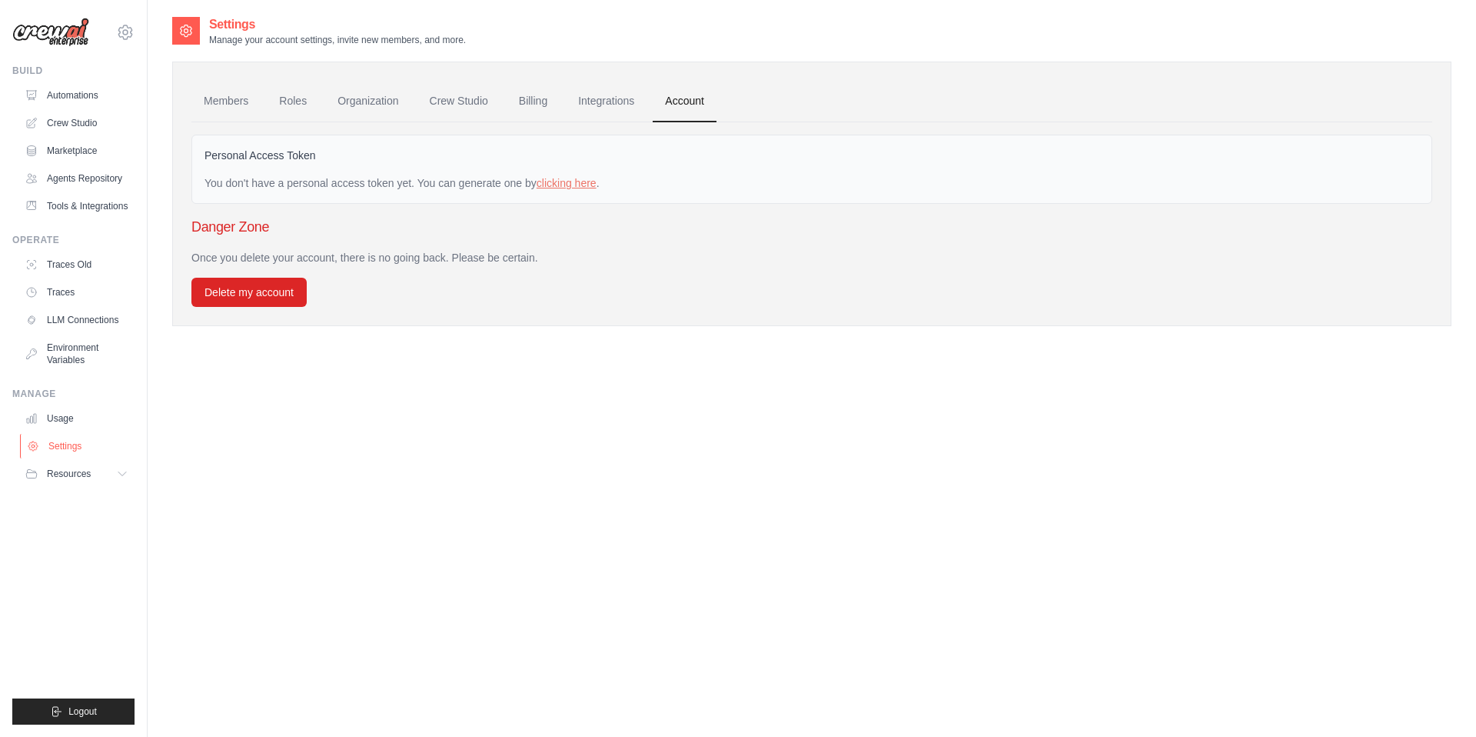
click at [91, 445] on link "Settings" at bounding box center [78, 446] width 116 height 25
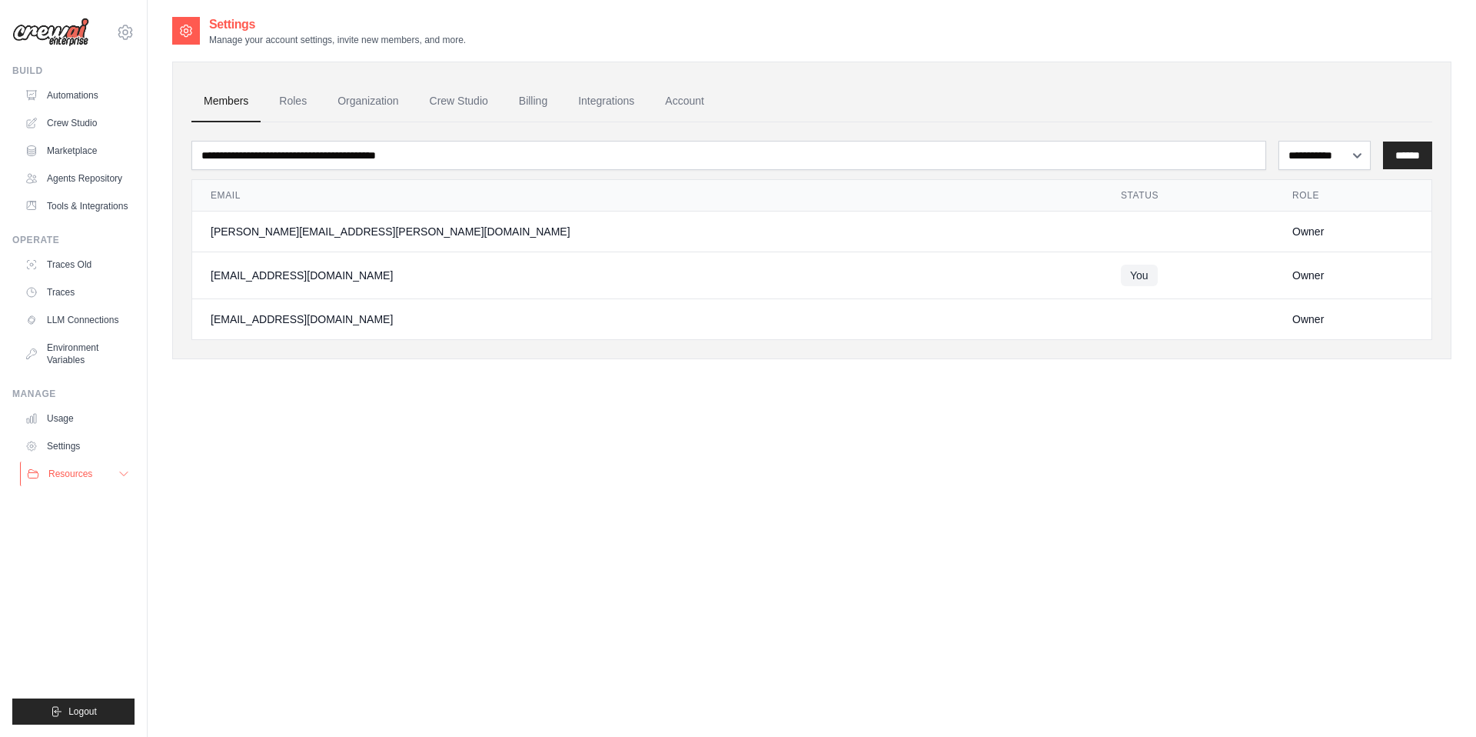
click at [90, 479] on span "Resources" at bounding box center [70, 473] width 44 height 12
click at [42, 705] on button "Logout" at bounding box center [73, 711] width 122 height 26
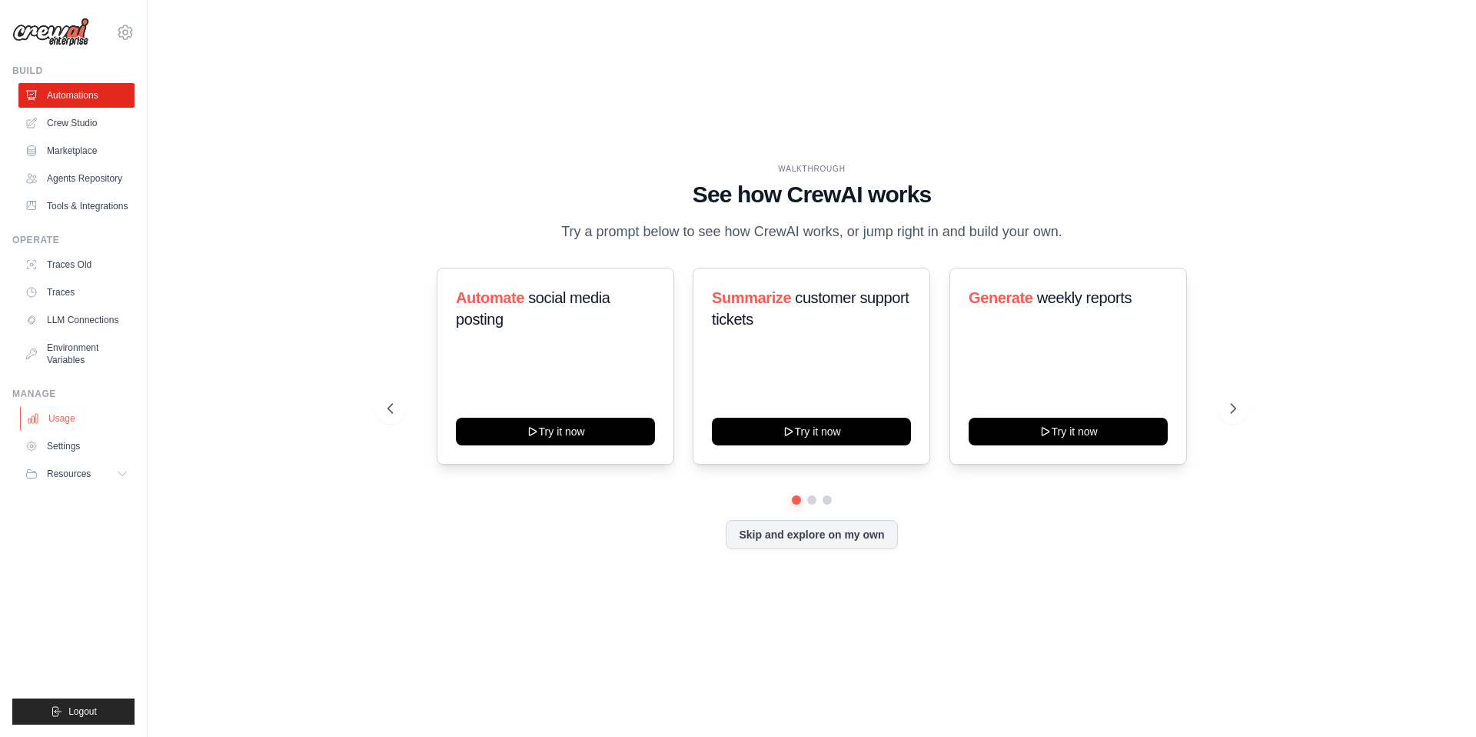
click at [53, 410] on link "Usage" at bounding box center [78, 418] width 116 height 25
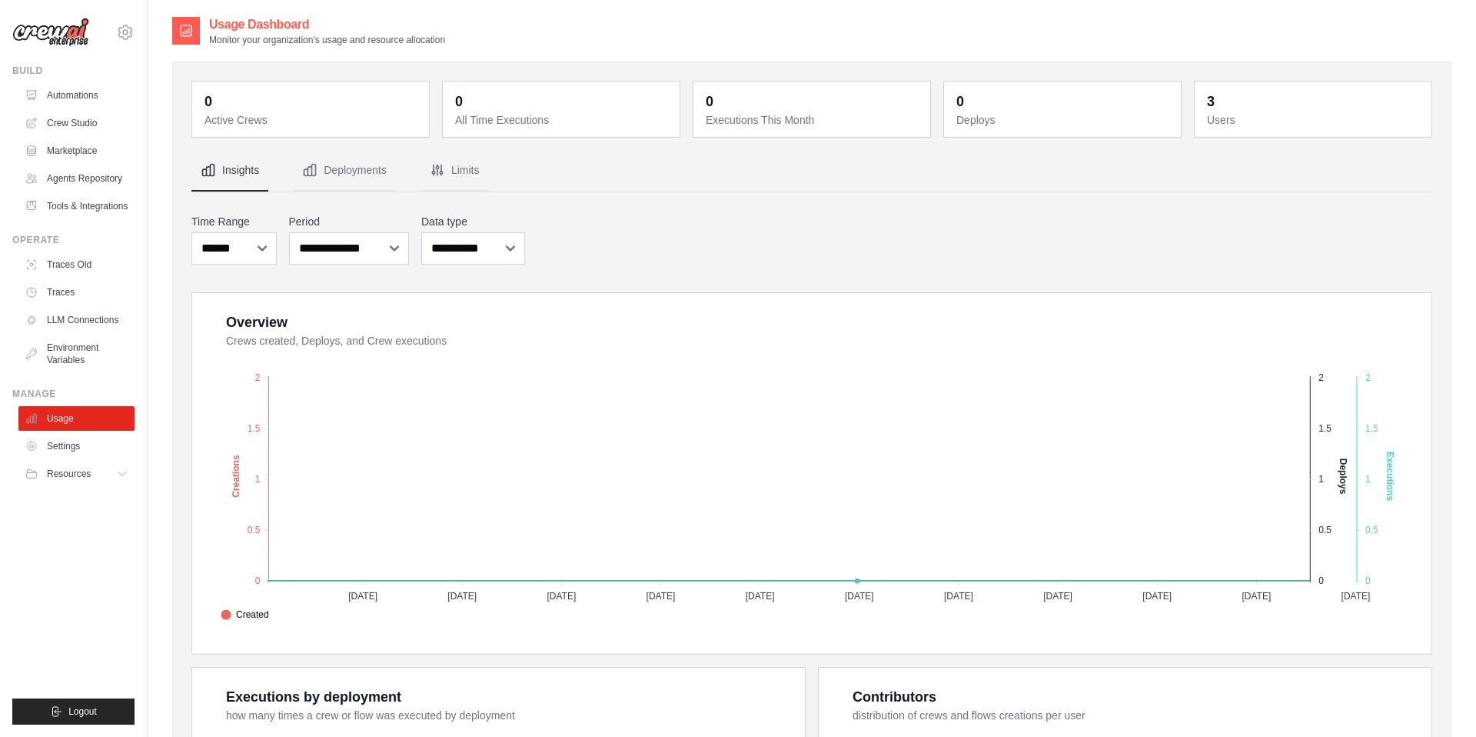
click at [637, 662] on div "Overview Crews created, Deploys, and Crew executions Created Deploys Executions…" at bounding box center [811, 673] width 1241 height 763
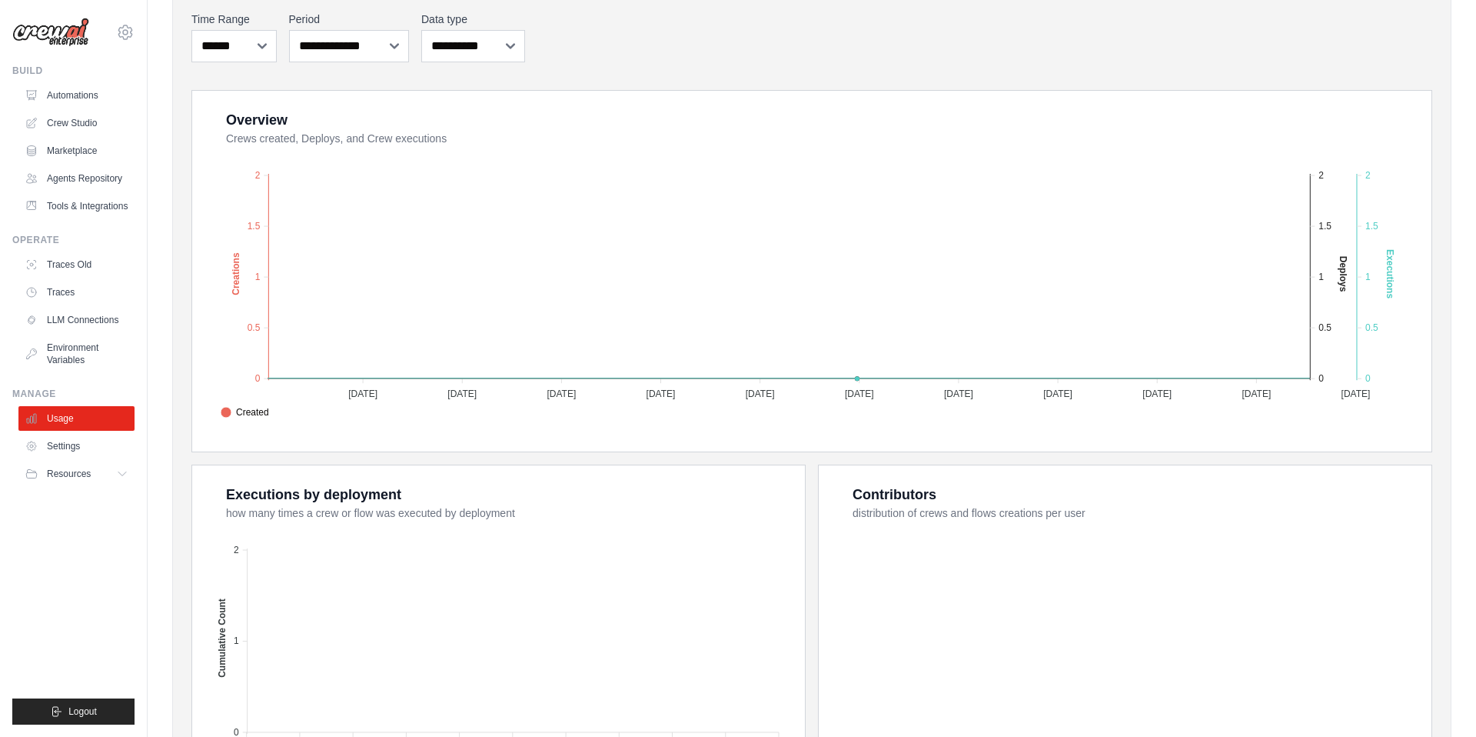
scroll to position [378, 0]
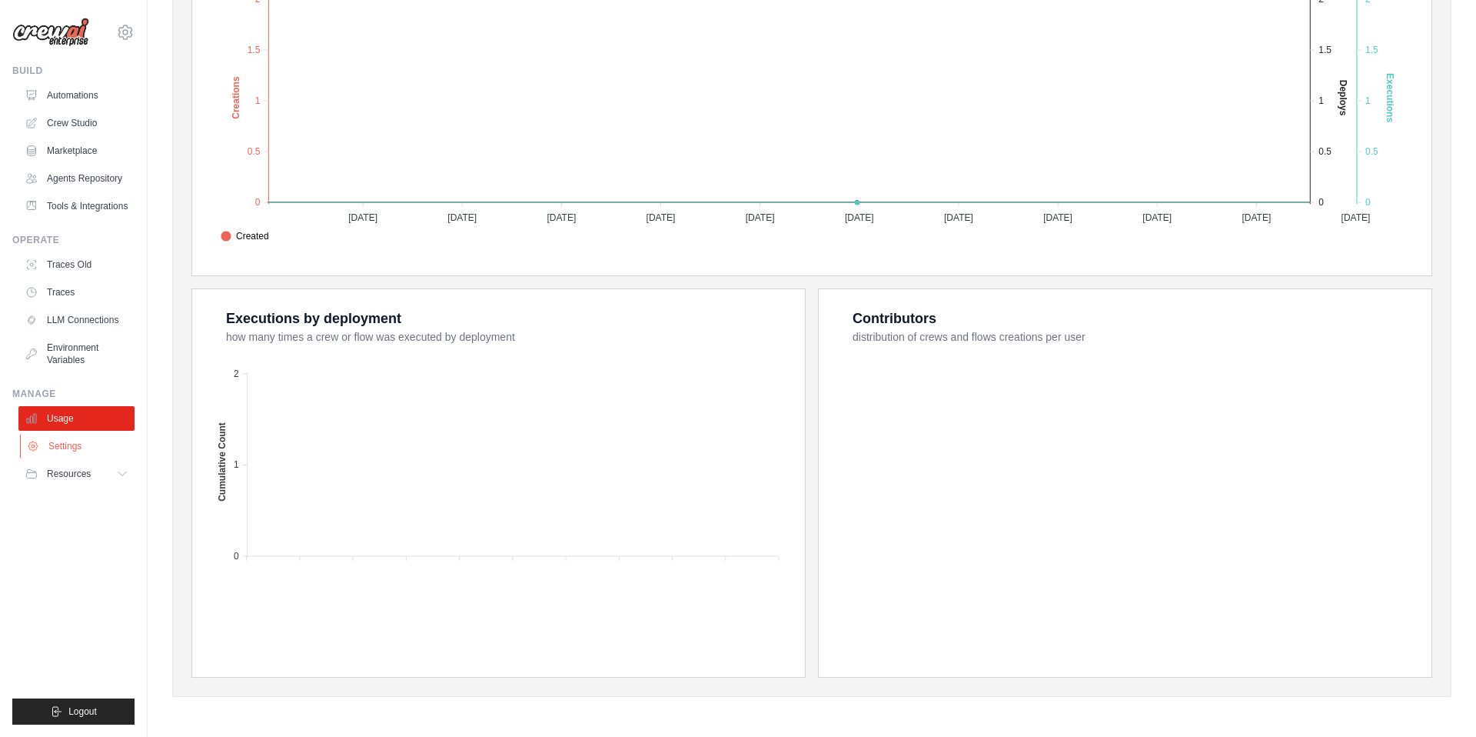
click at [82, 442] on link "Settings" at bounding box center [78, 446] width 116 height 25
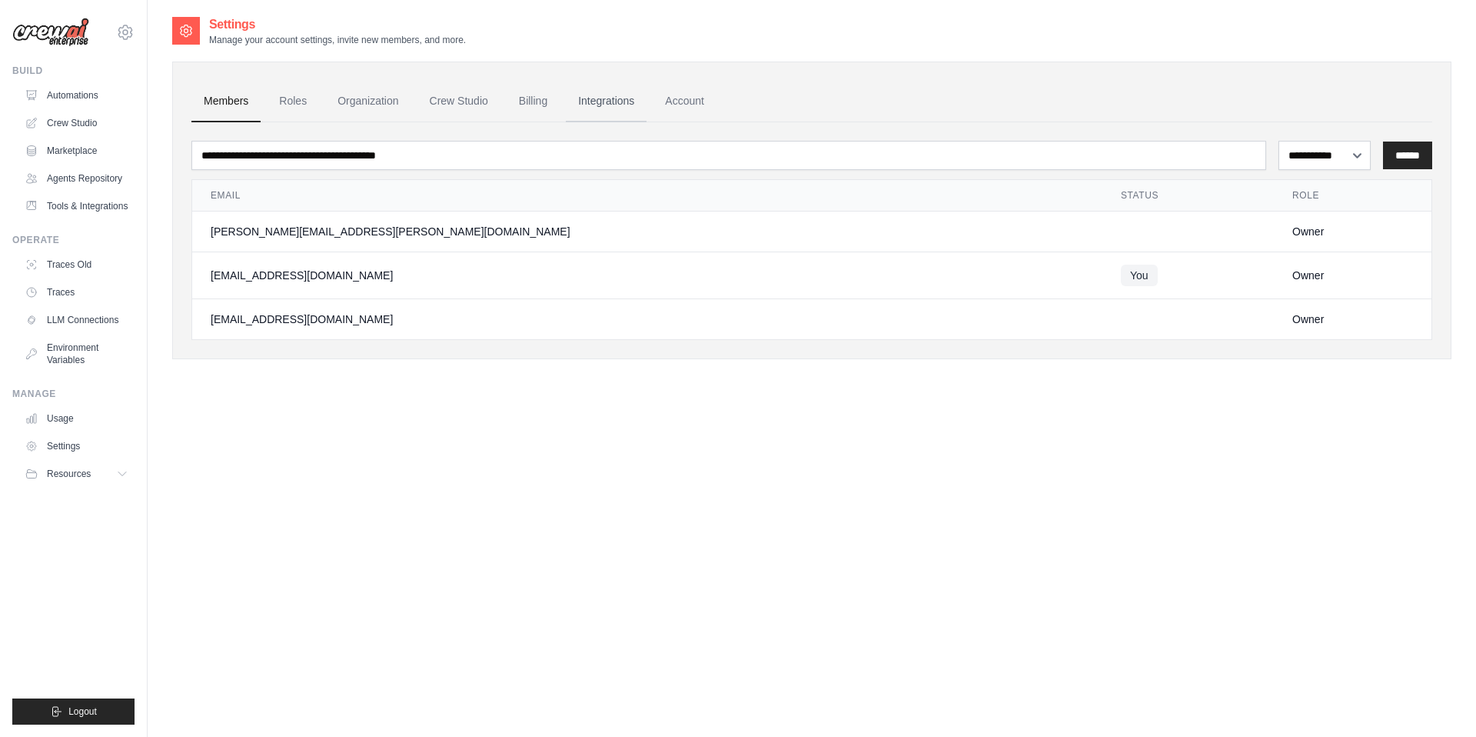
click at [623, 119] on link "Integrations" at bounding box center [606, 102] width 81 height 42
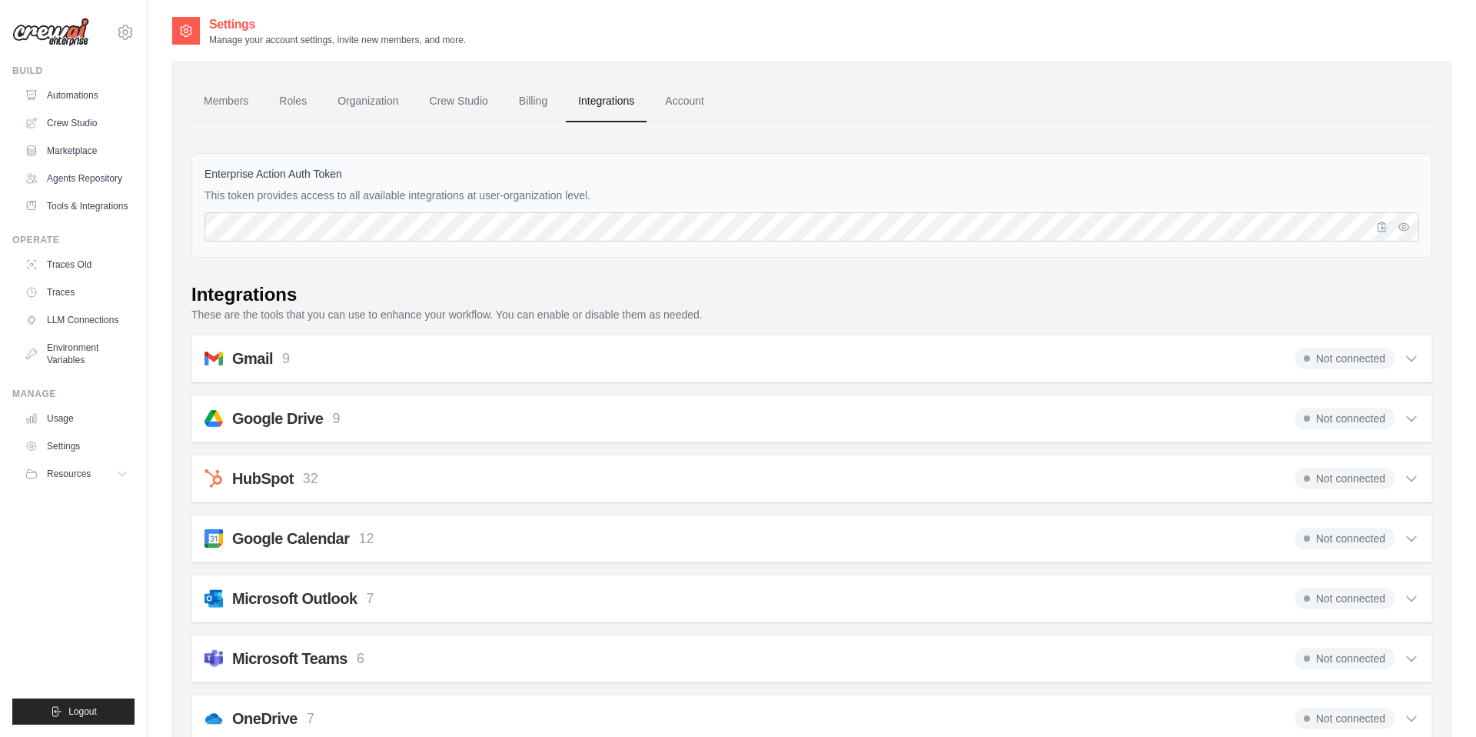
click at [641, 113] on link "Integrations" at bounding box center [606, 102] width 81 height 42
click at [688, 111] on link "Account" at bounding box center [685, 102] width 64 height 42
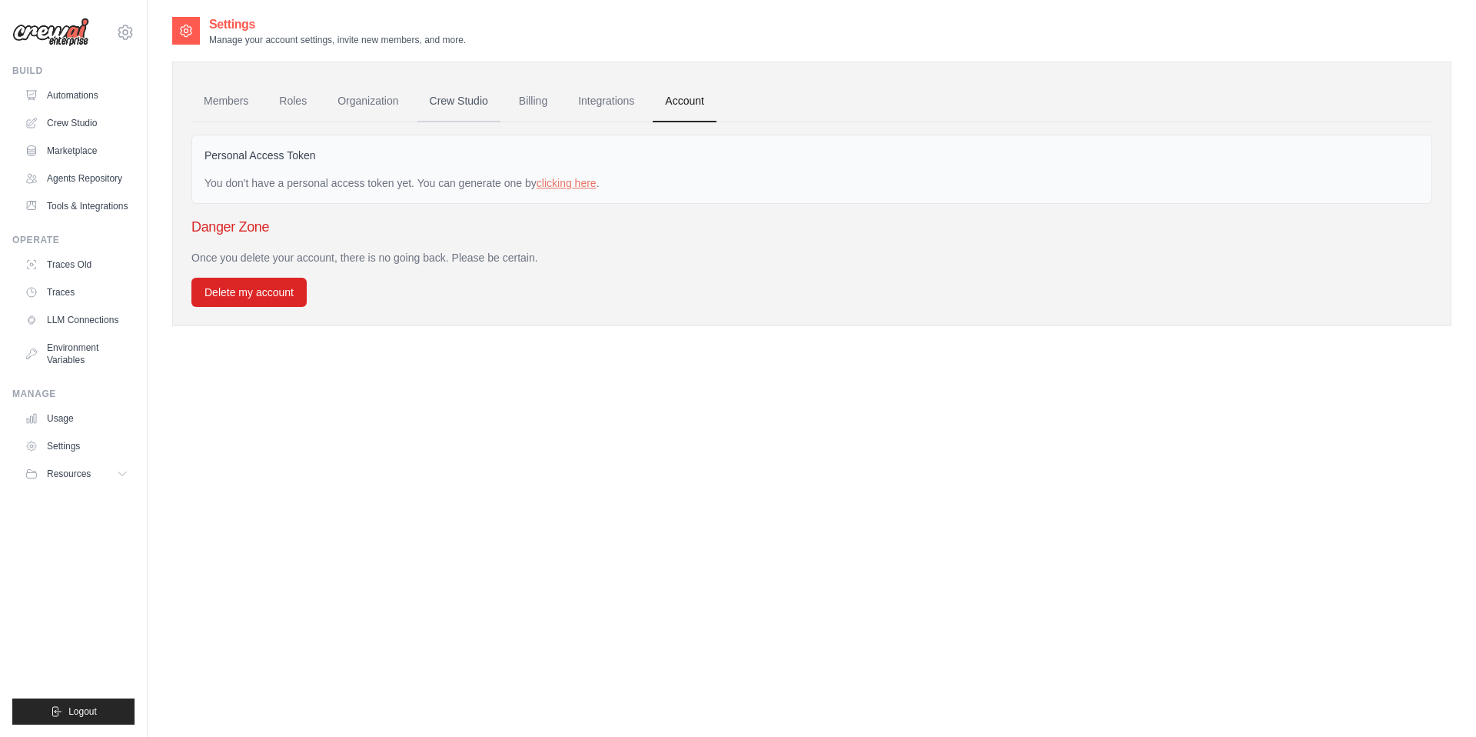
click at [480, 109] on link "Crew Studio" at bounding box center [458, 102] width 83 height 42
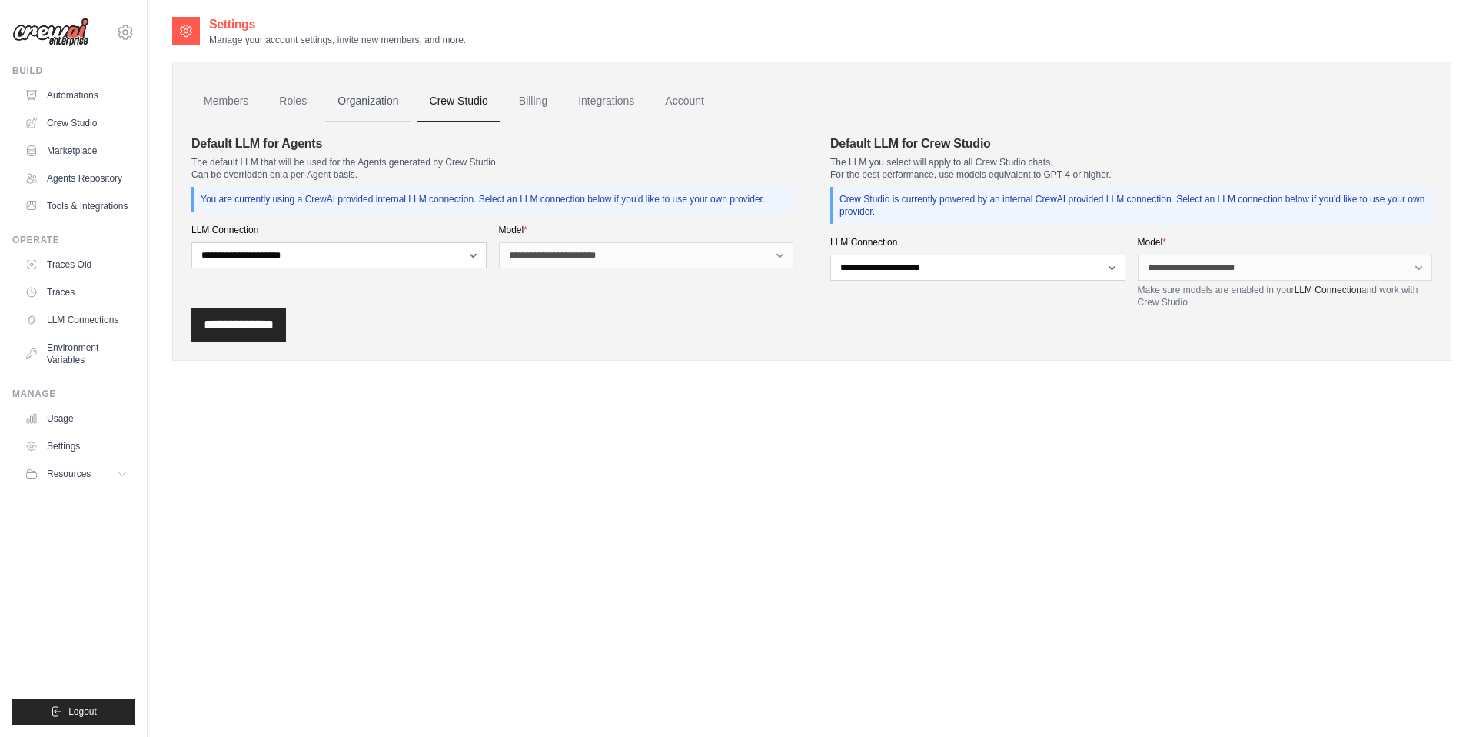
click at [361, 103] on link "Organization" at bounding box center [367, 102] width 85 height 42
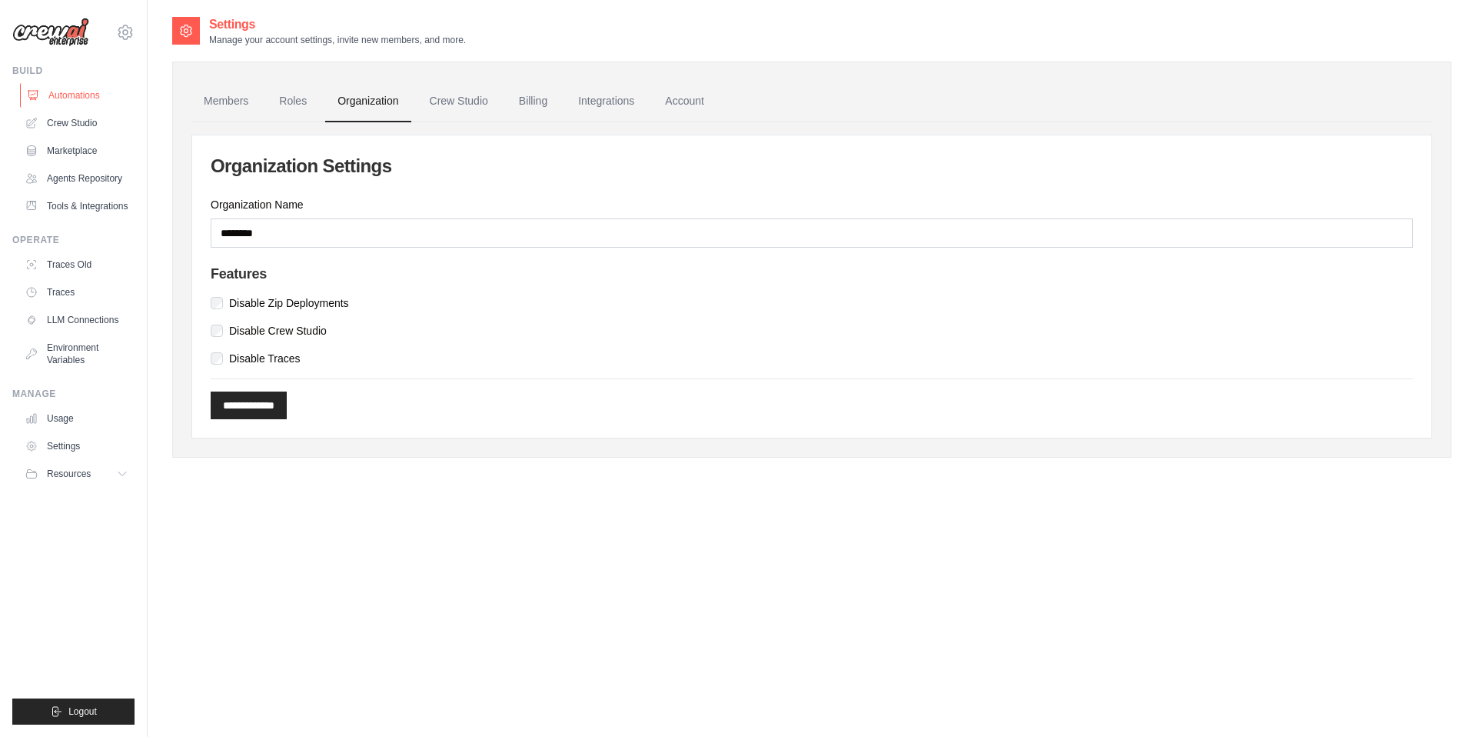
click at [91, 97] on link "Automations" at bounding box center [78, 95] width 116 height 25
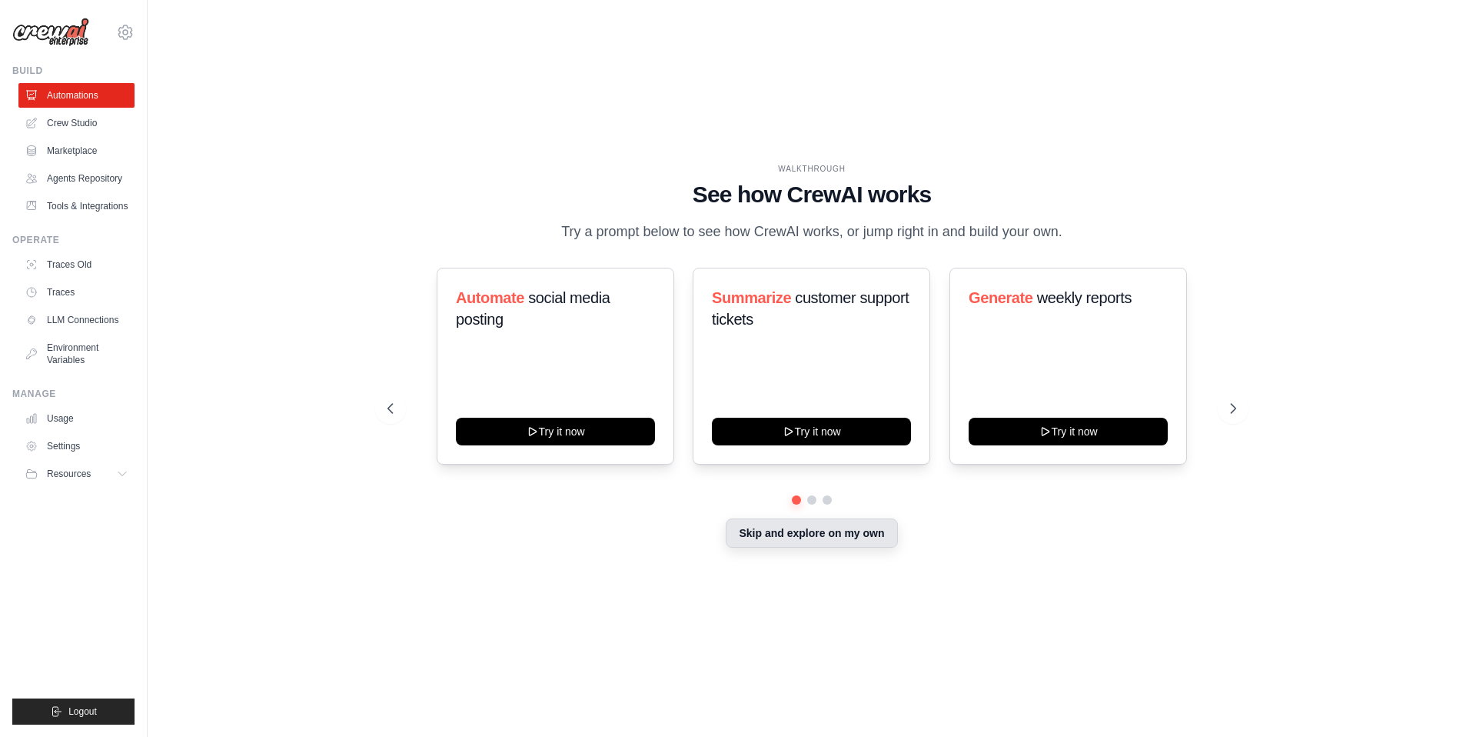
click at [841, 524] on button "Skip and explore on my own" at bounding box center [811, 532] width 171 height 29
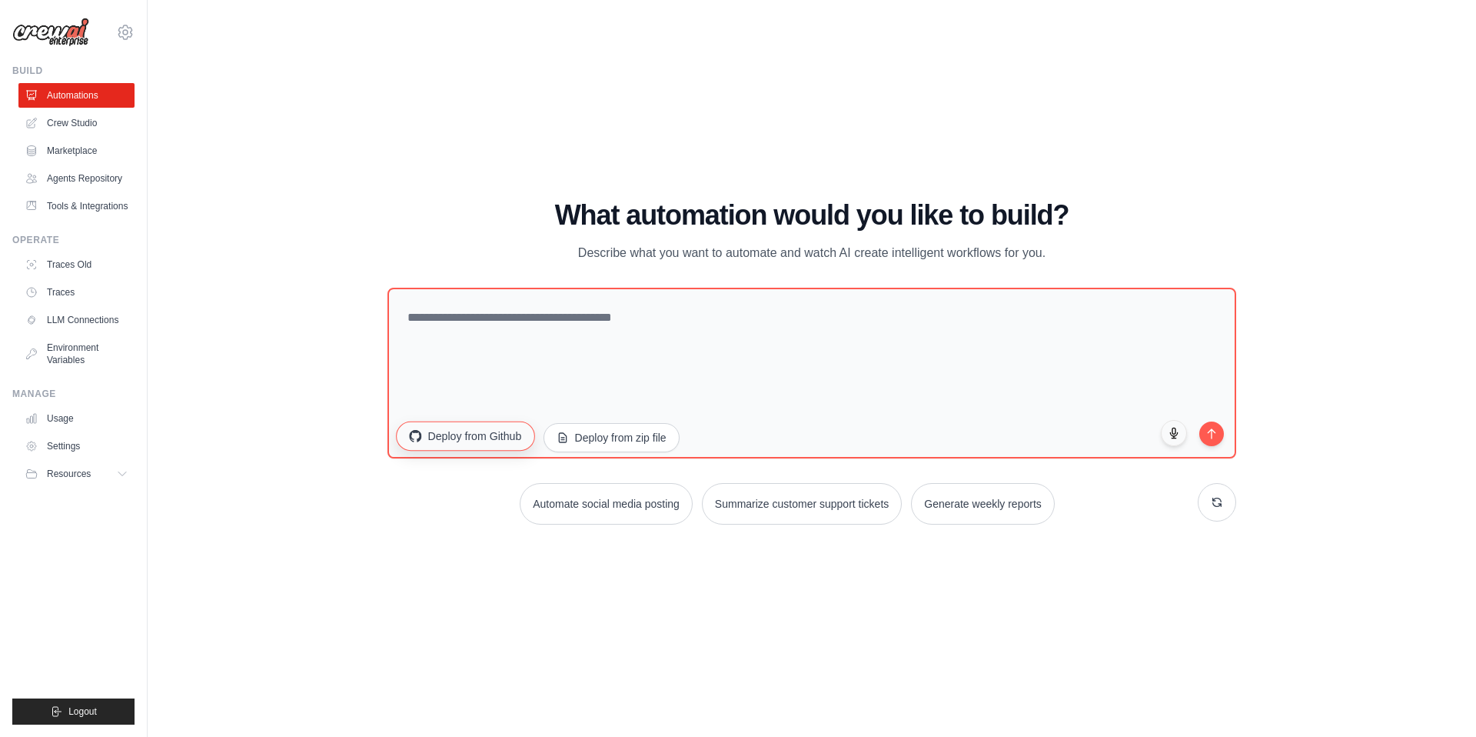
click at [453, 437] on button "Deploy from Github" at bounding box center [465, 435] width 138 height 29
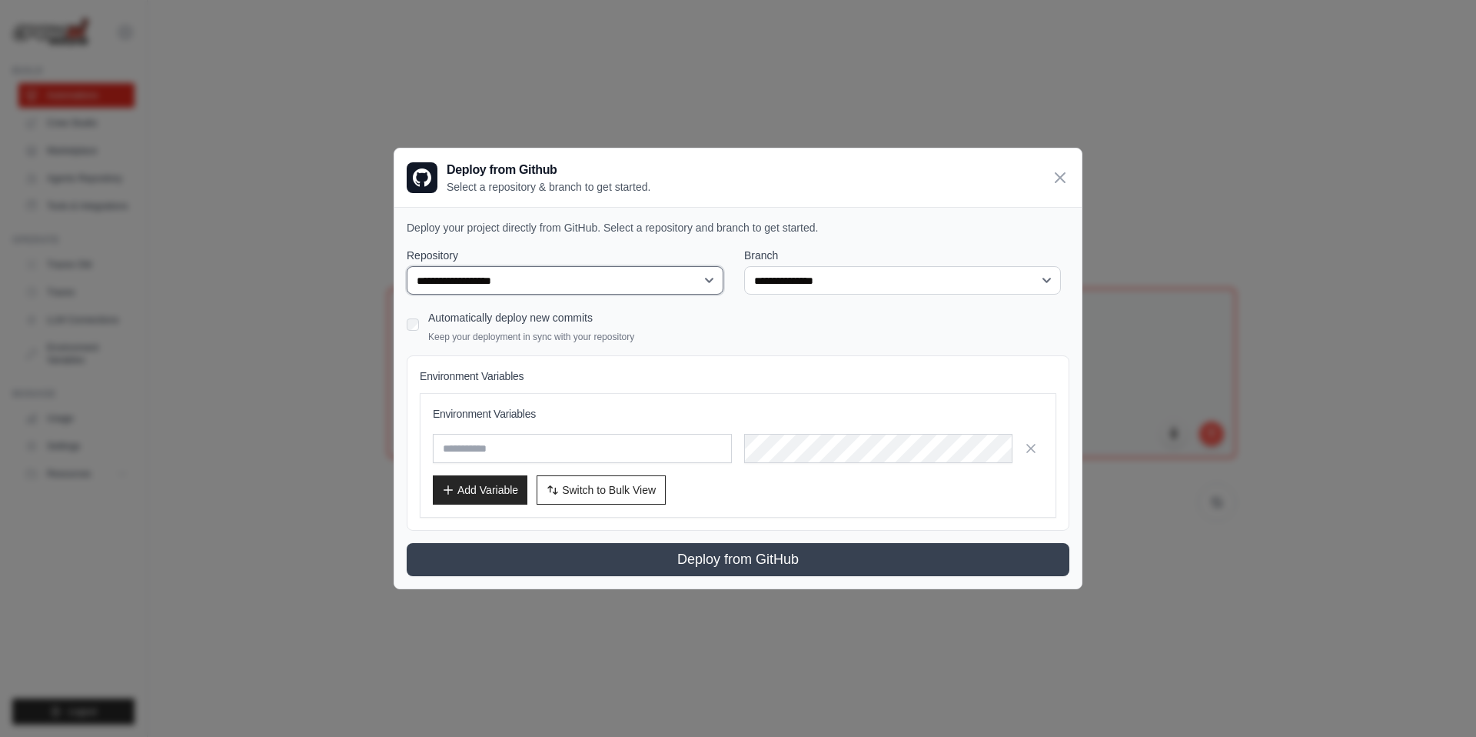
click at [604, 290] on select "**********" at bounding box center [565, 280] width 317 height 28
select select "**********"
click at [407, 266] on select "**********" at bounding box center [565, 280] width 317 height 28
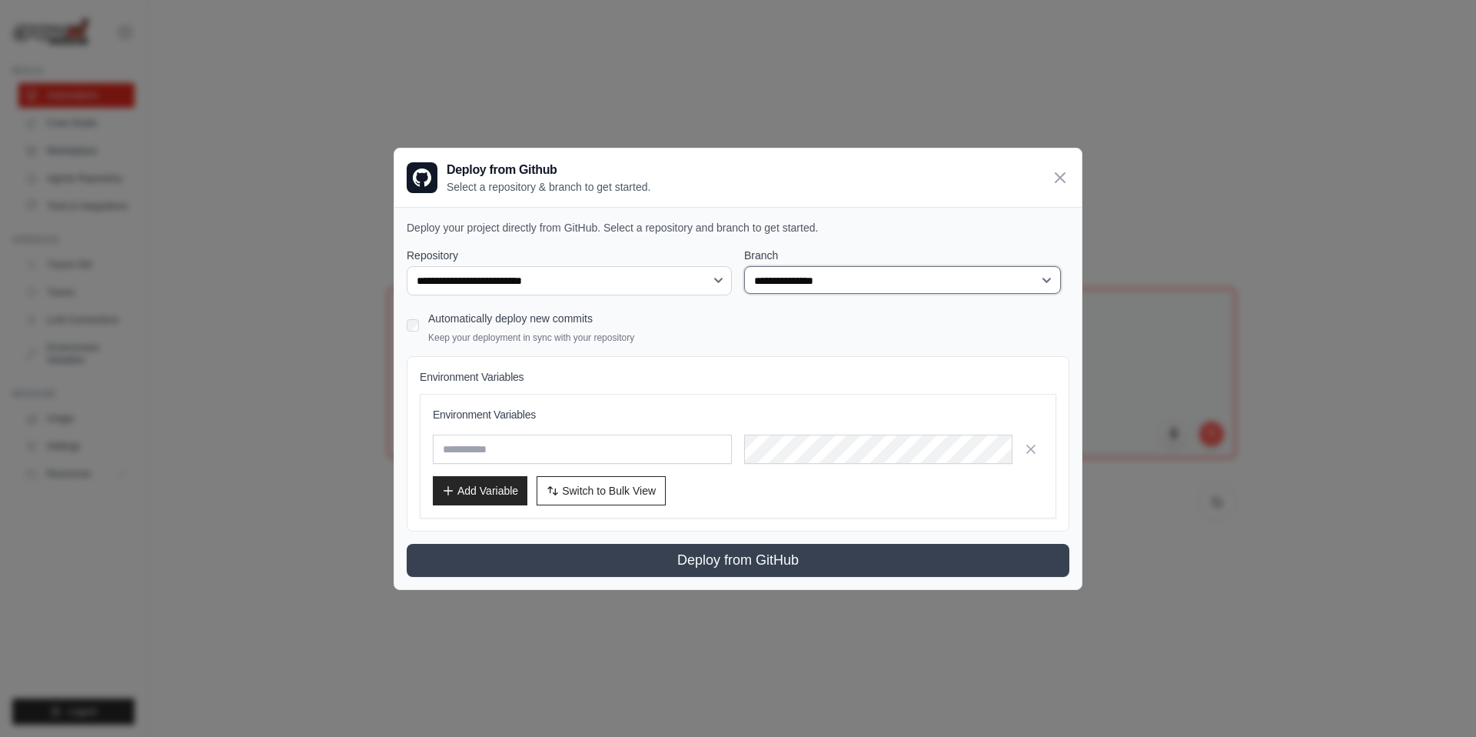
click at [841, 287] on select "**********" at bounding box center [902, 280] width 317 height 28
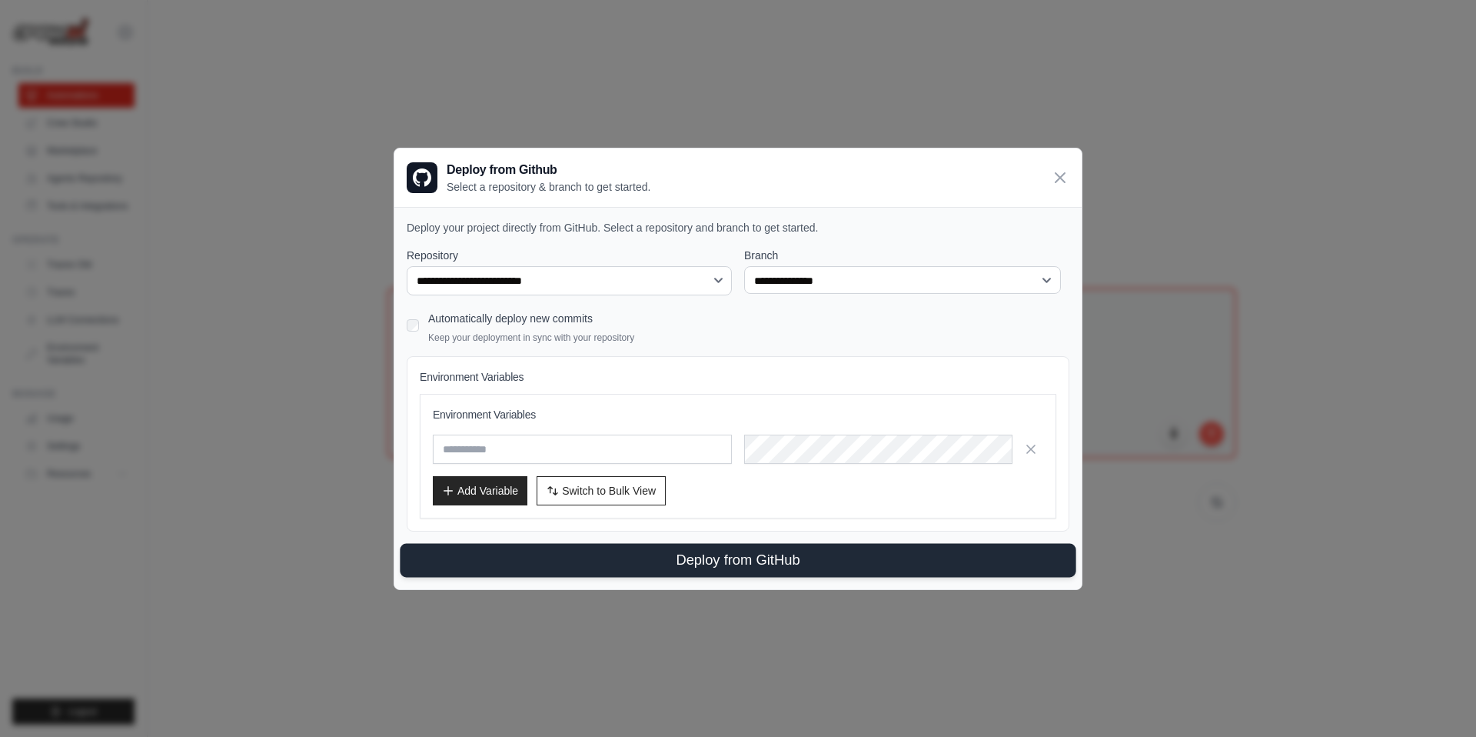
click at [806, 549] on button "Deploy from GitHub" at bounding box center [738, 560] width 676 height 34
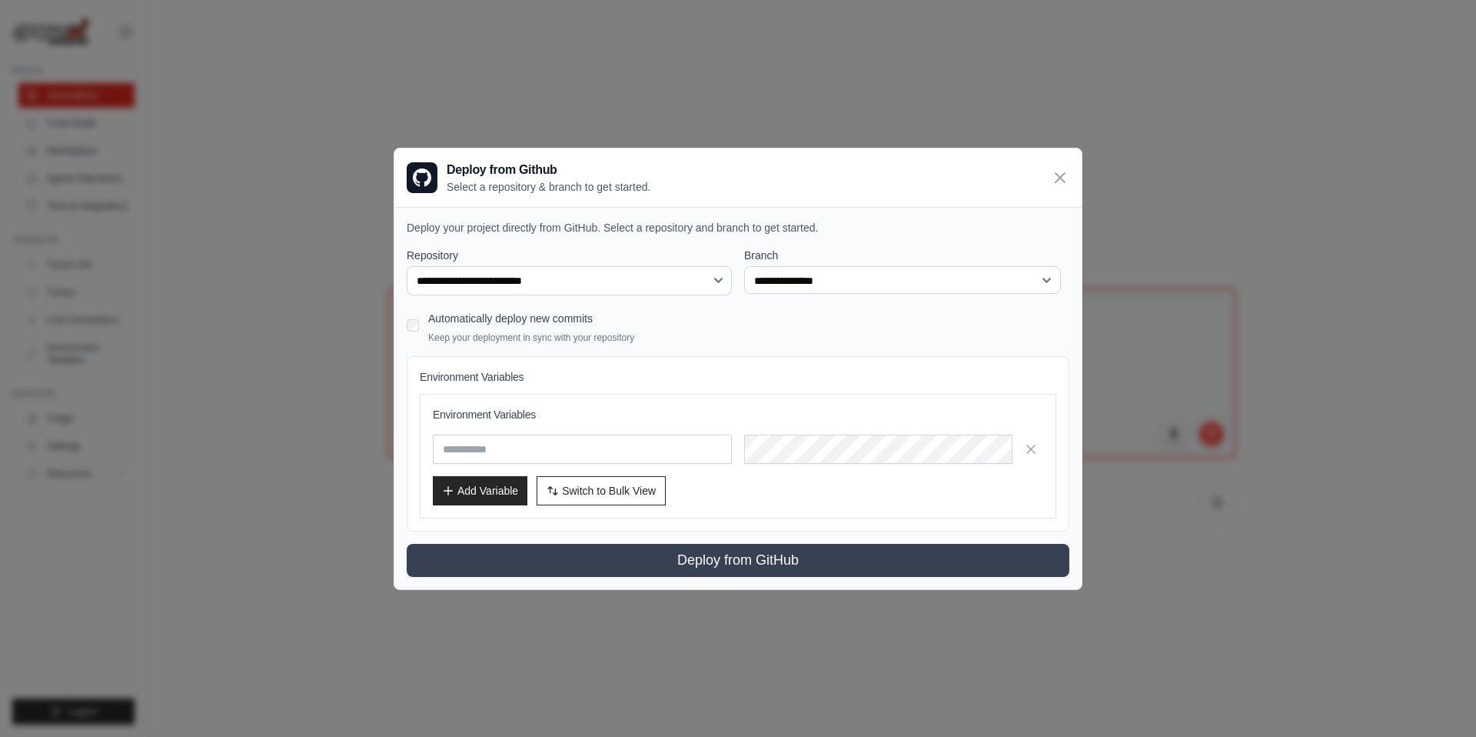
click at [981, 262] on div "**********" at bounding box center [906, 272] width 325 height 48
click at [979, 274] on select "**********" at bounding box center [902, 280] width 317 height 28
click at [1058, 178] on icon at bounding box center [1060, 176] width 9 height 9
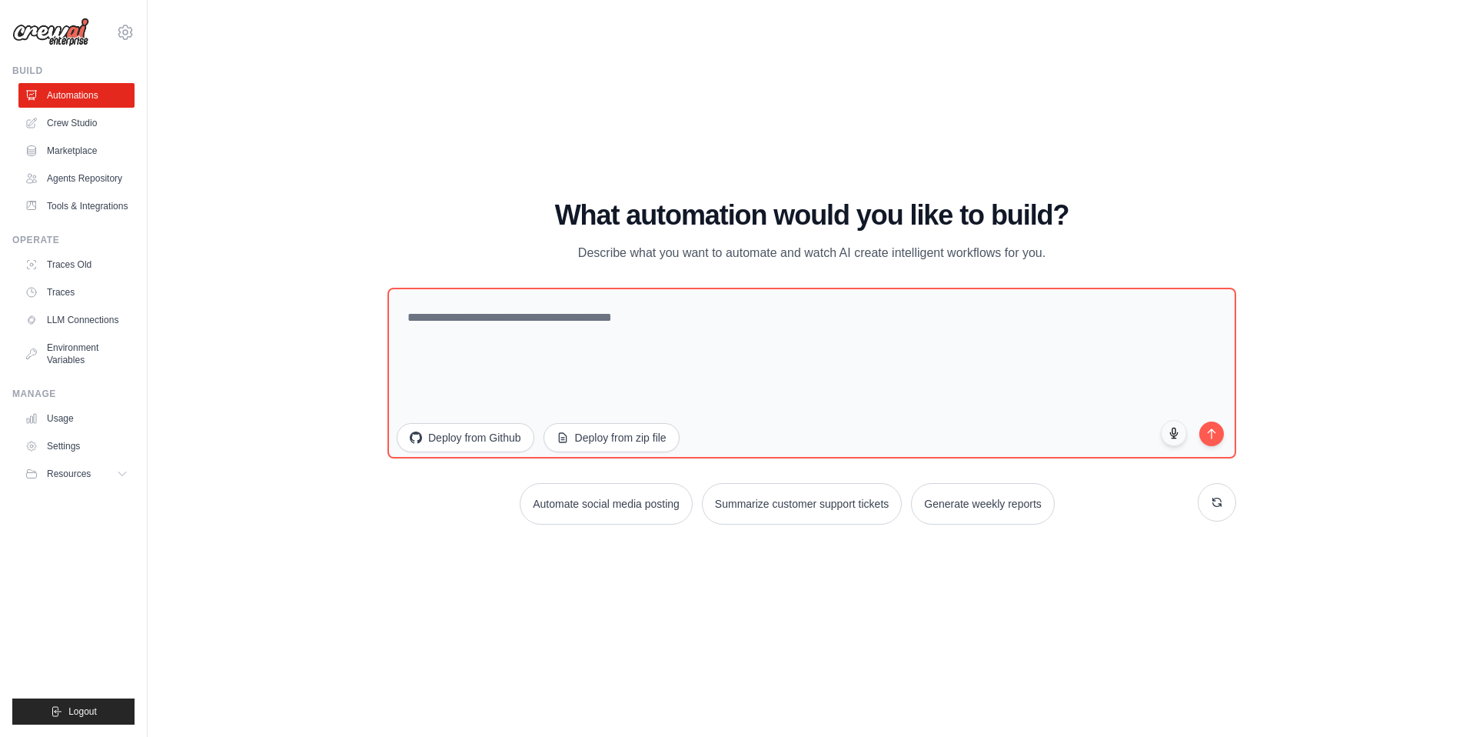
click at [113, 28] on div "gianpaolo.riva@crpi.it Settings" at bounding box center [73, 24] width 122 height 49
click at [125, 26] on icon at bounding box center [125, 32] width 18 height 18
click at [165, 97] on span "Settings" at bounding box center [190, 95] width 121 height 15
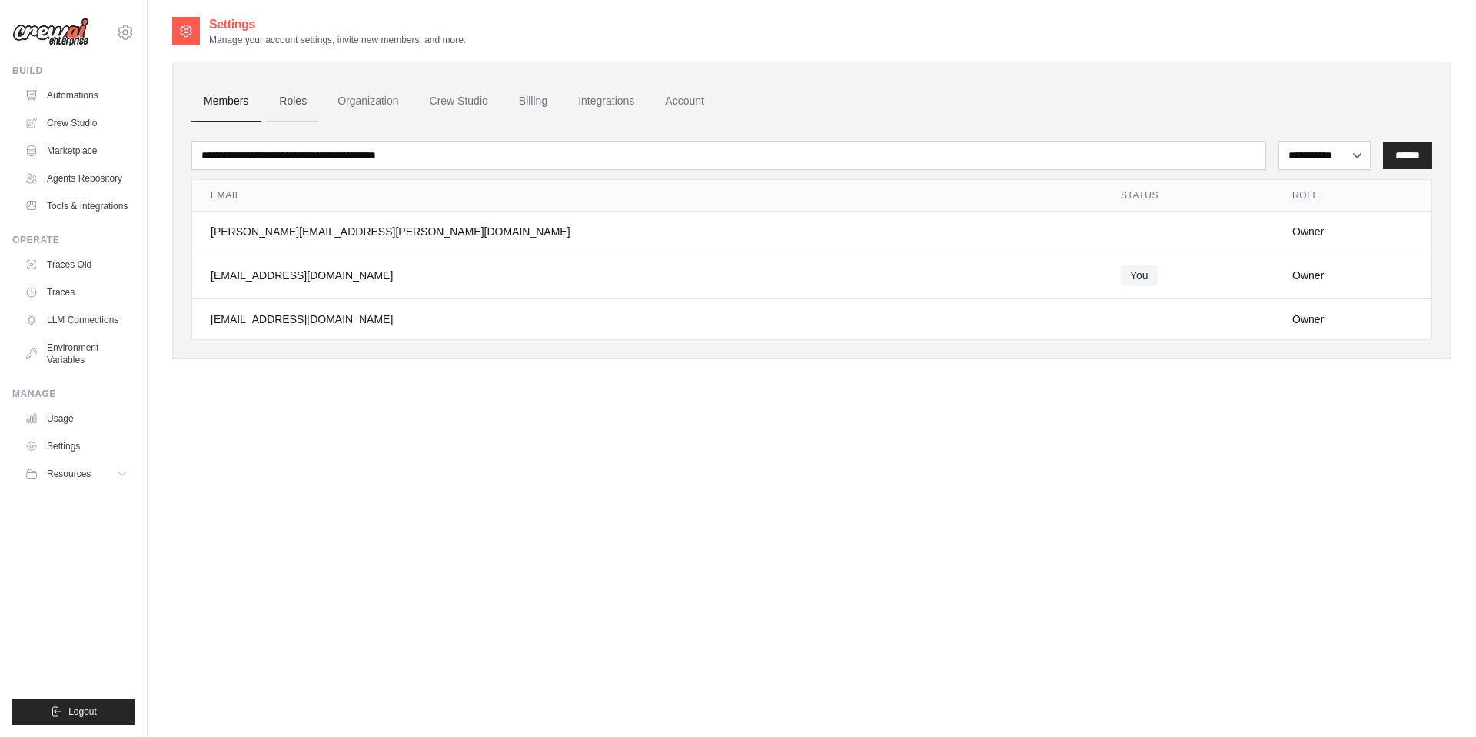
click at [309, 110] on link "Roles" at bounding box center [293, 102] width 52 height 42
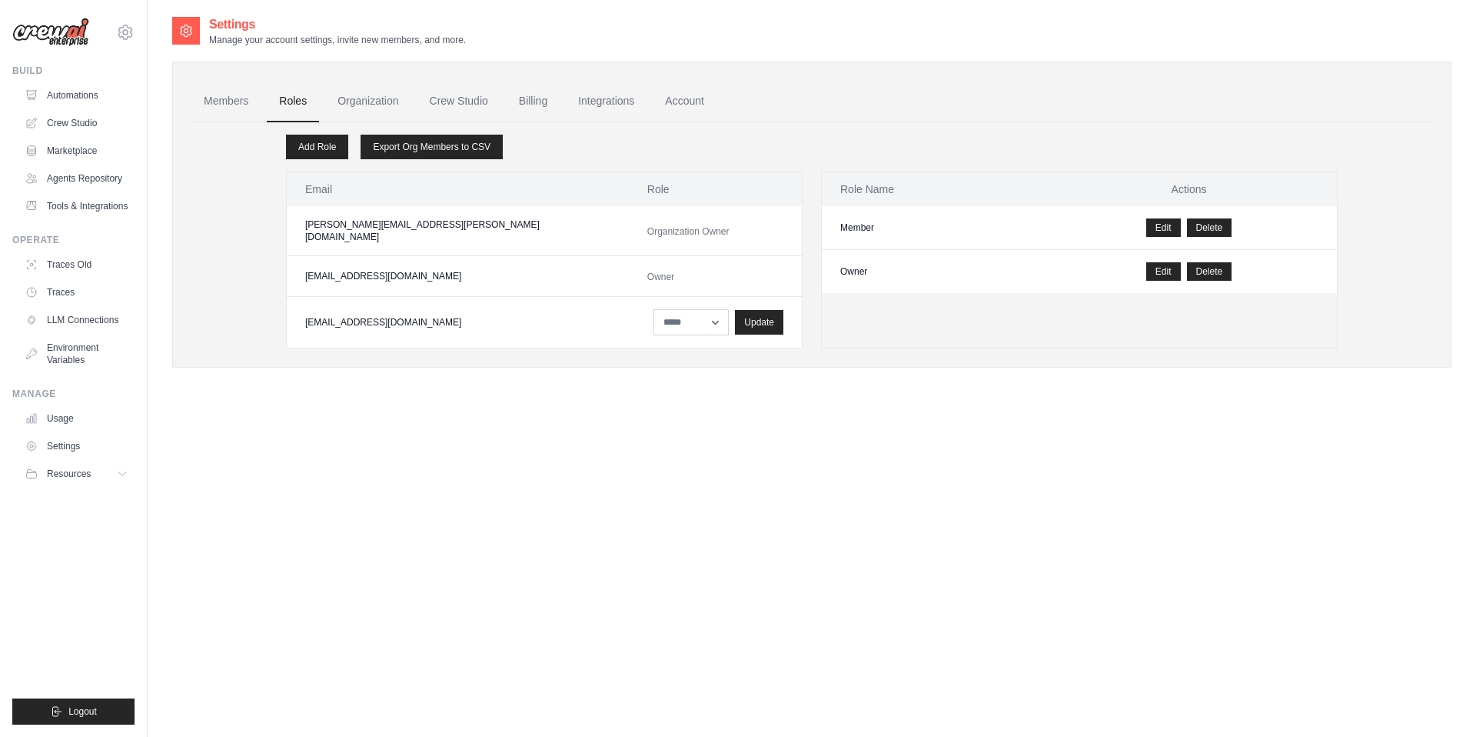
click at [504, 371] on div "Settings Manage your account settings, invite new members, and more. Members Ro…" at bounding box center [811, 203] width 1279 height 377
click at [388, 101] on link "Organization" at bounding box center [367, 102] width 85 height 42
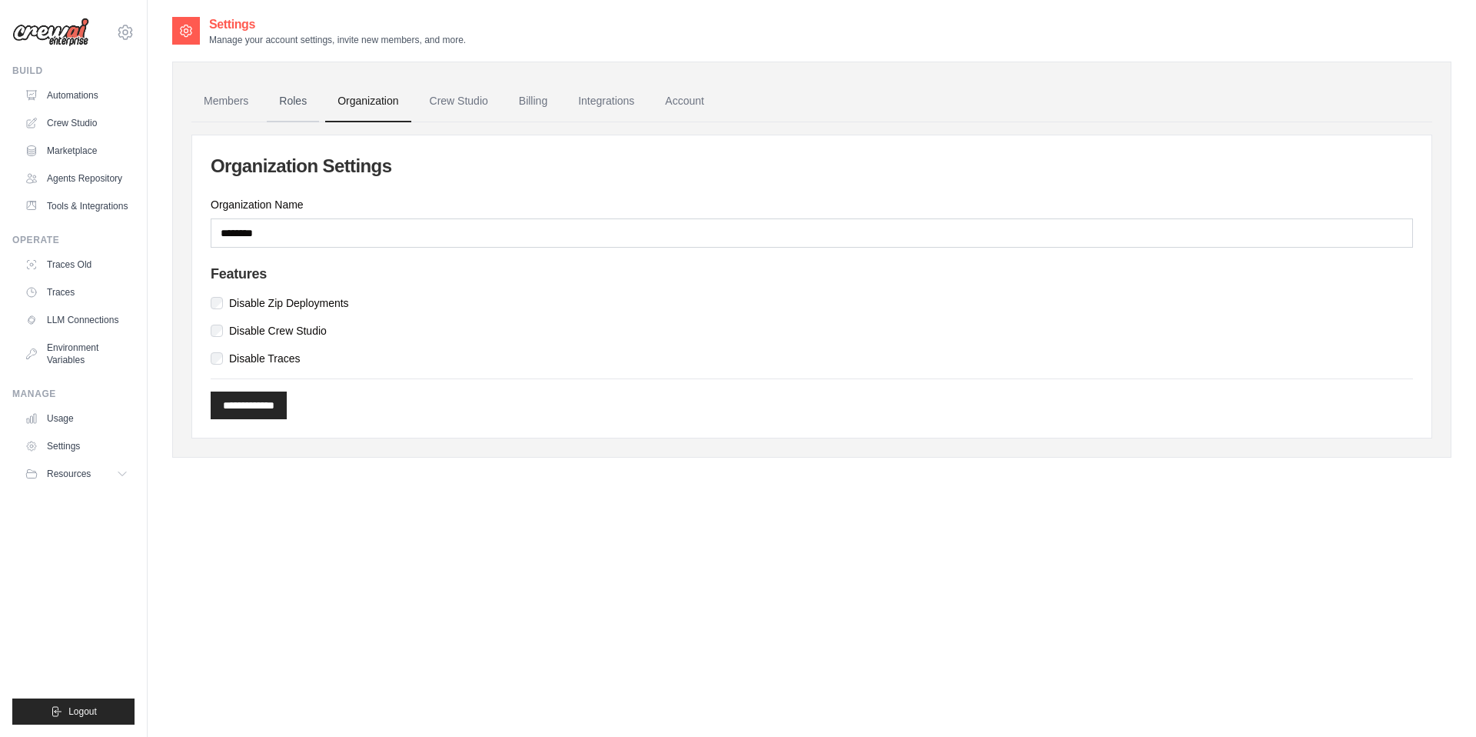
click at [317, 101] on link "Roles" at bounding box center [293, 102] width 52 height 42
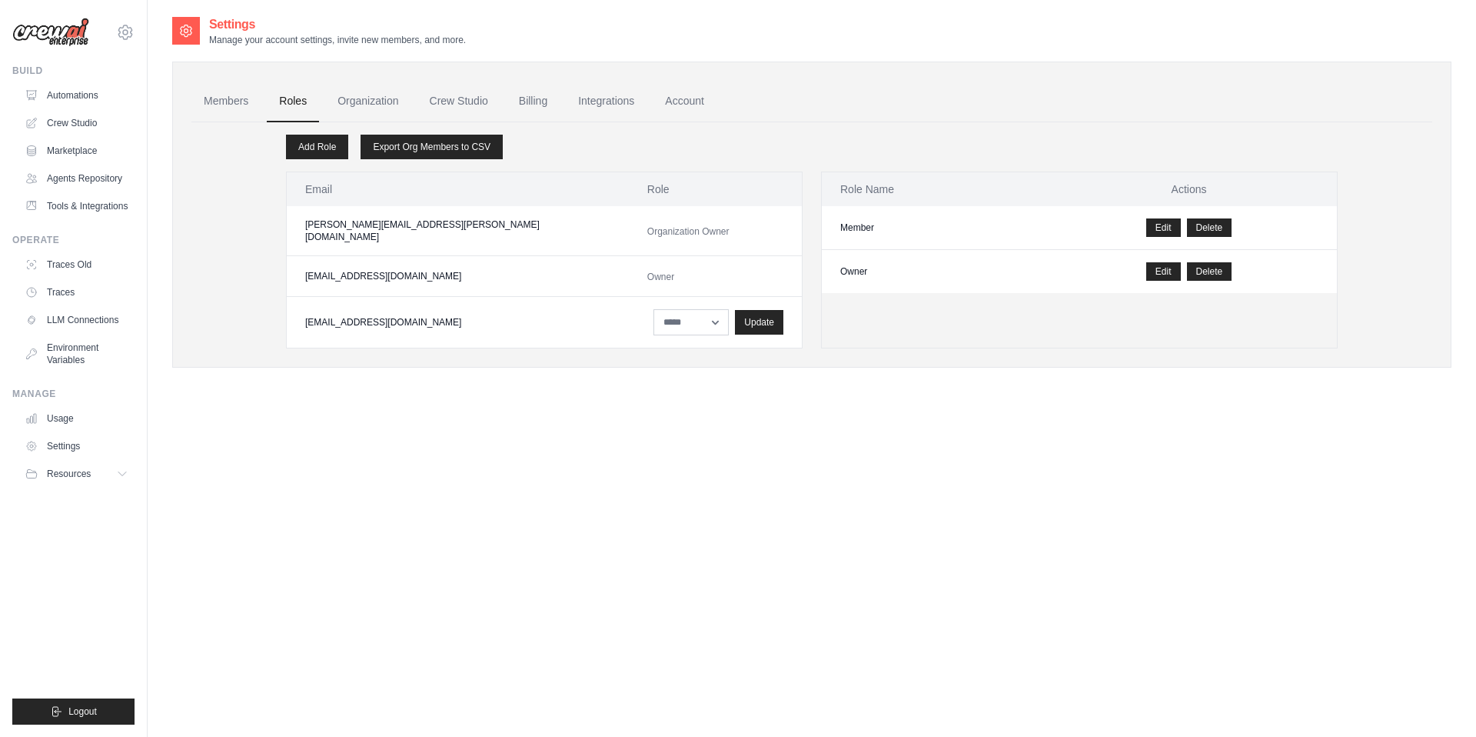
click at [288, 102] on link "Roles" at bounding box center [293, 102] width 52 height 42
click at [735, 318] on div "Update" at bounding box center [759, 321] width 48 height 25
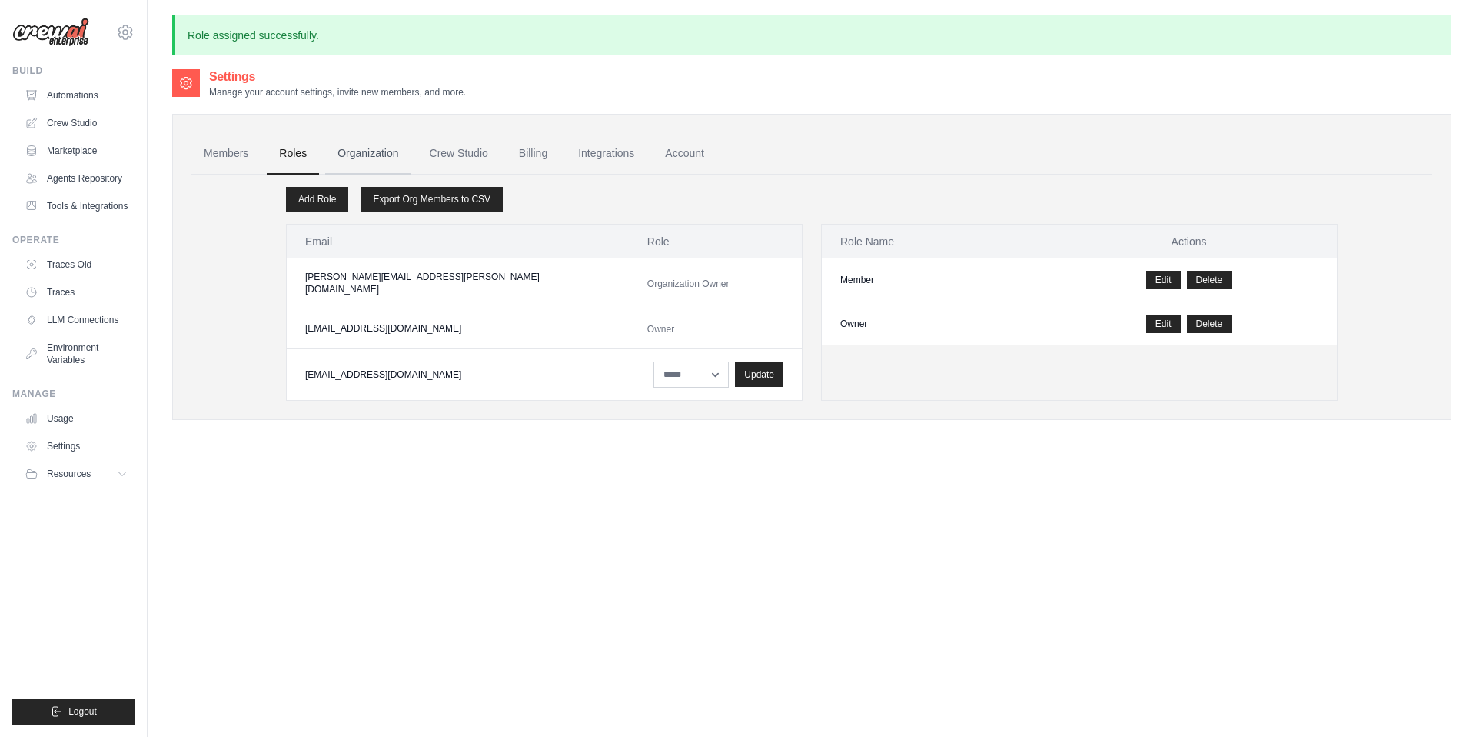
click at [384, 152] on link "Organization" at bounding box center [367, 154] width 85 height 42
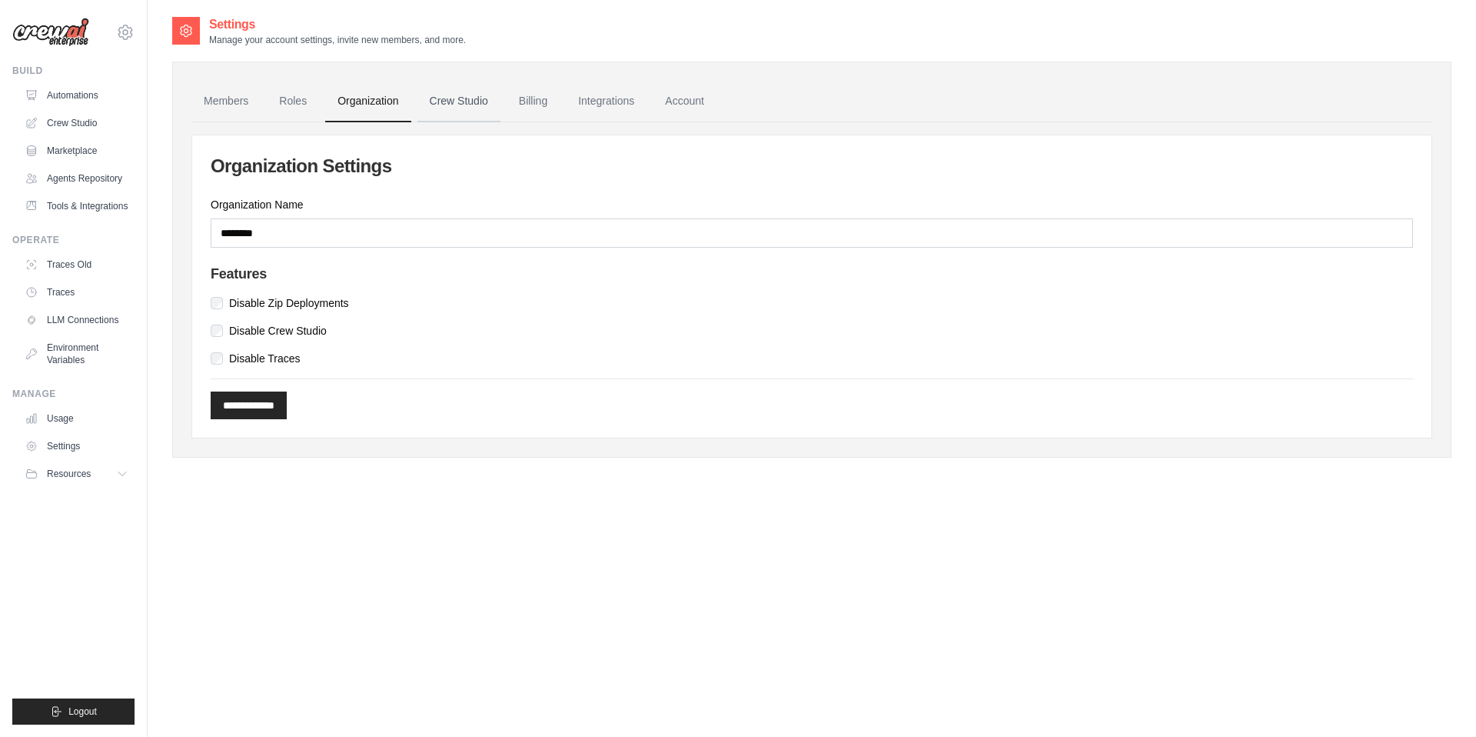
click at [468, 121] on link "Crew Studio" at bounding box center [458, 102] width 83 height 42
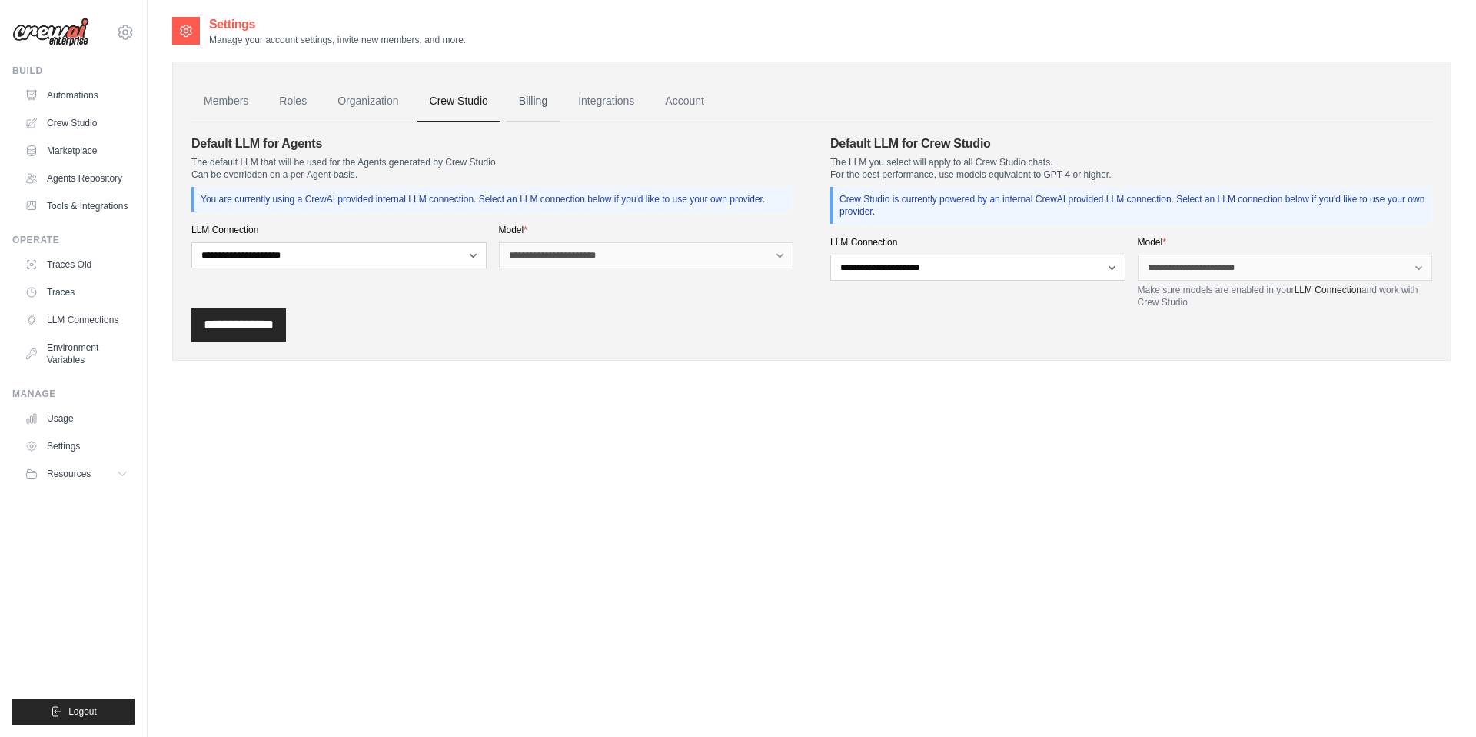
click at [527, 118] on link "Billing" at bounding box center [533, 102] width 53 height 42
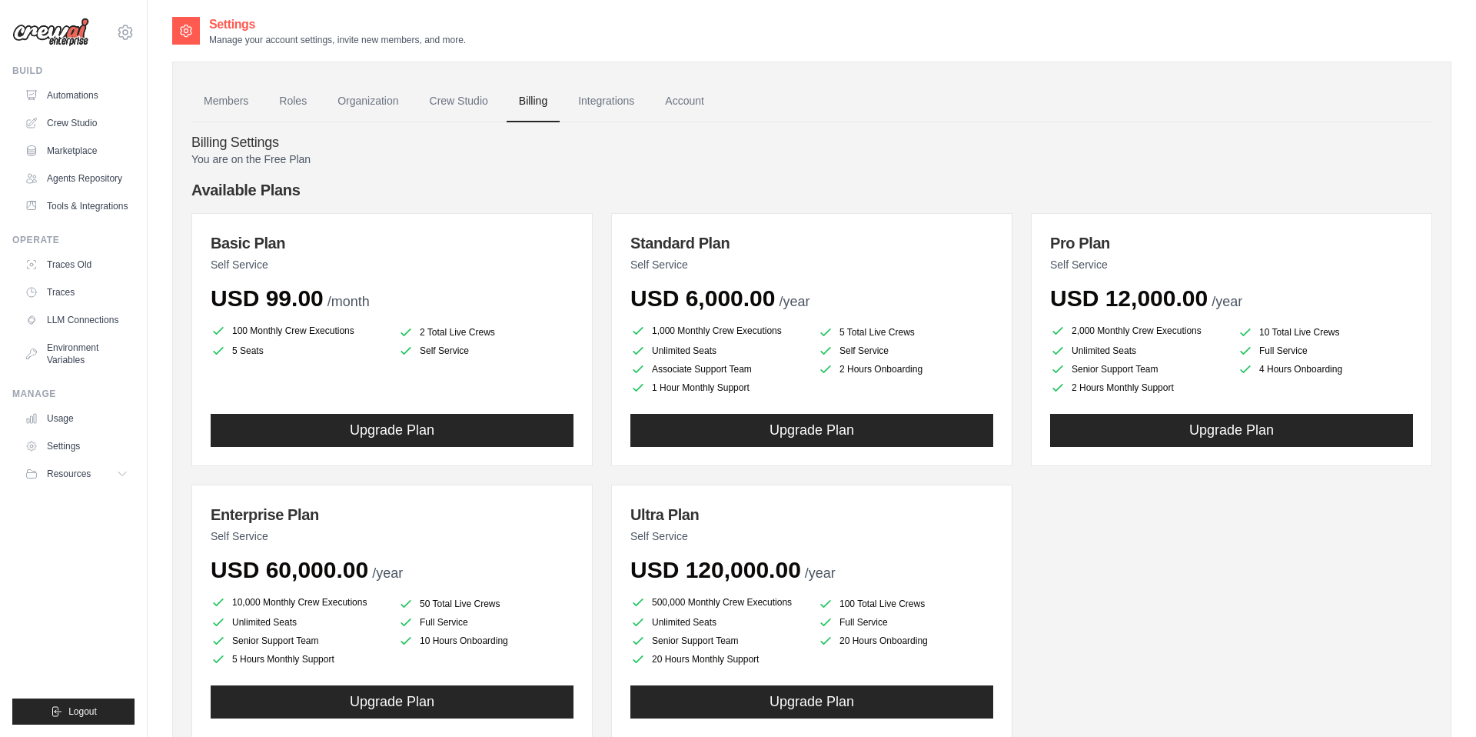
click at [588, 97] on link "Integrations" at bounding box center [606, 102] width 81 height 42
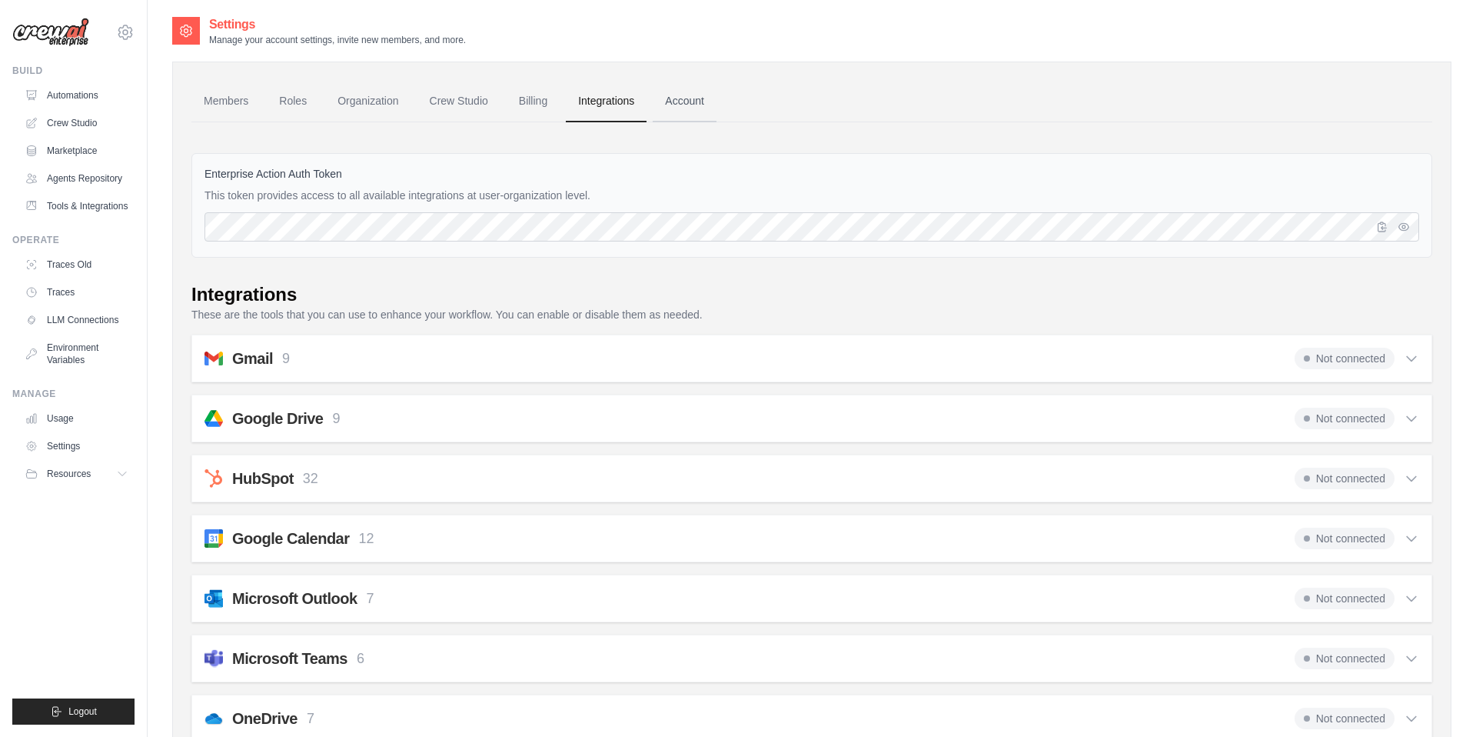
click at [701, 109] on link "Account" at bounding box center [685, 102] width 64 height 42
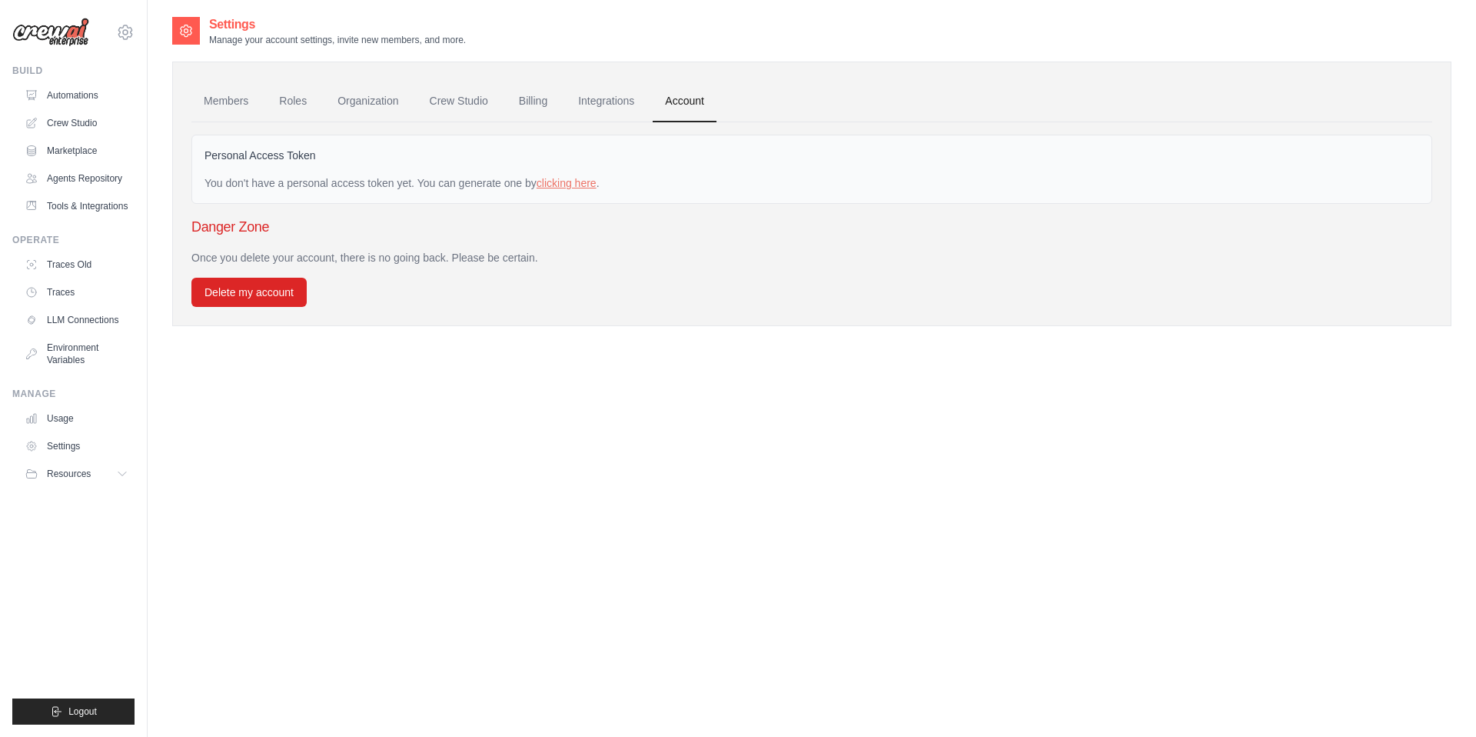
click at [18, 207] on li "Tools & Integrations" at bounding box center [76, 206] width 116 height 25
click at [30, 205] on icon at bounding box center [33, 206] width 12 height 12
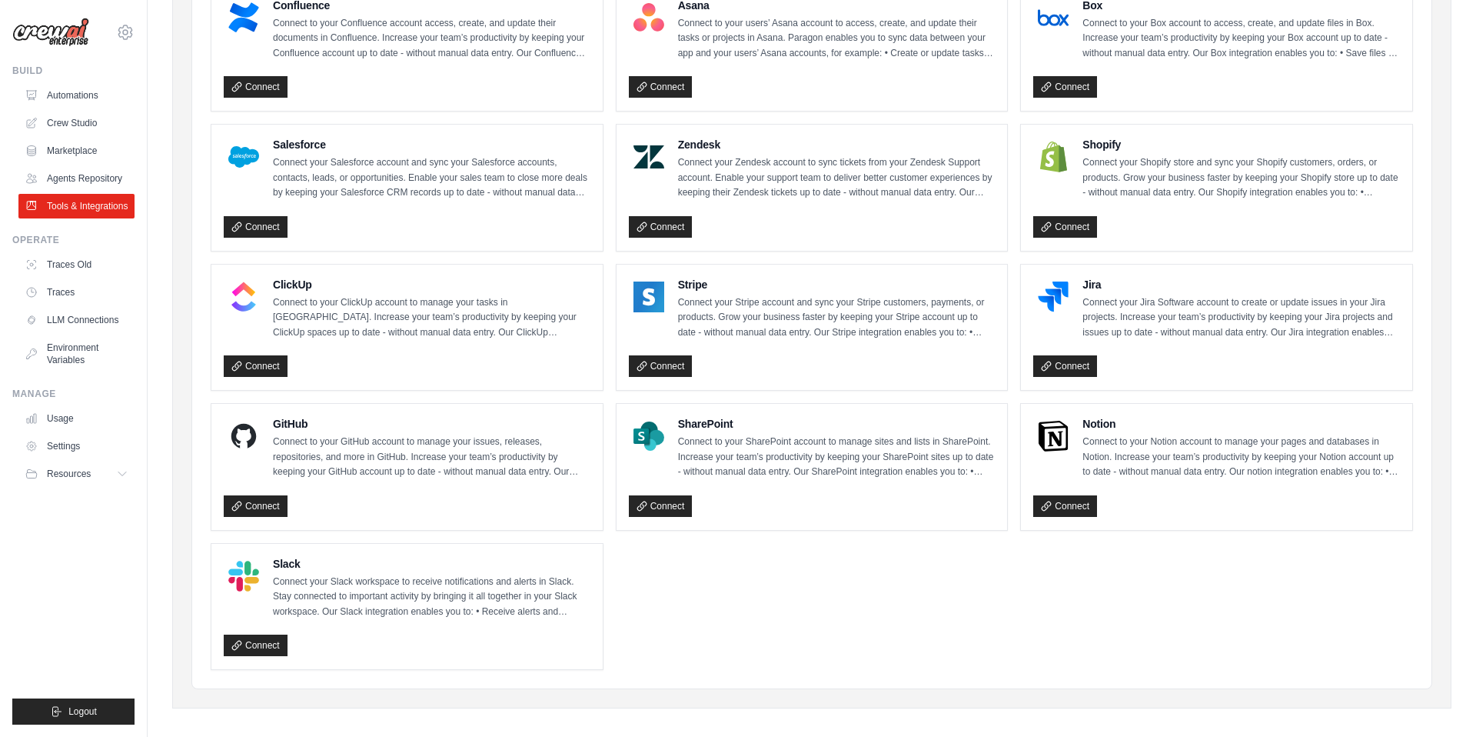
scroll to position [647, 0]
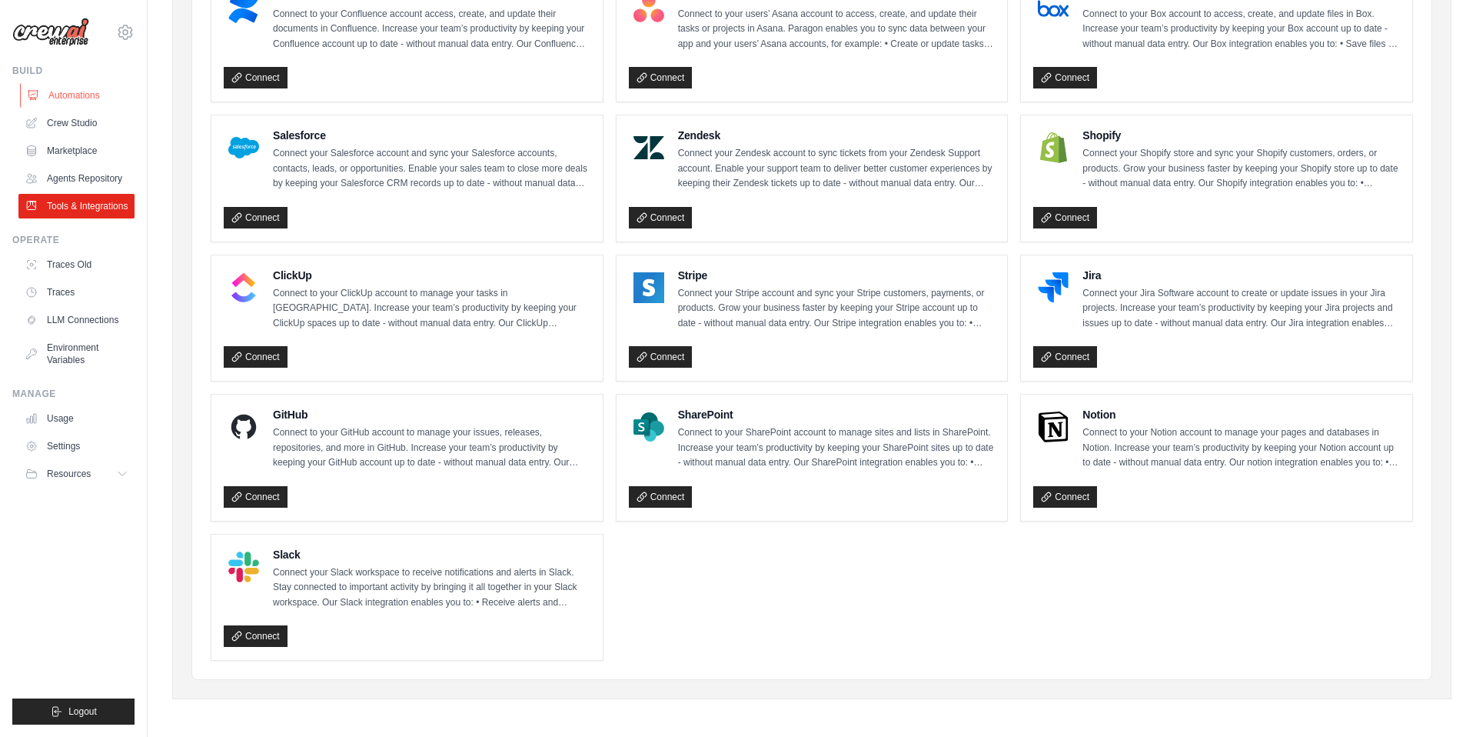
click at [91, 103] on link "Automations" at bounding box center [78, 95] width 116 height 25
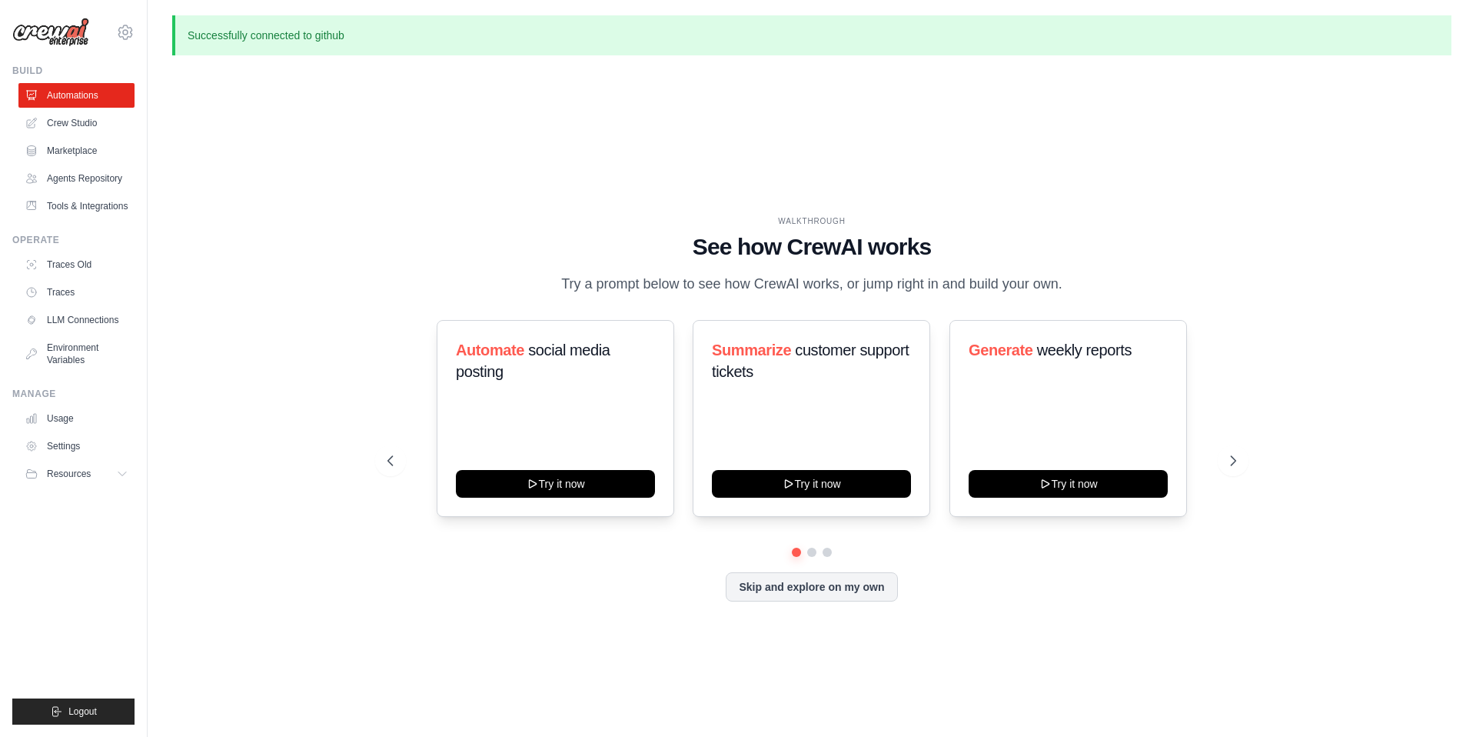
click at [860, 602] on div "WALKTHROUGH See how [PERSON_NAME] works Try a prompt below to see how [PERSON_N…" at bounding box center [812, 420] width 886 height 411
click at [857, 593] on button "Skip and explore on my own" at bounding box center [811, 584] width 171 height 29
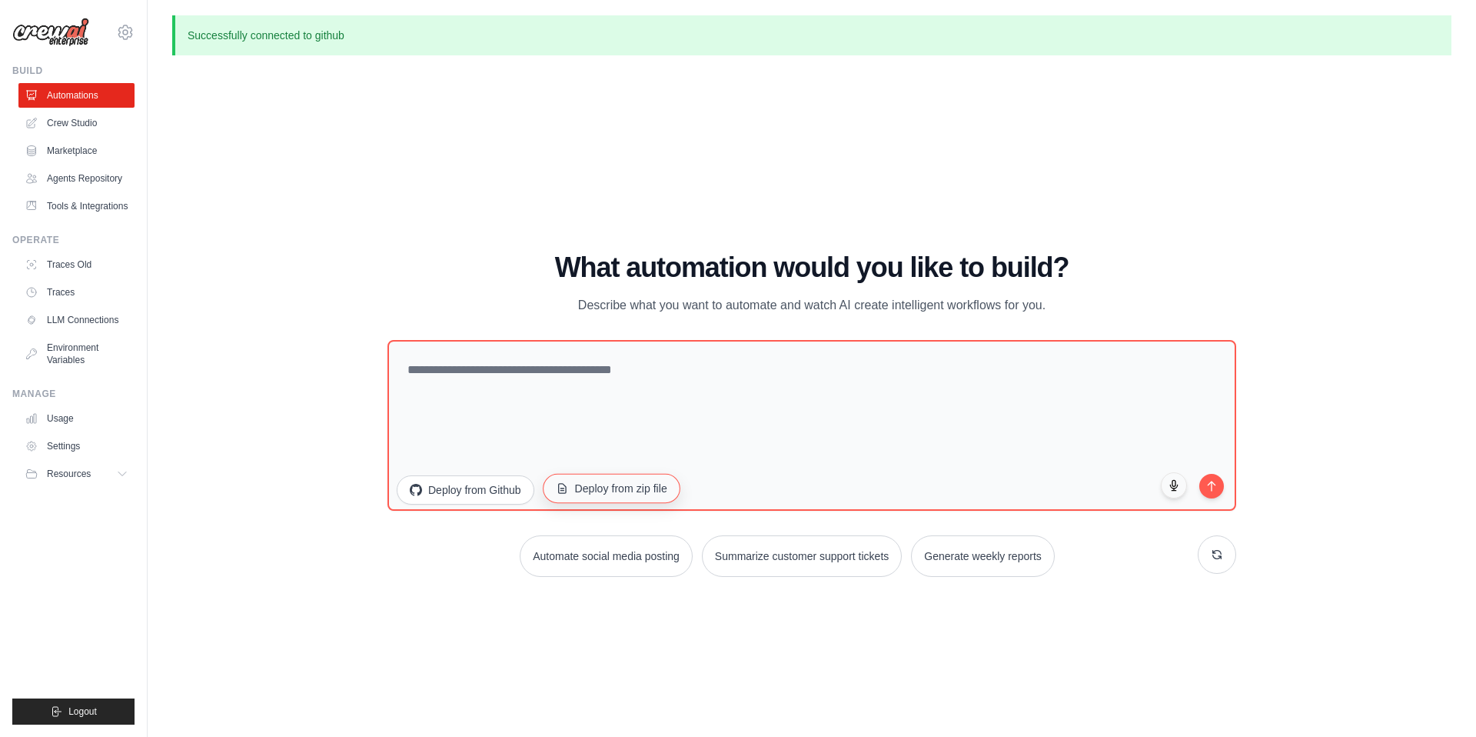
click at [584, 484] on button "Deploy from zip file" at bounding box center [612, 488] width 138 height 29
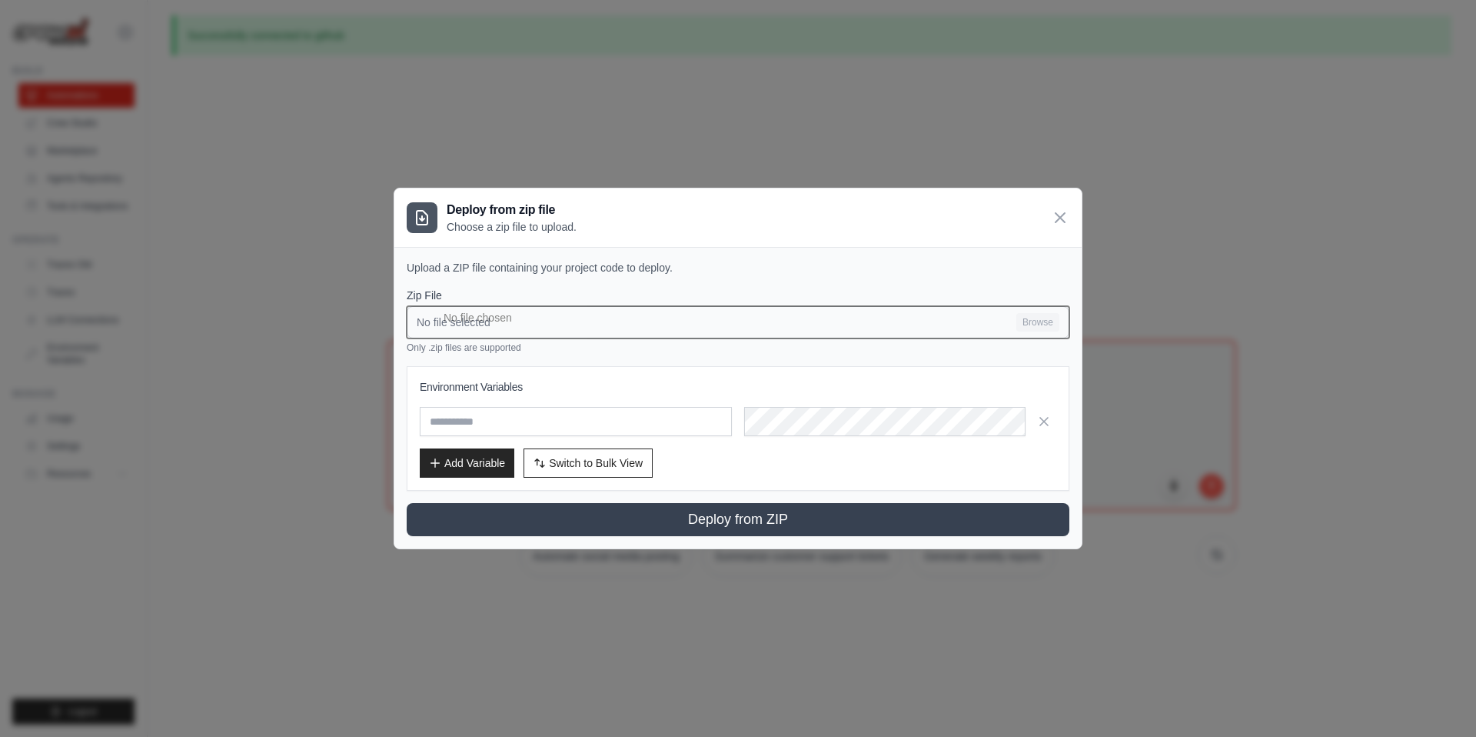
click at [1068, 321] on input "No file selected Browse" at bounding box center [738, 322] width 663 height 32
click at [1043, 334] on input "No file selected Browse" at bounding box center [738, 322] width 663 height 32
type input "**********"
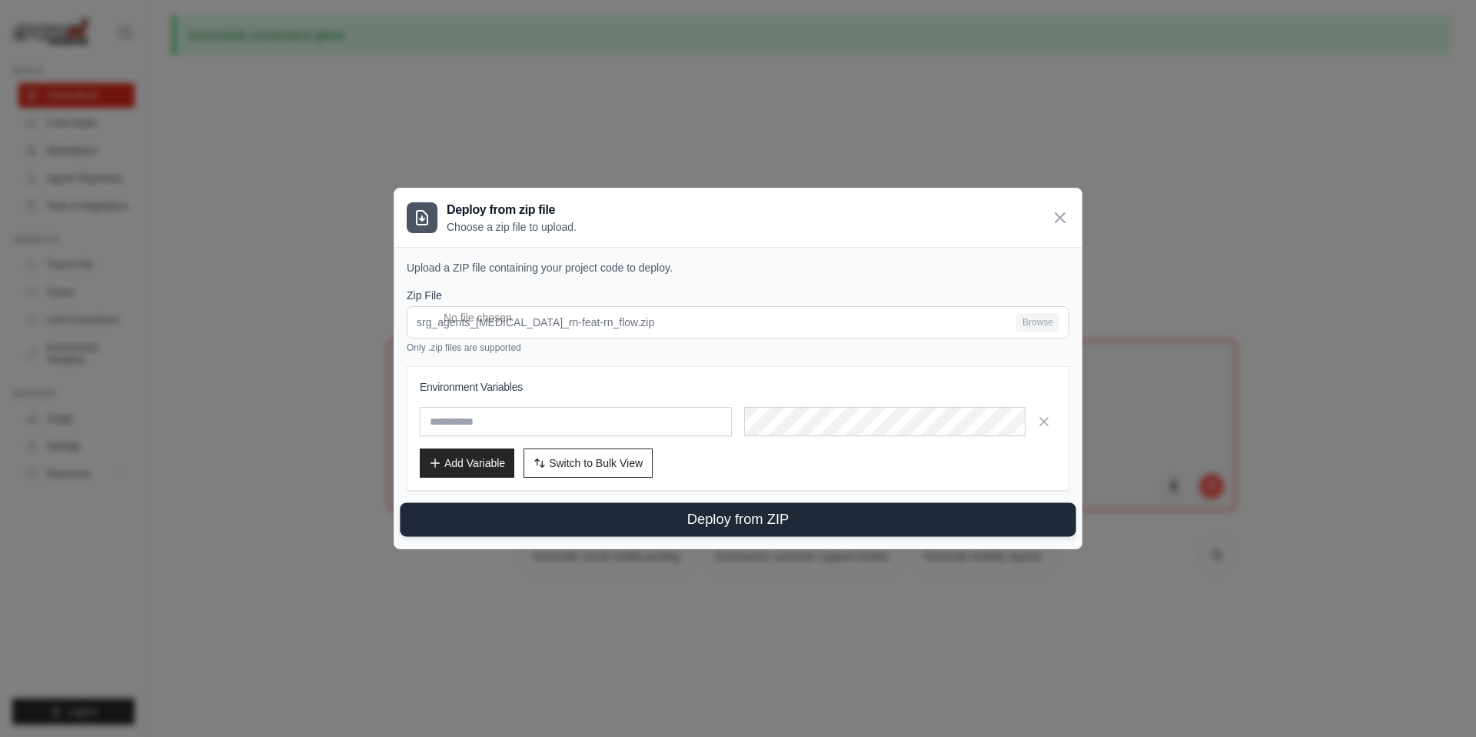
click at [698, 524] on button "Deploy from ZIP" at bounding box center [738, 520] width 676 height 34
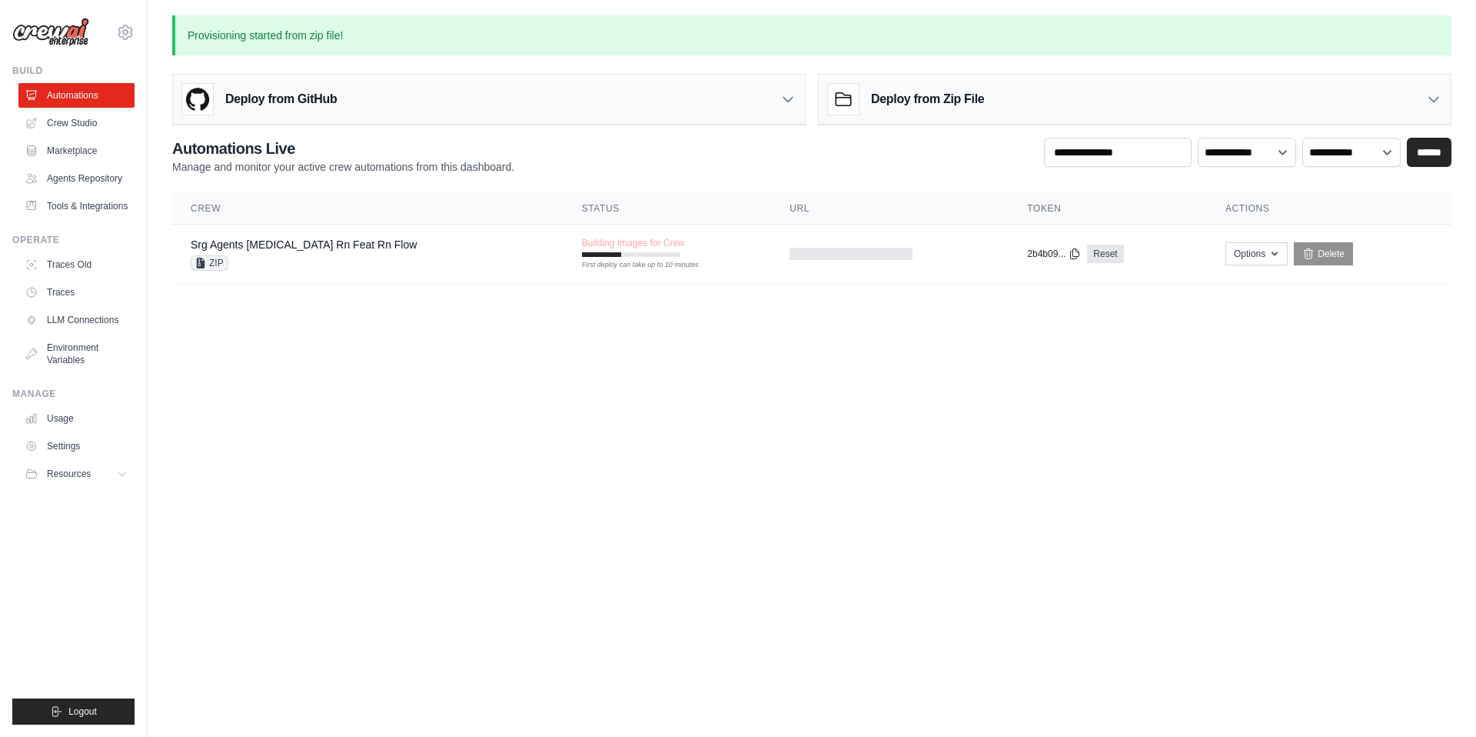
click at [560, 471] on body "[EMAIL_ADDRESS][DOMAIN_NAME] Settings Build Automations" at bounding box center [738, 368] width 1476 height 737
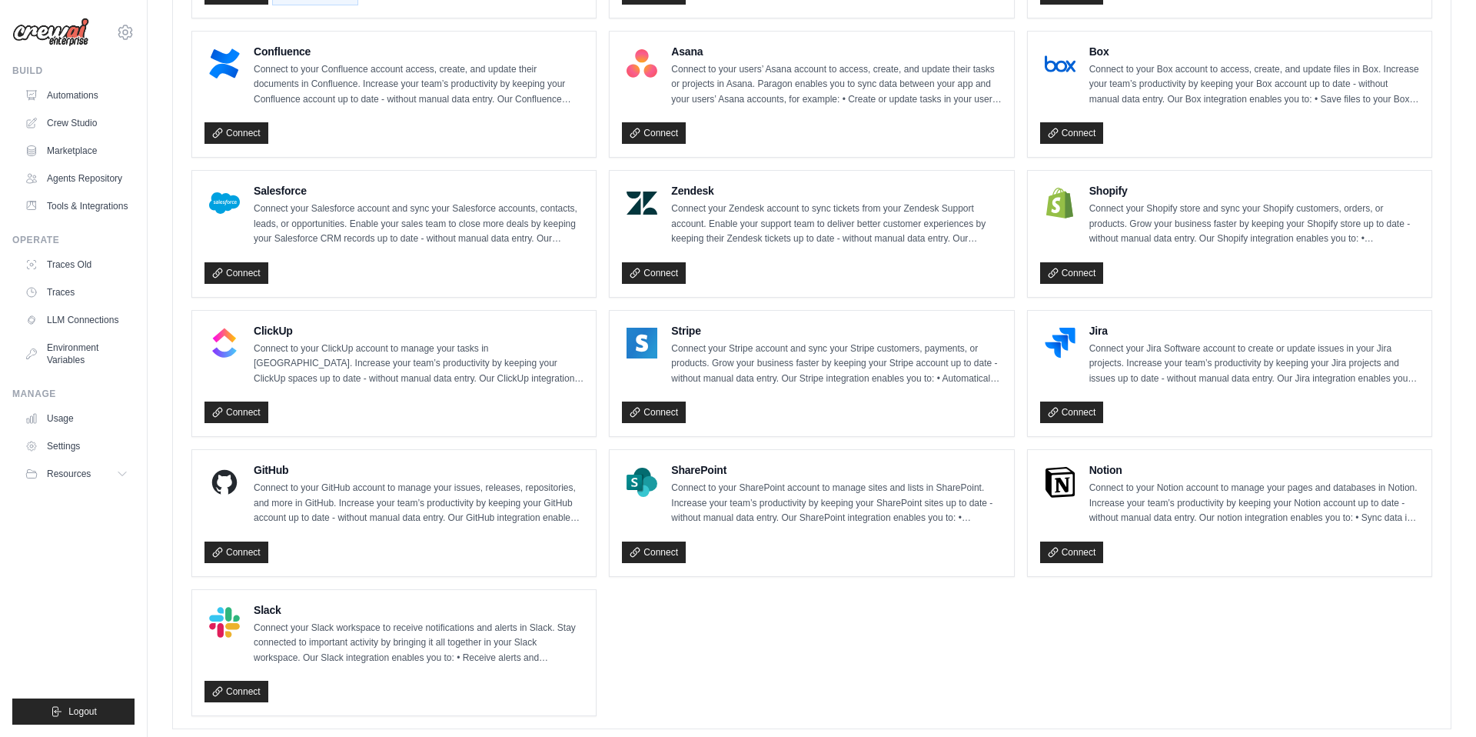
scroll to position [885, 0]
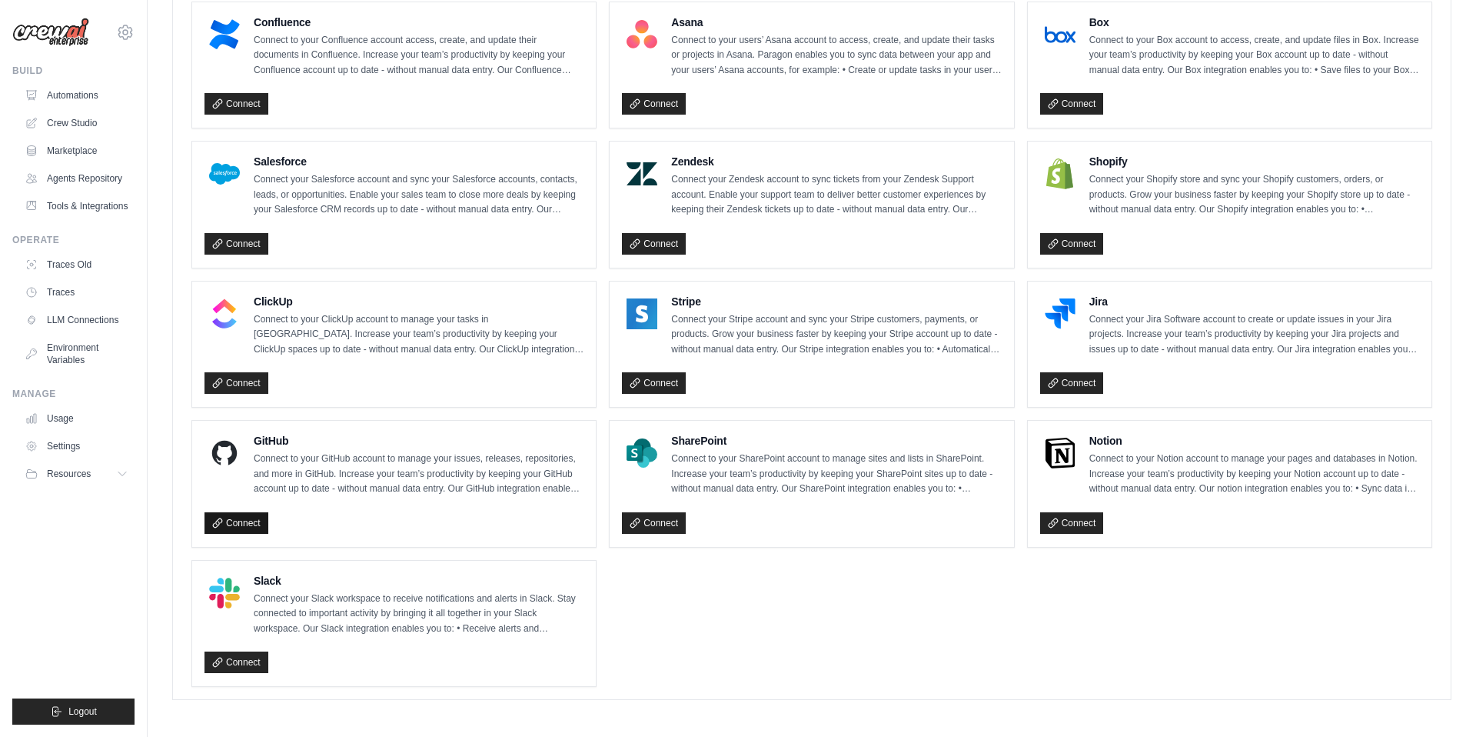
click at [249, 524] on link "Connect" at bounding box center [237, 523] width 64 height 22
click at [669, 653] on ul "Gmail Connect to your Gmail account to manage your emails and drafts in Gmail. …" at bounding box center [811, 133] width 1241 height 1106
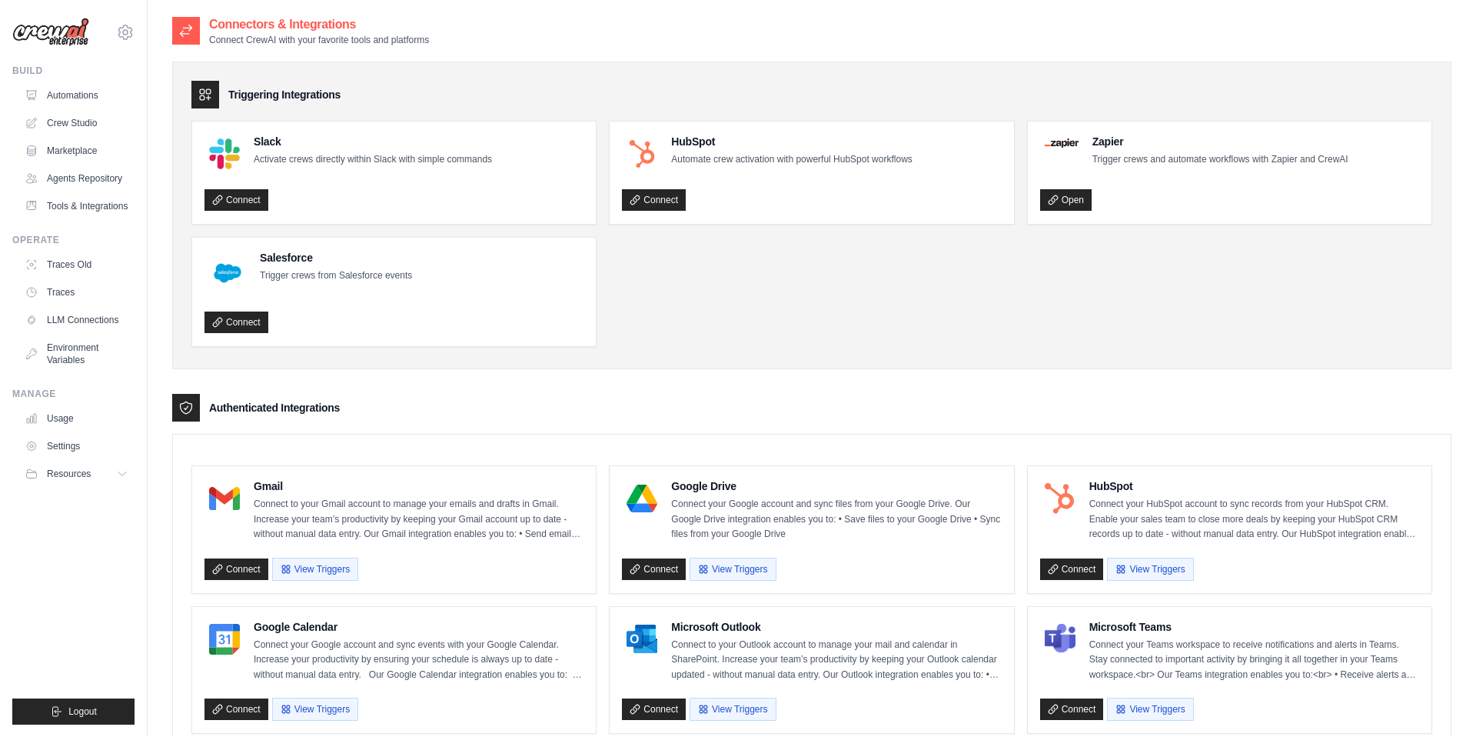
click at [238, 520] on div "Gmail Connect to your Gmail account to manage your emails and drafts in Gmail. …" at bounding box center [394, 510] width 379 height 64
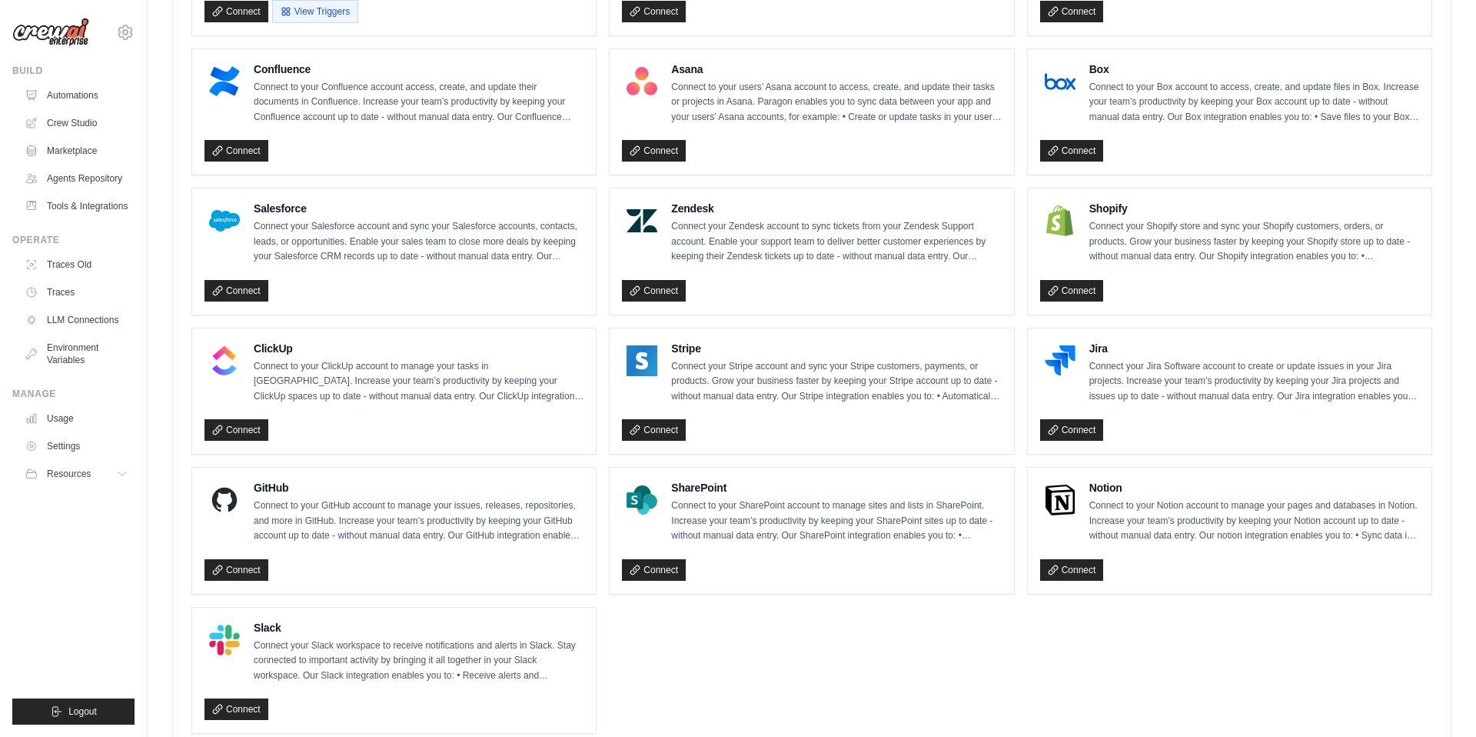
scroll to position [885, 0]
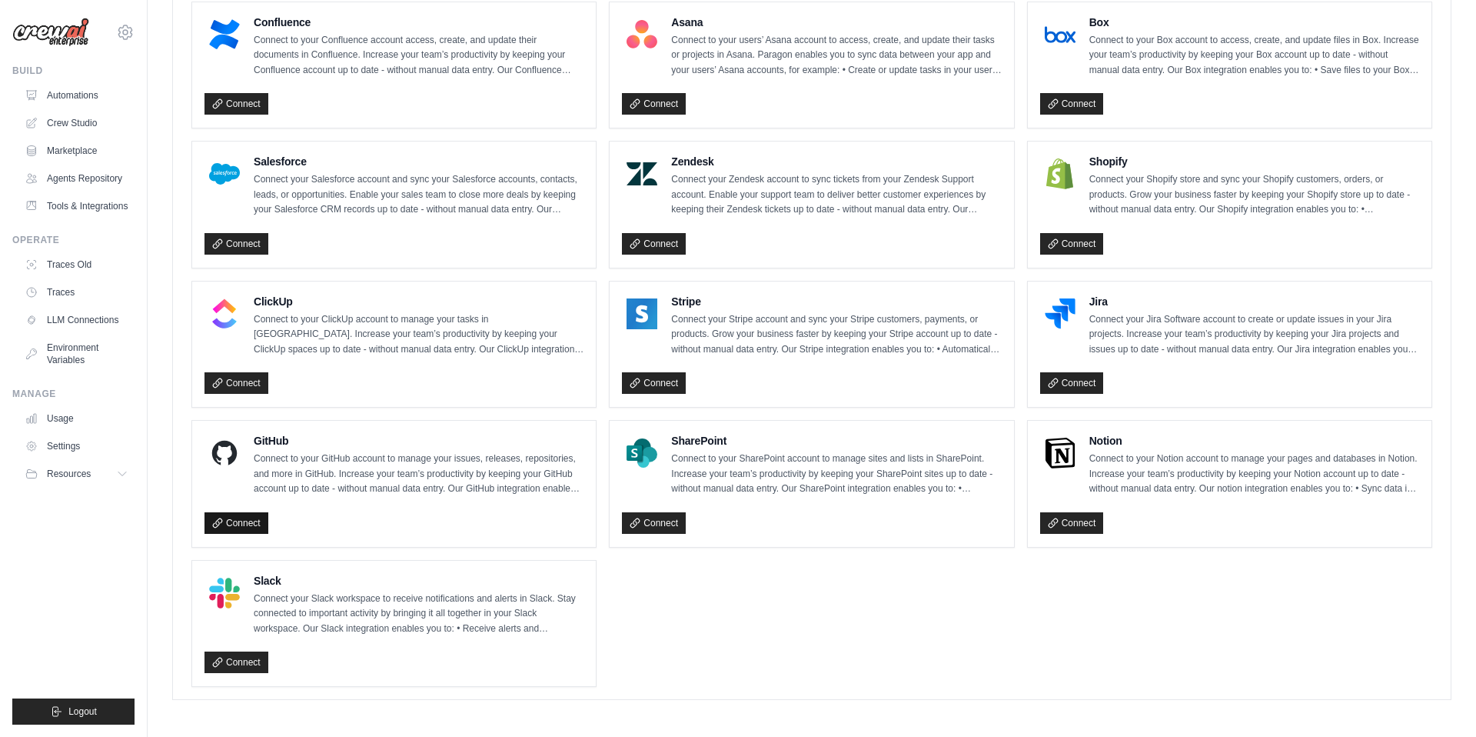
click at [232, 526] on link "Connect" at bounding box center [237, 523] width 64 height 22
click at [652, 372] on link "Connect" at bounding box center [654, 383] width 64 height 22
click at [244, 520] on link "Connect" at bounding box center [237, 523] width 64 height 22
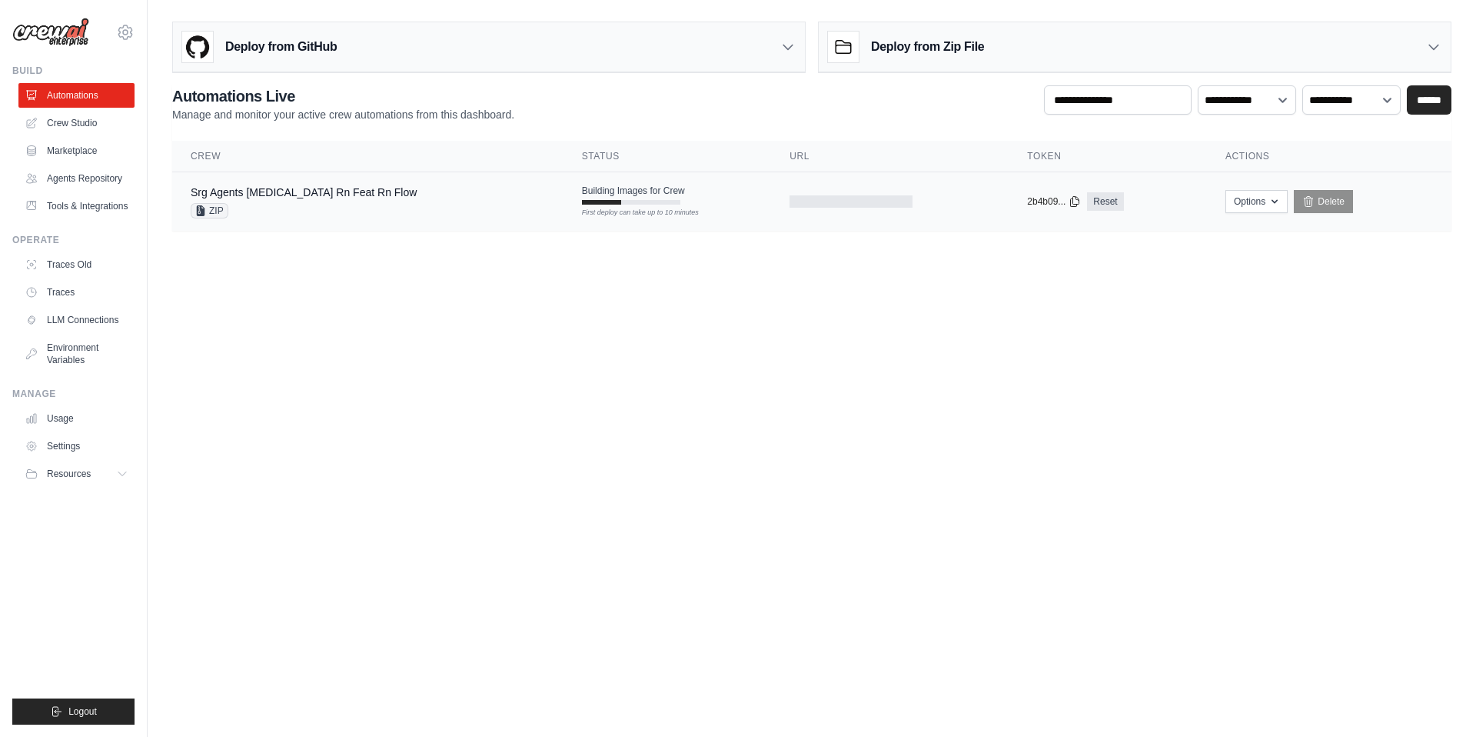
click at [361, 198] on div "Srg Agents [MEDICAL_DATA] Rn Feat Rn Flow ZIP" at bounding box center [368, 202] width 354 height 34
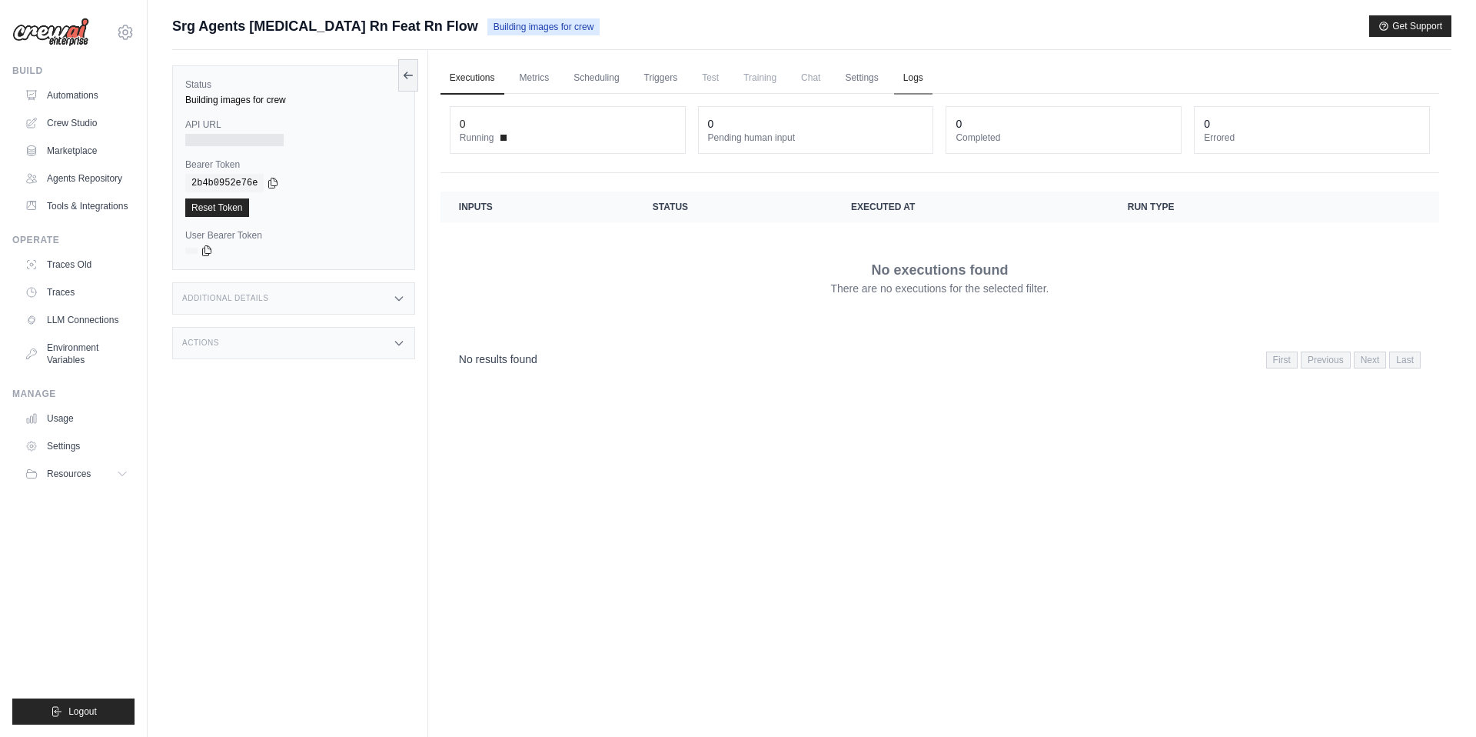
click at [913, 84] on link "Logs" at bounding box center [913, 78] width 38 height 32
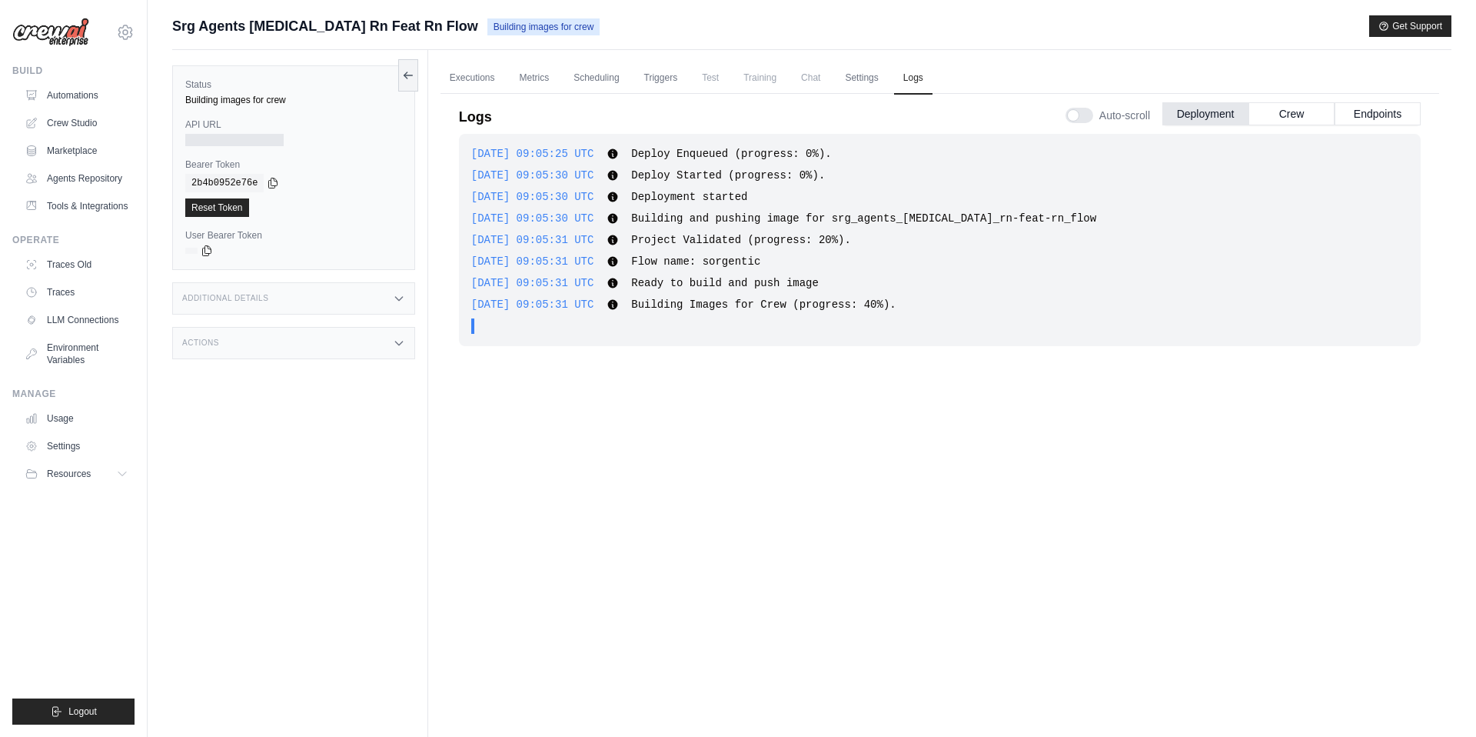
click at [796, 410] on div "2025-09-24 09:05:25 UTC Deploy Enqueued (progress: 0%). Show more Show less 202…" at bounding box center [940, 419] width 962 height 570
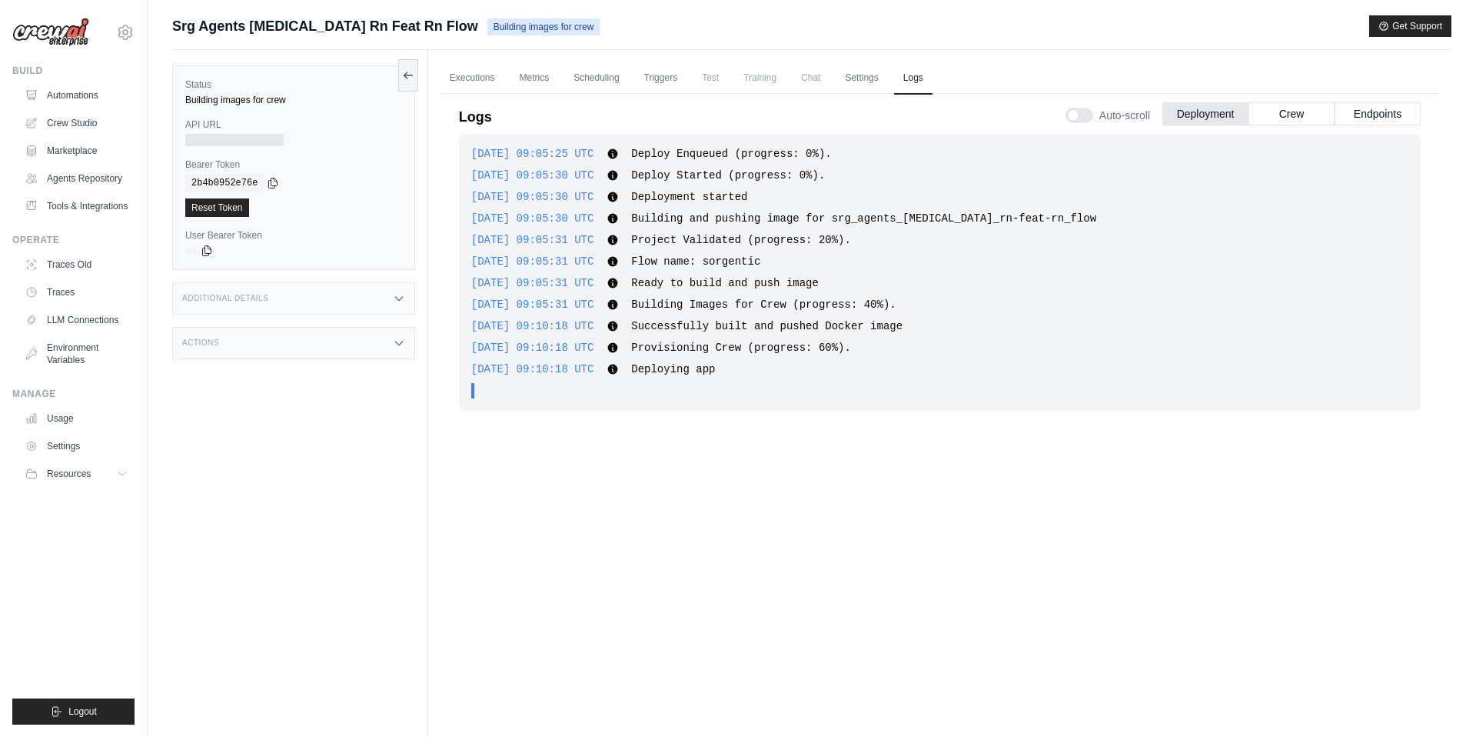
click at [719, 537] on div "2025-09-24 09:05:25 UTC Deploy Enqueued (progress: 0%). Show more Show less 202…" at bounding box center [940, 419] width 962 height 570
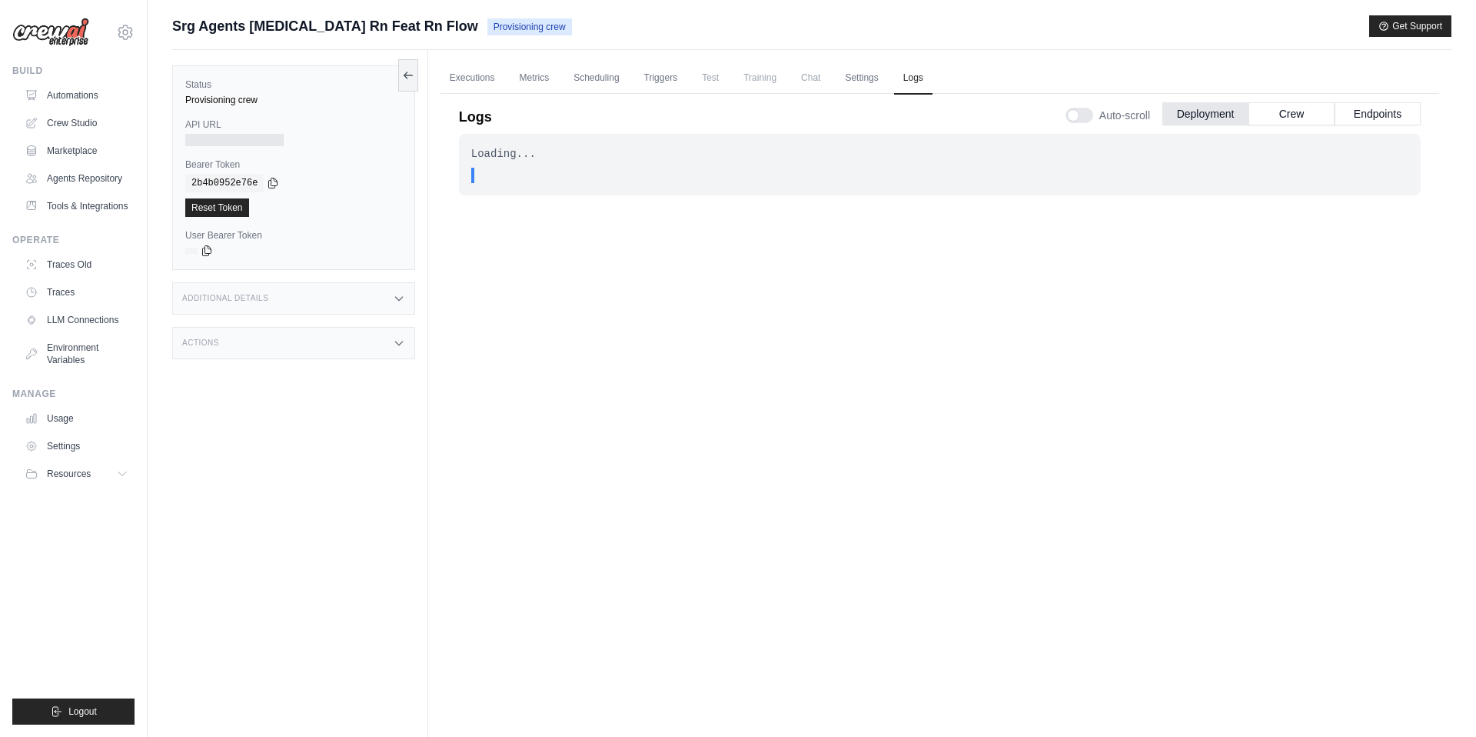
click at [302, 28] on span "Srg Agents [MEDICAL_DATA] Rn Feat Rn Flow" at bounding box center [325, 26] width 306 height 22
click at [61, 93] on link "Automations" at bounding box center [78, 95] width 116 height 25
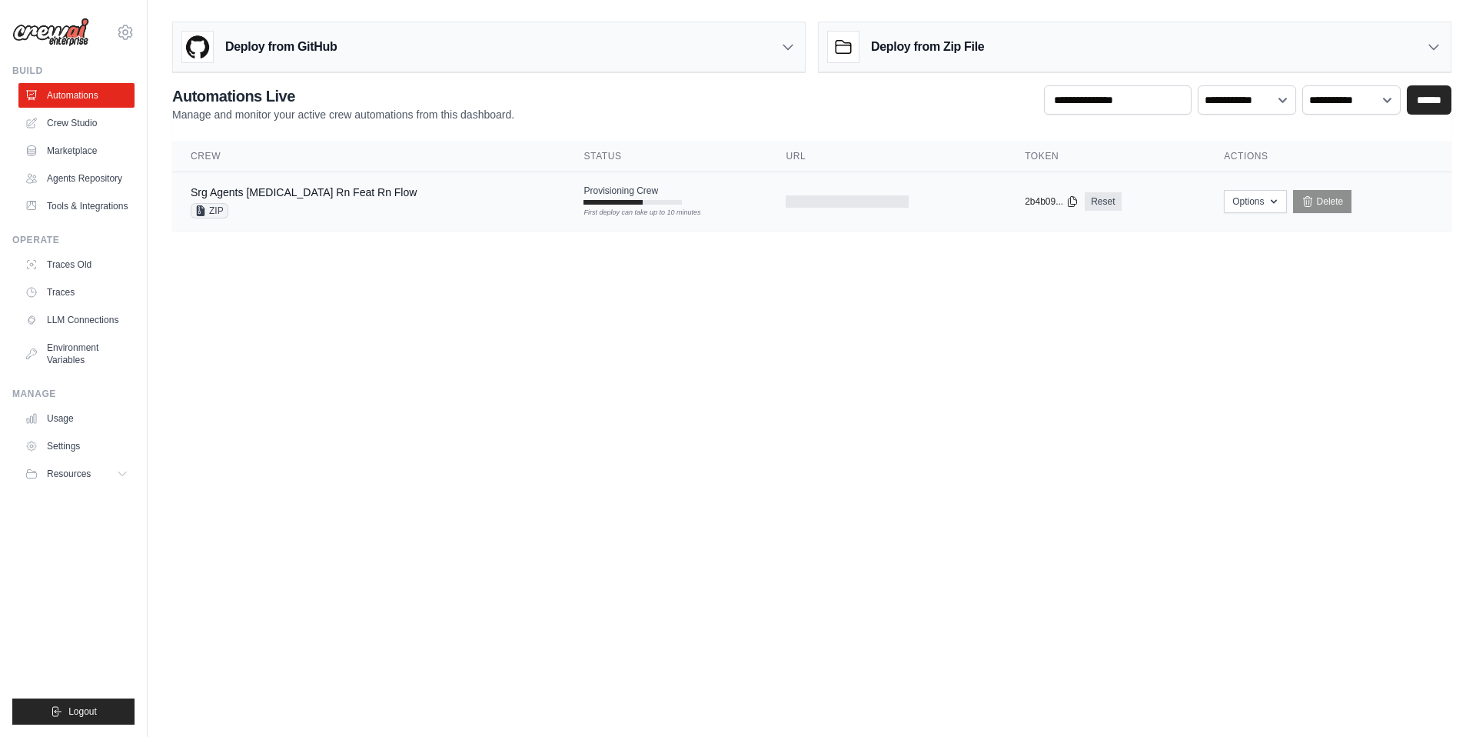
click at [368, 205] on div "Srg Agents [MEDICAL_DATA] Rn Feat Rn Flow ZIP" at bounding box center [369, 202] width 356 height 34
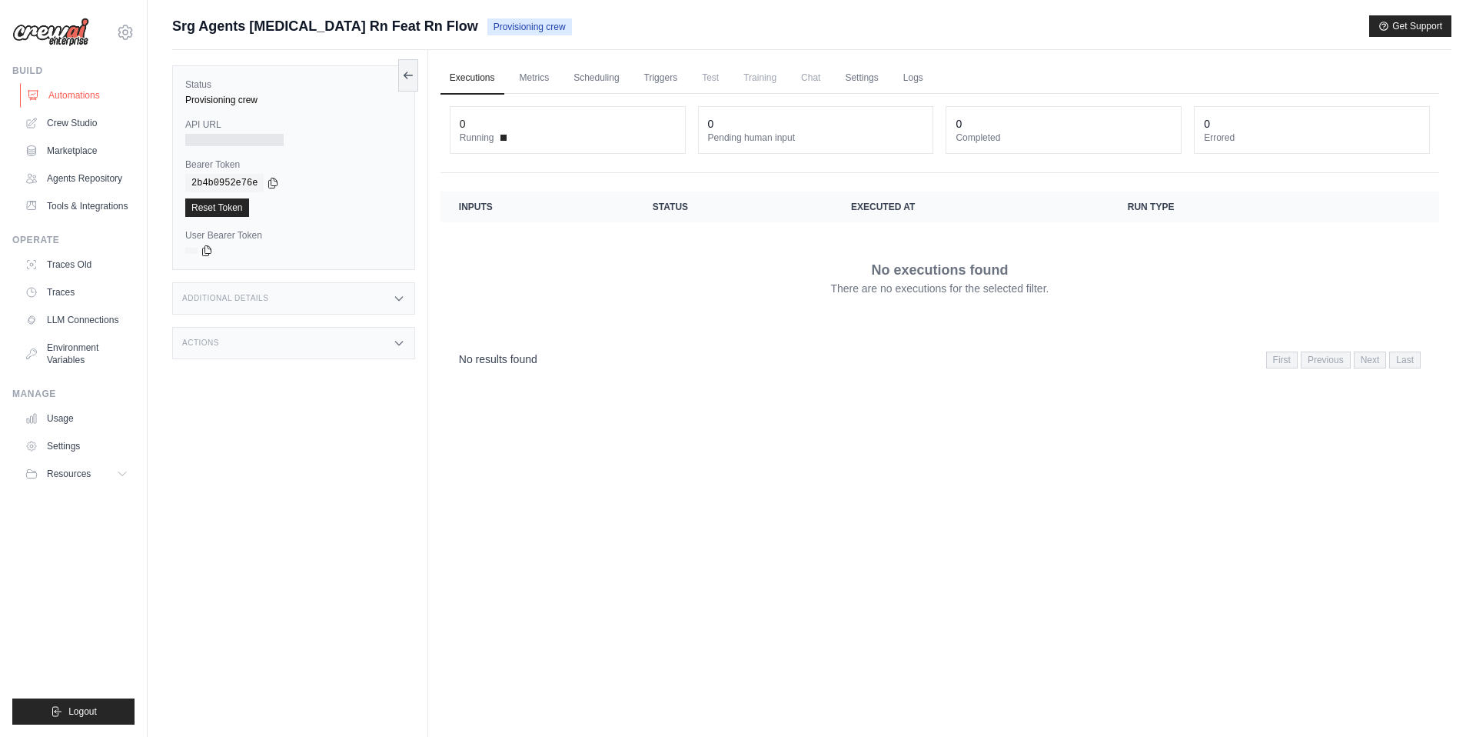
click at [70, 91] on link "Automations" at bounding box center [78, 95] width 116 height 25
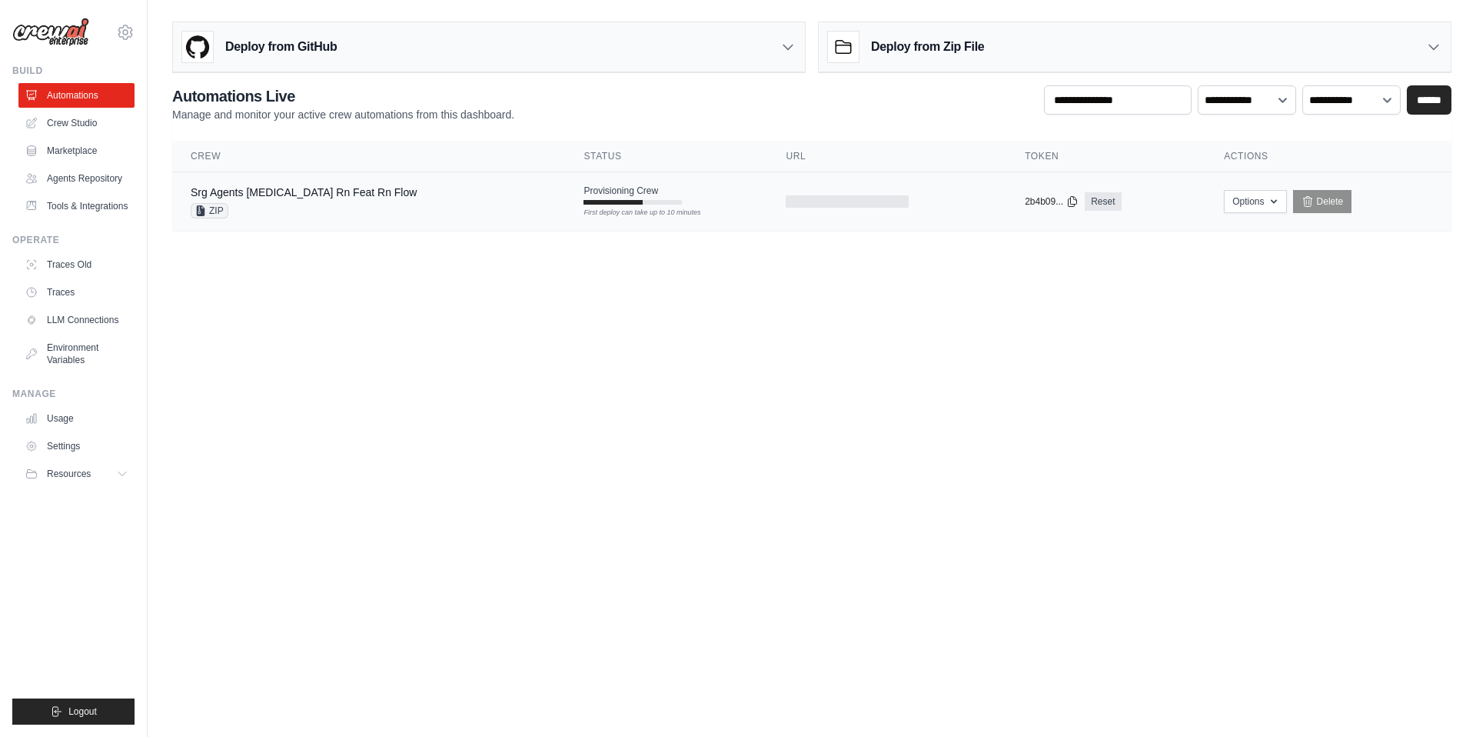
click at [437, 221] on td "Srg Agents [MEDICAL_DATA] Rn Feat Rn Flow ZIP" at bounding box center [368, 201] width 393 height 59
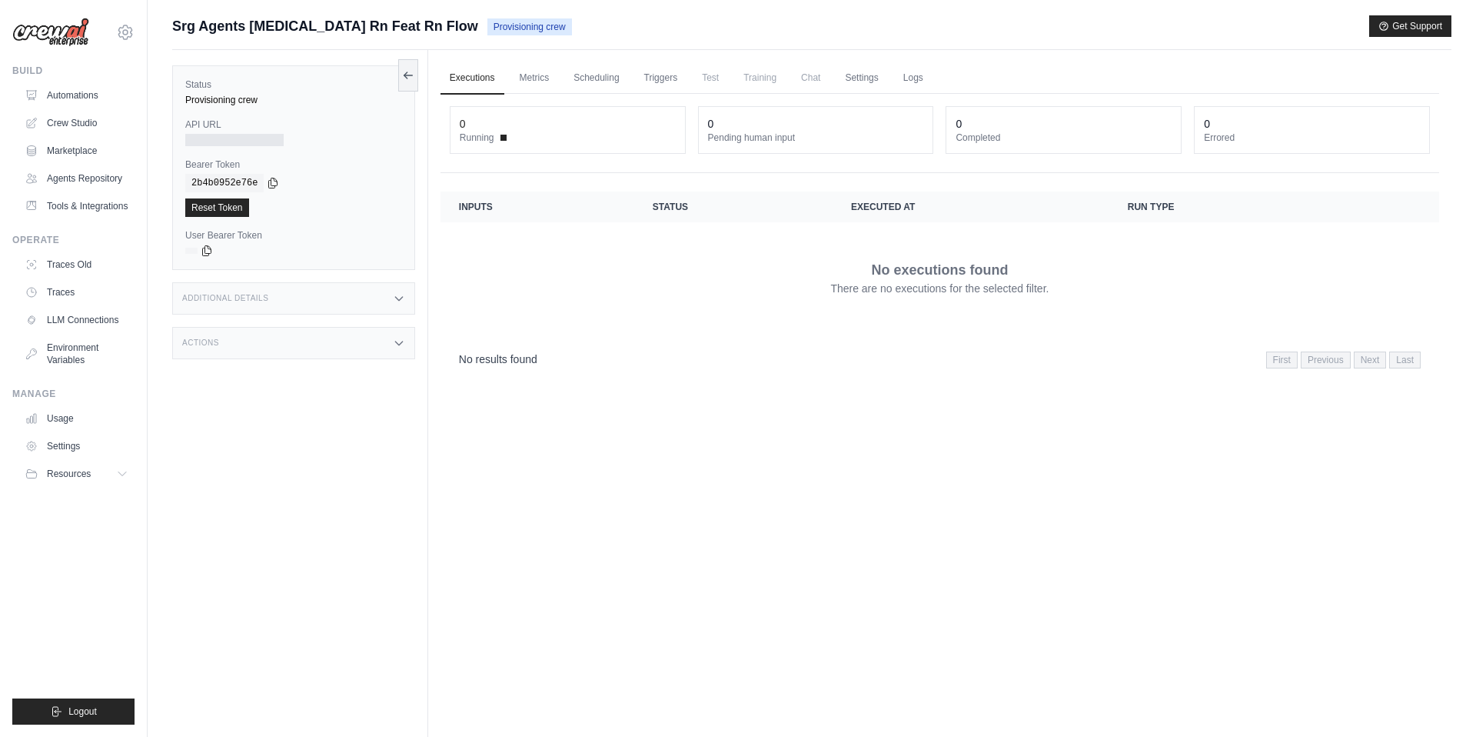
click at [89, 108] on ul "Automations Crew Studio Marketplace Agents Repository Tools & Integrations" at bounding box center [76, 150] width 116 height 135
click at [88, 92] on link "Automations" at bounding box center [78, 95] width 116 height 25
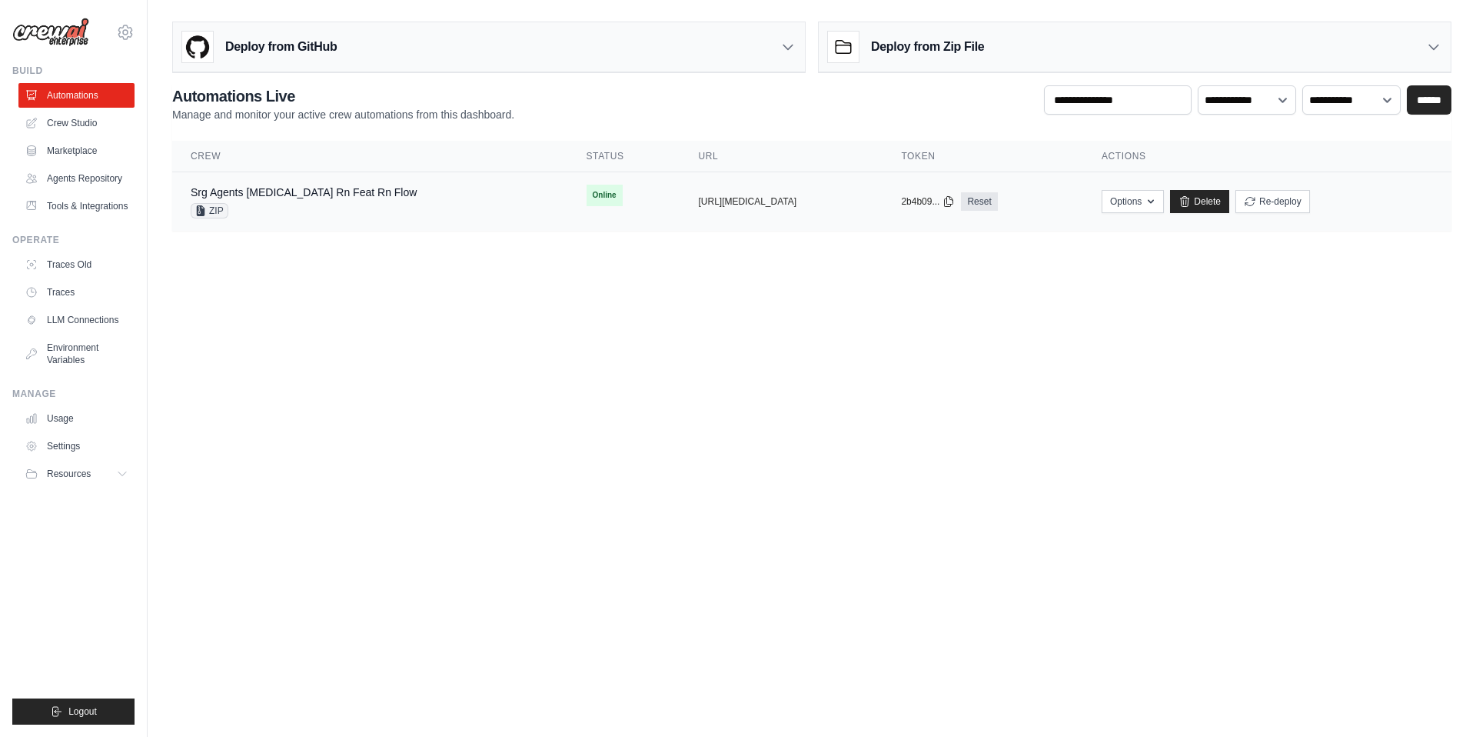
click at [407, 188] on div "Srg Agents [MEDICAL_DATA] Rn Feat Rn Flow ZIP" at bounding box center [370, 202] width 359 height 34
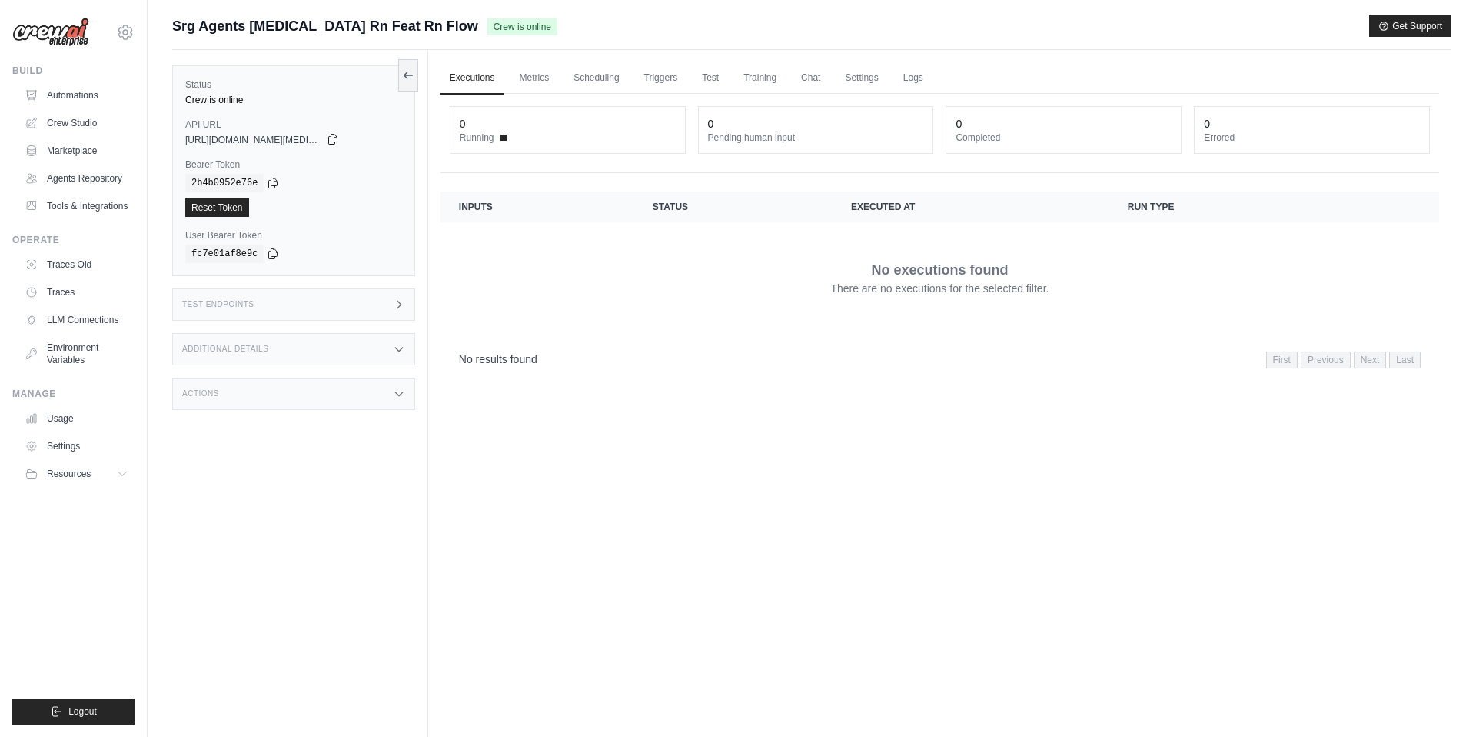
click at [331, 138] on icon at bounding box center [333, 139] width 12 height 12
click at [269, 254] on icon at bounding box center [273, 253] width 8 height 10
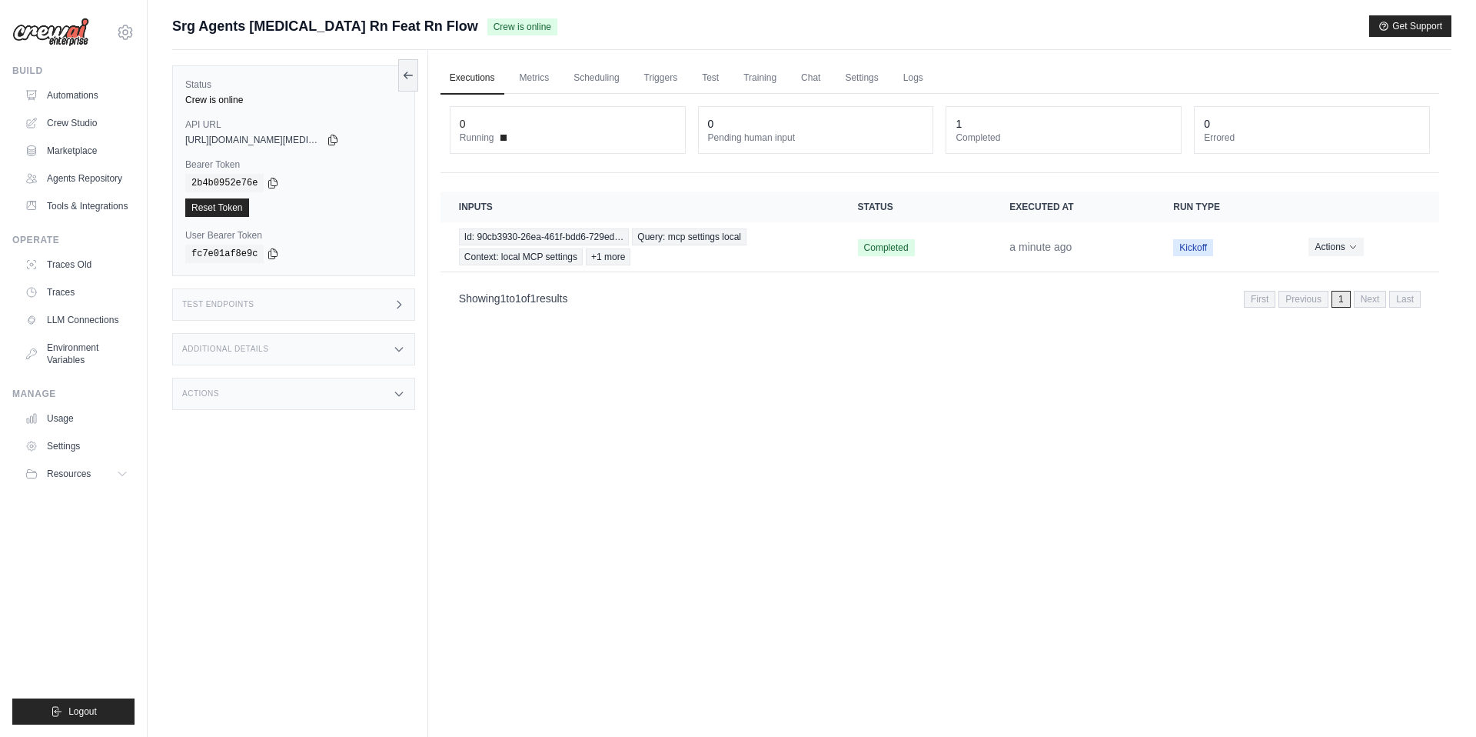
click at [650, 451] on div "Executions Metrics Scheduling Triggers Test Training Chat Settings Logs 0 Runni…" at bounding box center [939, 418] width 1023 height 737
click at [695, 315] on div "Showing 1 to 1 of 1 results First Previous 1 Next Last" at bounding box center [940, 297] width 999 height 39
click at [726, 257] on div "Id: 90cb3930-26ea-461f-bdd6-729ed… Query: mcp settings local Context: local MCP…" at bounding box center [639, 246] width 360 height 37
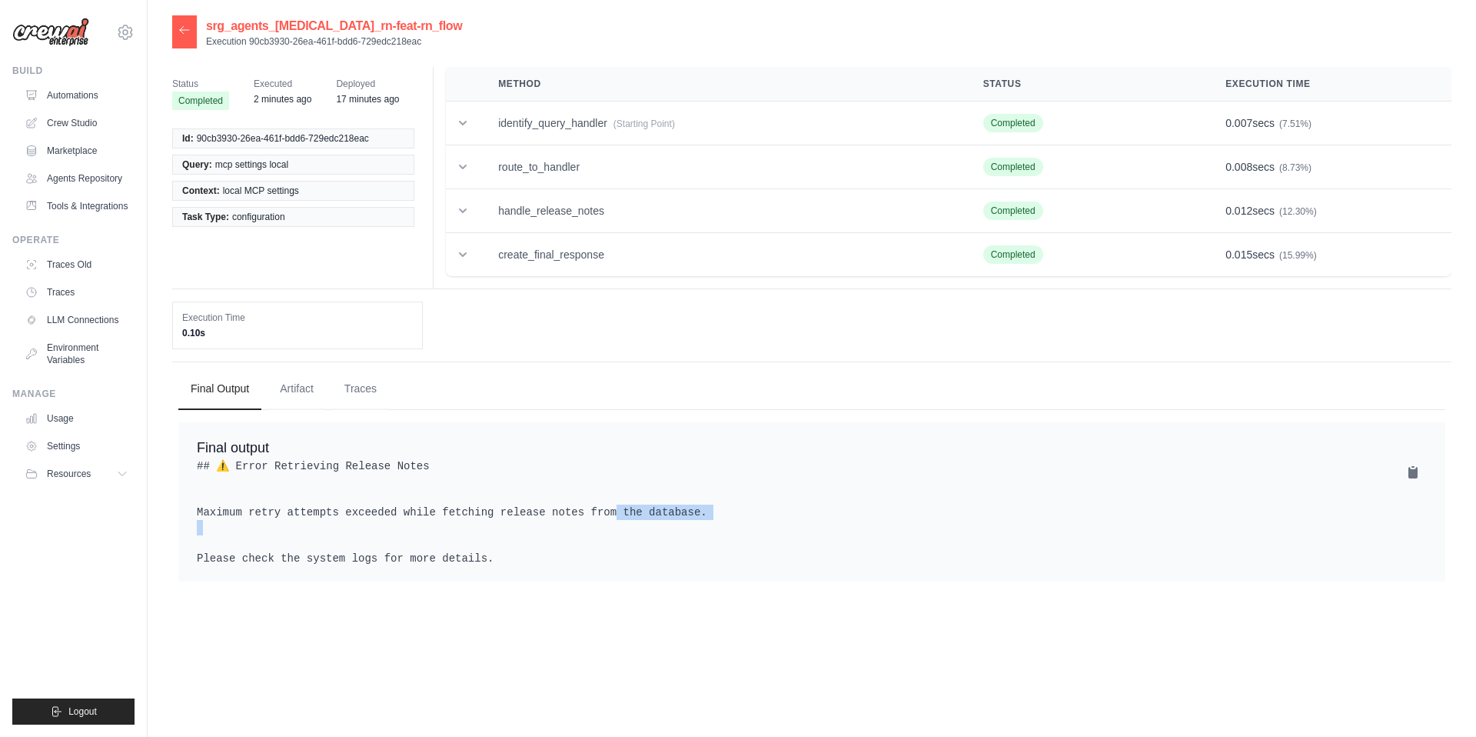
drag, startPoint x: 565, startPoint y: 540, endPoint x: 713, endPoint y: 538, distance: 147.6
click at [713, 538] on pre "## ⚠️ Error Retrieving Release Notes Maximum retry attempts exceeded while fetc…" at bounding box center [812, 512] width 1230 height 108
click at [88, 87] on link "Automations" at bounding box center [78, 95] width 116 height 25
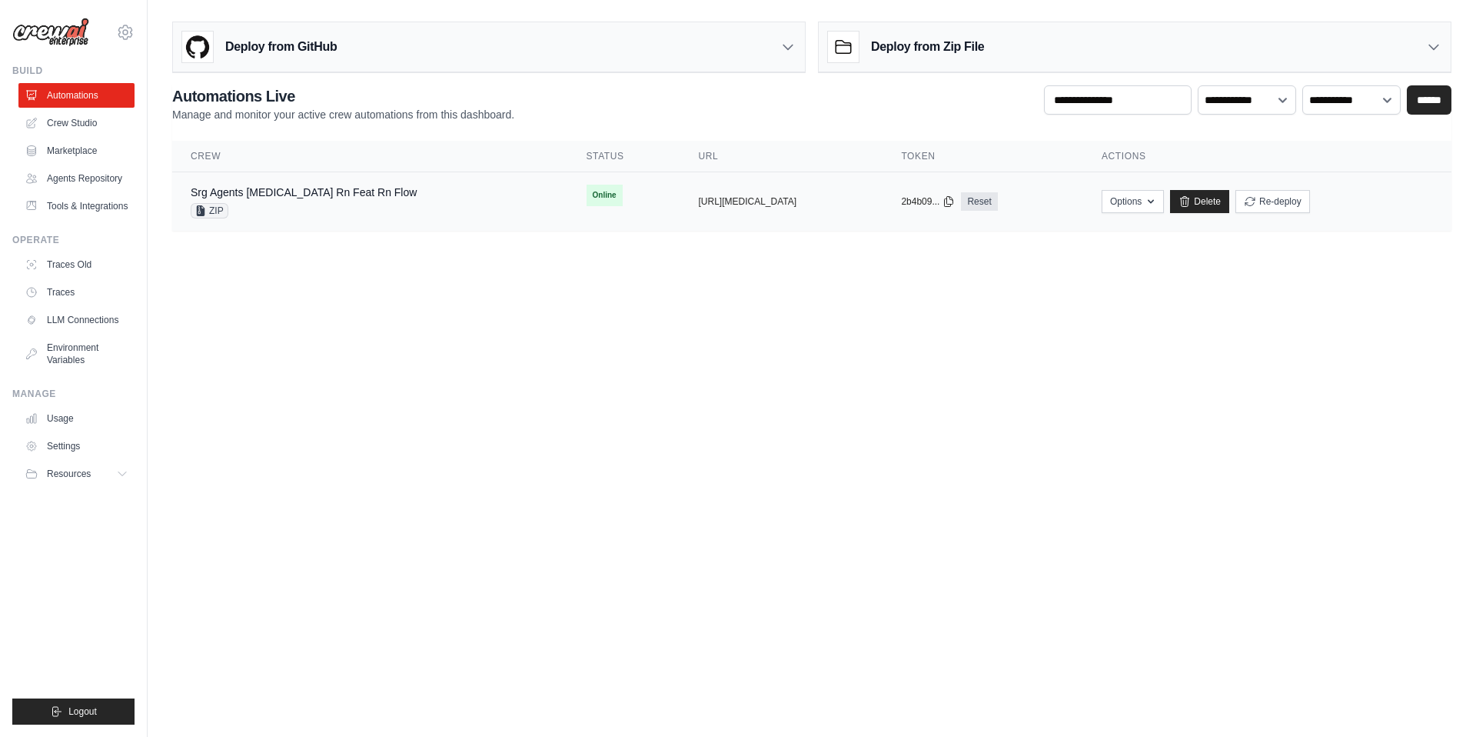
click at [433, 211] on div "Srg Agents [MEDICAL_DATA] Rn Feat Rn Flow ZIP" at bounding box center [370, 202] width 359 height 34
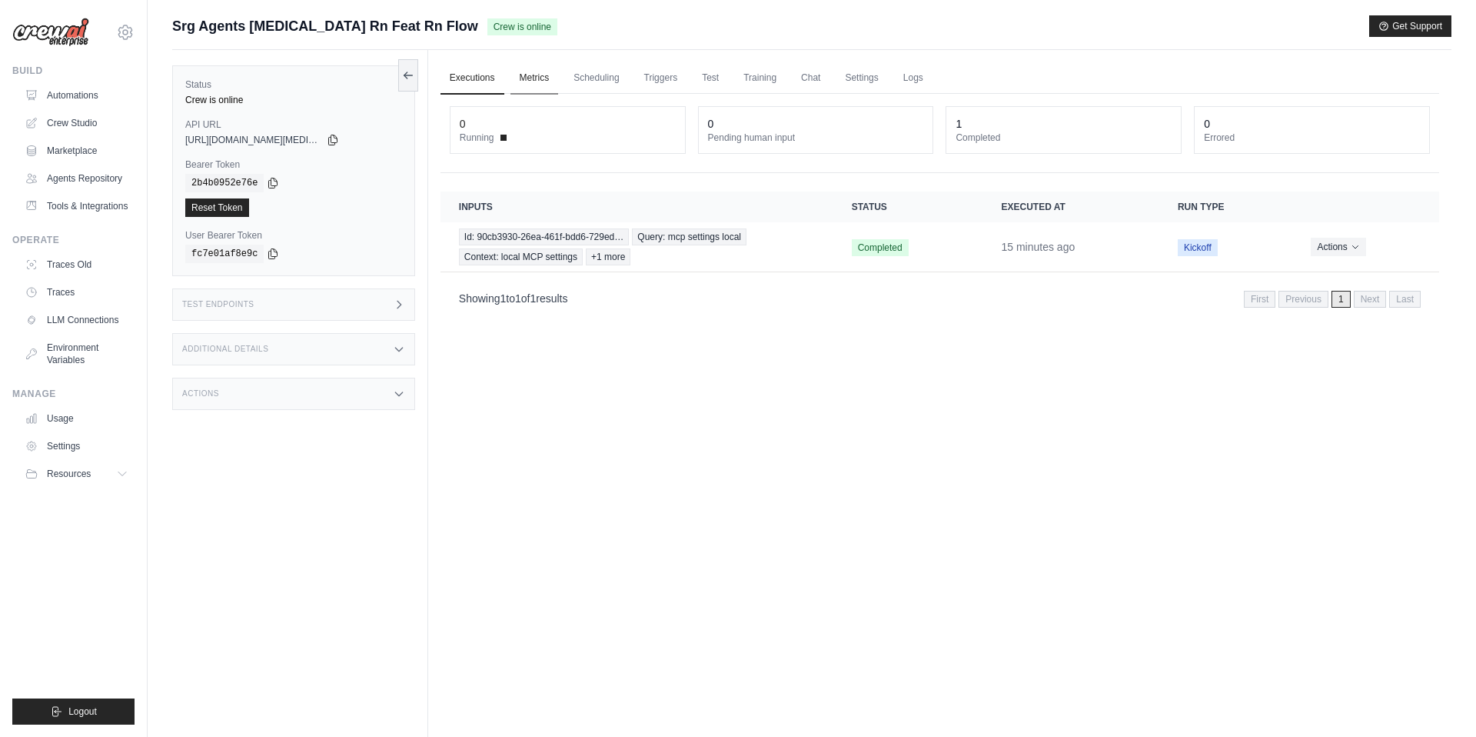
click at [539, 72] on link "Metrics" at bounding box center [534, 78] width 48 height 32
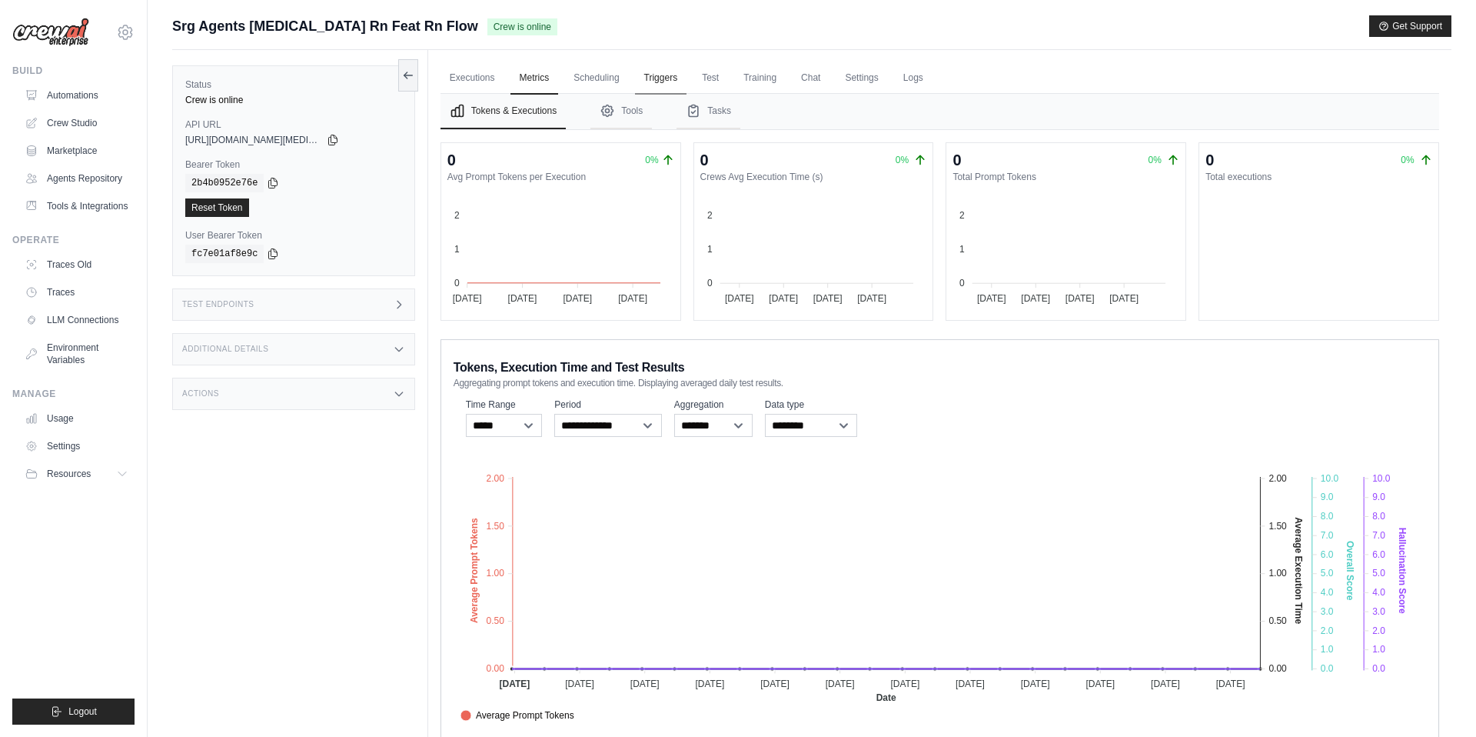
click at [641, 85] on link "Triggers" at bounding box center [661, 78] width 52 height 32
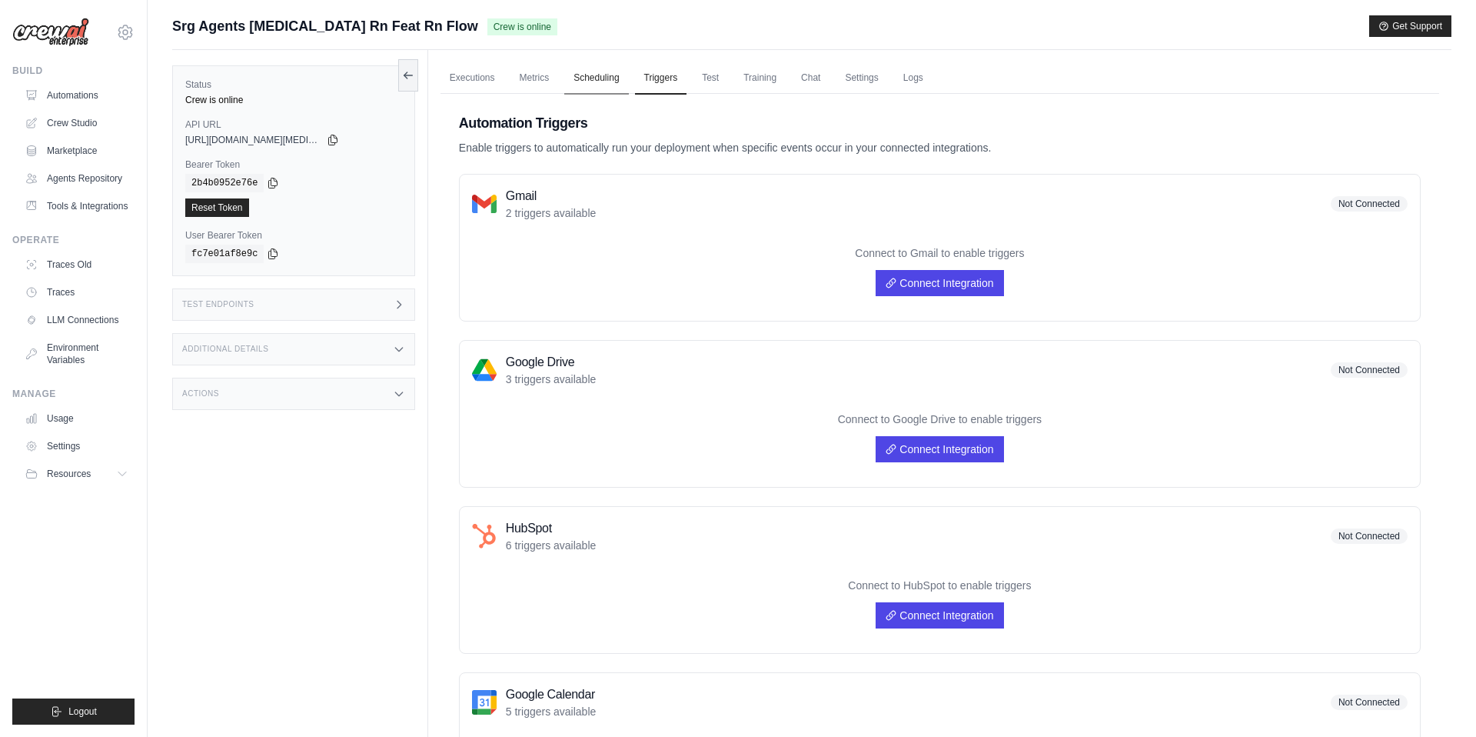
click at [582, 79] on link "Scheduling" at bounding box center [596, 78] width 64 height 32
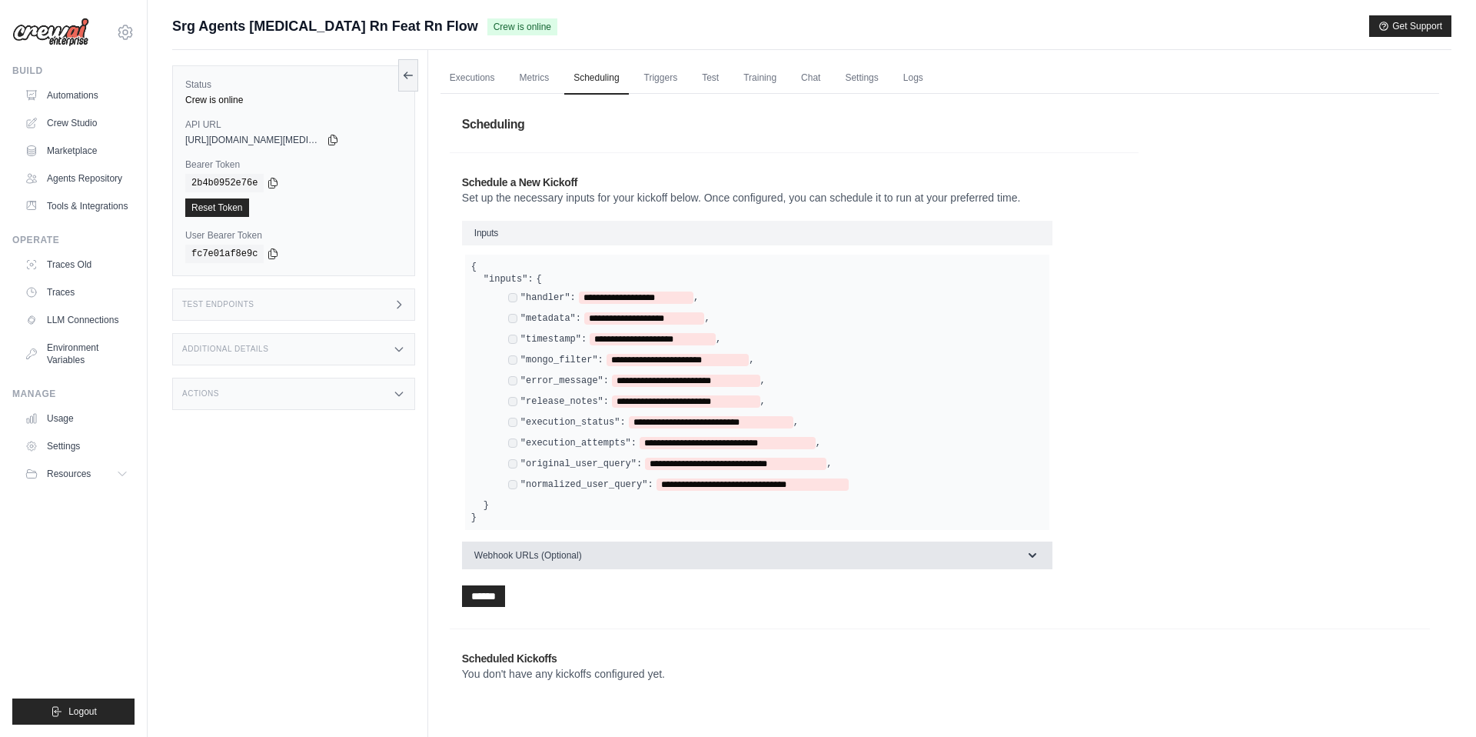
click at [805, 547] on button "Webhook URLs (Optional)" at bounding box center [757, 555] width 590 height 28
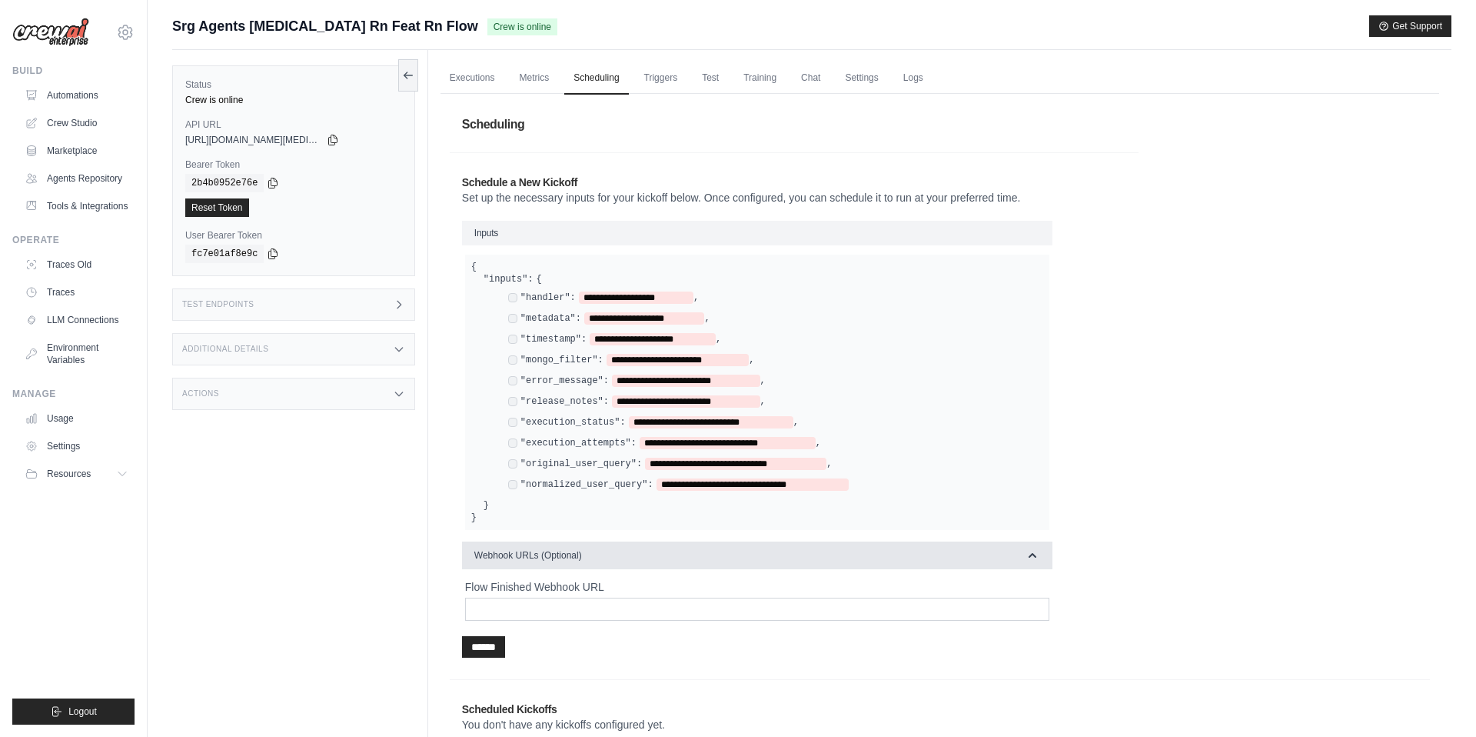
click at [805, 547] on button "Webhook URLs (Optional)" at bounding box center [757, 555] width 590 height 28
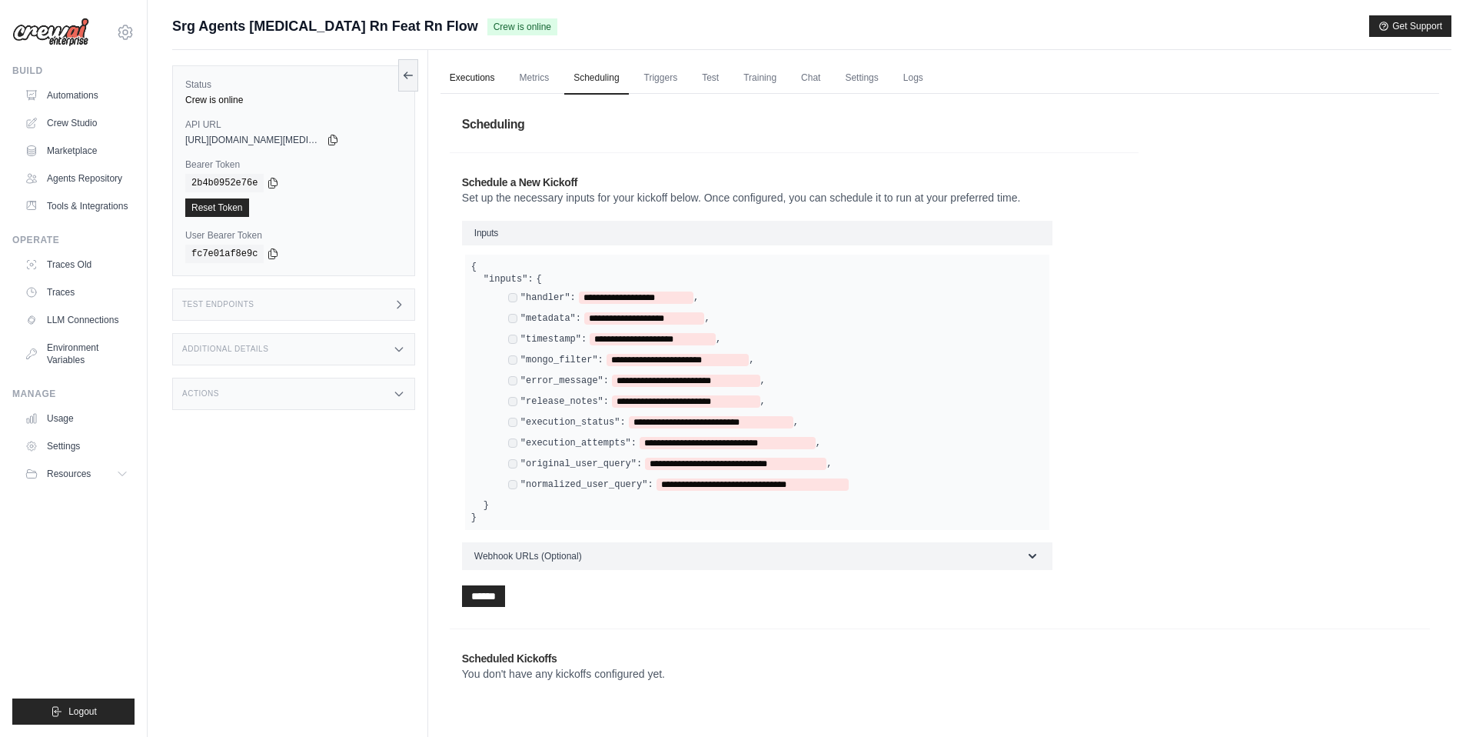
click at [460, 75] on link "Executions" at bounding box center [473, 78] width 64 height 32
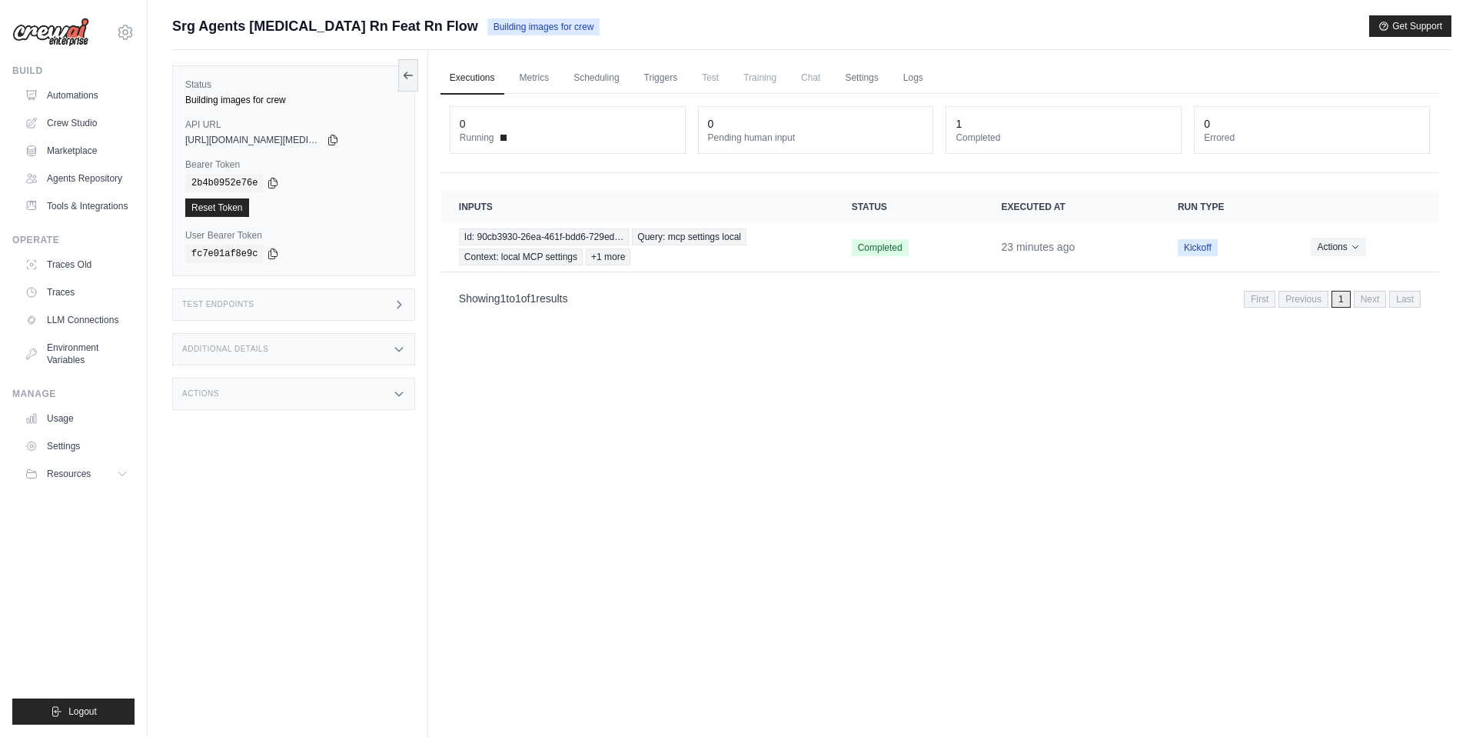
click at [624, 592] on div "Executions Metrics Scheduling Triggers Test Training Chat Settings Logs 0 Runni…" at bounding box center [939, 418] width 1023 height 737
